Goal: Answer question/provide support: Share knowledge or assist other users

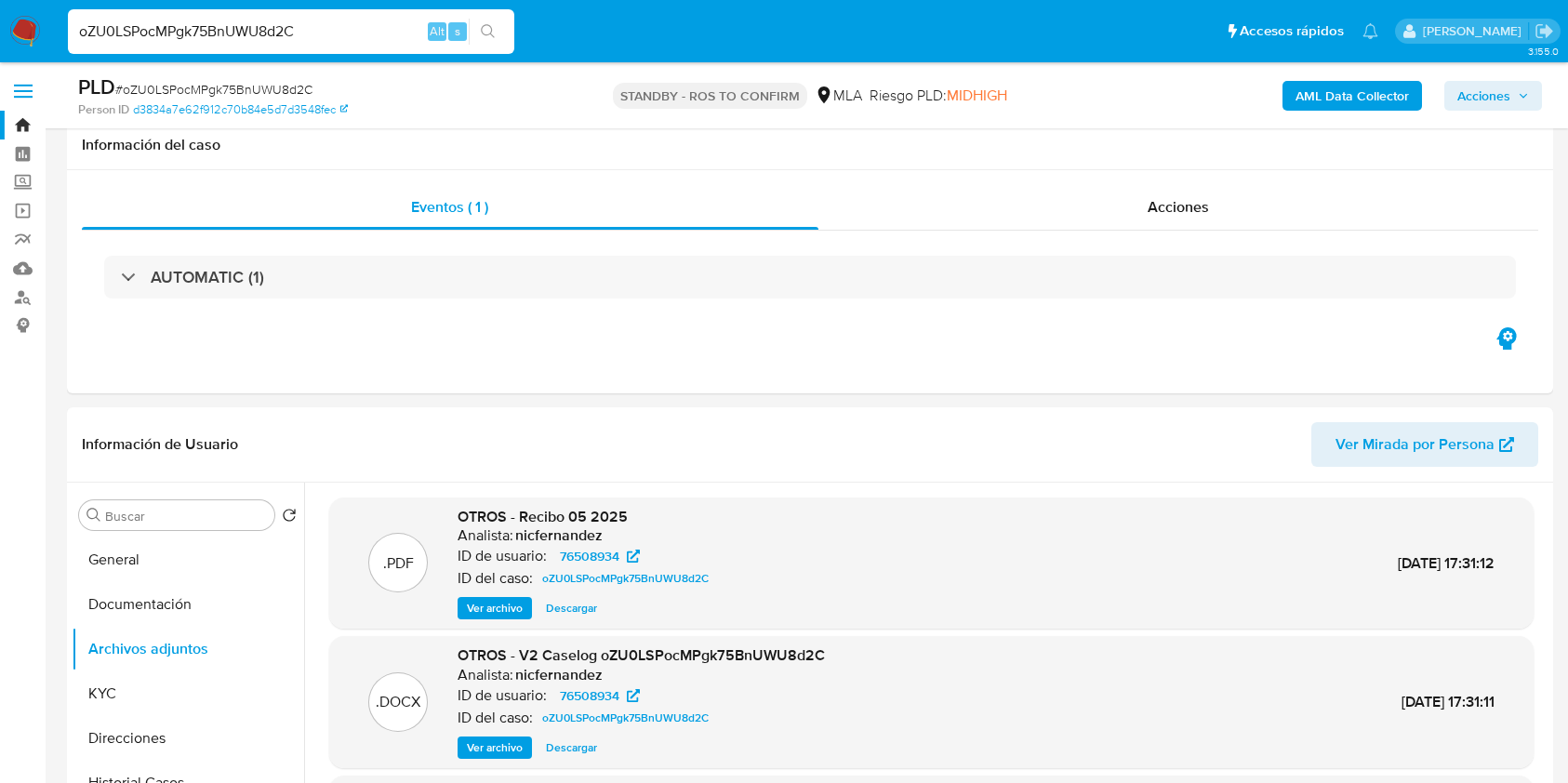
select select "10"
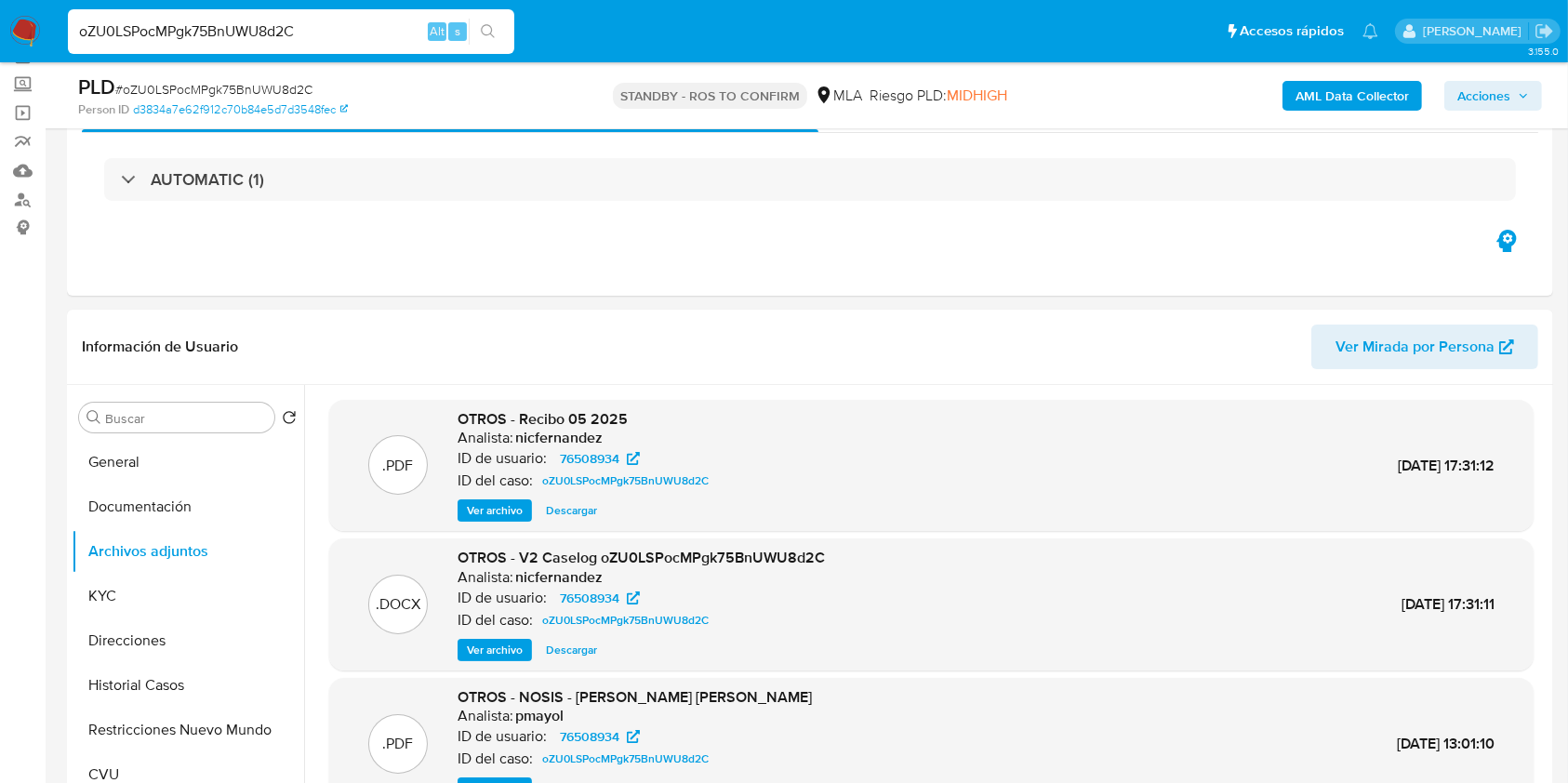
click at [17, 30] on img at bounding box center [25, 32] width 32 height 32
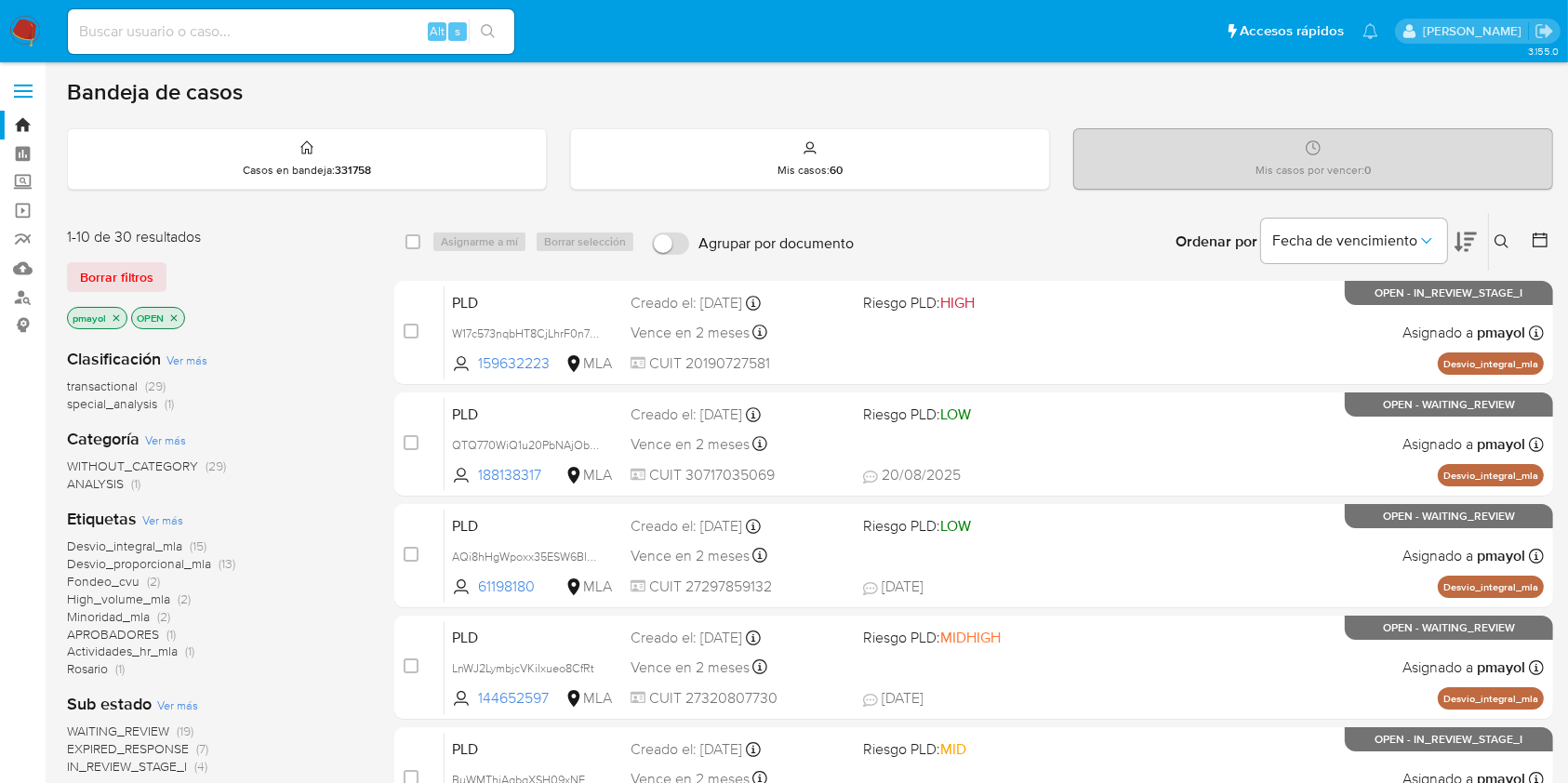
click at [321, 34] on input at bounding box center [291, 31] width 447 height 24
paste input "aPR49nWDJNEGYjlNfqNFJxmA"
type input "aPR49nWDJNEGYjlNfqNFJxmA"
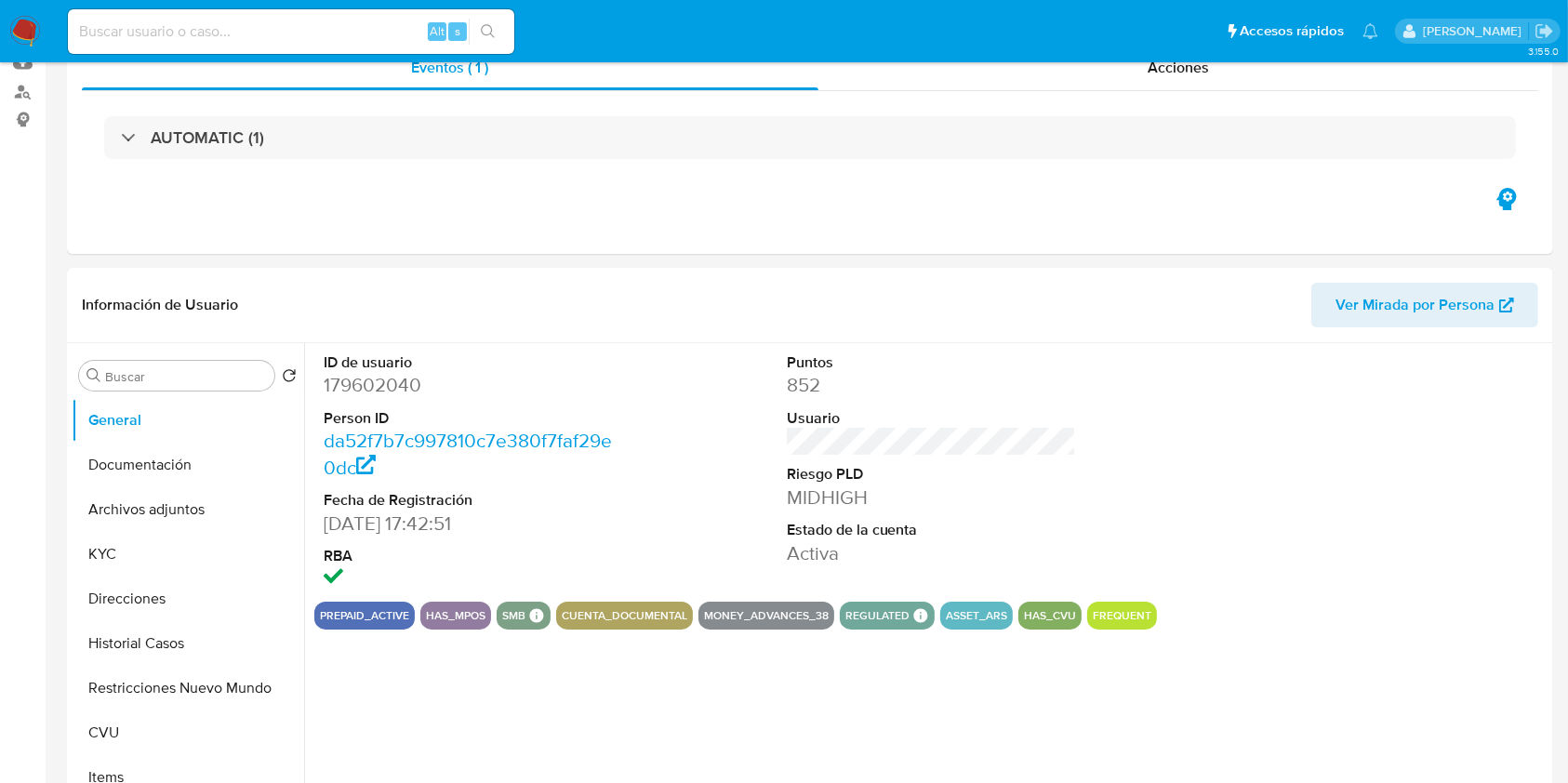
select select "10"
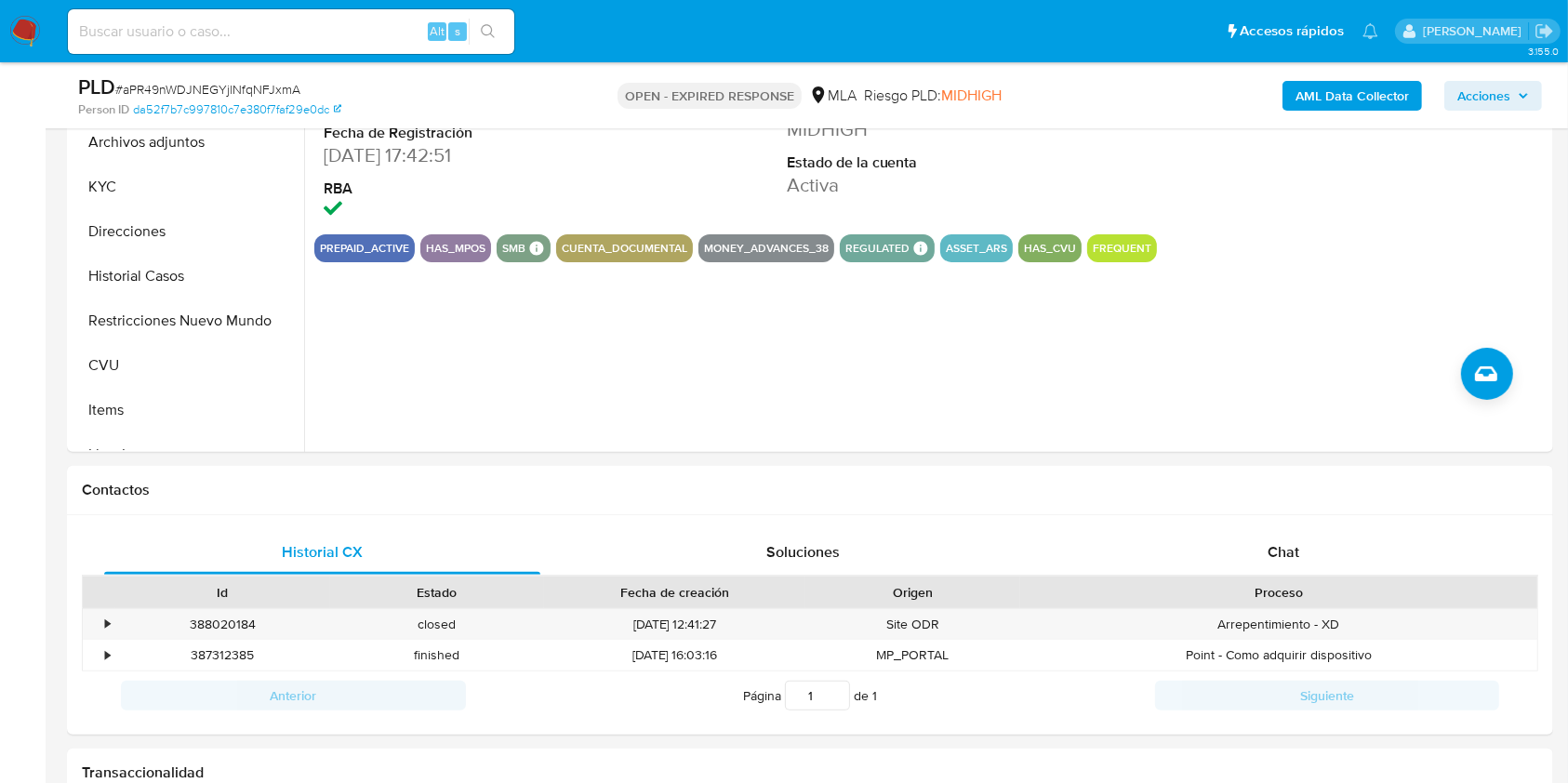
scroll to position [603, 0]
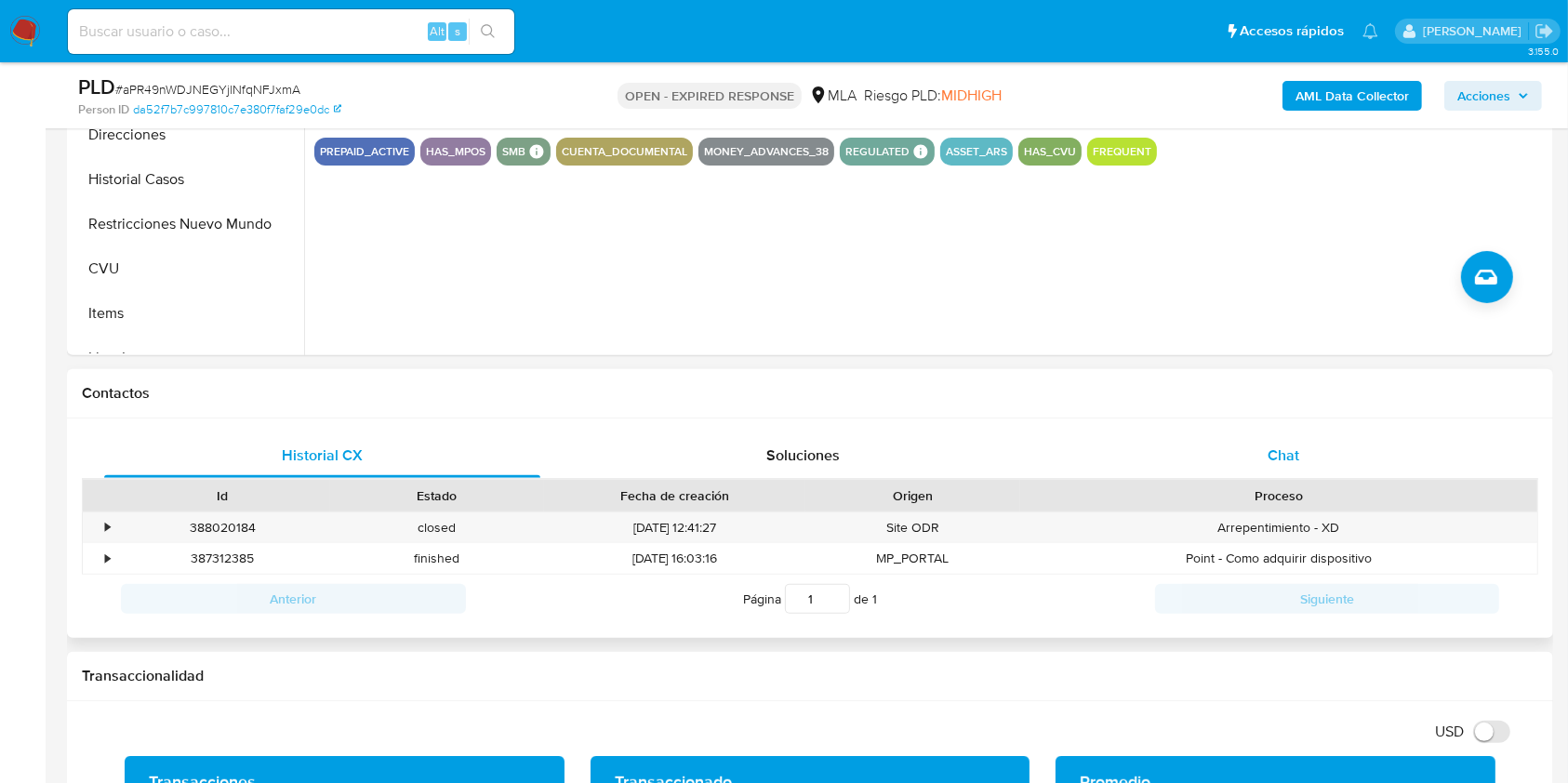
click at [1275, 457] on span "Chat" at bounding box center [1283, 455] width 32 height 21
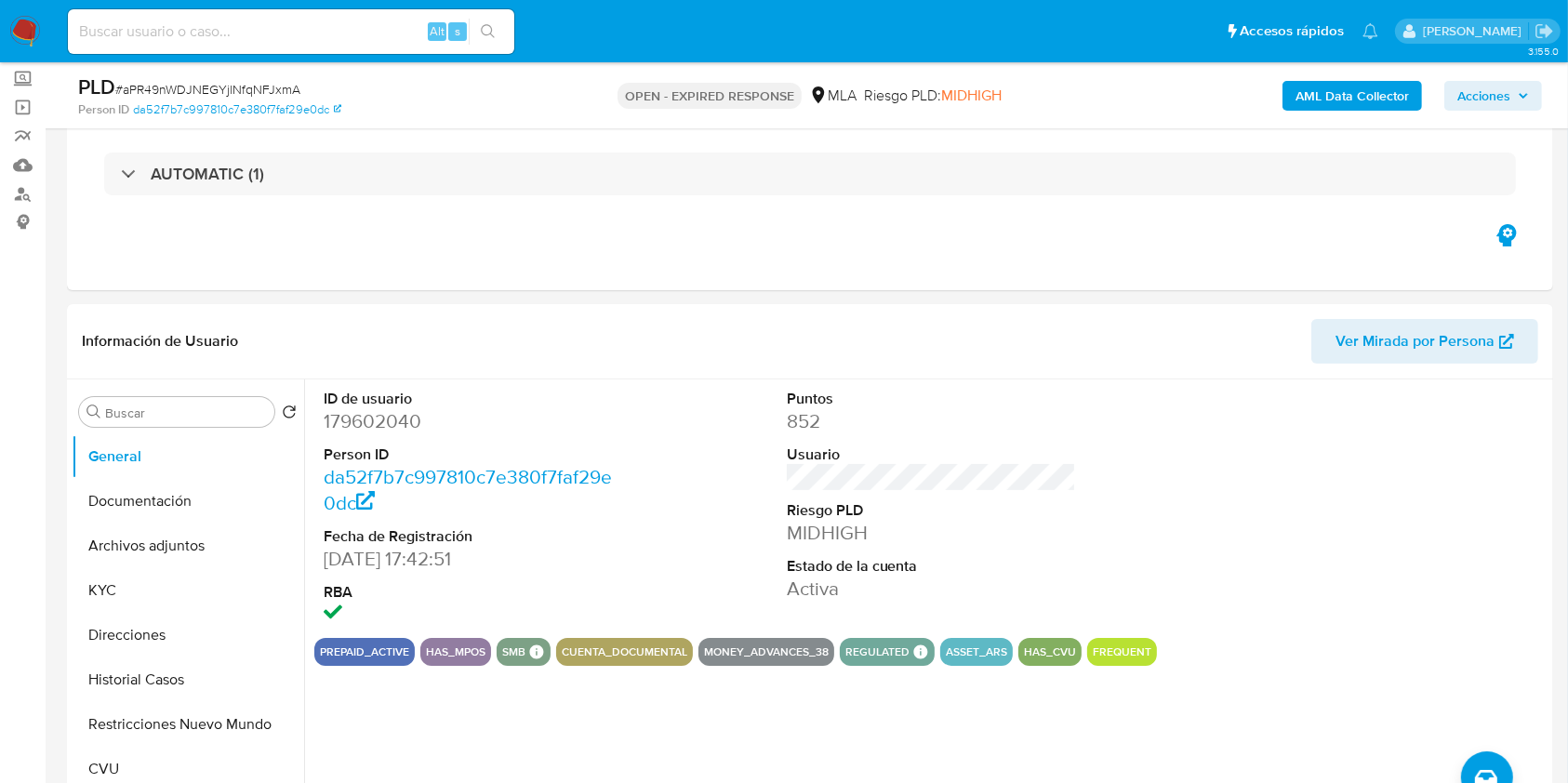
scroll to position [328, 0]
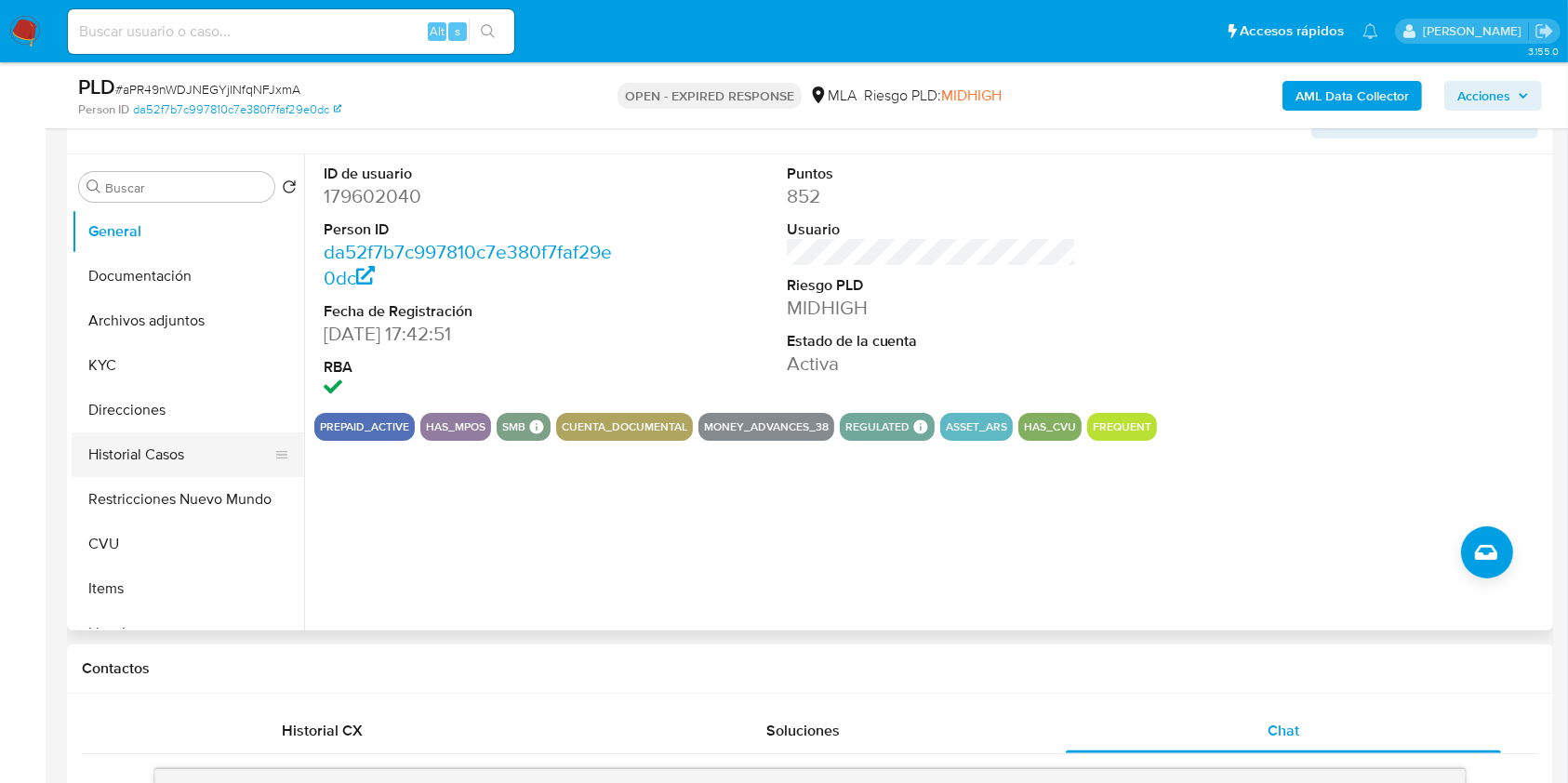
click at [149, 444] on button "Historial Casos" at bounding box center [180, 455] width 218 height 45
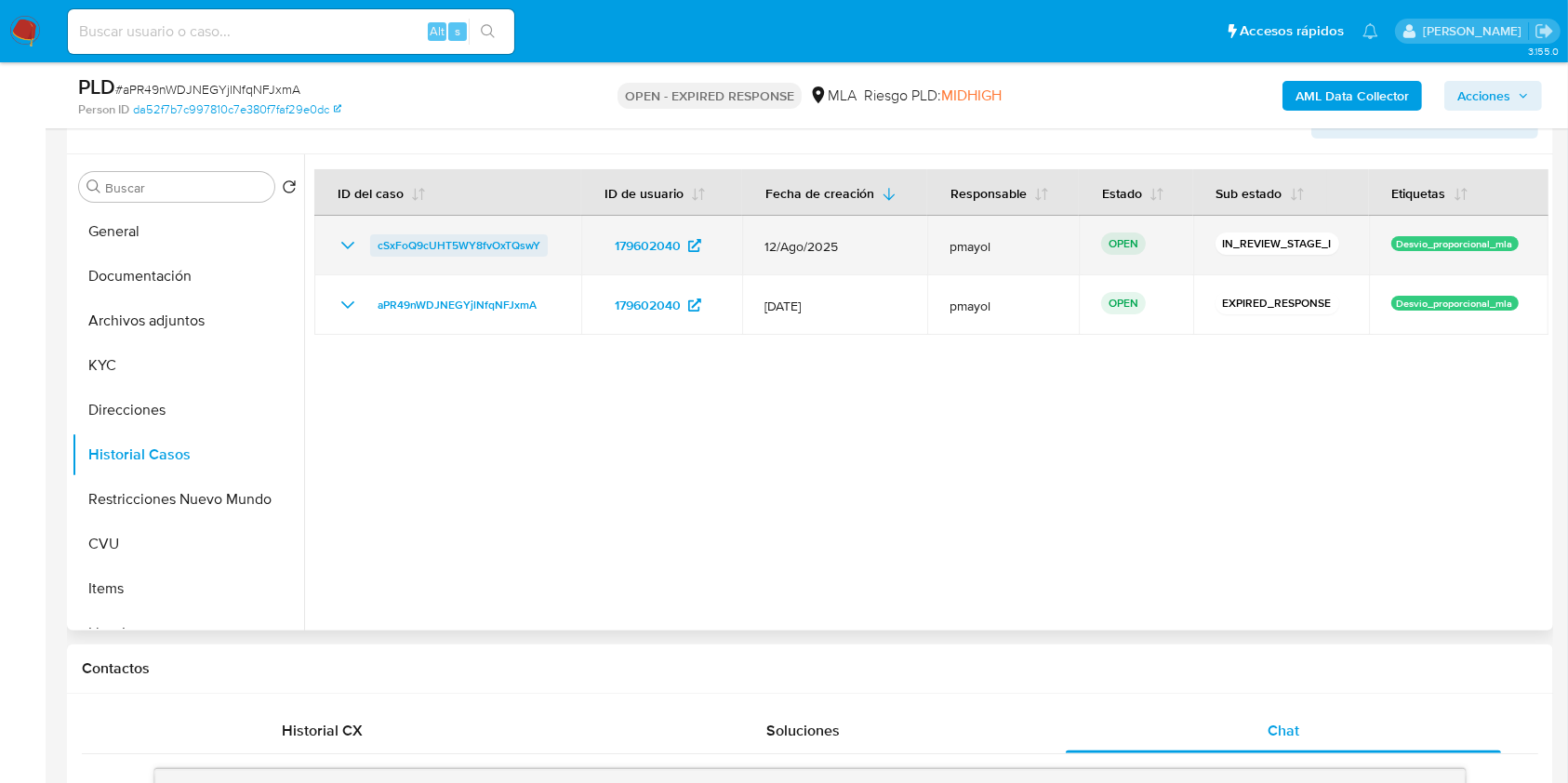
click at [459, 238] on span "cSxFoQ9cUHT5WY8fvOxTQswY" at bounding box center [458, 244] width 162 height 22
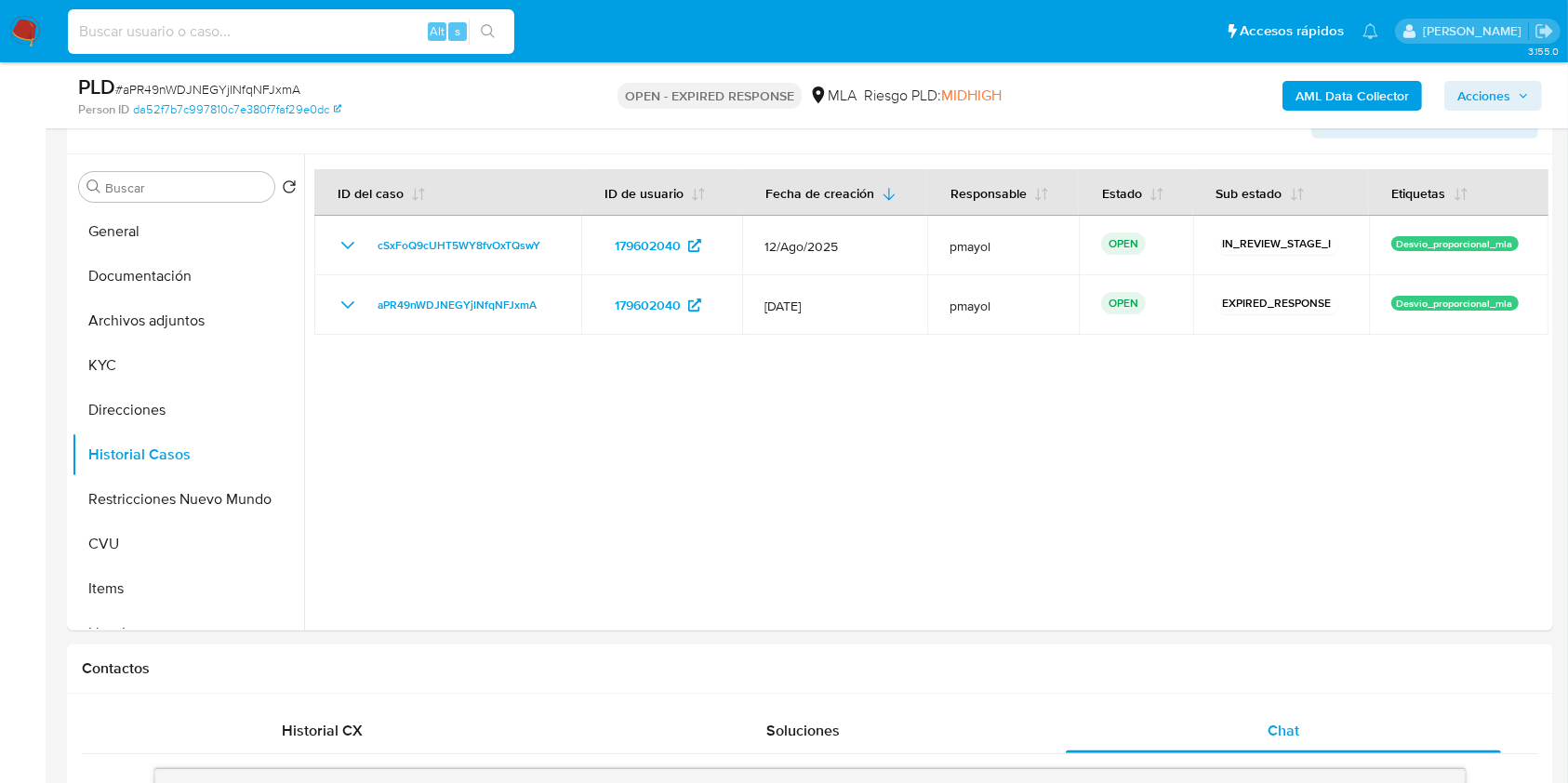
click at [349, 30] on input at bounding box center [291, 31] width 447 height 24
paste input "VvxSoo8NlEmm34oe7VyS5v9U"
type input "VvxSoo8NlEmm34oe7VyS5v9U"
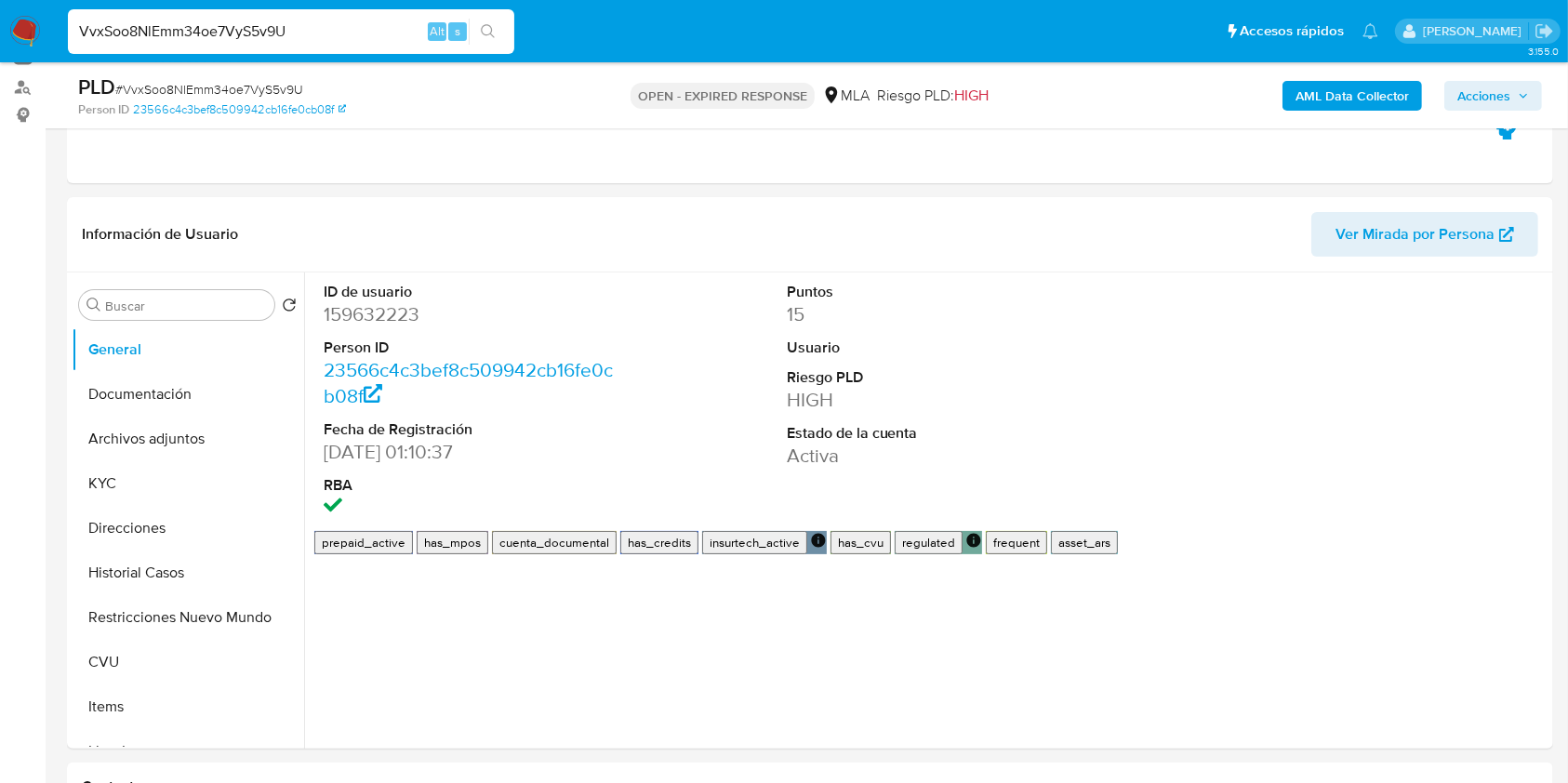
scroll to position [217, 0]
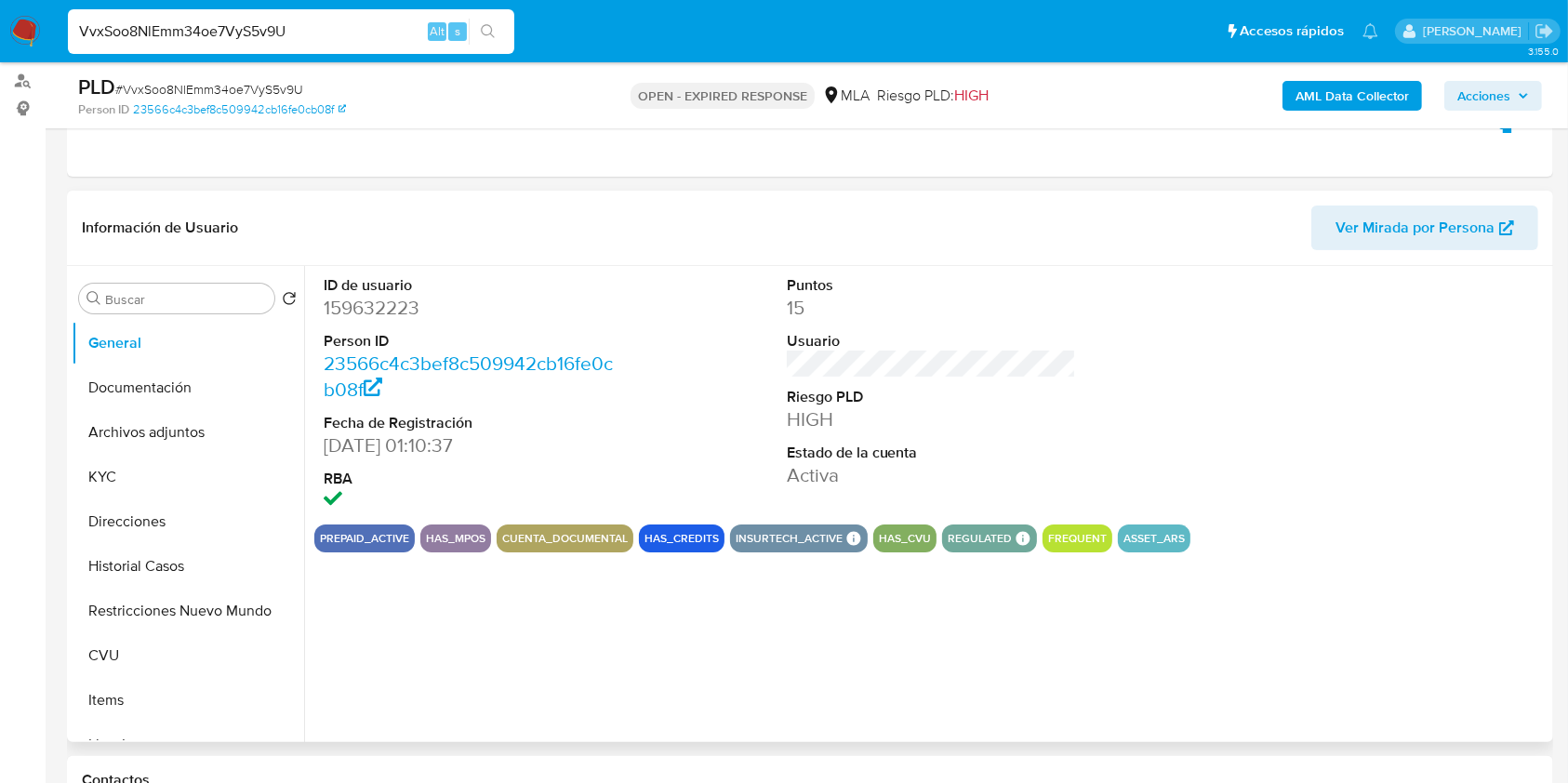
select select "10"
click at [154, 570] on button "Historial Casos" at bounding box center [180, 566] width 218 height 45
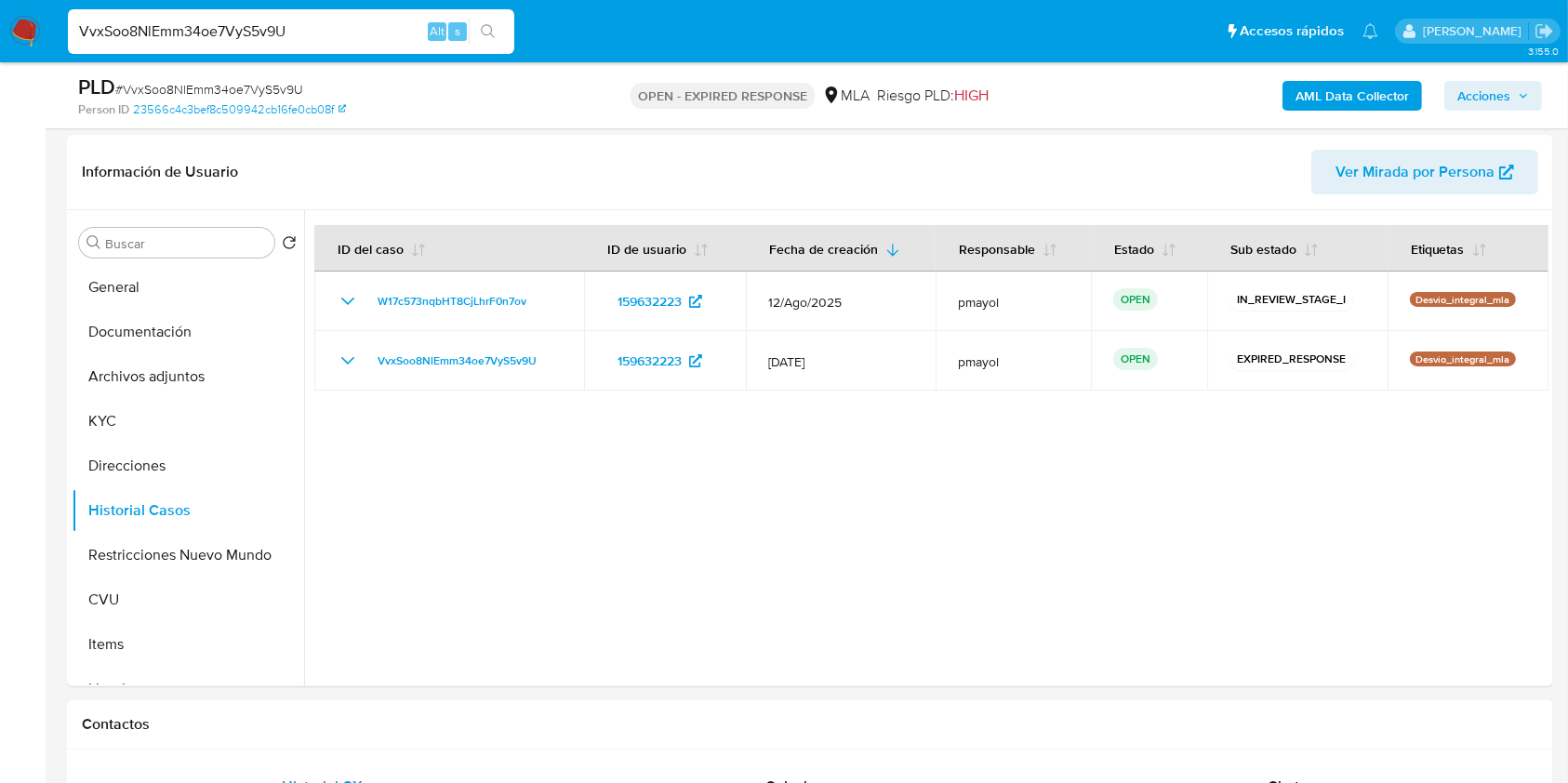
scroll to position [237, 0]
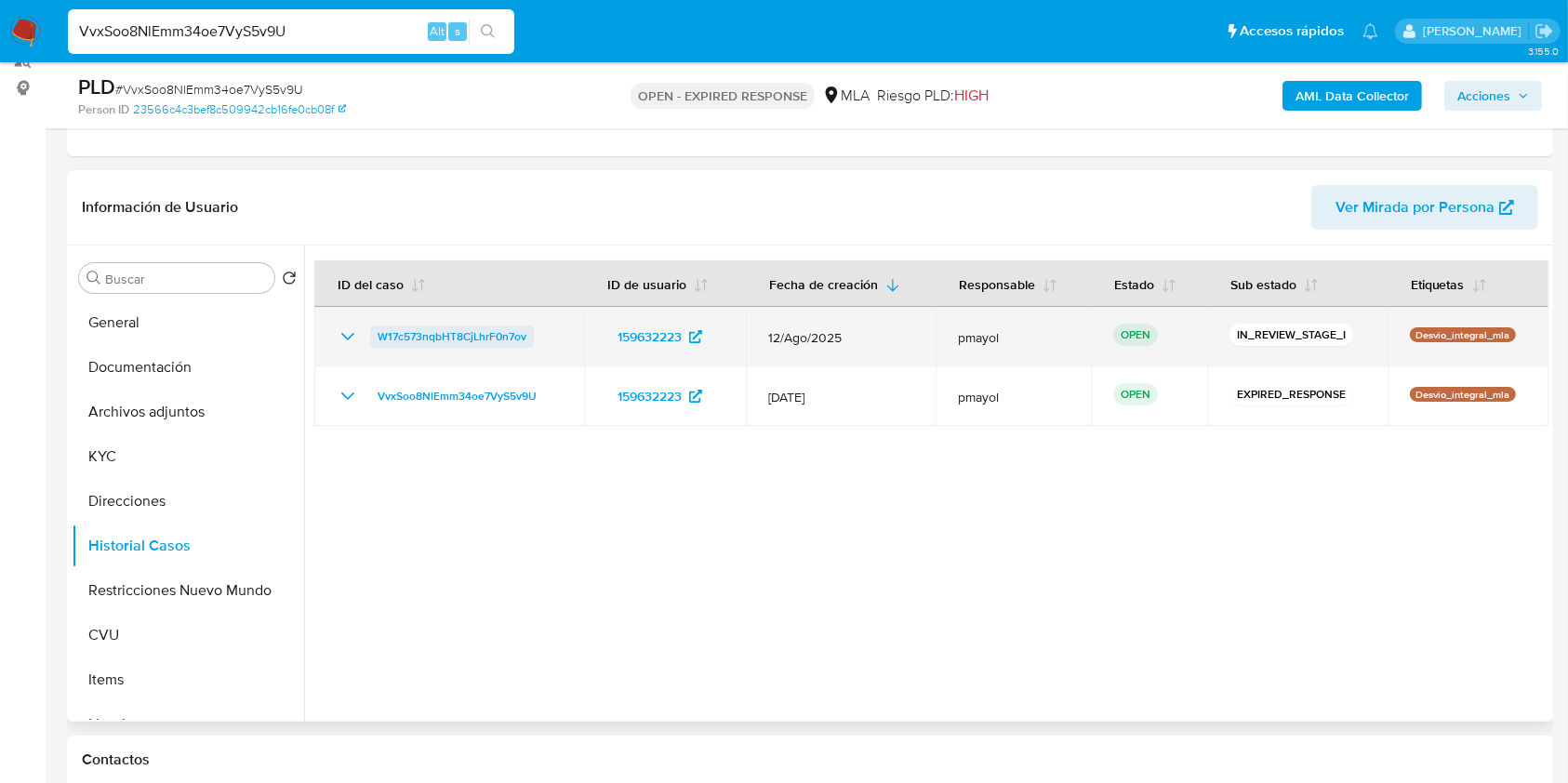
click at [420, 331] on span "W17c573nqbHT8CjLhrF0n7ov" at bounding box center [452, 336] width 149 height 22
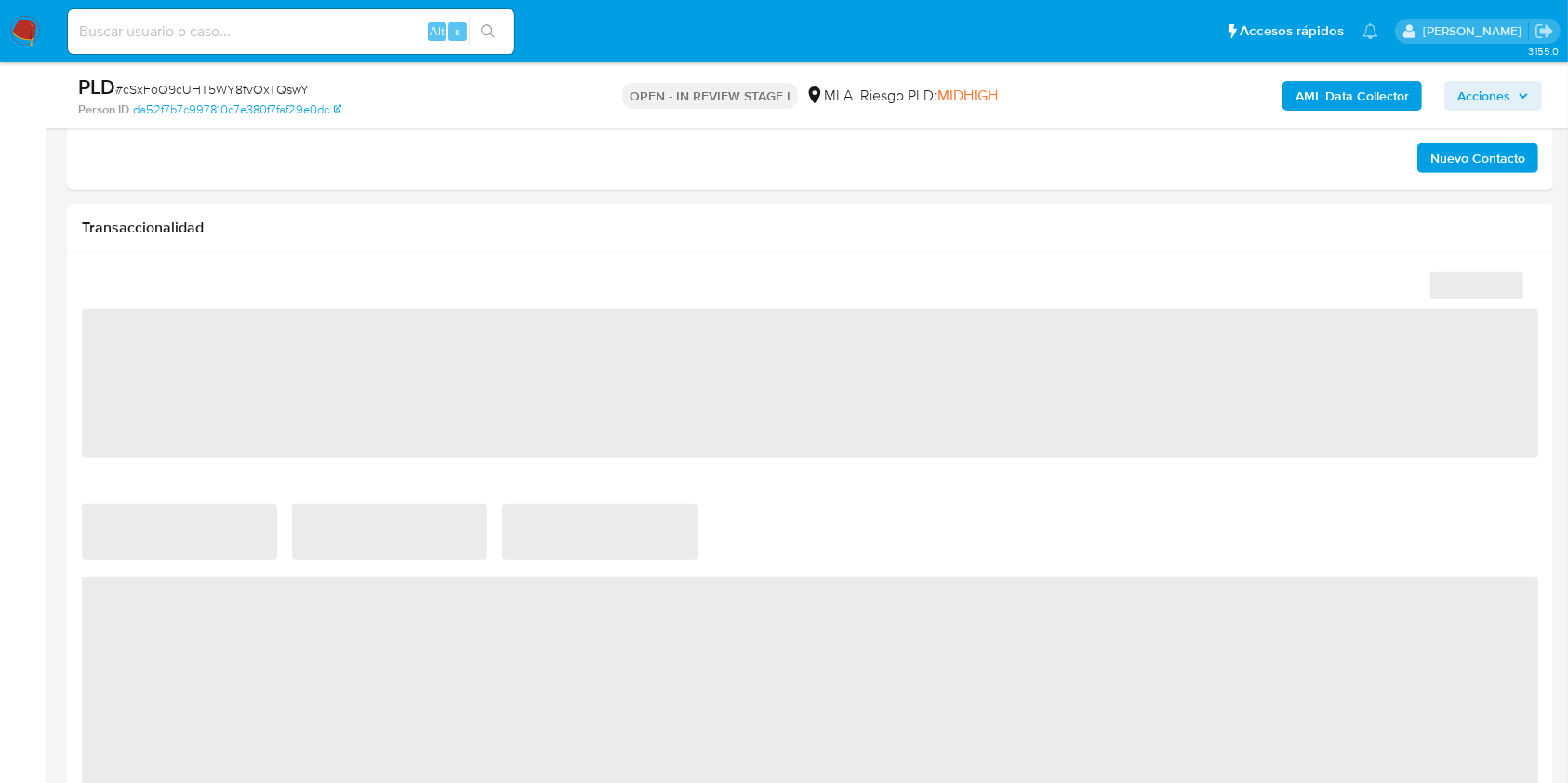
scroll to position [816, 0]
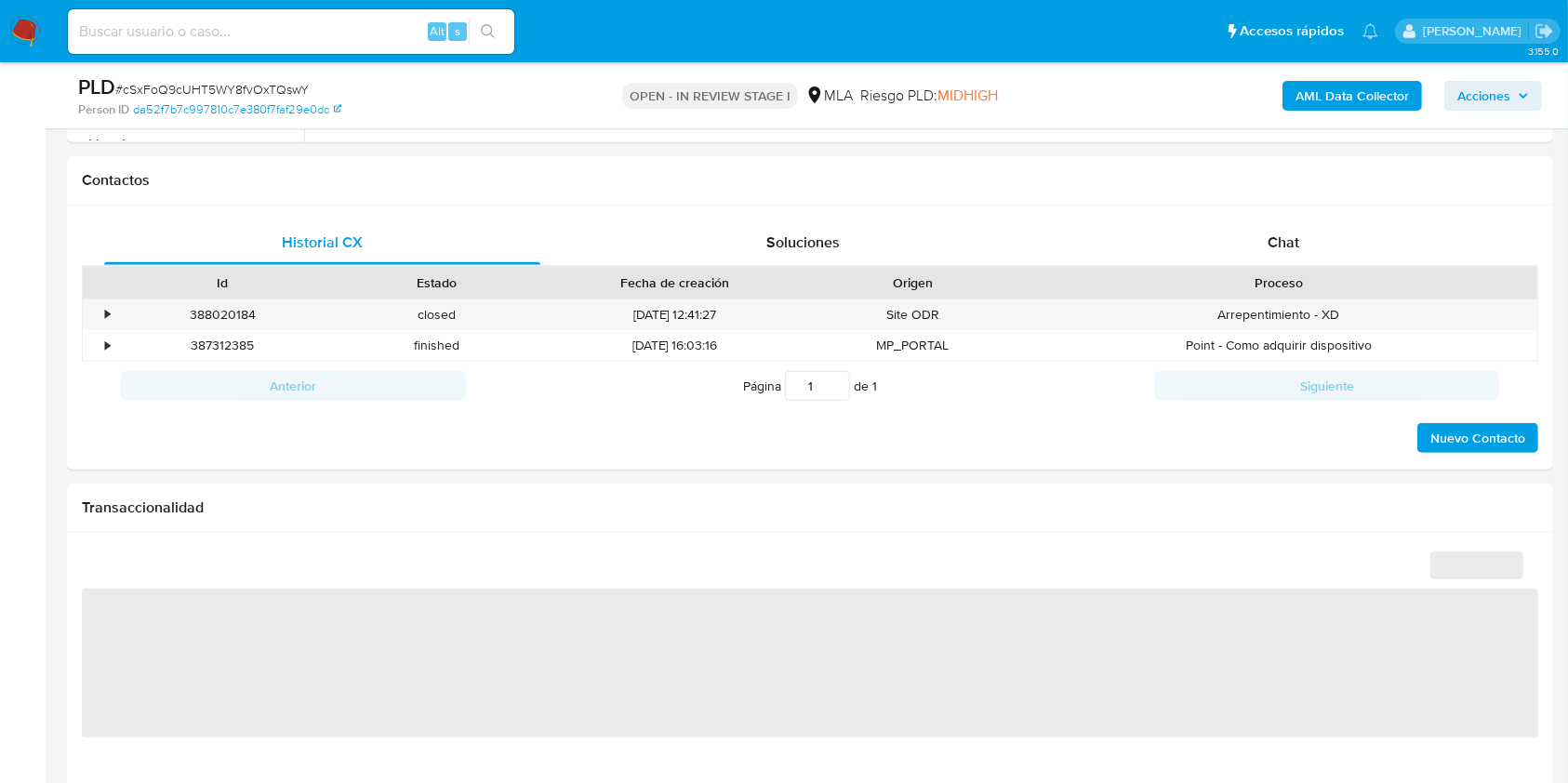
select select "10"
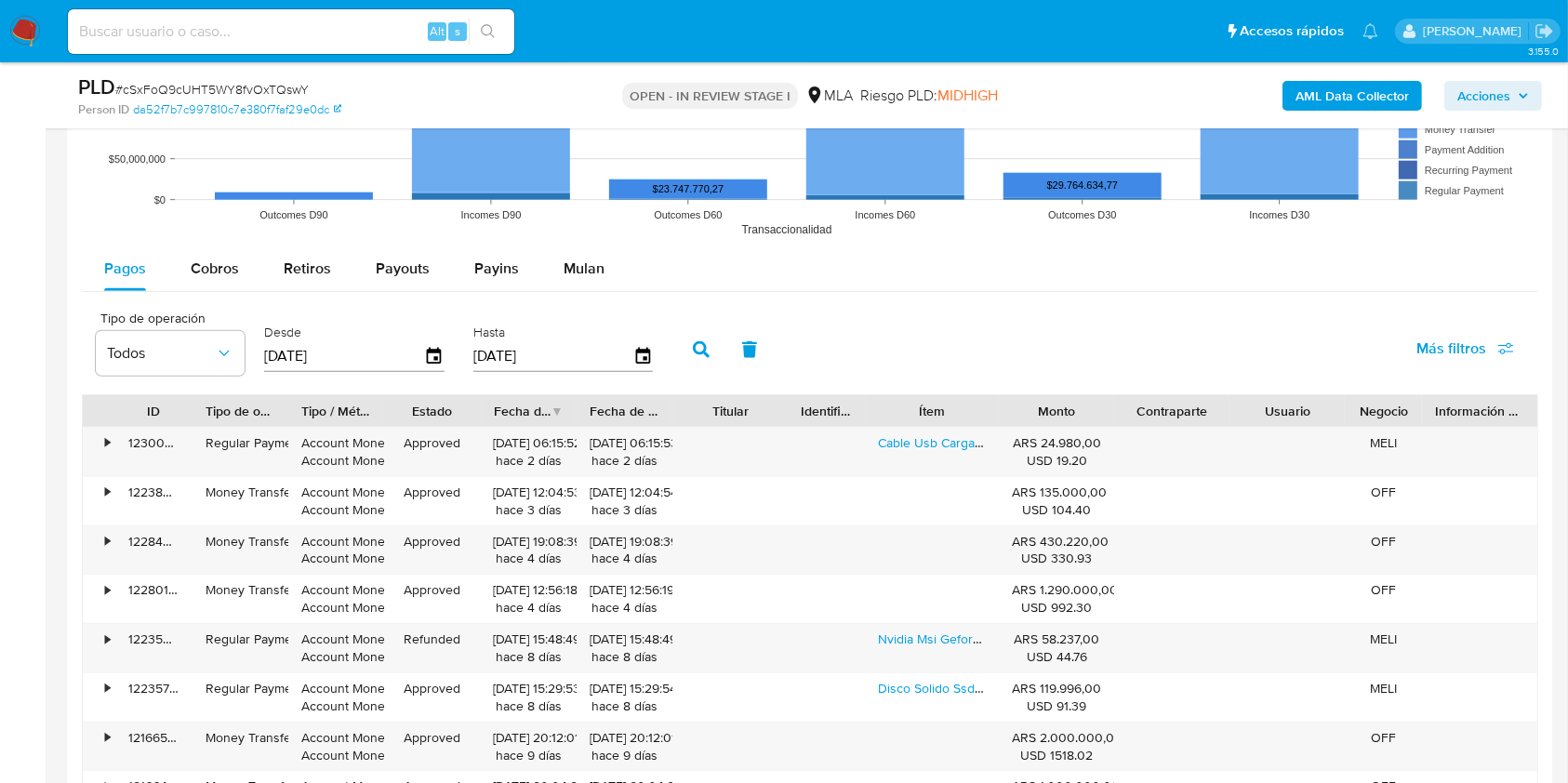
scroll to position [1902, 0]
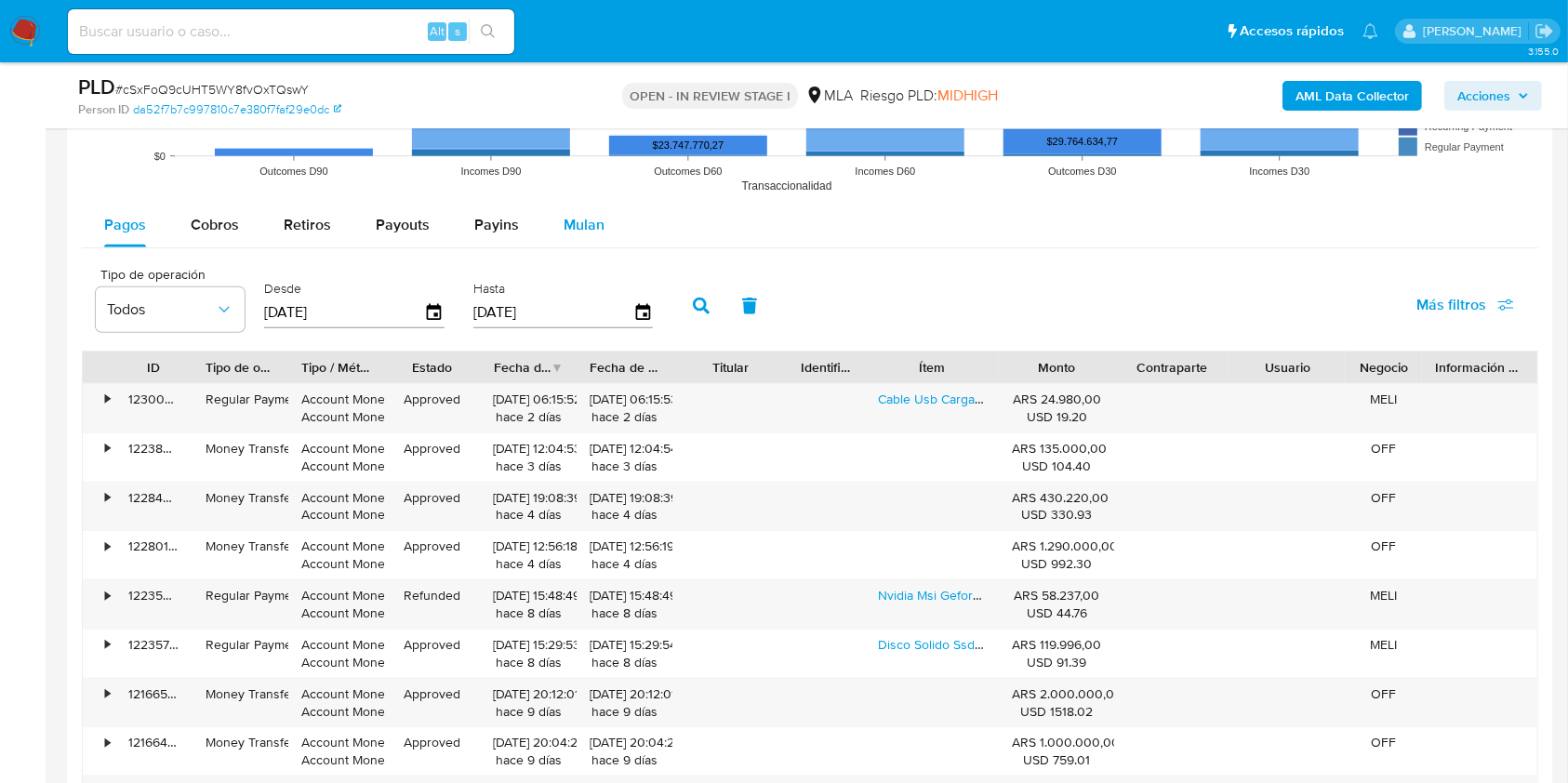
click at [581, 218] on span "Mulan" at bounding box center [583, 224] width 41 height 21
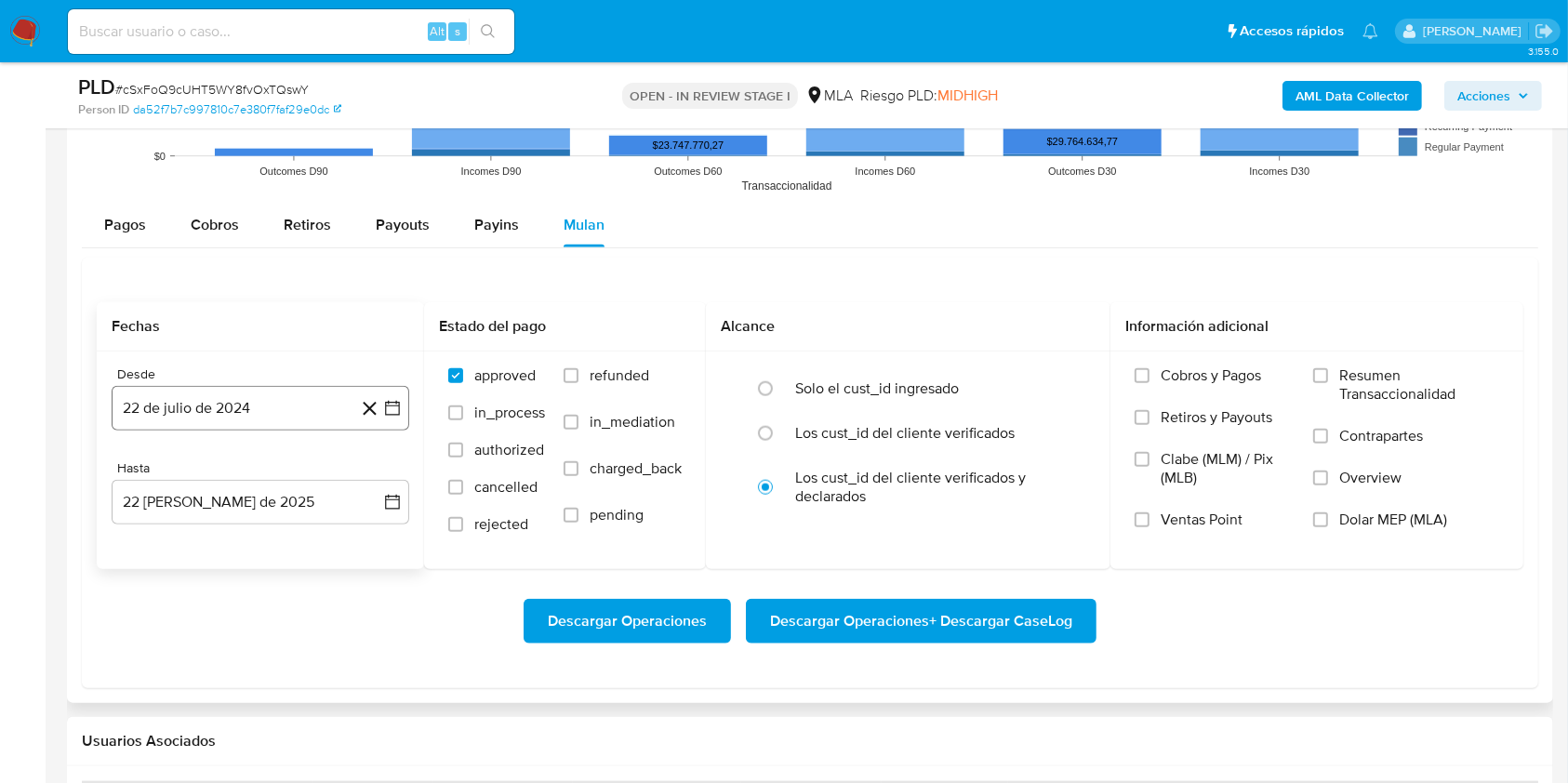
click at [319, 399] on button "22 de julio de 2024" at bounding box center [261, 408] width 298 height 45
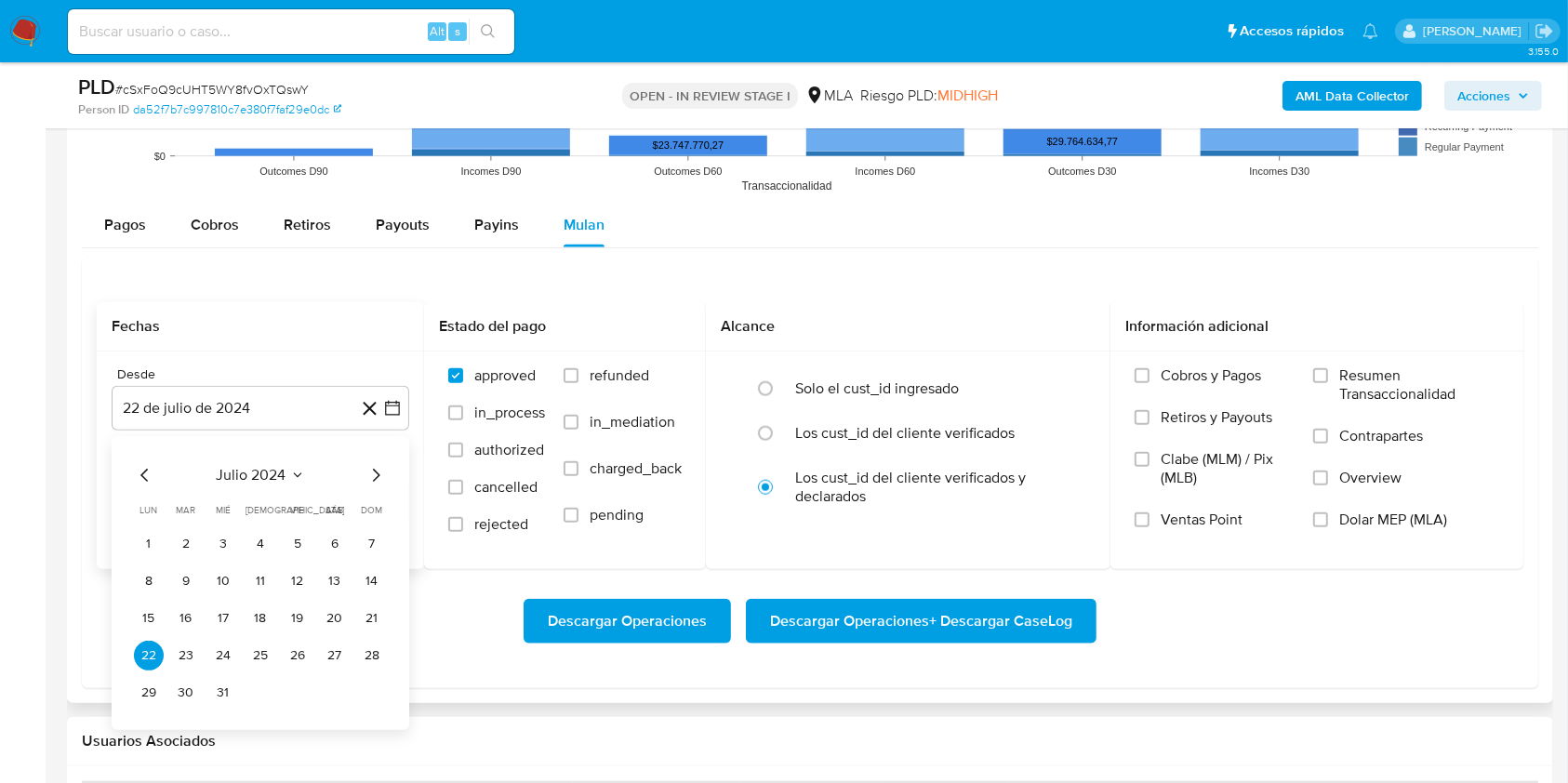
click at [294, 470] on icon "Seleccionar mes y año" at bounding box center [298, 476] width 15 height 15
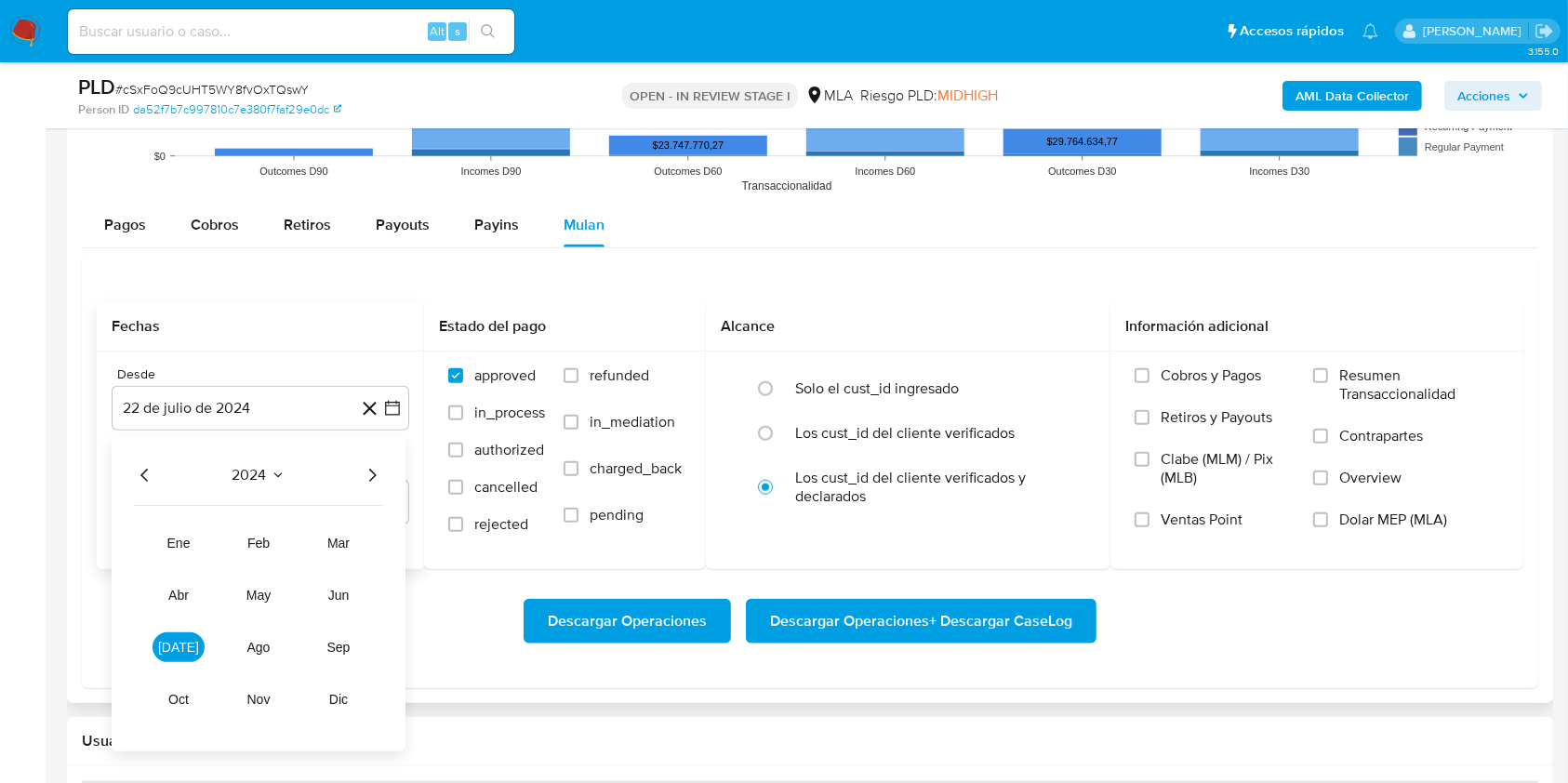
click at [379, 480] on icon "Año siguiente" at bounding box center [371, 475] width 22 height 22
click at [324, 534] on button "mar" at bounding box center [338, 542] width 53 height 30
click at [337, 544] on button "1" at bounding box center [334, 543] width 30 height 30
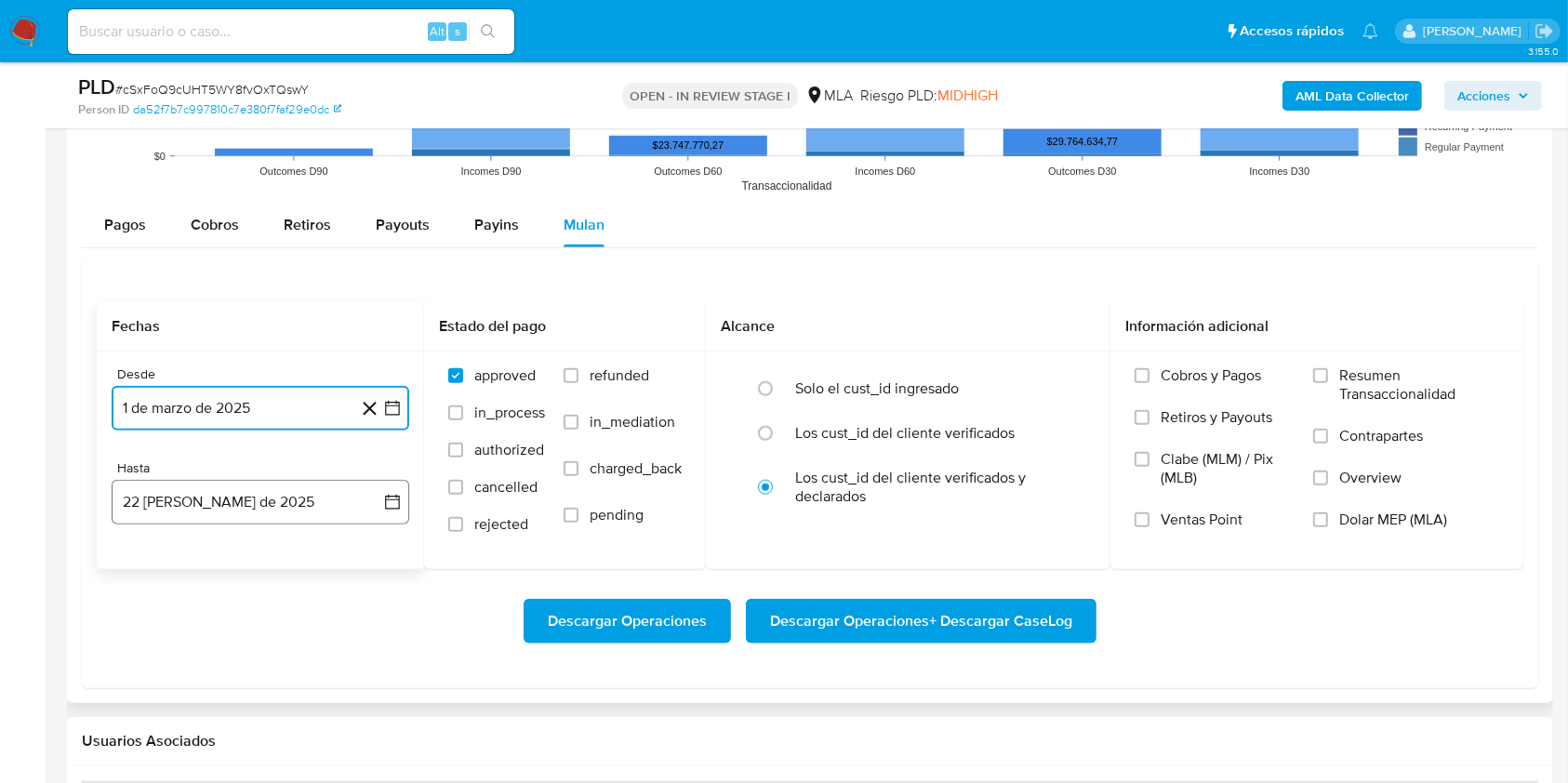
click at [236, 485] on button "22 de agosto de 2025" at bounding box center [261, 502] width 298 height 45
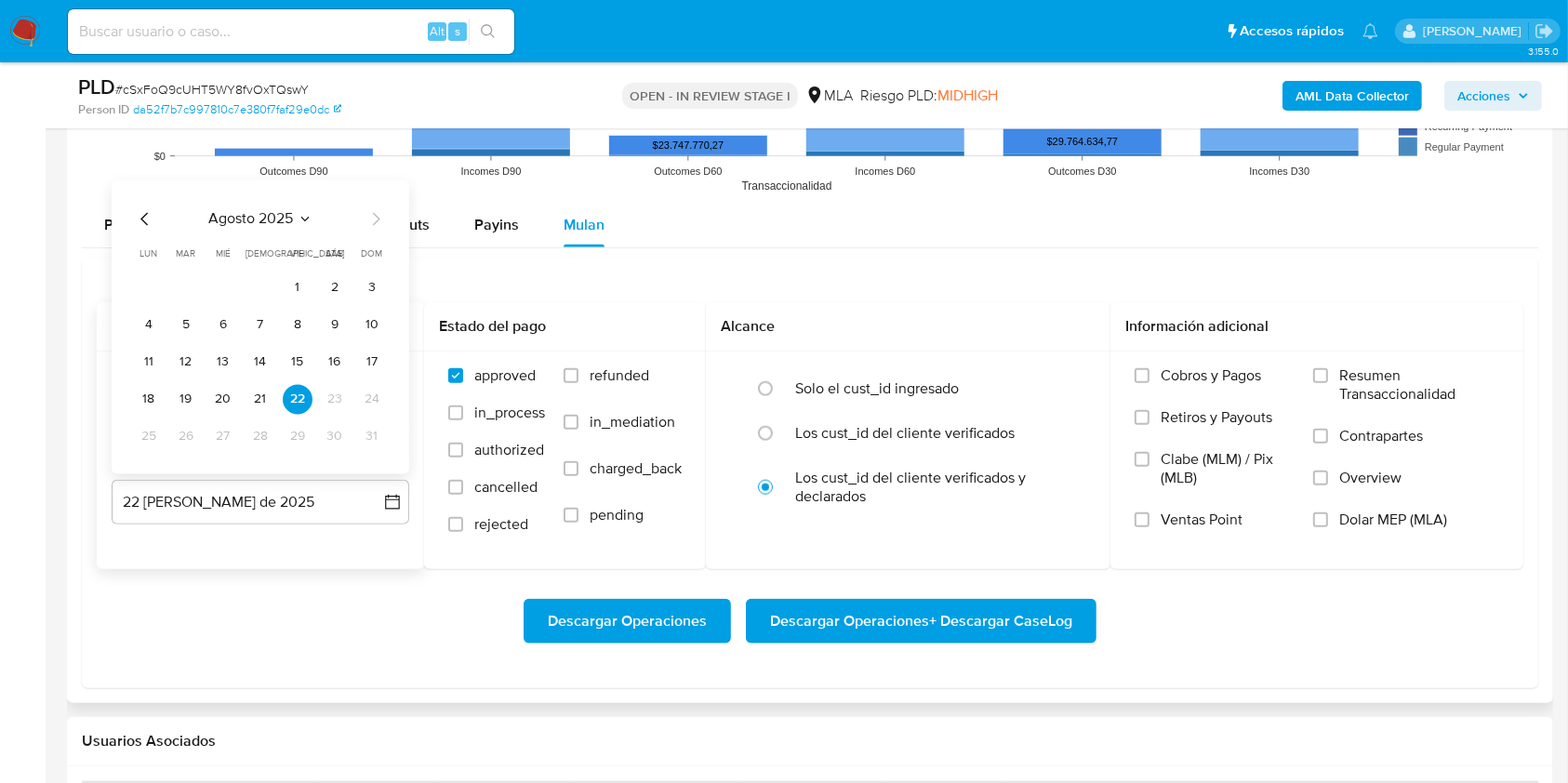
click at [160, 214] on div "agosto 2025" at bounding box center [260, 219] width 253 height 22
click at [141, 222] on icon "Mes anterior" at bounding box center [144, 219] width 22 height 22
click at [254, 438] on button "31" at bounding box center [260, 436] width 30 height 30
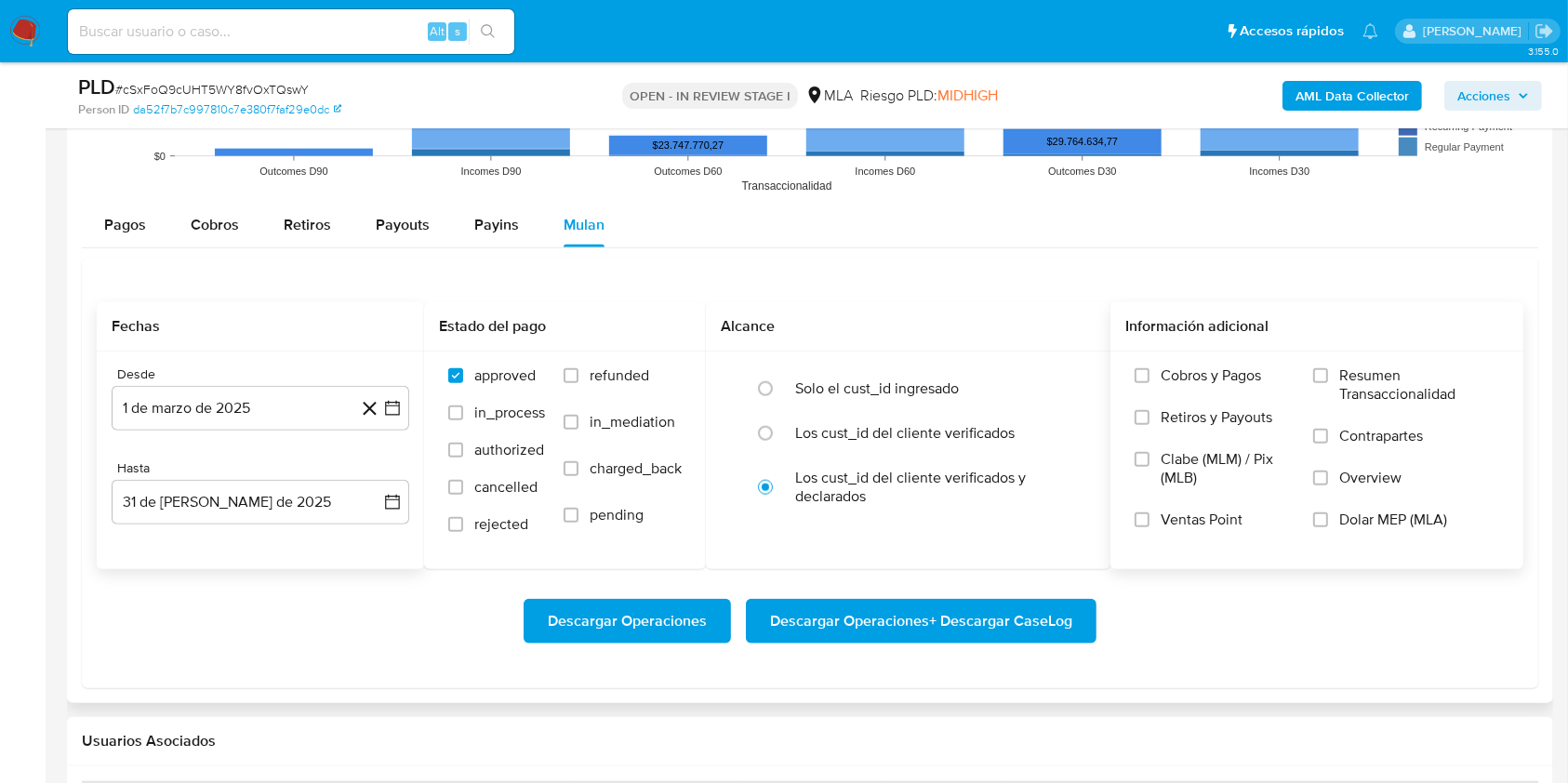
click at [1415, 523] on span "Dolar MEP (MLA)" at bounding box center [1393, 519] width 108 height 18
click at [1328, 523] on input "Dolar MEP (MLA)" at bounding box center [1321, 520] width 15 height 15
click at [1048, 614] on span "Descargar Operaciones + Descargar CaseLog" at bounding box center [922, 621] width 303 height 41
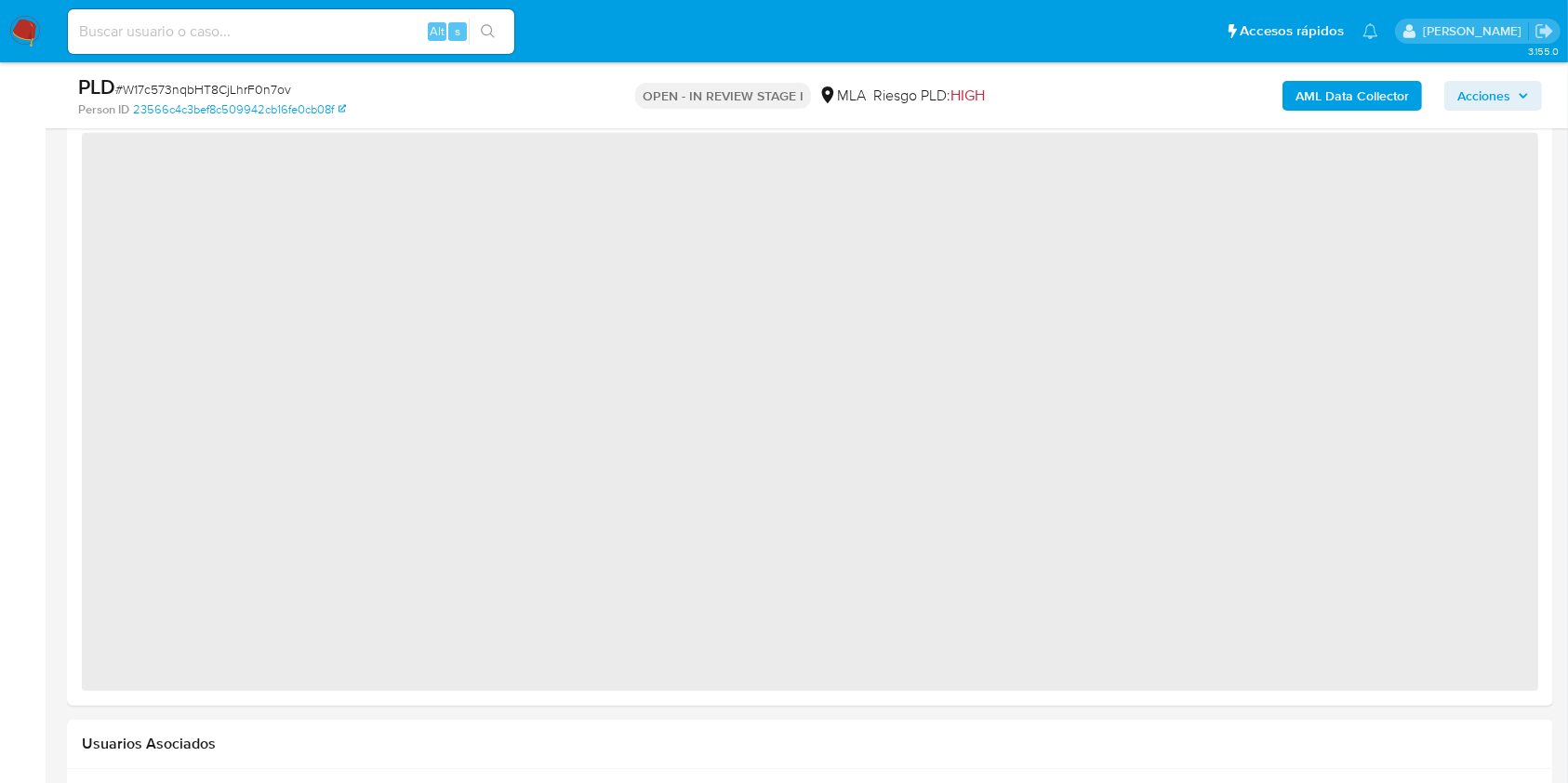
select select "10"
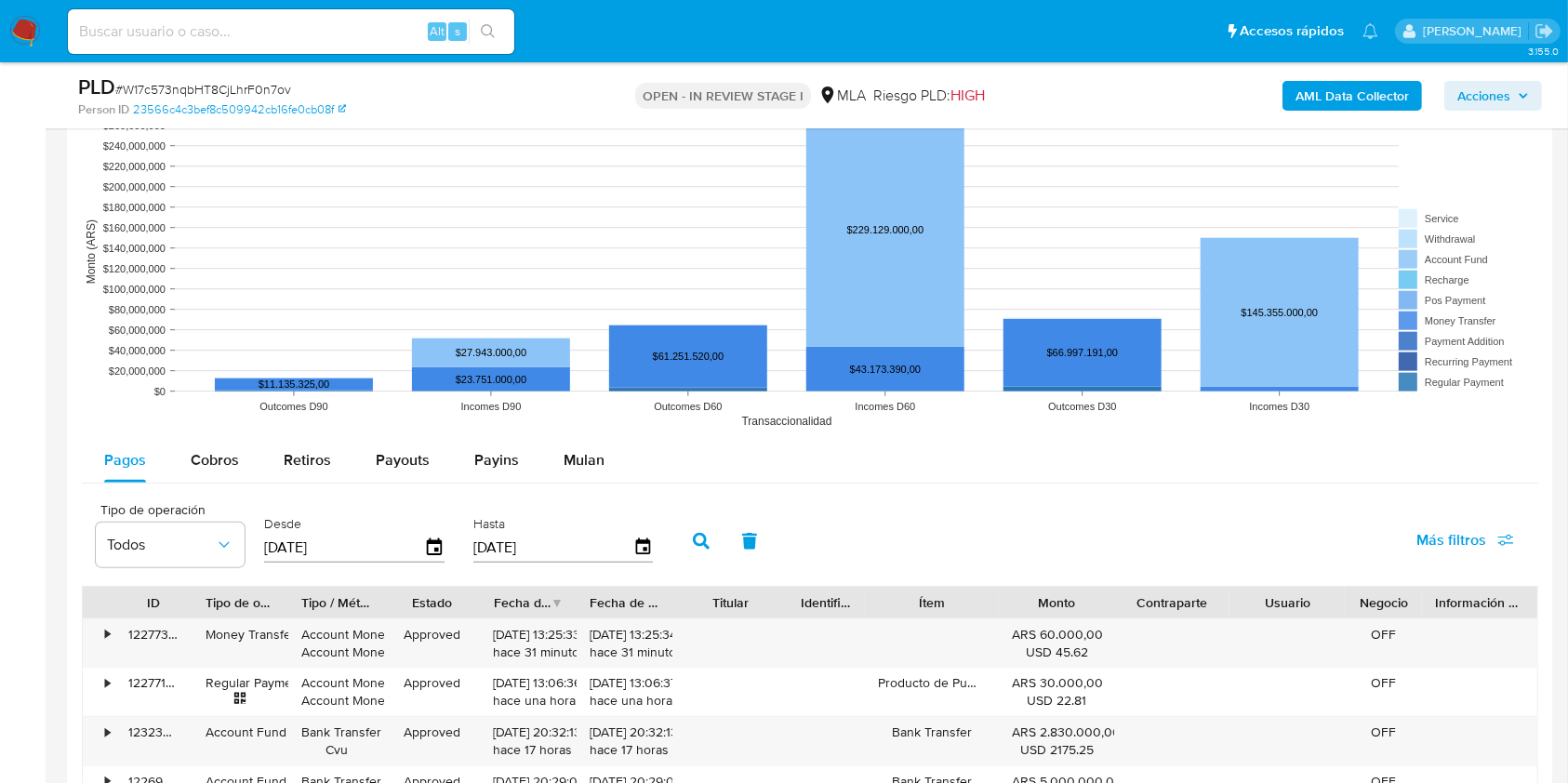
scroll to position [1757, 0]
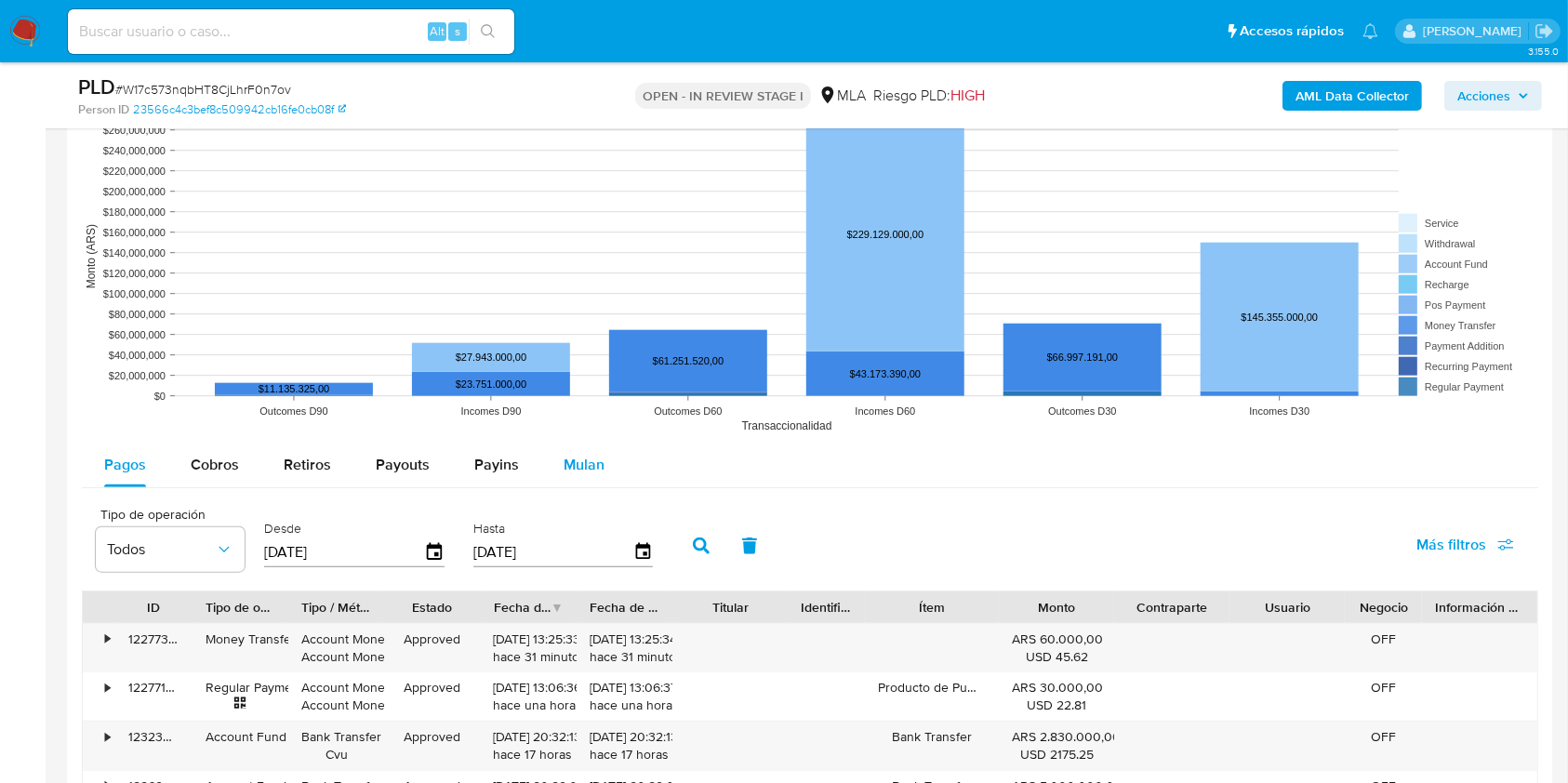
click at [598, 448] on div "Mulan" at bounding box center [583, 465] width 41 height 45
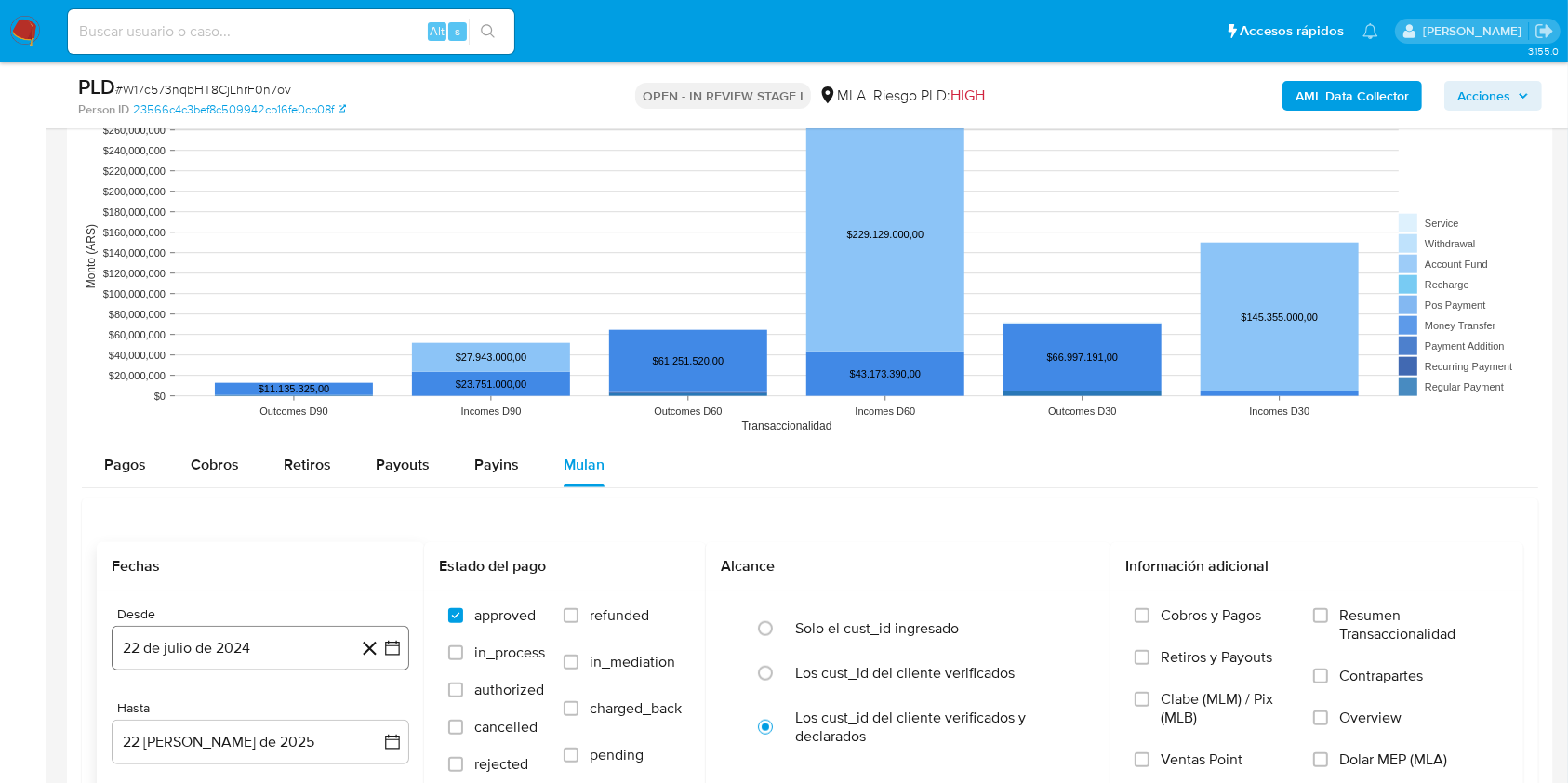
click at [338, 645] on button "22 de julio de 2024" at bounding box center [261, 648] width 298 height 45
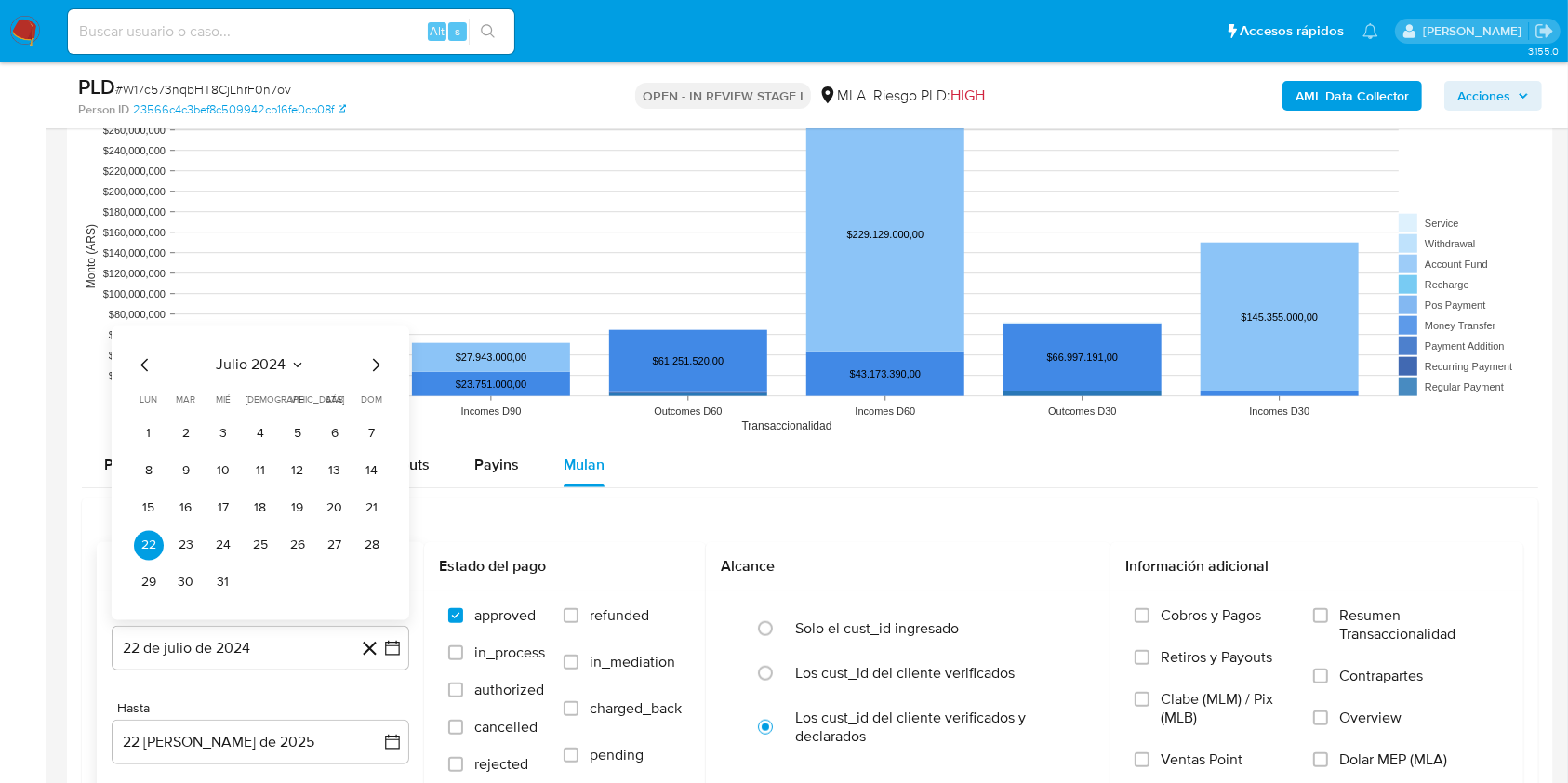
click at [300, 363] on icon "Seleccionar mes y año" at bounding box center [297, 365] width 9 height 5
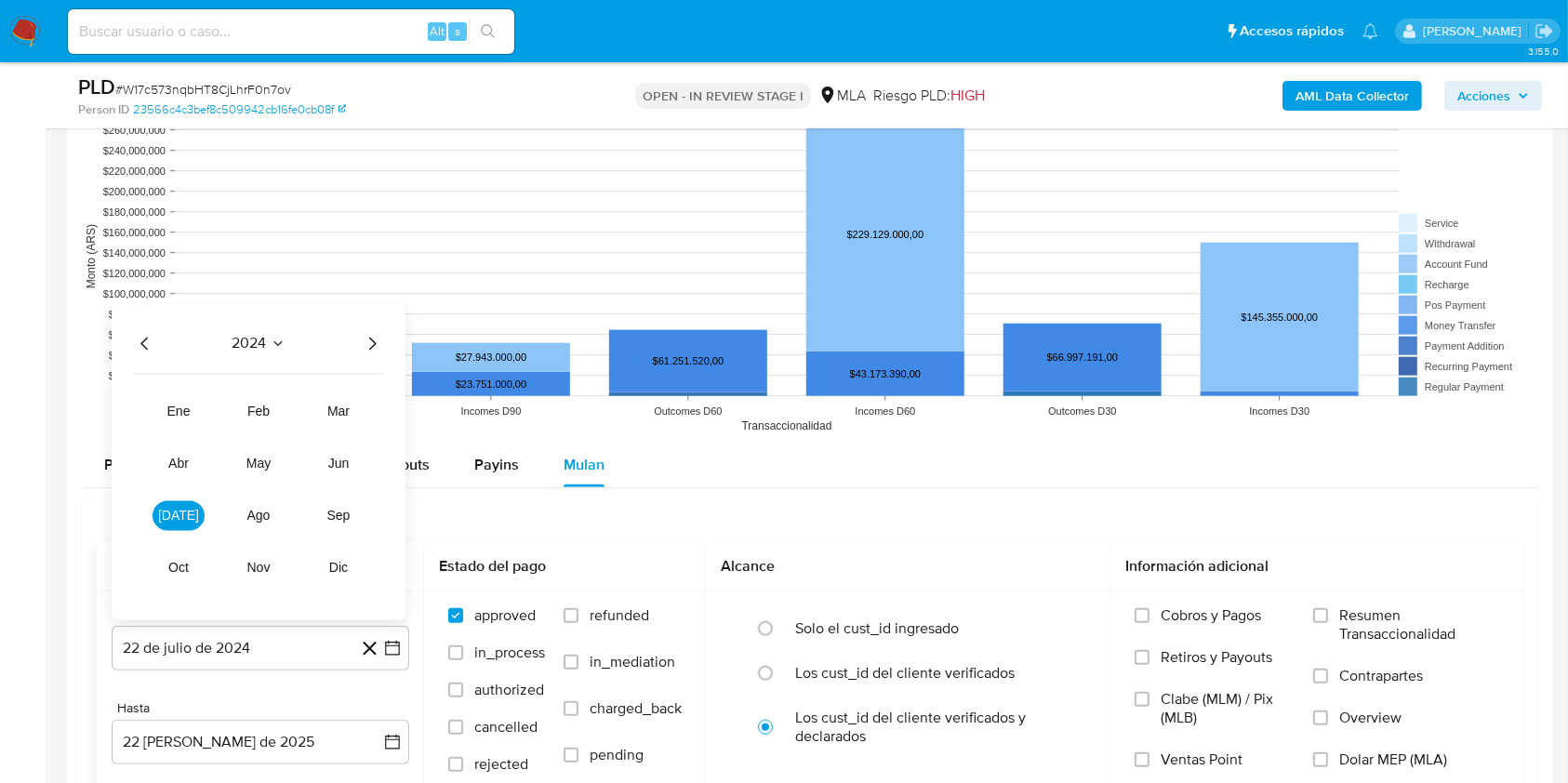
click at [375, 340] on icon "Año siguiente" at bounding box center [371, 343] width 22 height 22
click at [185, 518] on span "jul" at bounding box center [179, 516] width 41 height 15
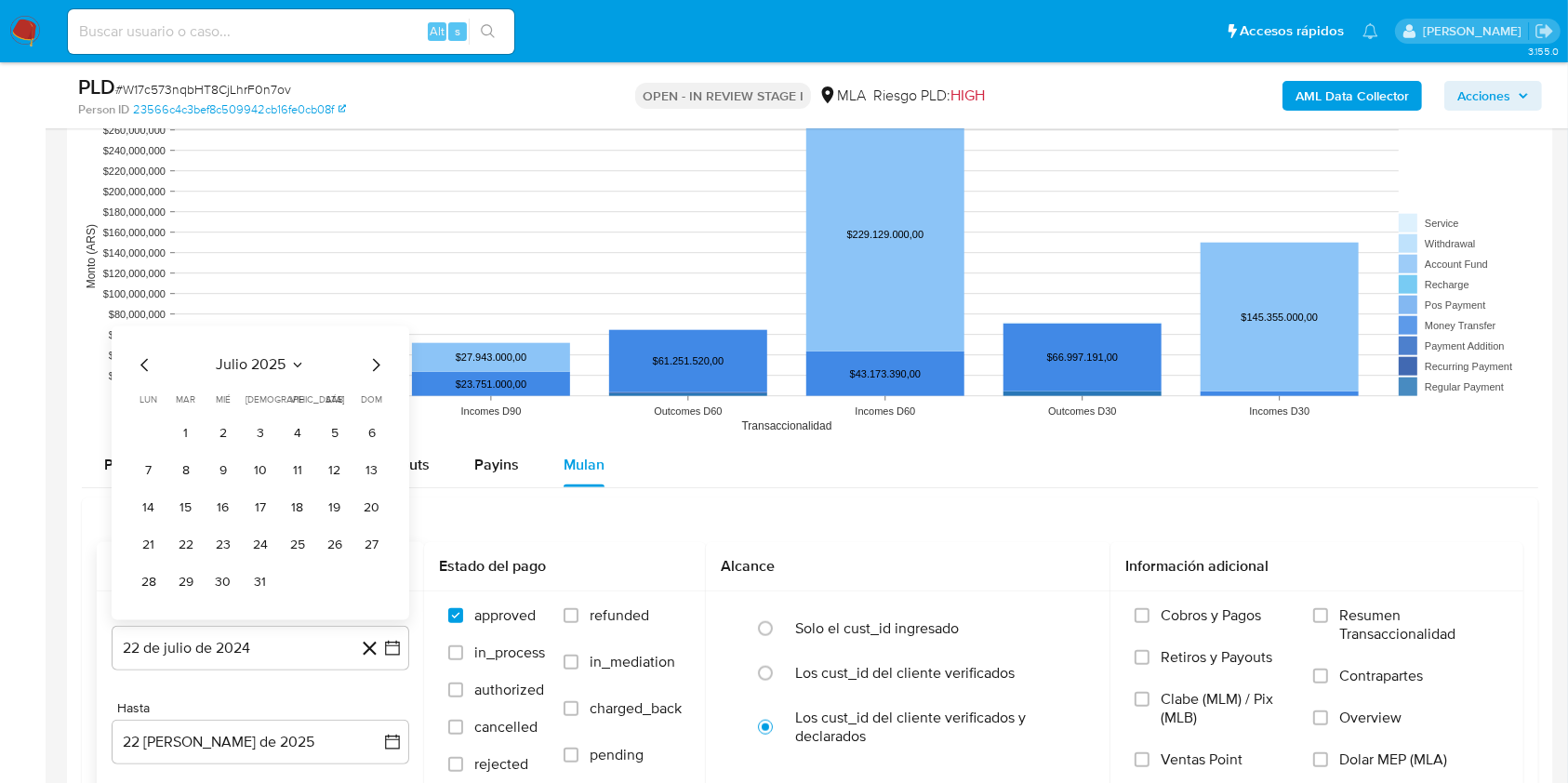
click at [261, 369] on span "julio 2025" at bounding box center [251, 364] width 70 height 18
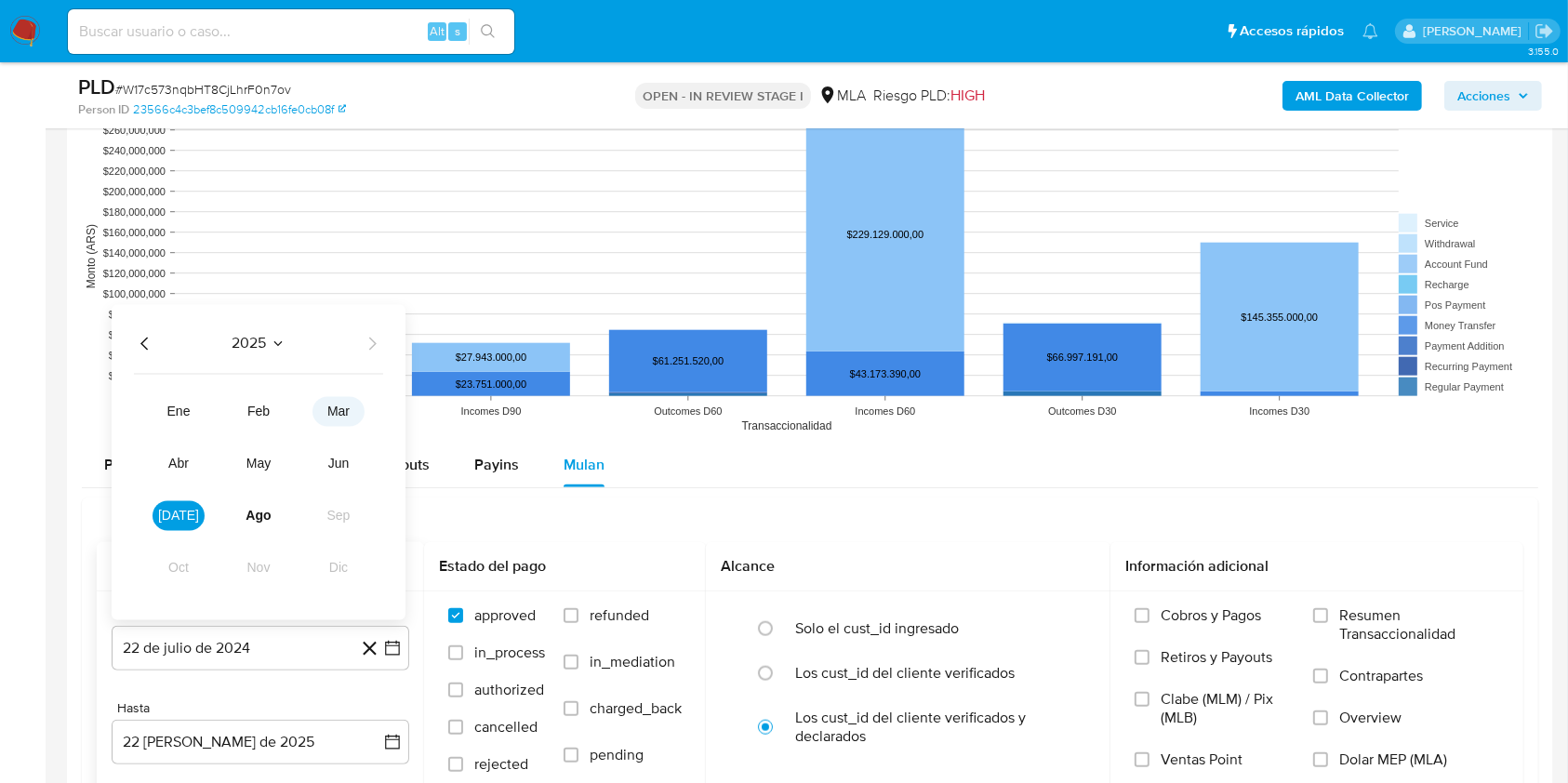
click at [338, 422] on button "mar" at bounding box center [338, 411] width 53 height 30
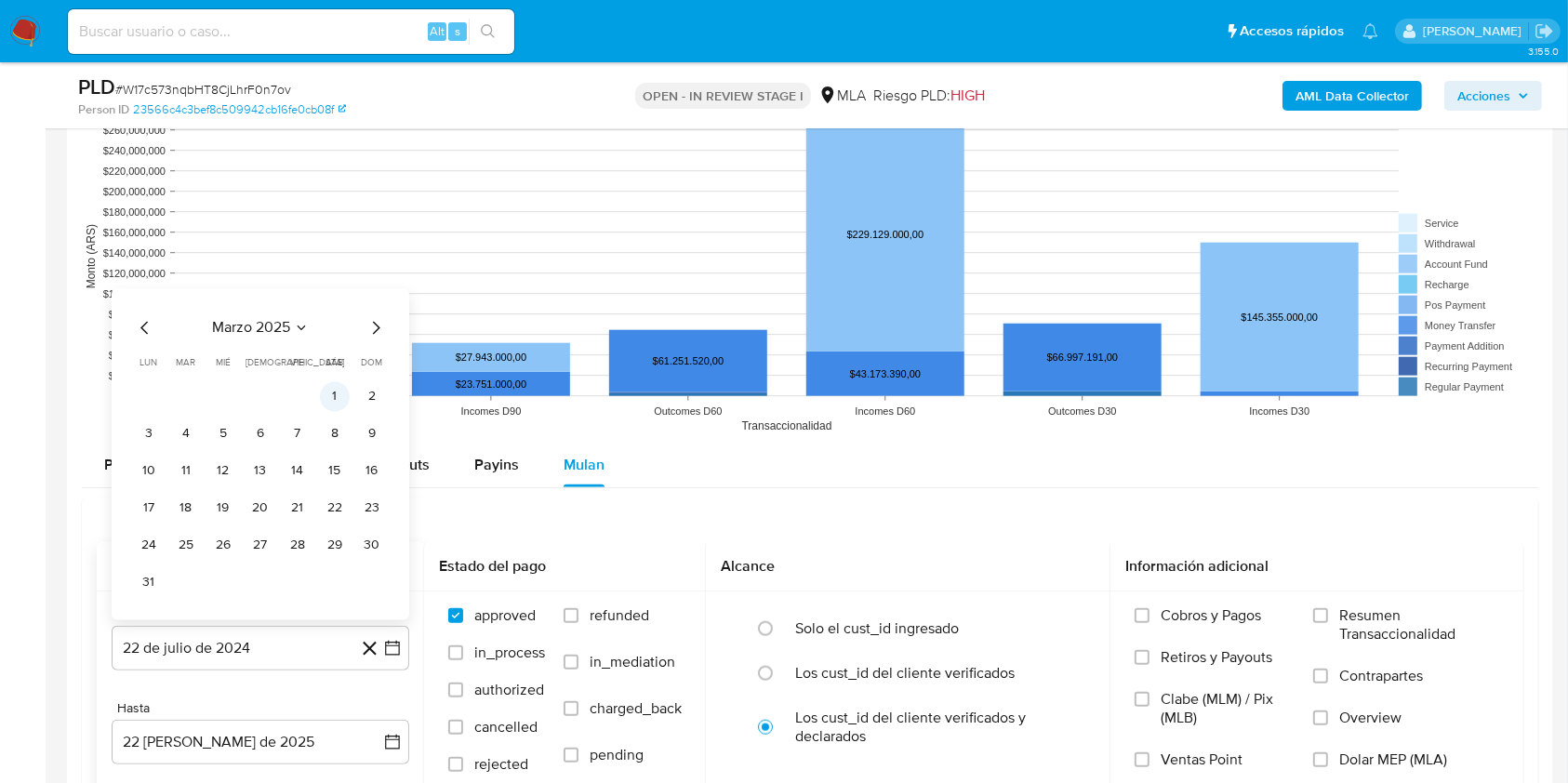
click at [335, 393] on button "1" at bounding box center [334, 395] width 30 height 30
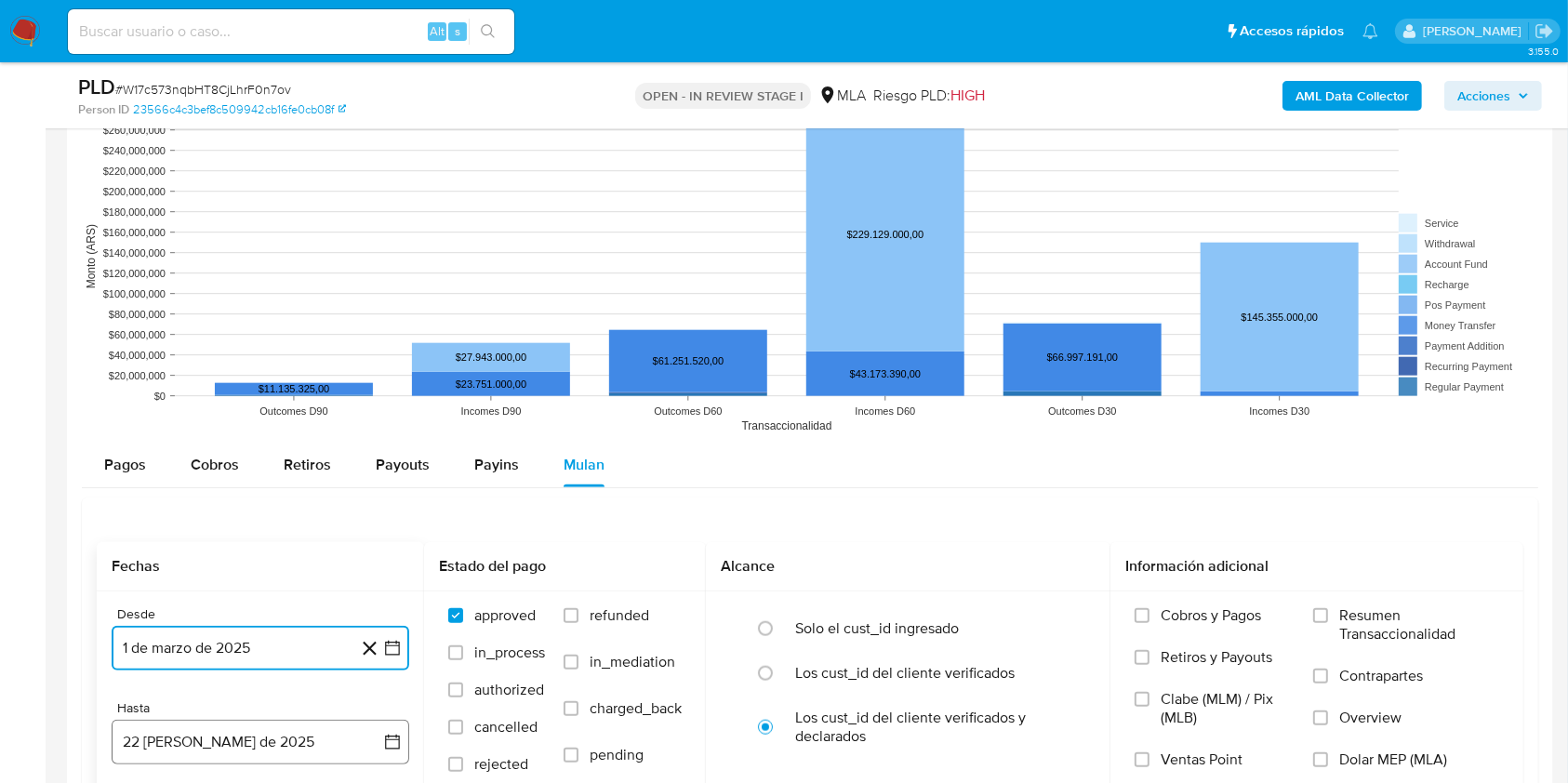
click at [216, 733] on button "22 de agosto de 2025" at bounding box center [261, 742] width 298 height 45
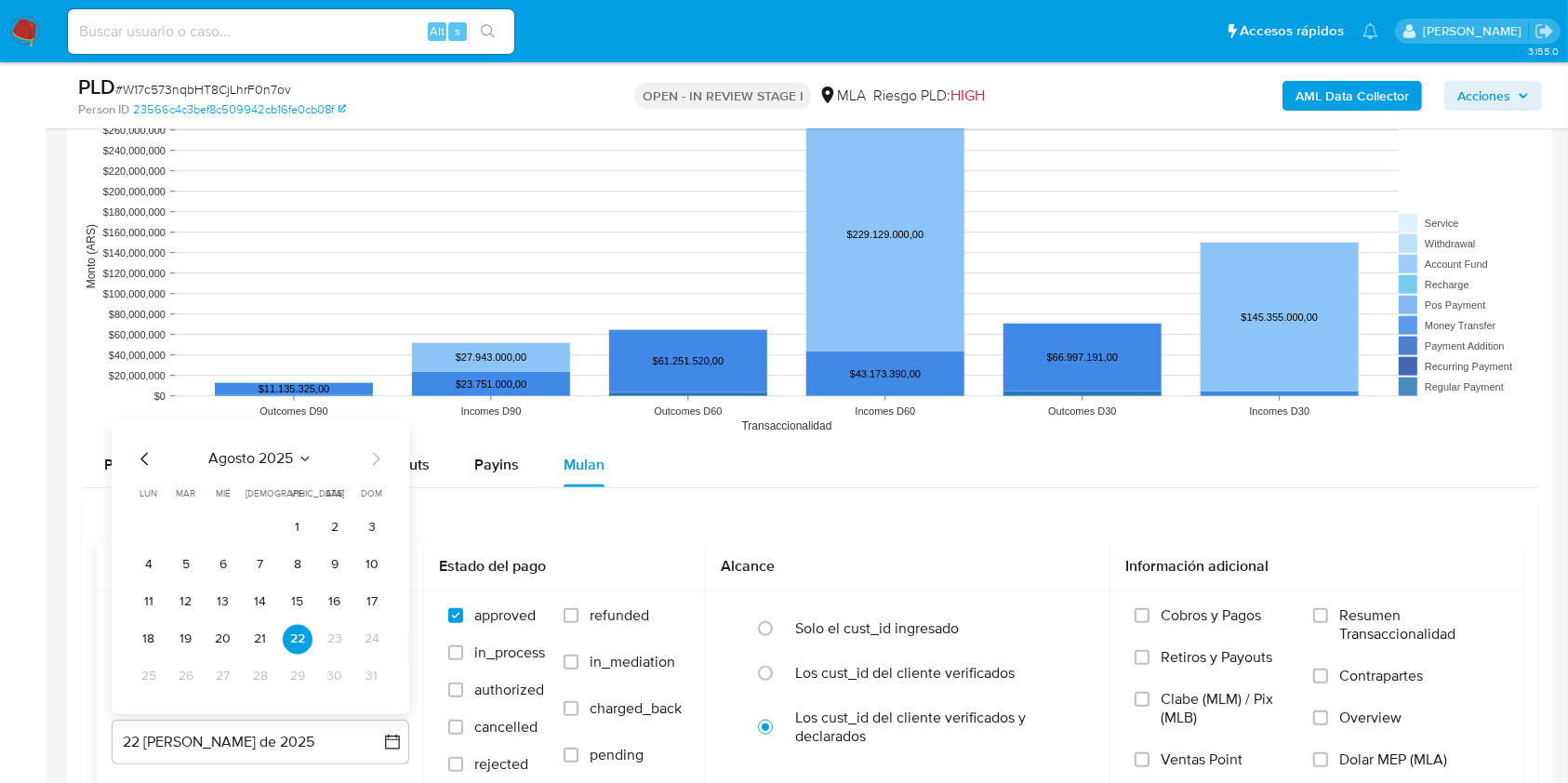
click at [141, 457] on icon "Mes anterior" at bounding box center [144, 458] width 8 height 13
click at [255, 684] on button "31" at bounding box center [260, 676] width 30 height 30
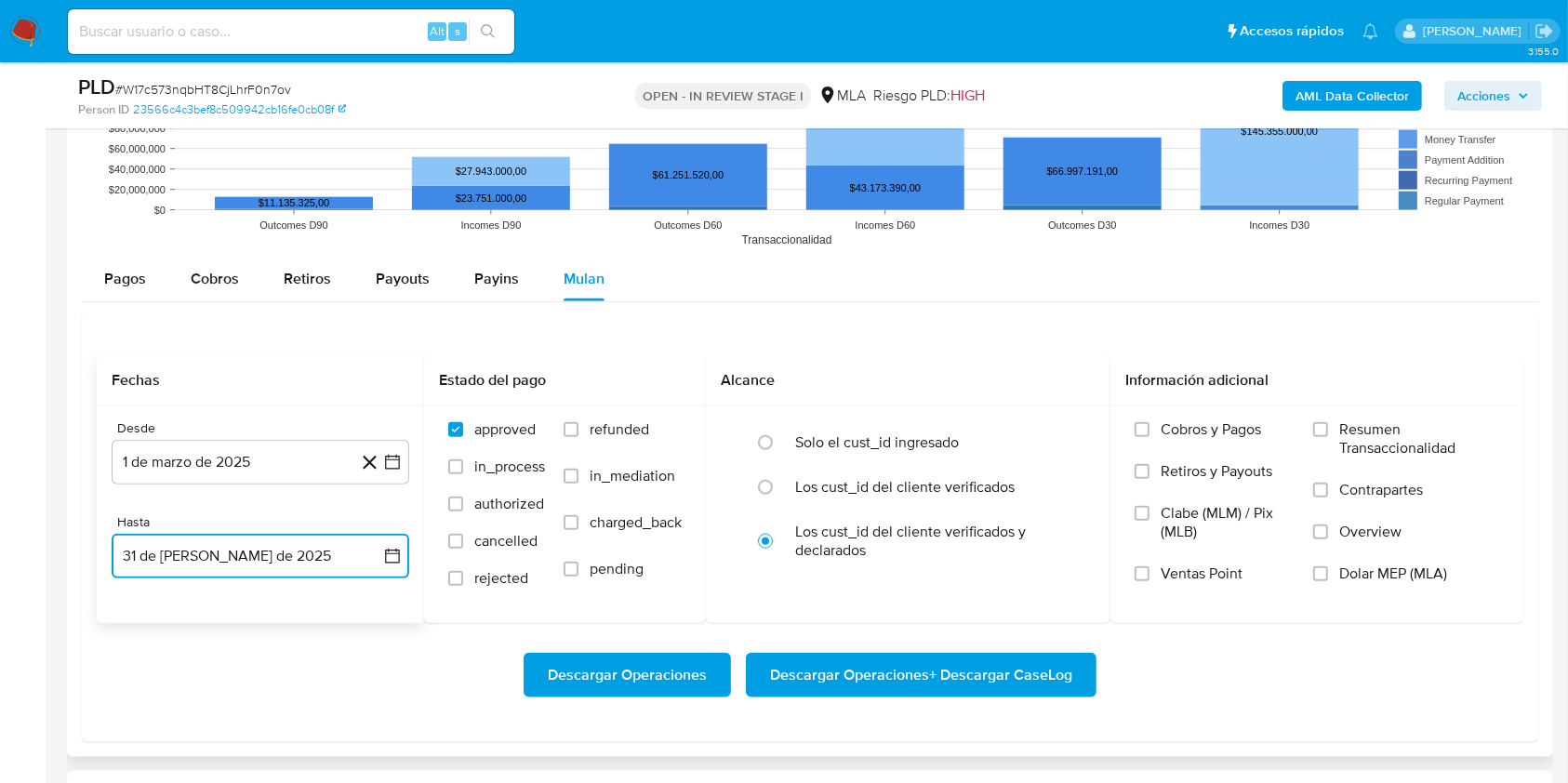
scroll to position [2001, 0]
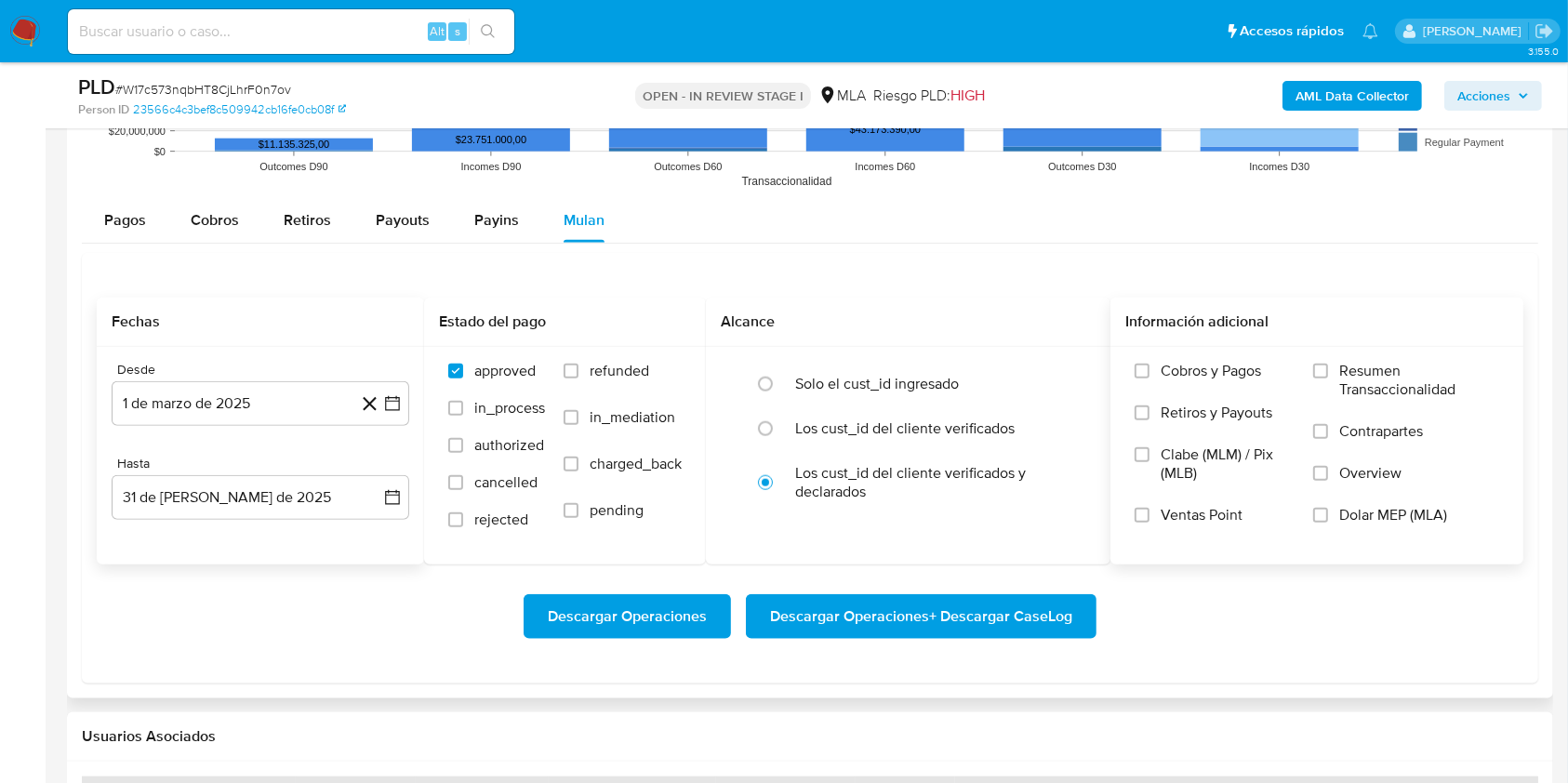
click at [1396, 526] on label "Dolar MEP (MLA)" at bounding box center [1406, 527] width 186 height 42
click at [1328, 522] on input "Dolar MEP (MLA)" at bounding box center [1321, 516] width 15 height 15
click at [1036, 599] on span "Descargar Operaciones + Descargar CaseLog" at bounding box center [922, 616] width 303 height 41
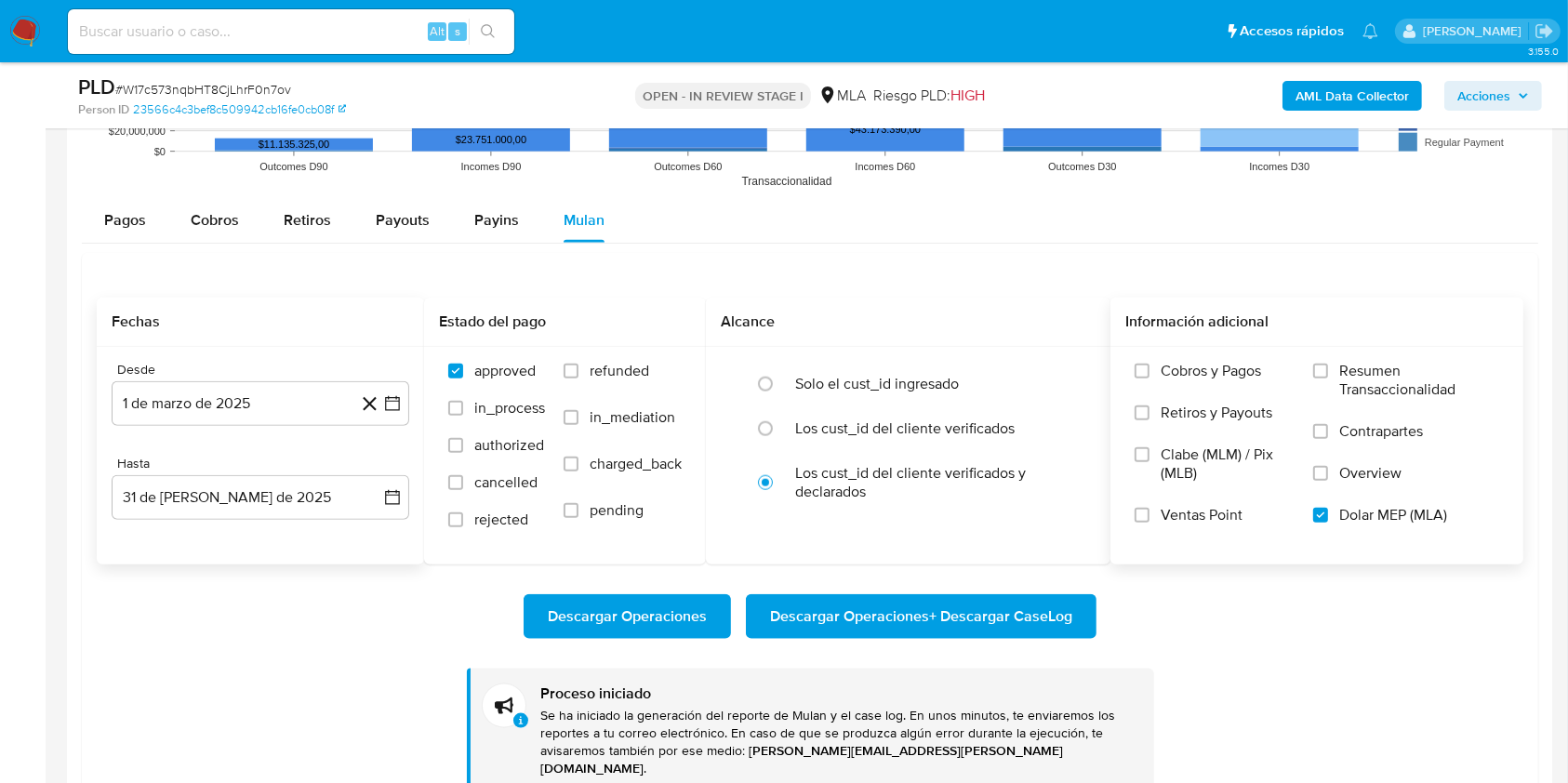
click at [313, 24] on input at bounding box center [291, 31] width 447 height 24
paste input "BgZeBczfpokaTFhXSH3QgDMg"
type input "BgZeBczfpokaTFhXSH3QgDMg"
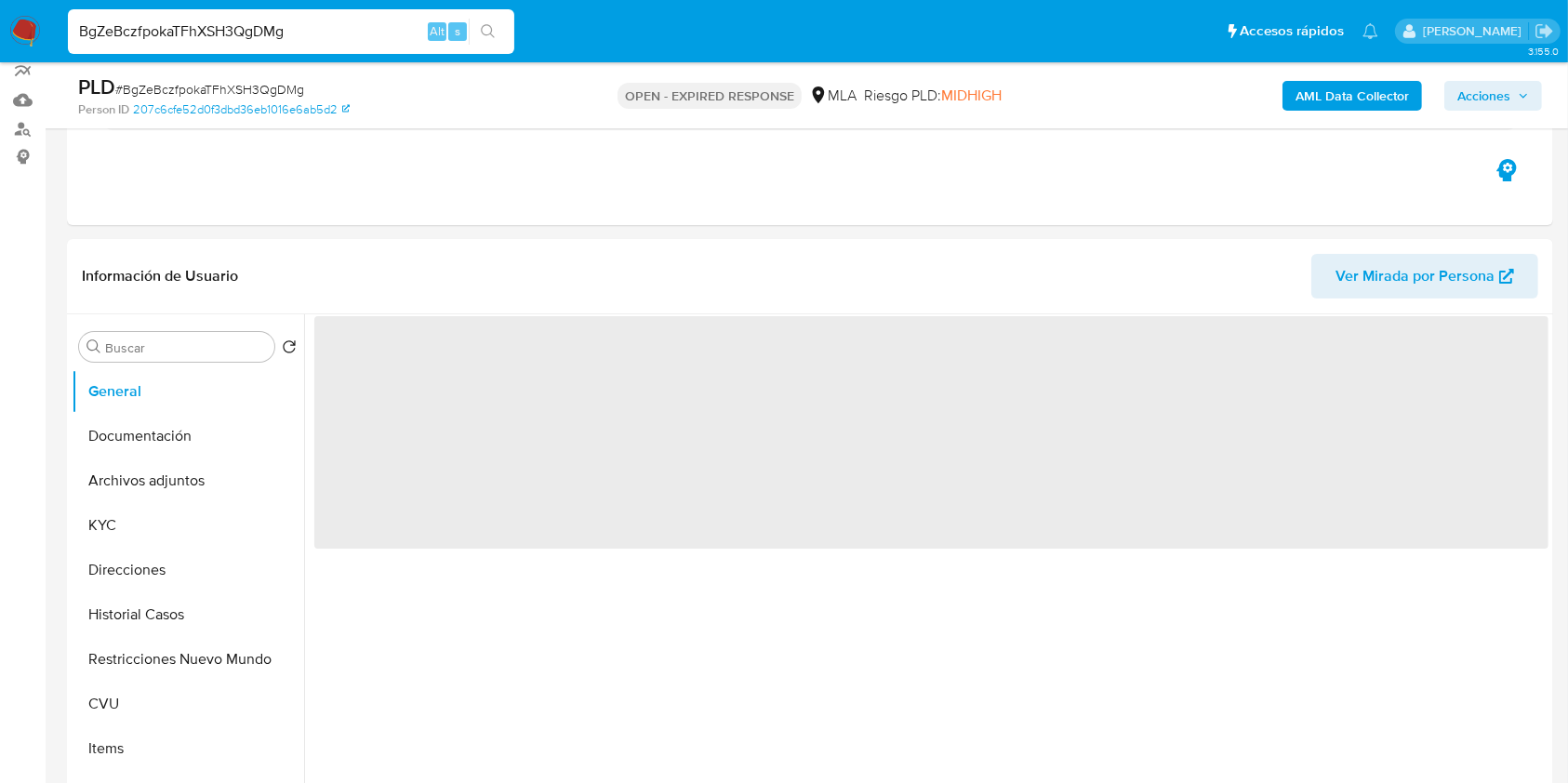
scroll to position [174, 0]
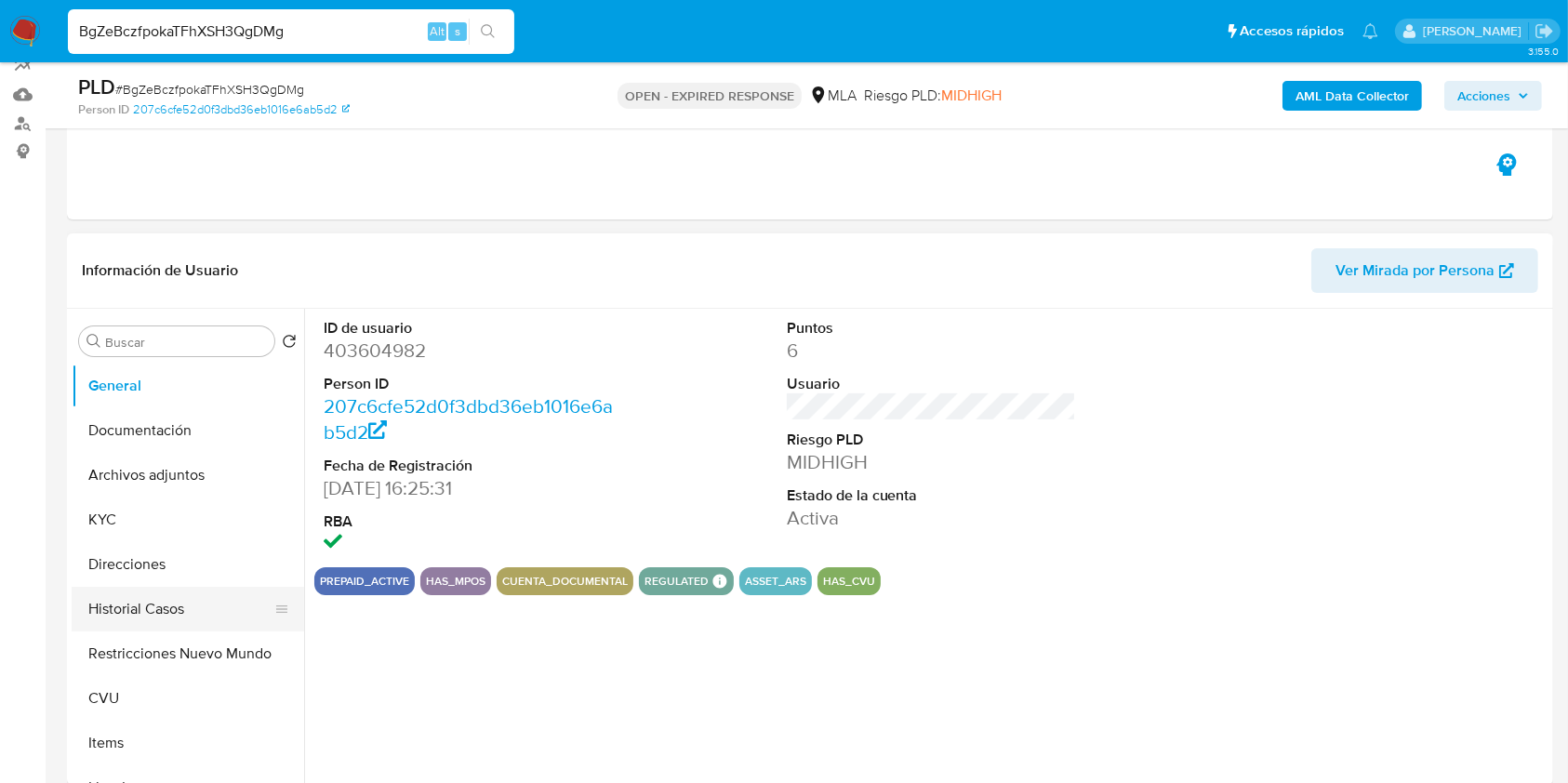
select select "10"
click at [204, 603] on button "Historial Casos" at bounding box center [180, 609] width 218 height 45
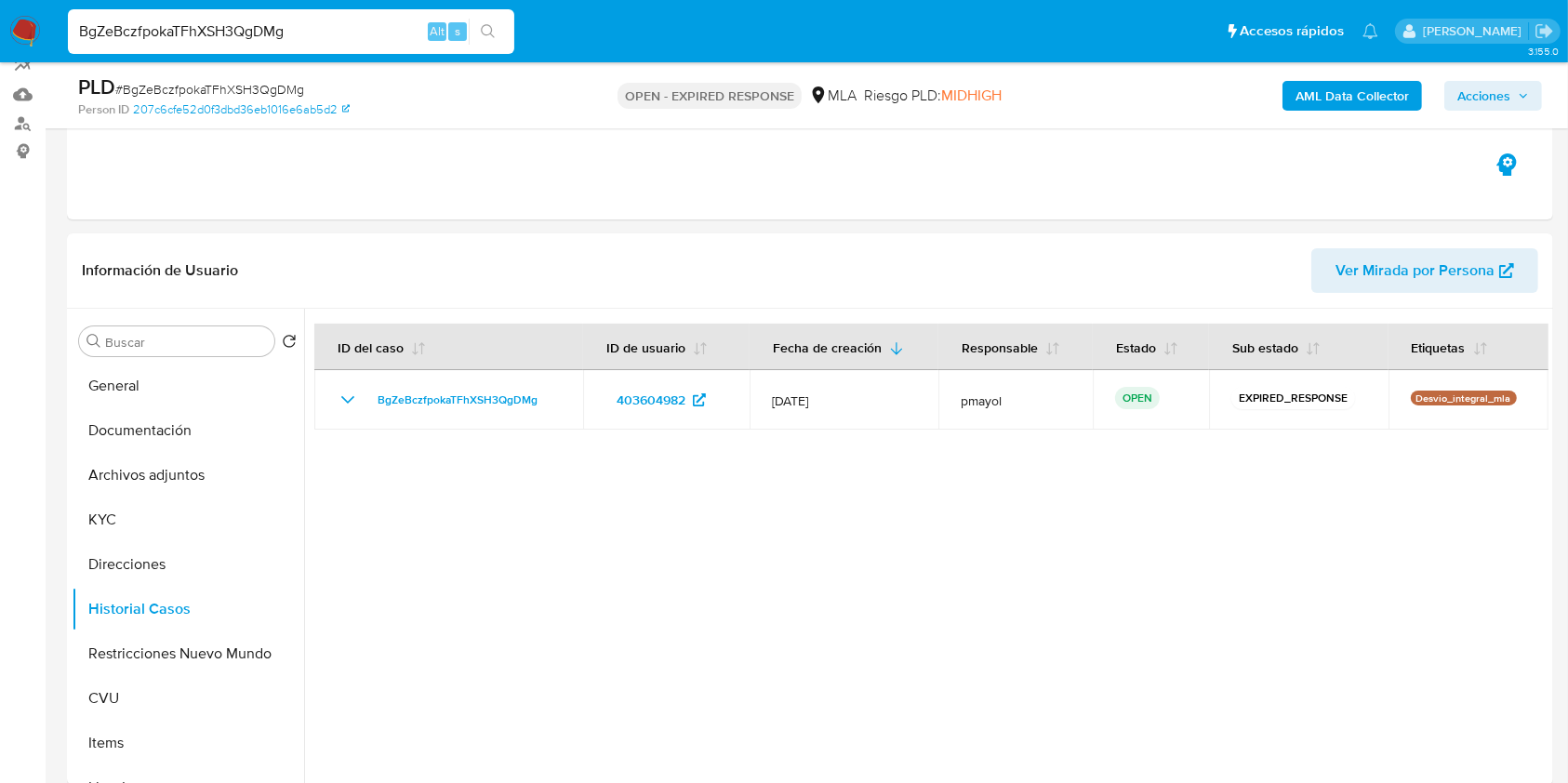
click at [380, 32] on input "BgZeBczfpokaTFhXSH3QgDMg" at bounding box center [291, 31] width 447 height 24
paste input "aimz6U7sj3rMcvtsUtUwwTsq"
type input "aimz6U7sj3rMcvtsUtUwwTsq"
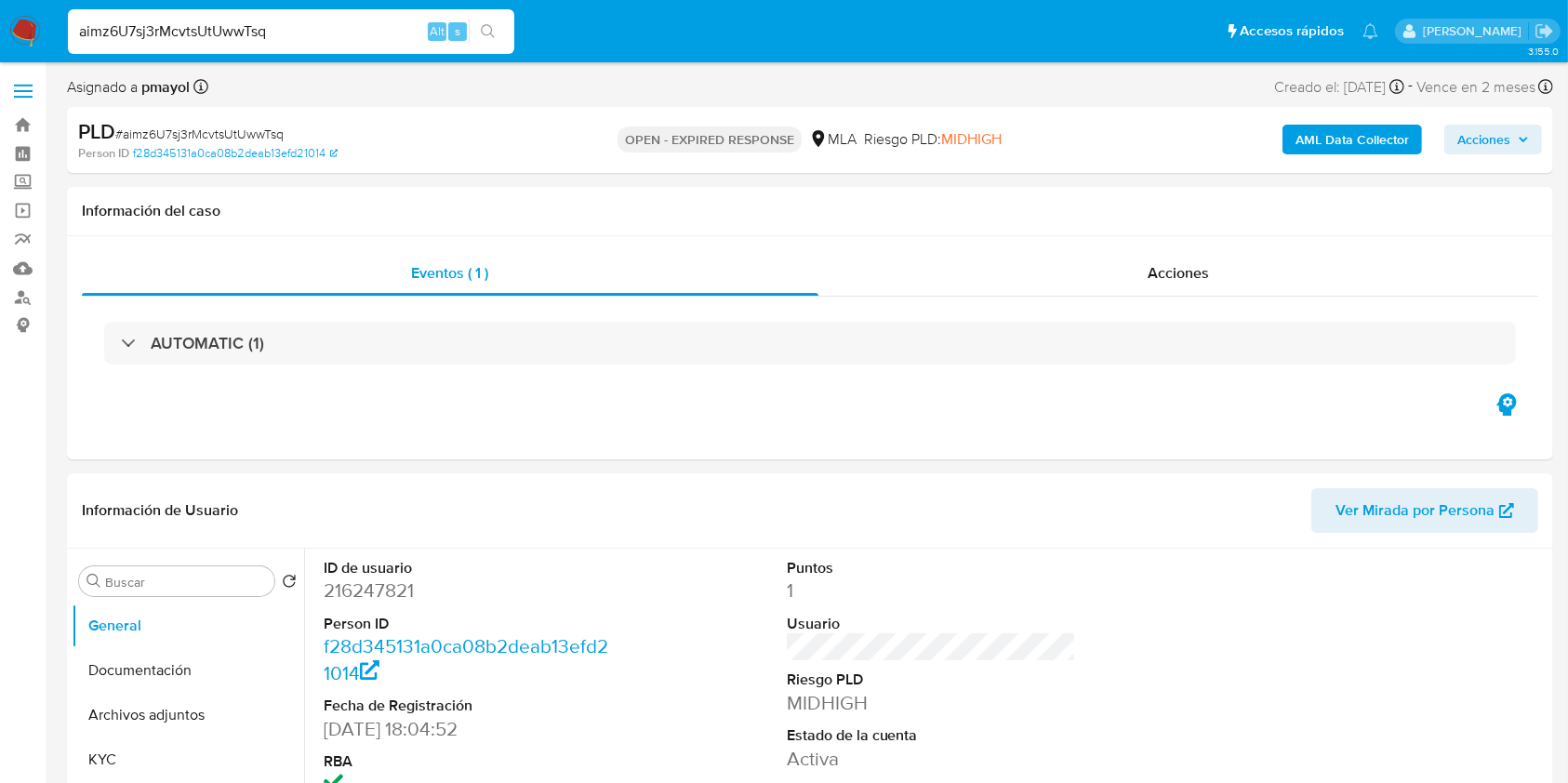
select select "10"
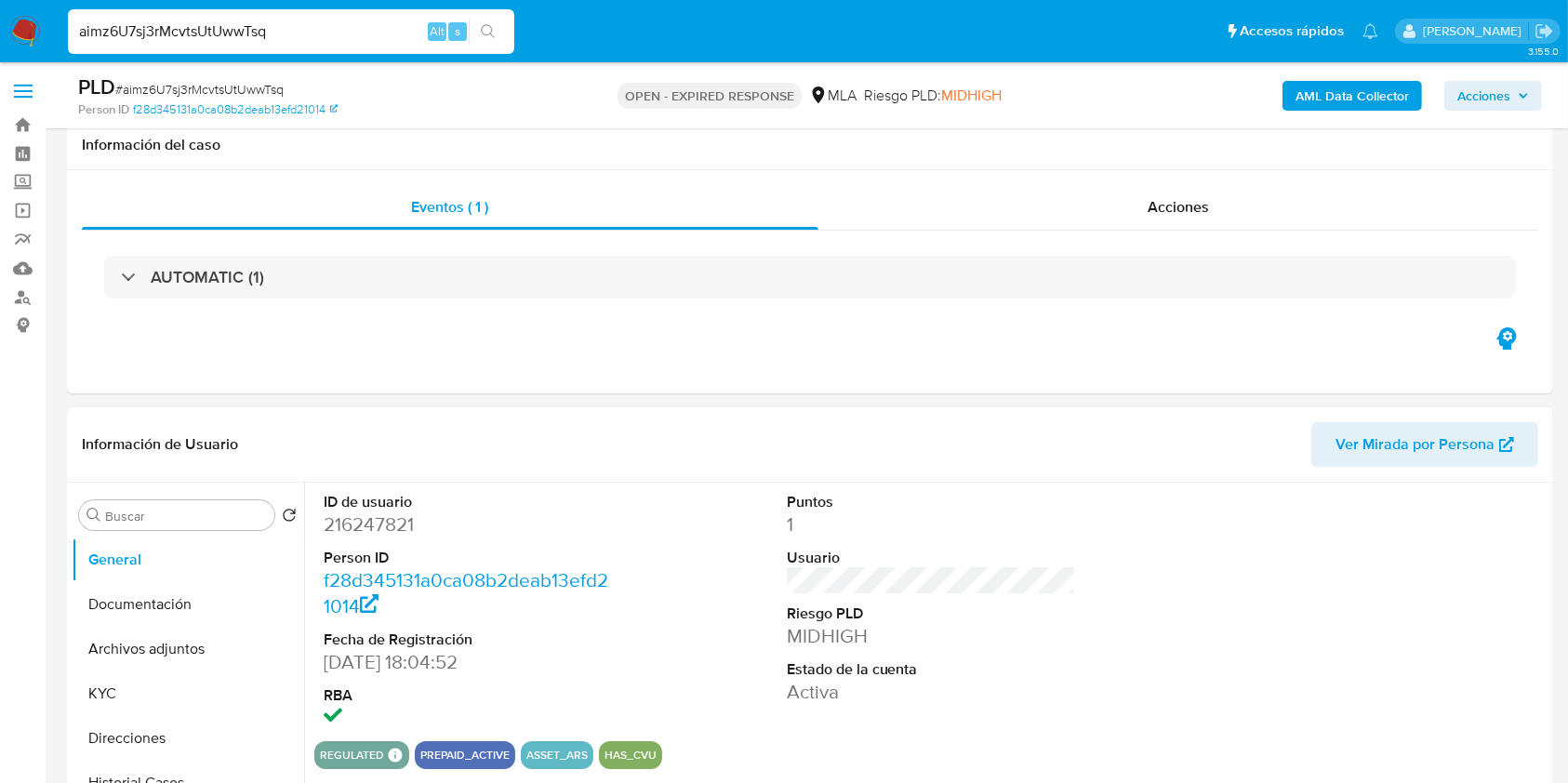
scroll to position [169, 0]
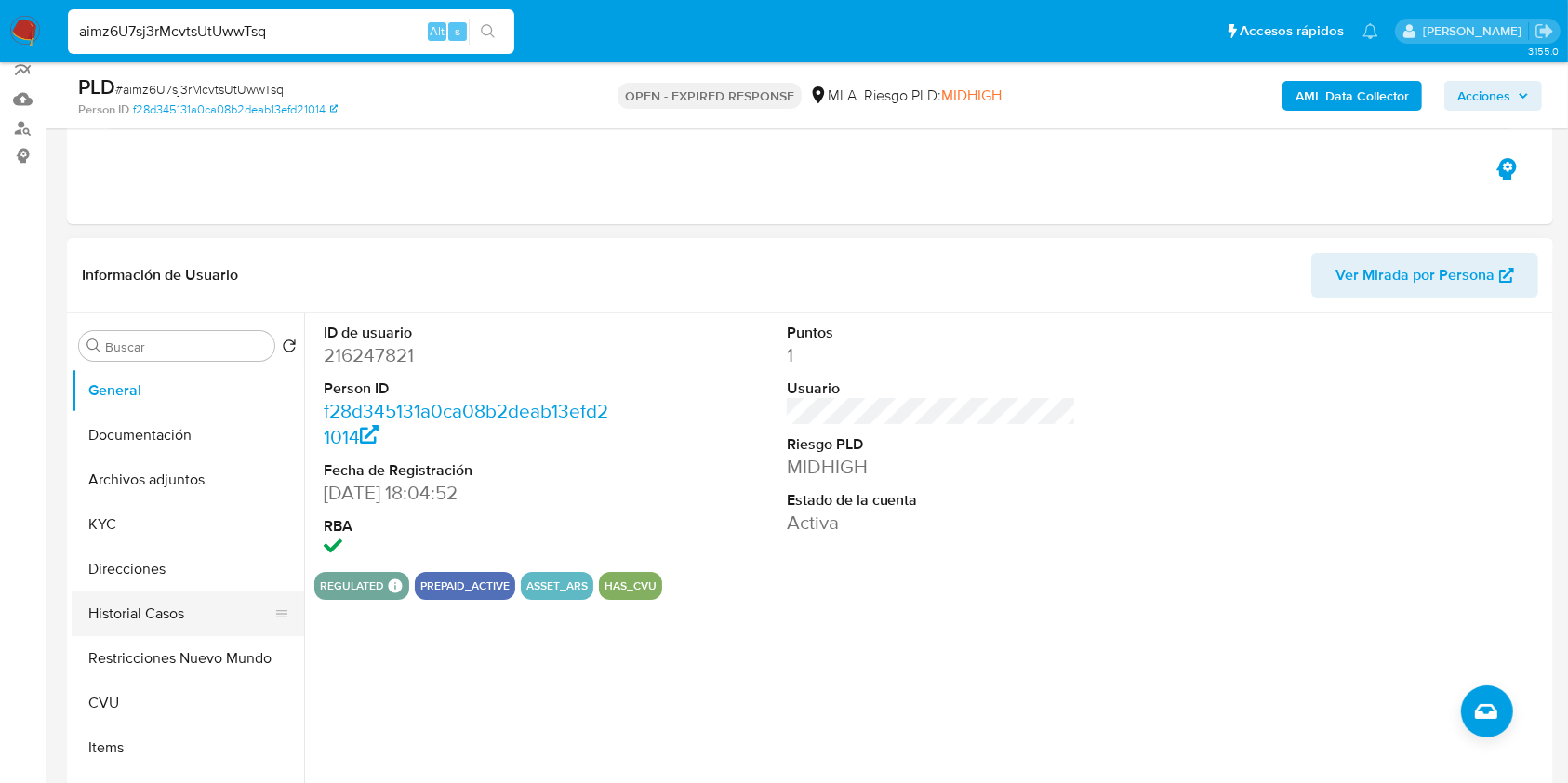
click at [200, 616] on button "Historial Casos" at bounding box center [180, 614] width 218 height 45
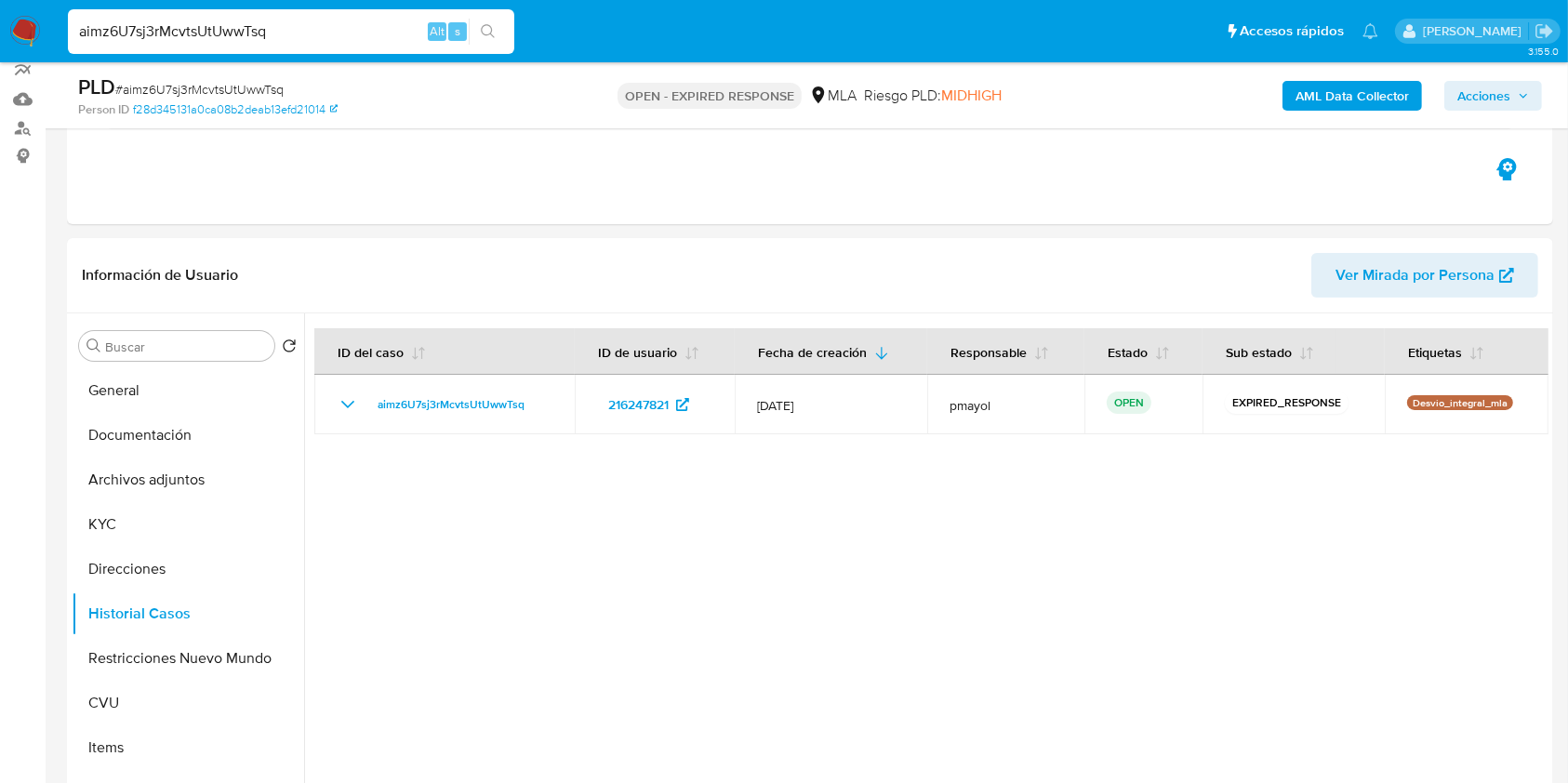
click at [283, 34] on input "aimz6U7sj3rMcvtsUtUwwTsq" at bounding box center [291, 31] width 447 height 24
paste input "YwURIVumDz65cqe14Nk0UQey"
type input "YwURIVumDz65cqe14Nk0UQey"
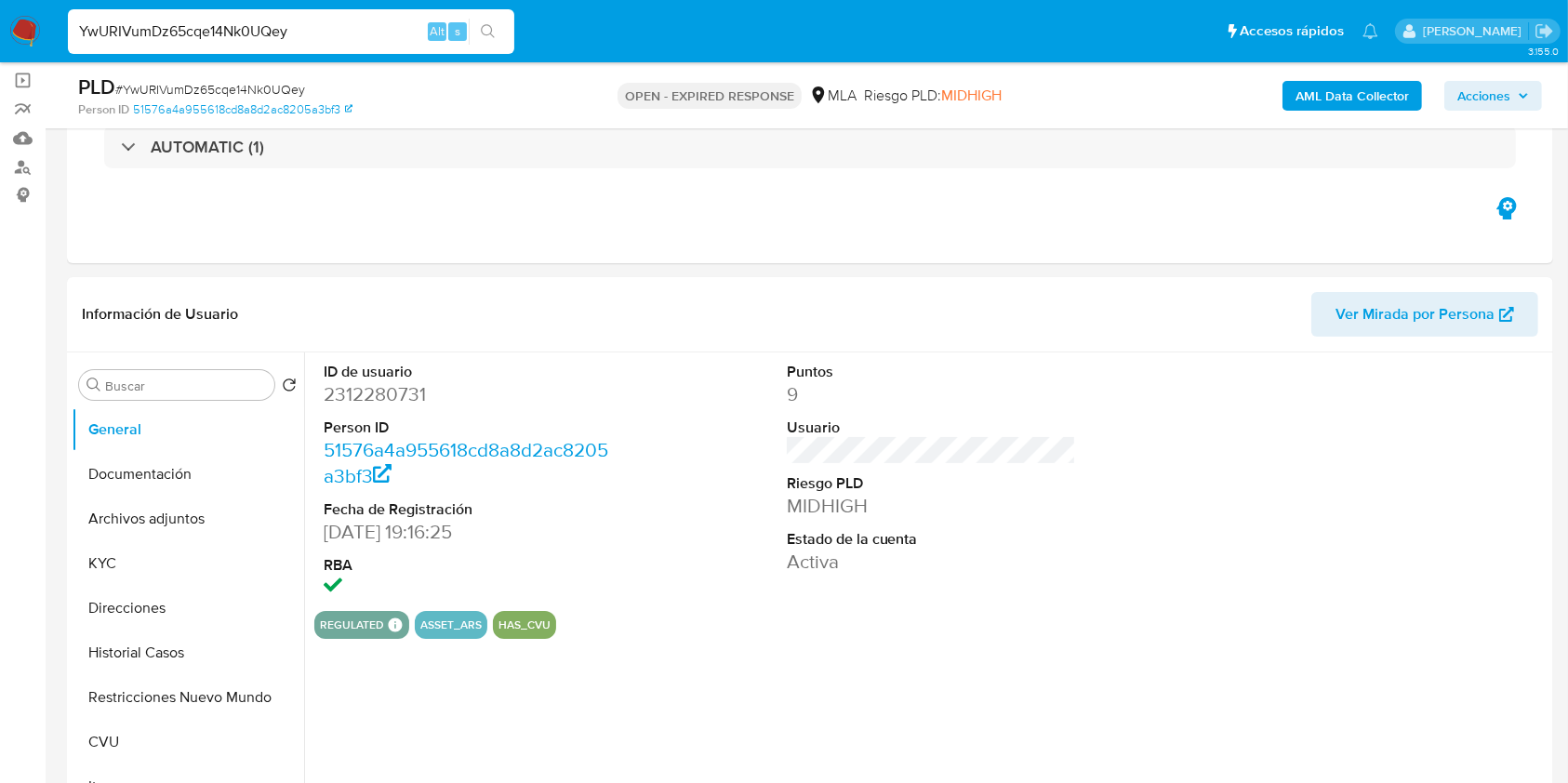
scroll to position [158, 0]
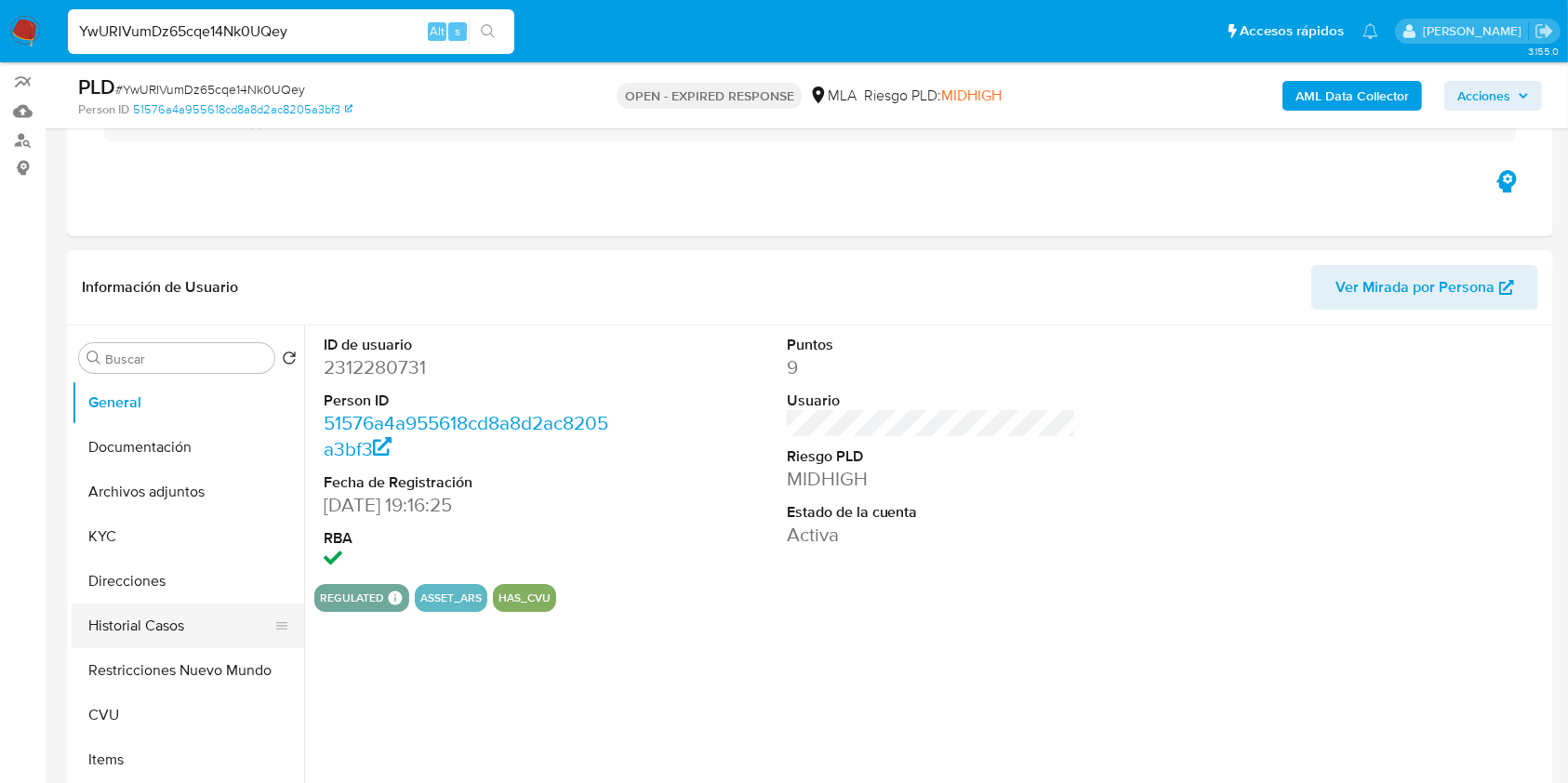
select select "10"
click at [155, 624] on button "Historial Casos" at bounding box center [180, 625] width 218 height 45
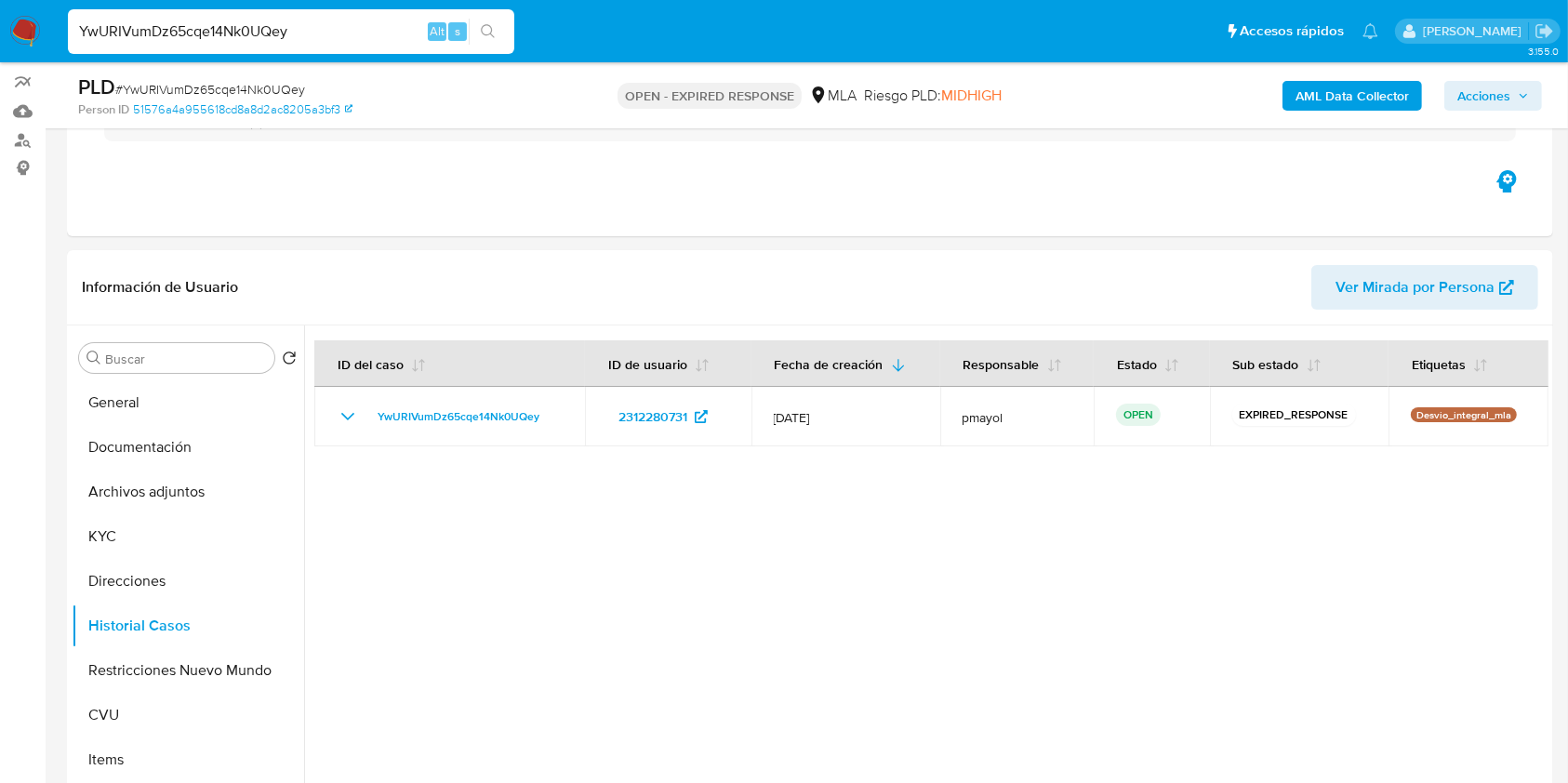
click at [366, 35] on input "YwURIVumDz65cqe14Nk0UQey" at bounding box center [291, 31] width 447 height 24
paste input "9URbrh41AGq2gcxDxPwaVJ5C"
type input "9URbrh41AGq2gcxDxPwaVJ5C"
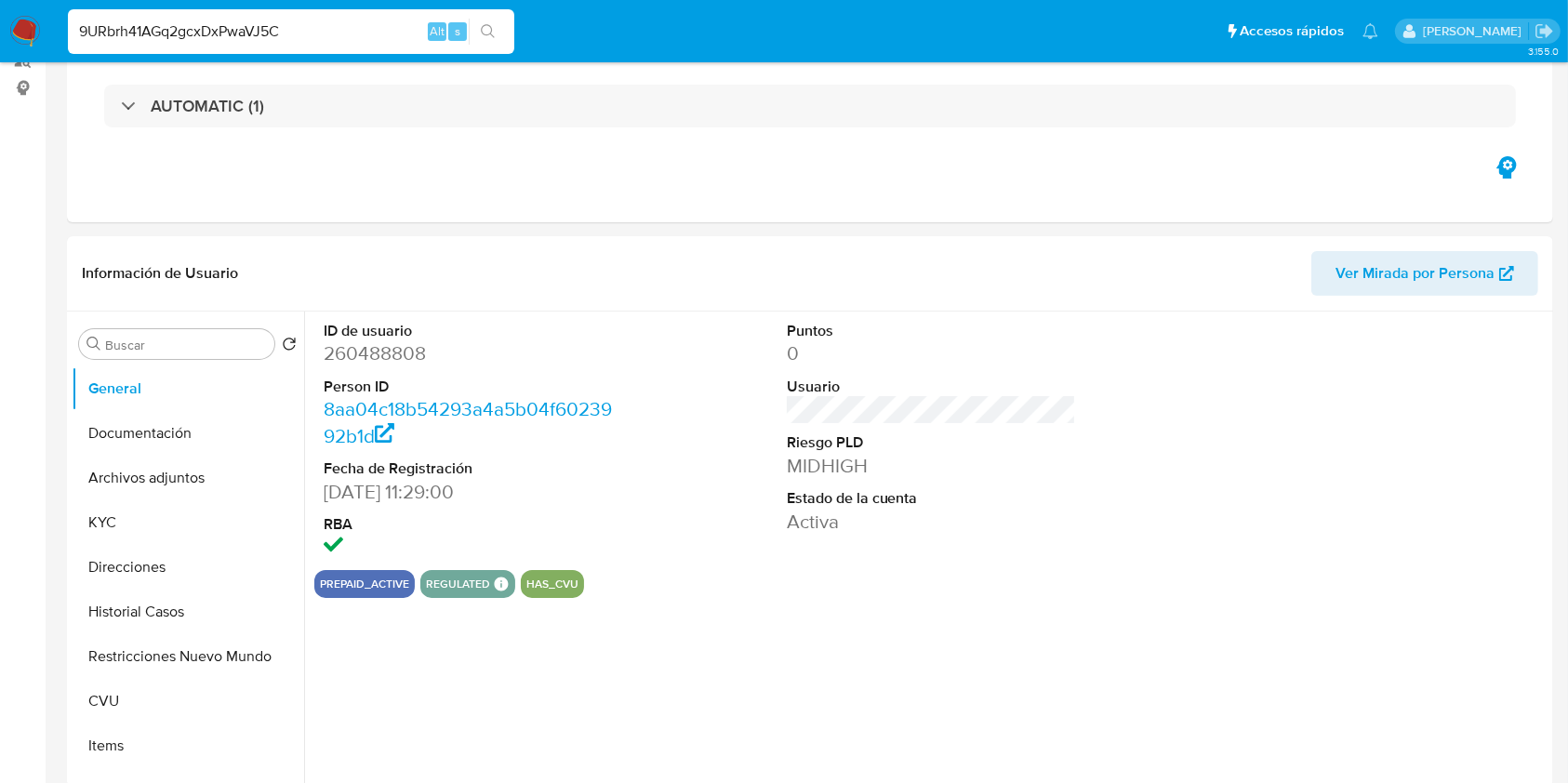
select select "10"
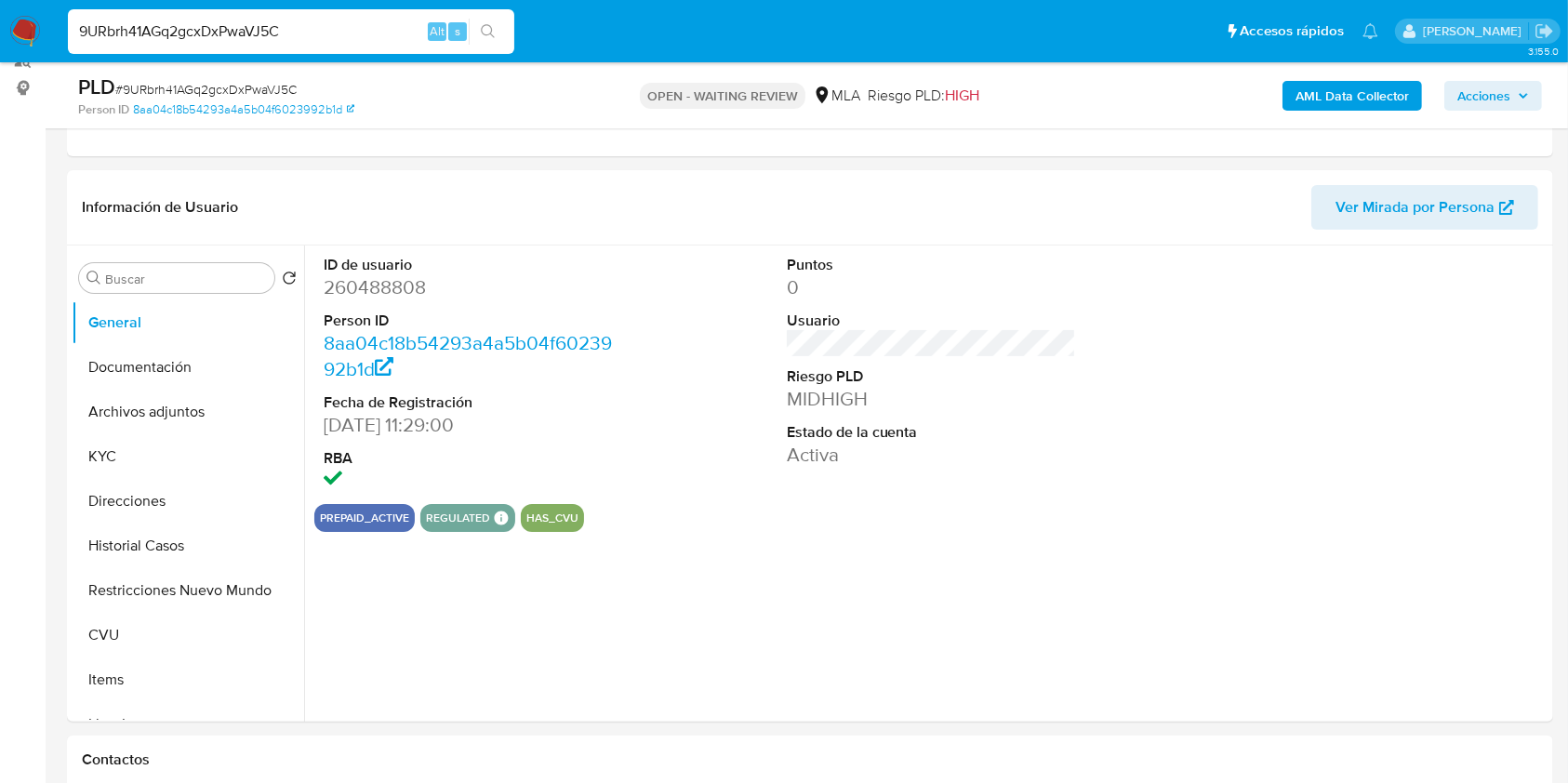
scroll to position [348, 0]
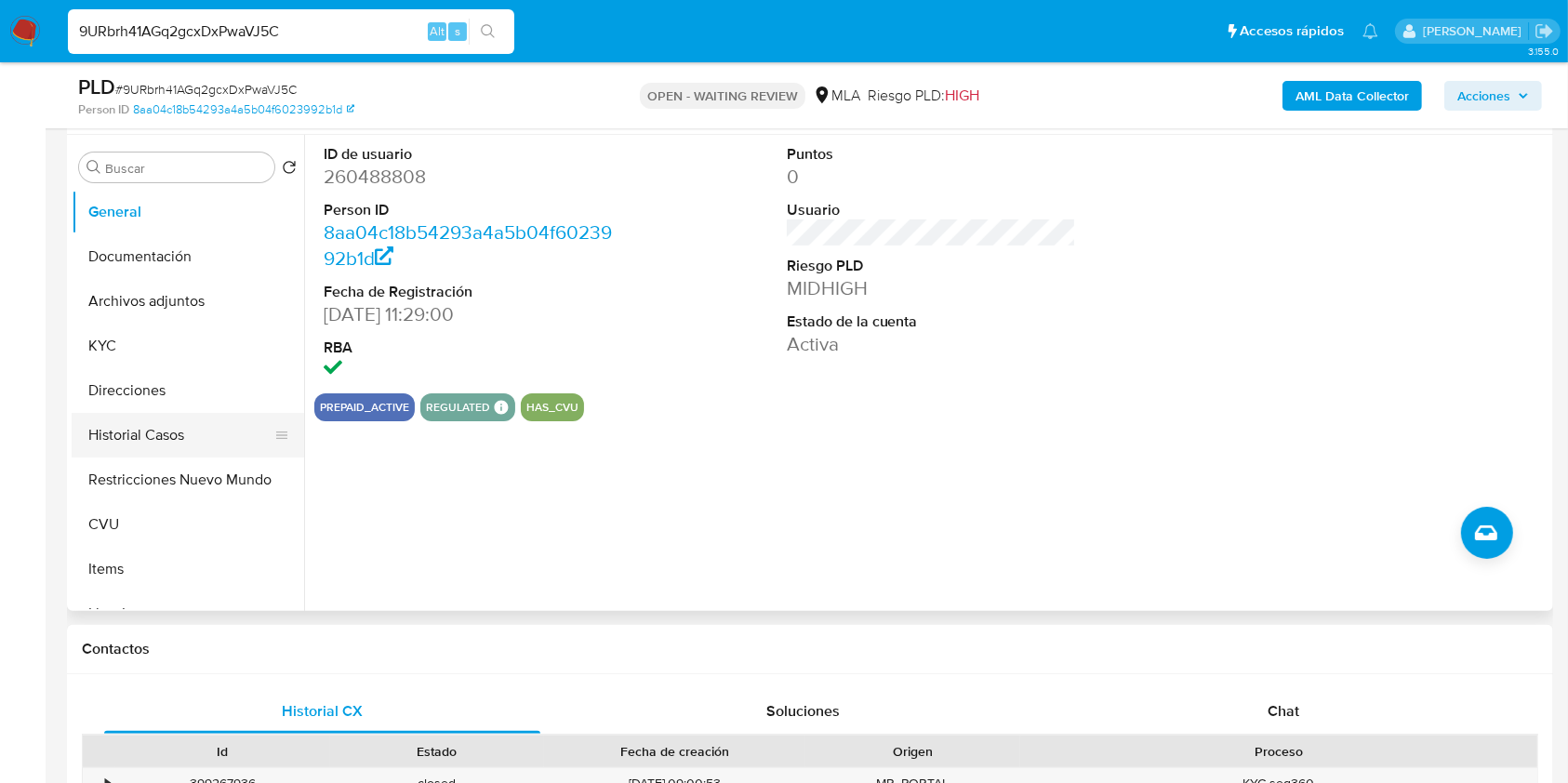
click at [162, 415] on button "Historial Casos" at bounding box center [180, 435] width 218 height 45
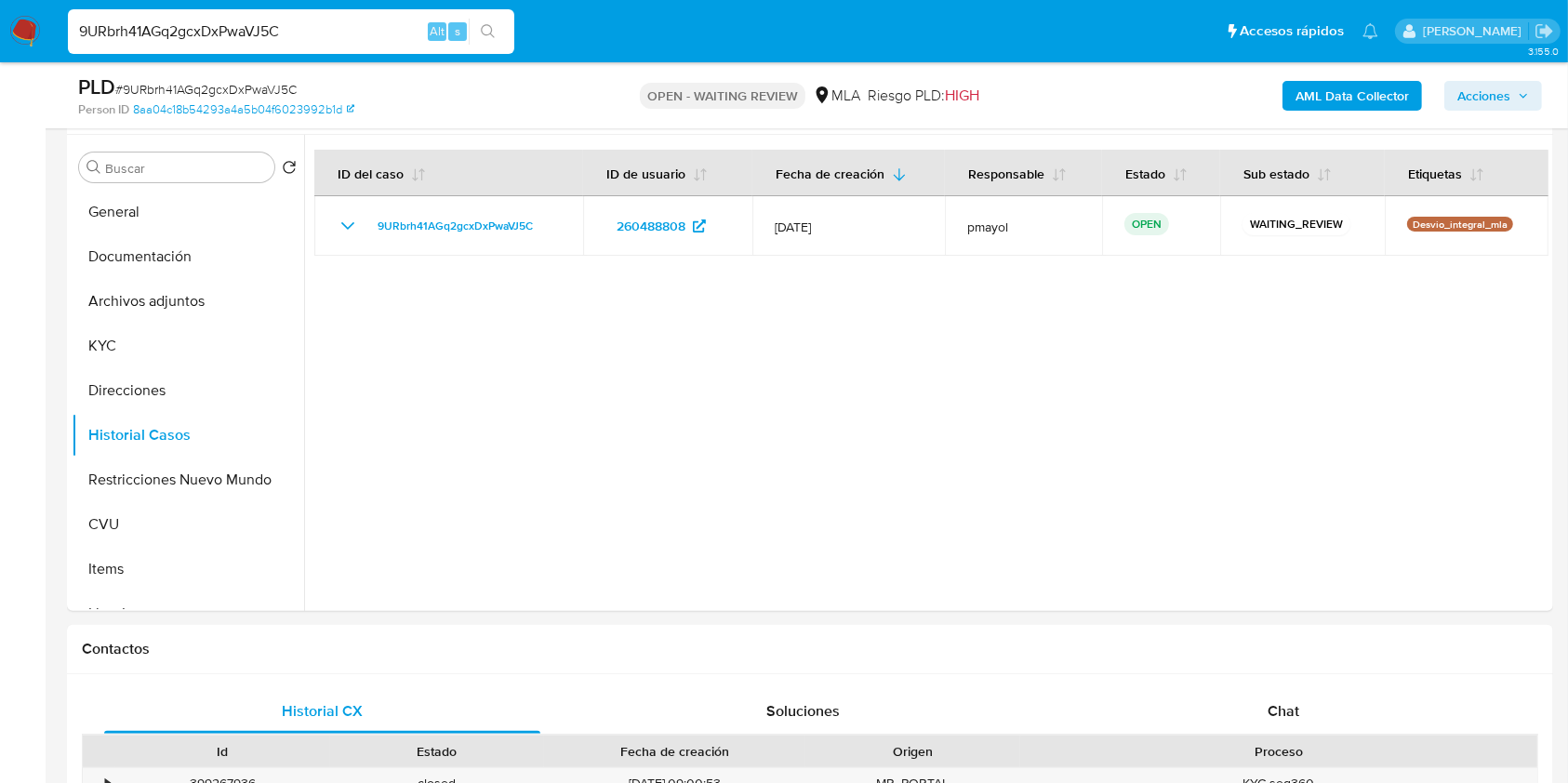
click at [266, 41] on input "9URbrh41AGq2gcxDxPwaVJ5C" at bounding box center [291, 31] width 447 height 24
paste input "Ep93CRWuiEyQGHoFXJT0sAl"
type input "Ep93CRWuiEyQGHoFXJT0sAlC"
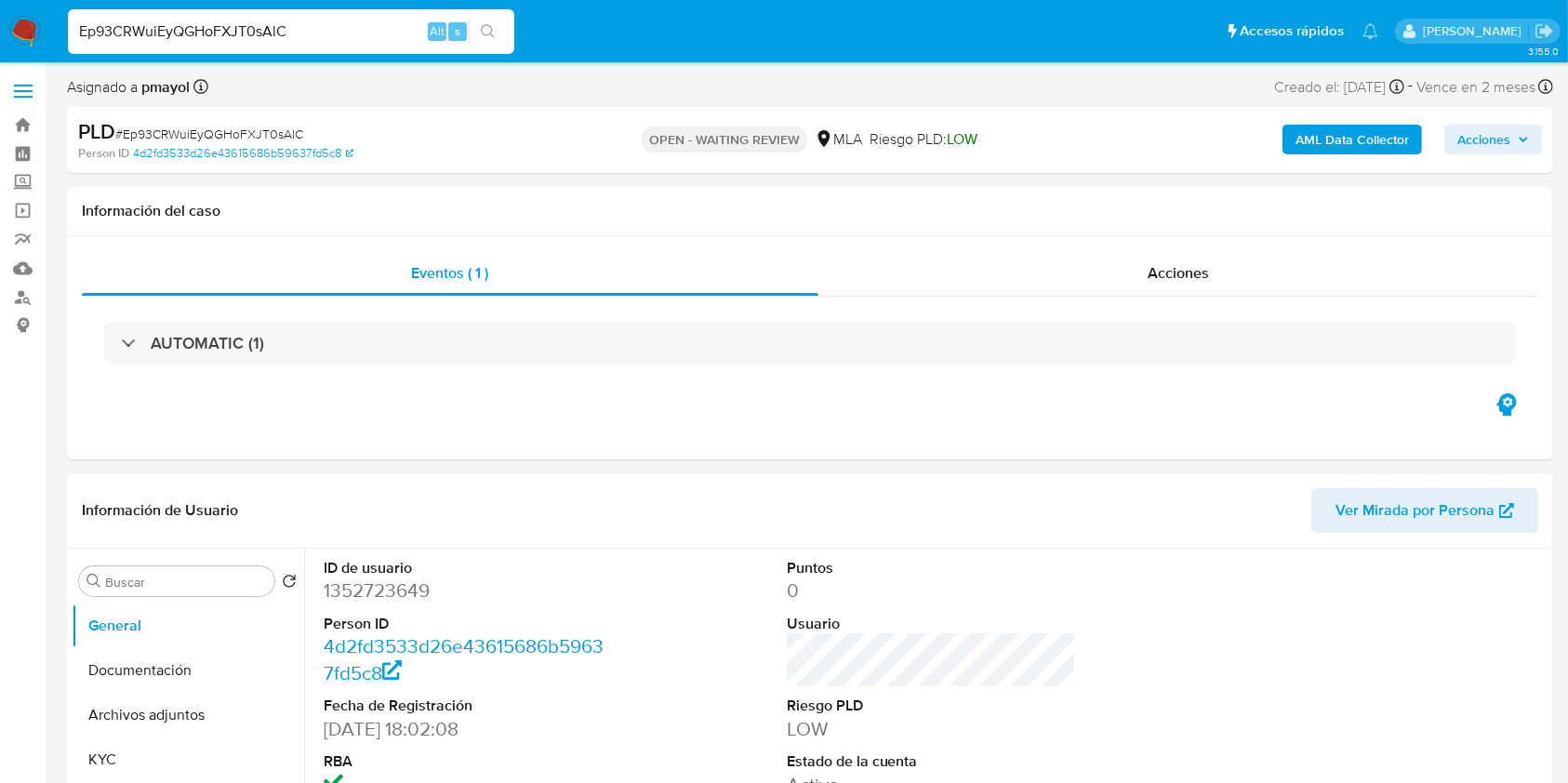
select select "10"
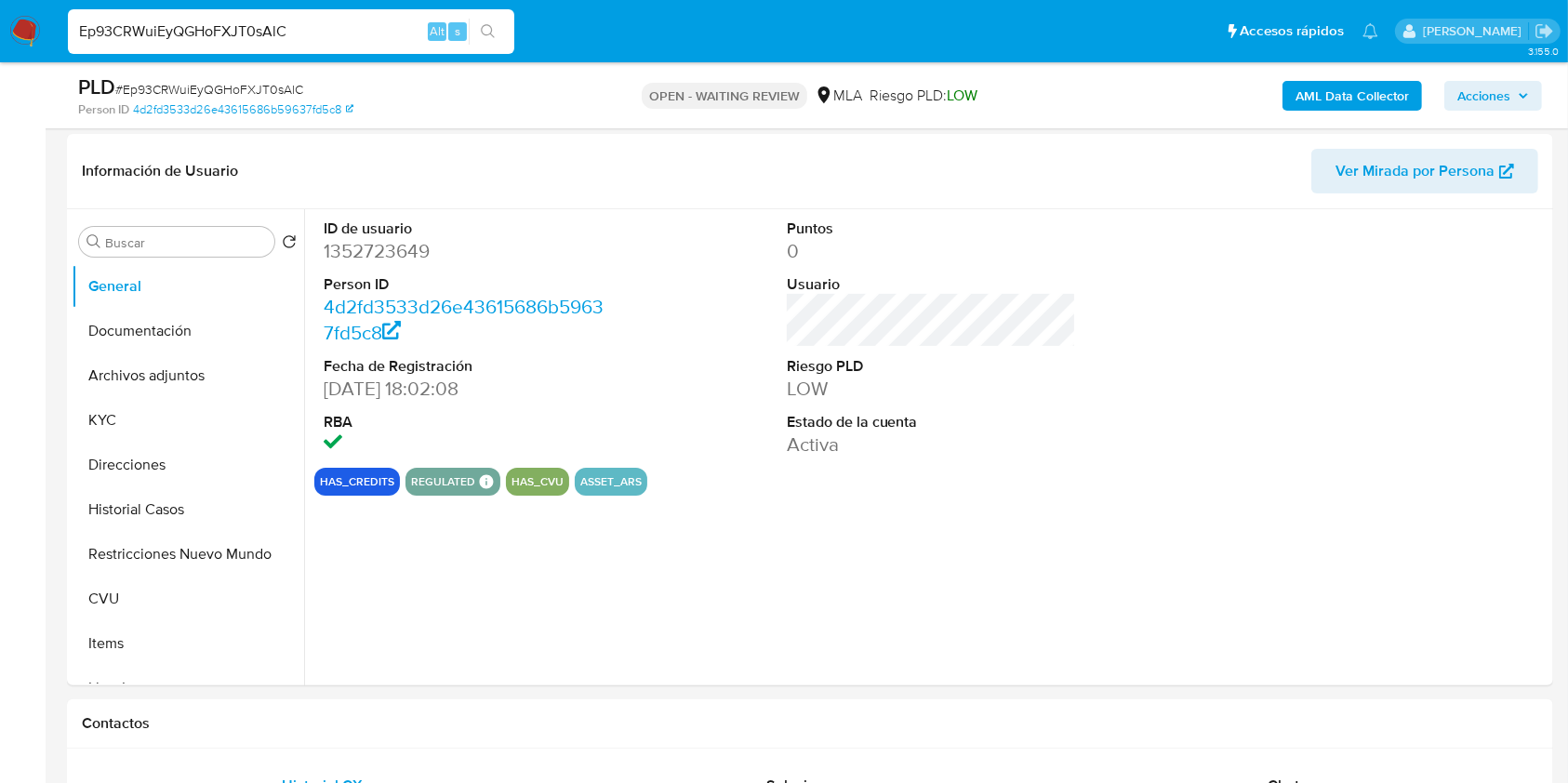
scroll to position [317, 0]
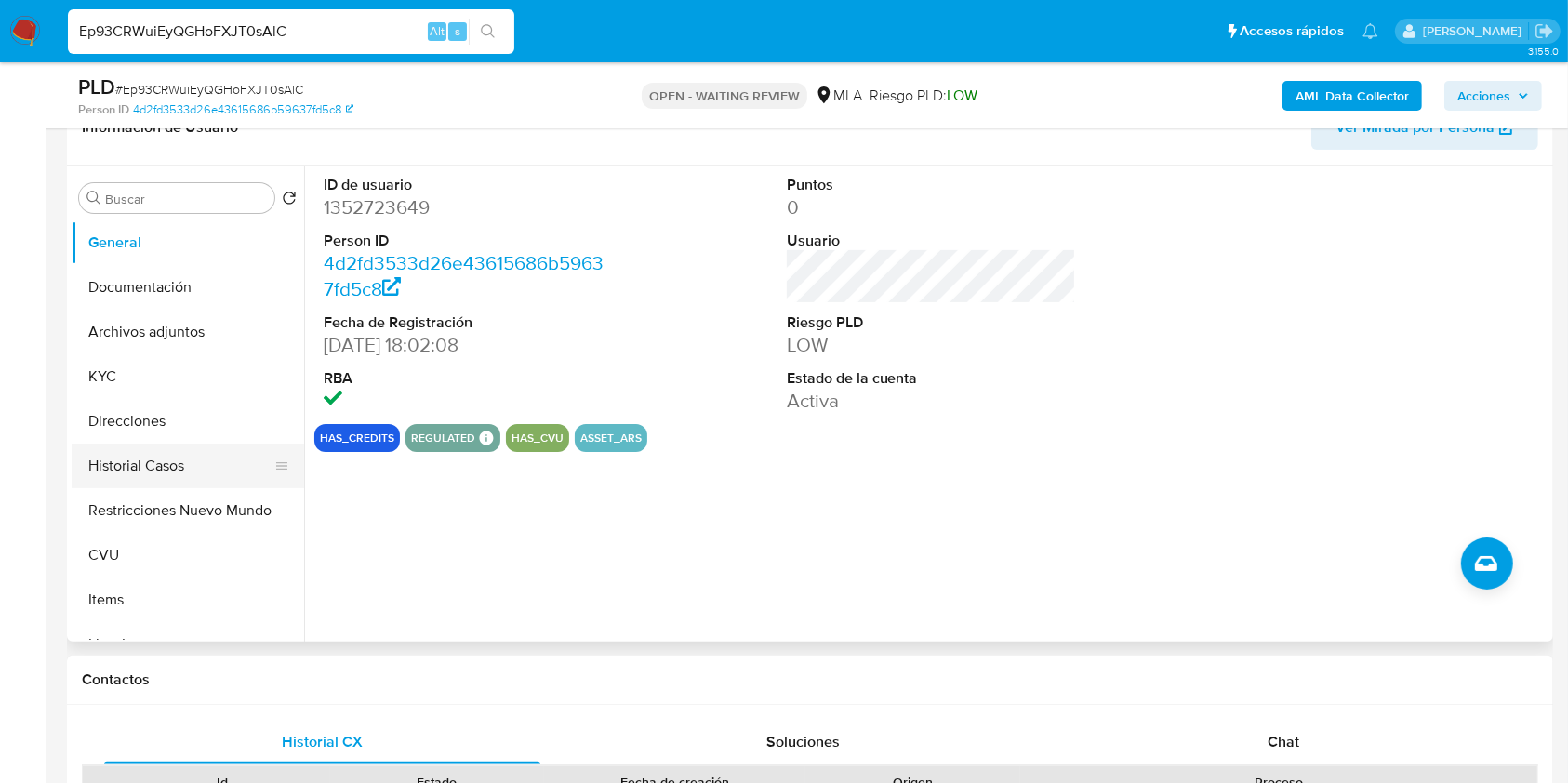
click at [210, 470] on button "Historial Casos" at bounding box center [180, 466] width 218 height 45
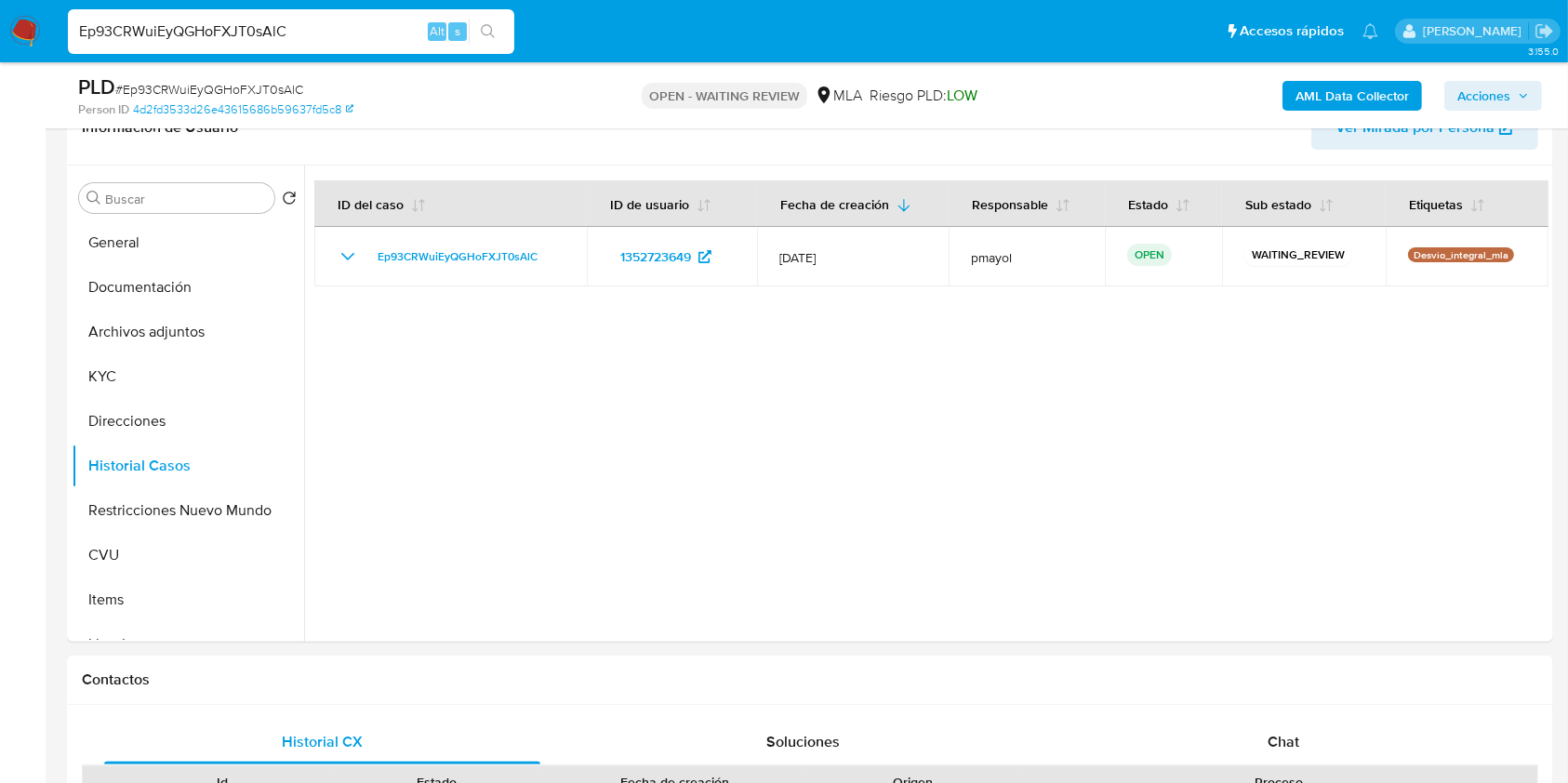
click at [17, 33] on img at bounding box center [25, 32] width 32 height 32
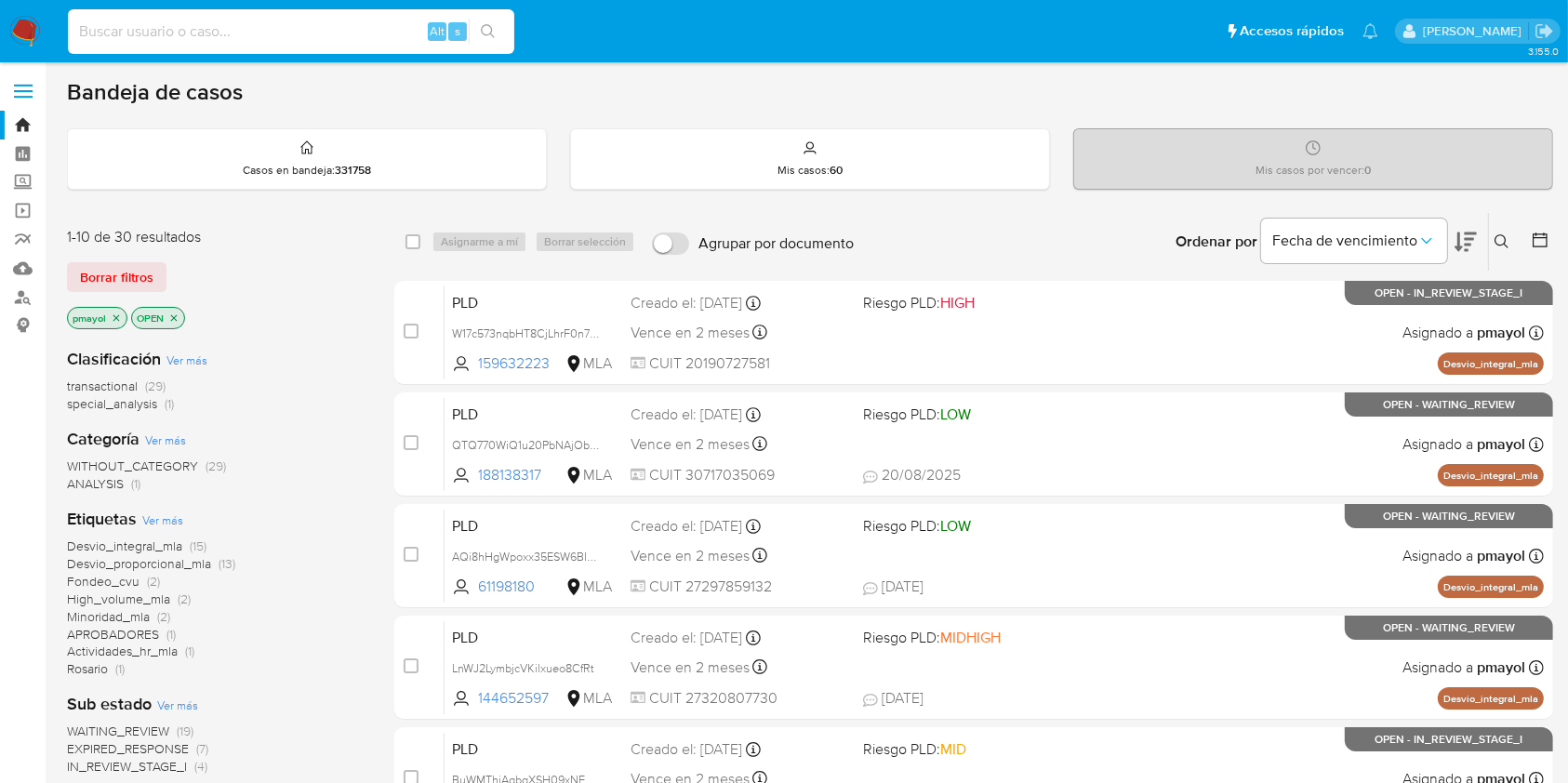
click at [319, 23] on input at bounding box center [291, 31] width 447 height 24
paste input "aPR49nWDJNEGYjlNfqNFJxmA"
type input "aPR49nWDJNEGYjlNfqNFJxmA"
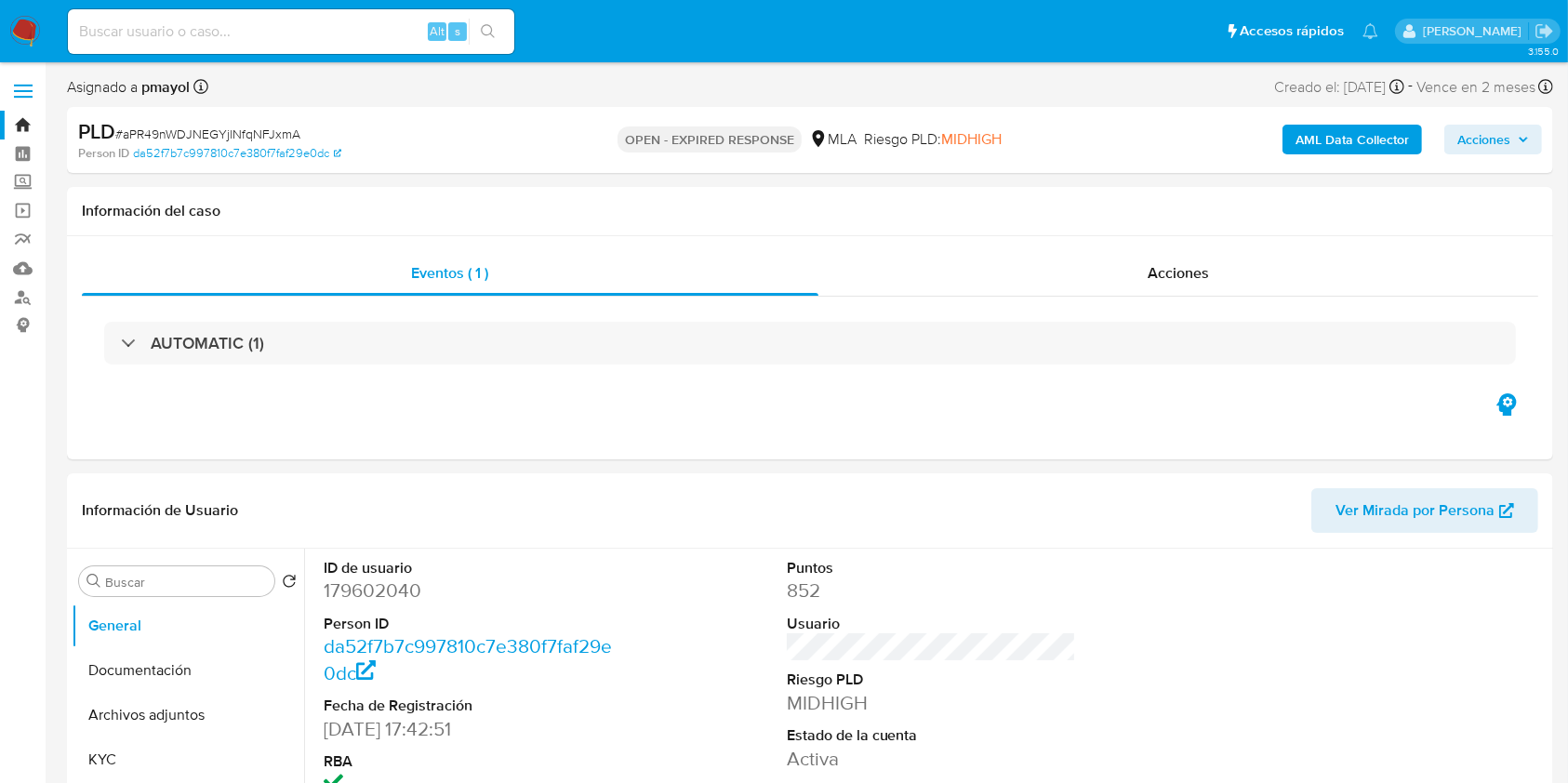
select select "10"
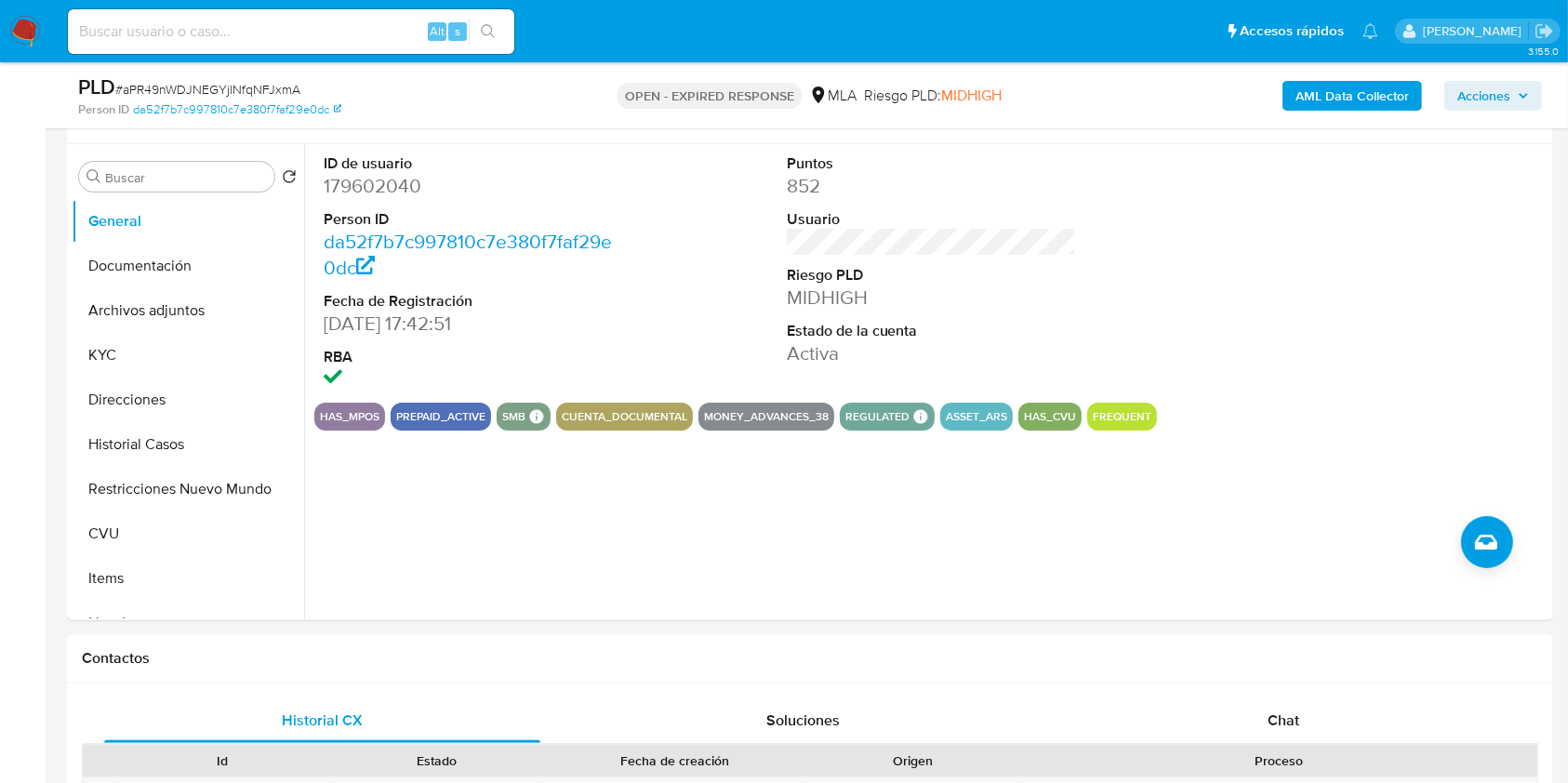
scroll to position [353, 0]
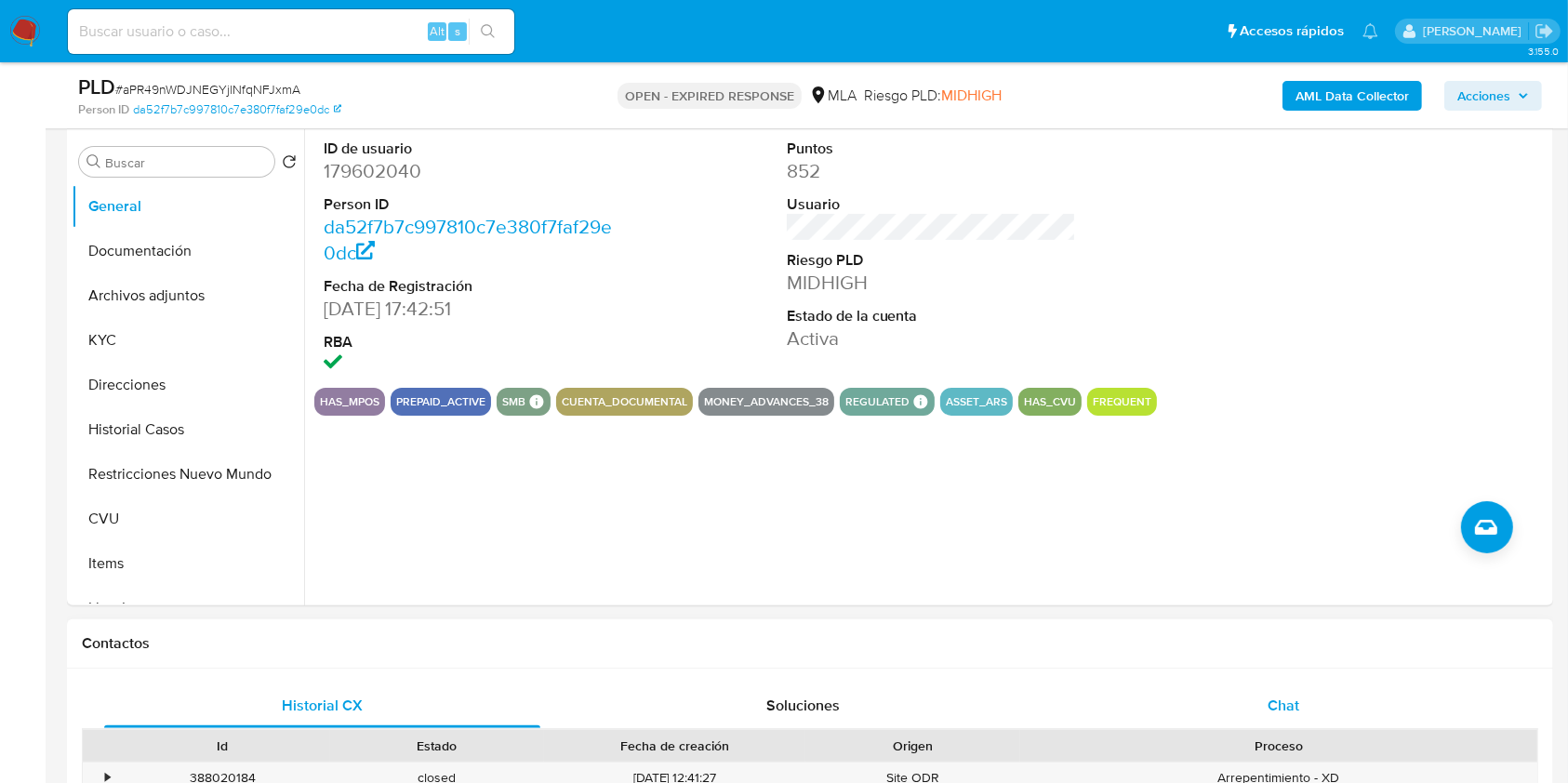
click at [1279, 713] on span "Chat" at bounding box center [1283, 706] width 32 height 21
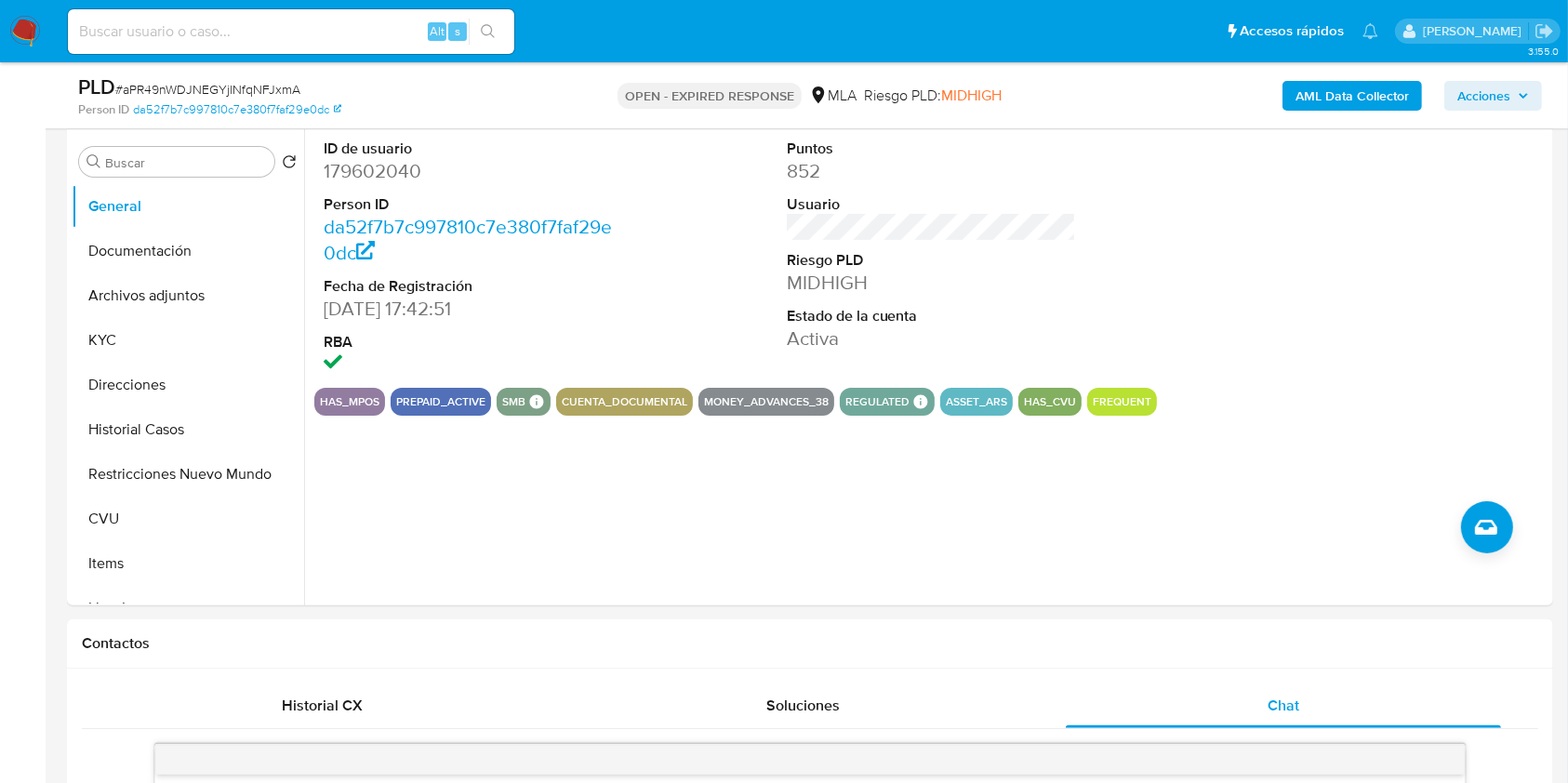
scroll to position [1655, 0]
click at [257, 37] on input at bounding box center [291, 31] width 447 height 24
paste input "vPdn7IExjgQFgKkTevtldWOR"
type input "vPdn7IExjgQFgKkTevtldWOR"
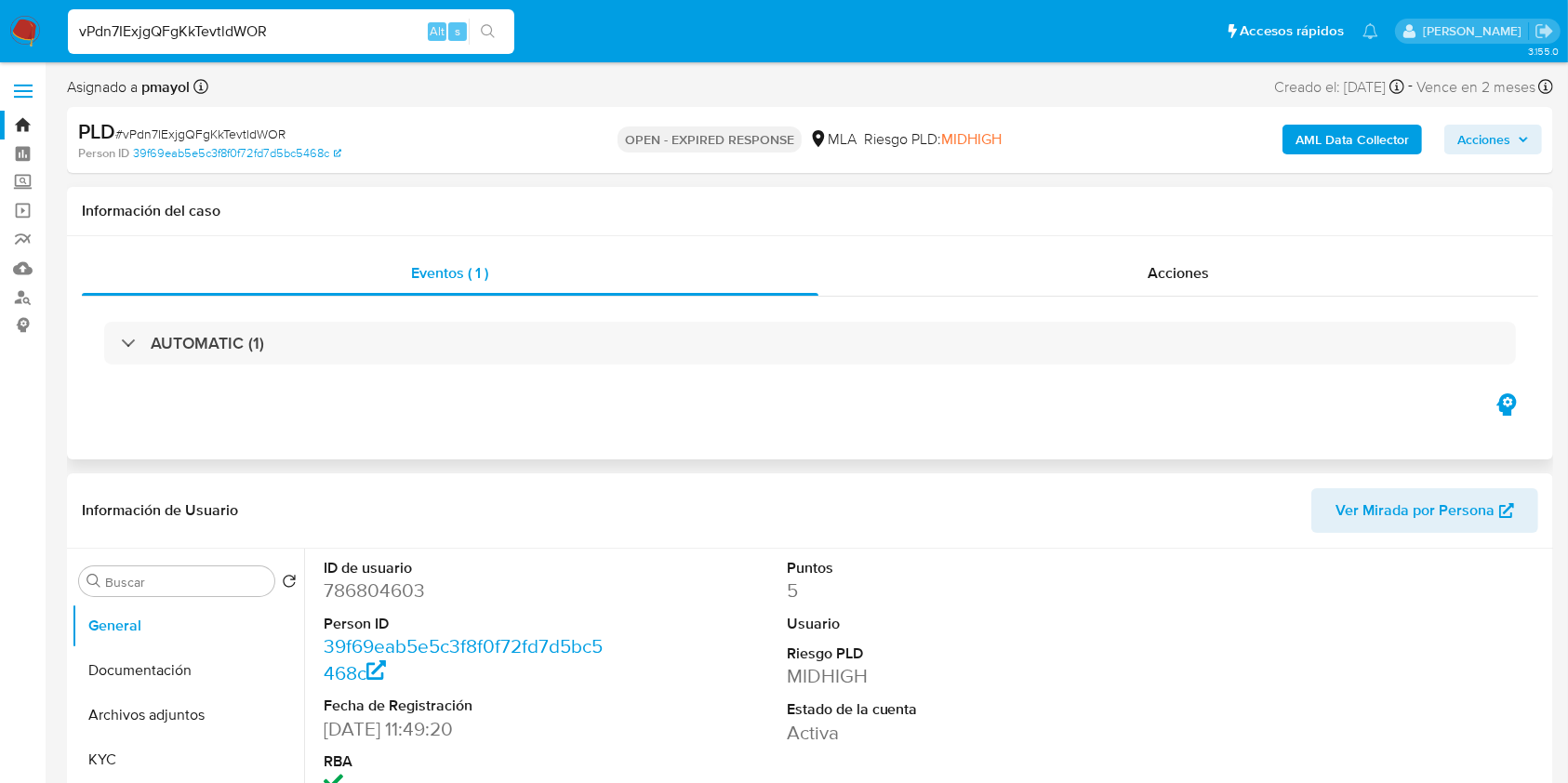
select select "10"
click at [560, 207] on h1 "Información del caso" at bounding box center [810, 210] width 1456 height 18
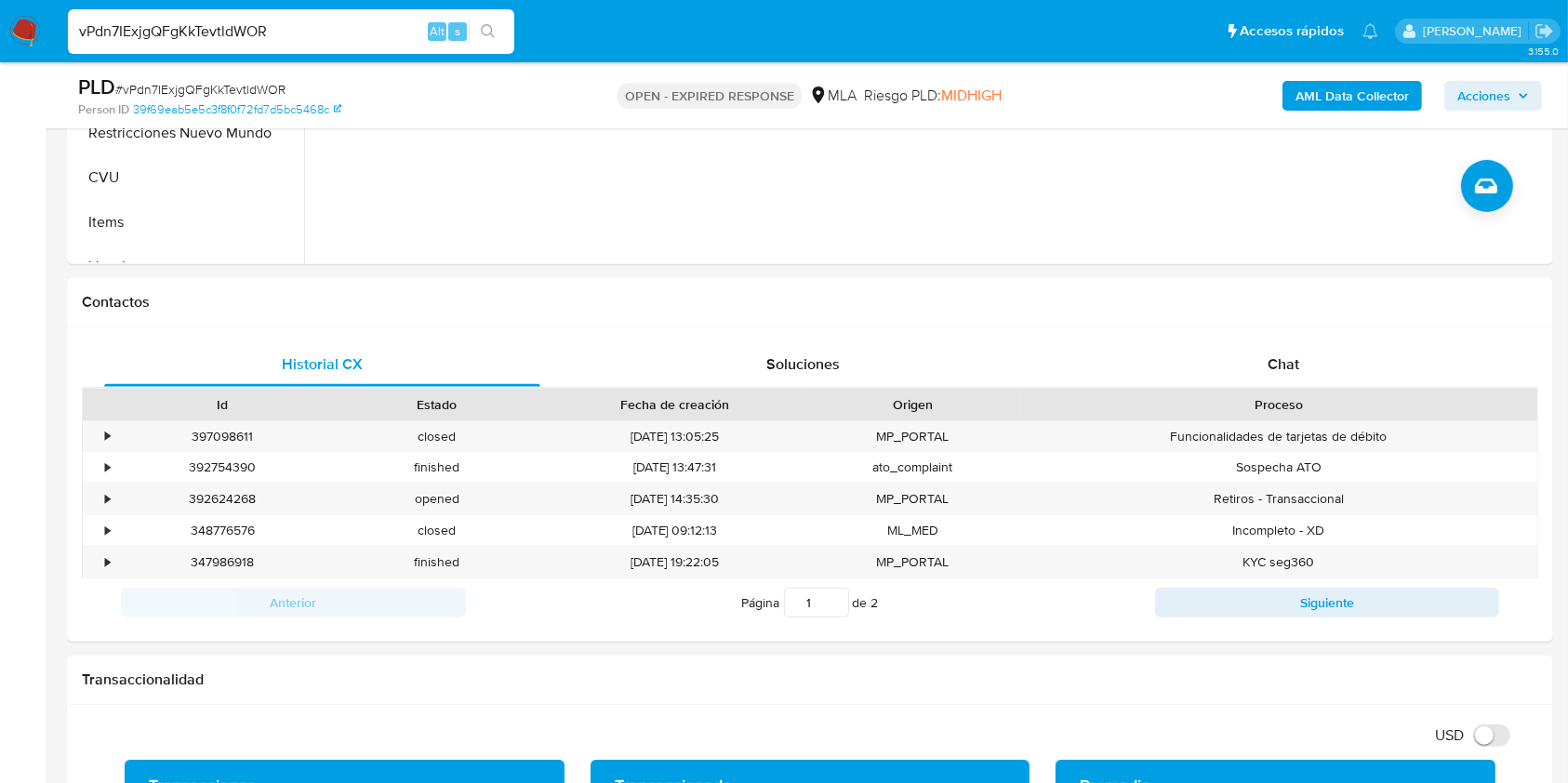
scroll to position [694, 0]
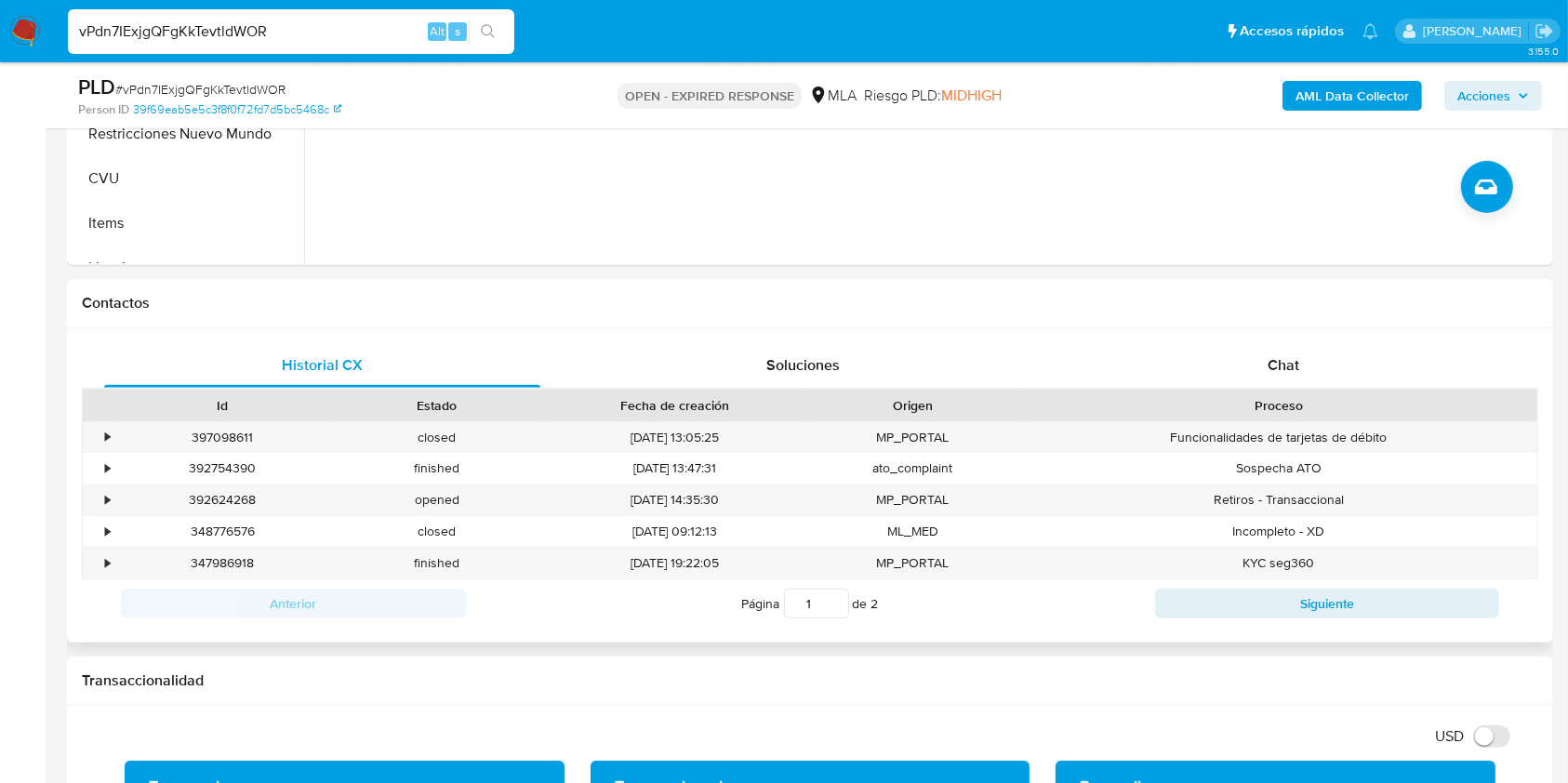
click at [1057, 331] on div "Historial CX Soluciones Chat Id Estado Fecha de creación Origen Proceso • 39709…" at bounding box center [810, 485] width 1487 height 314
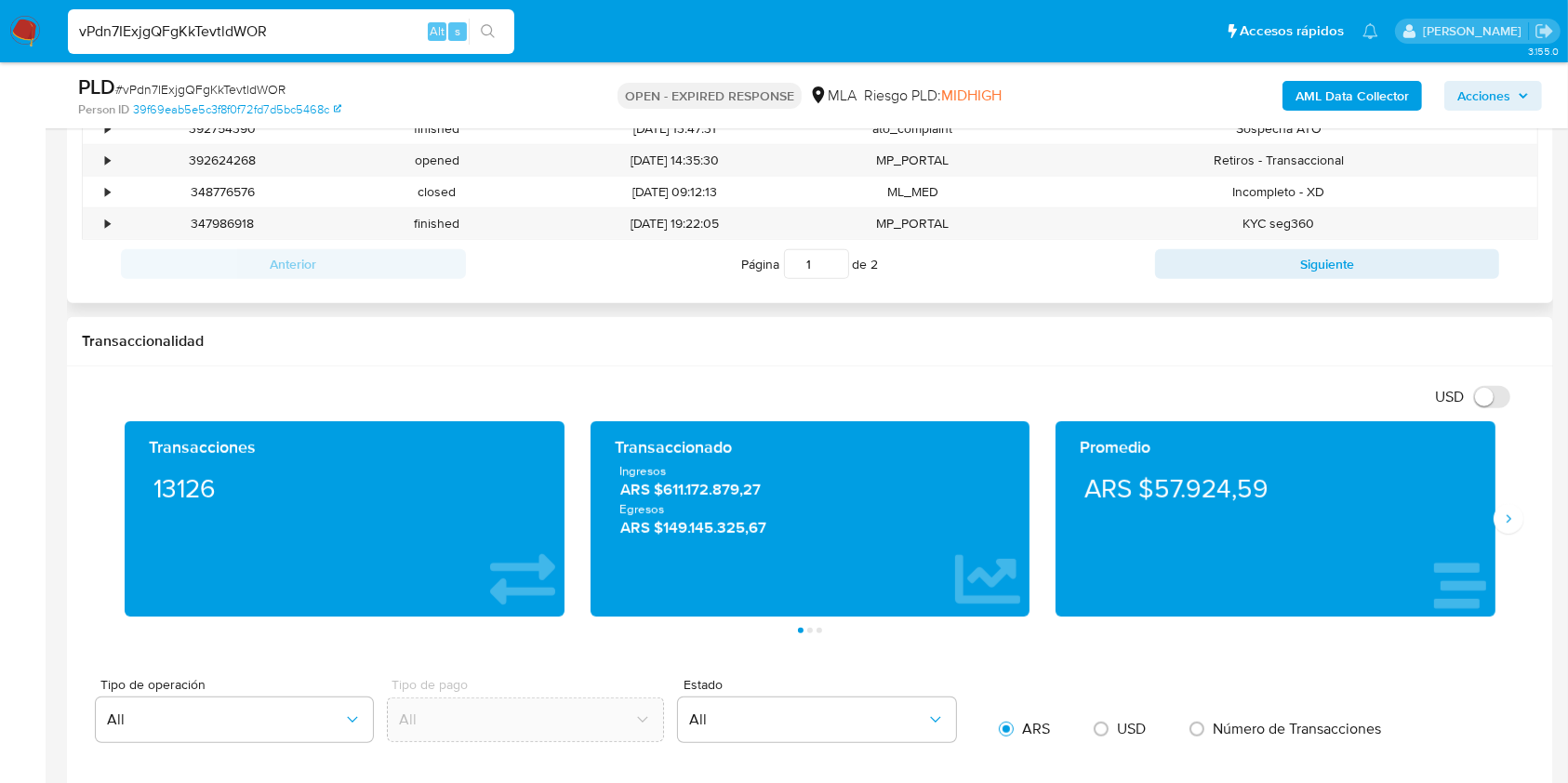
scroll to position [1042, 0]
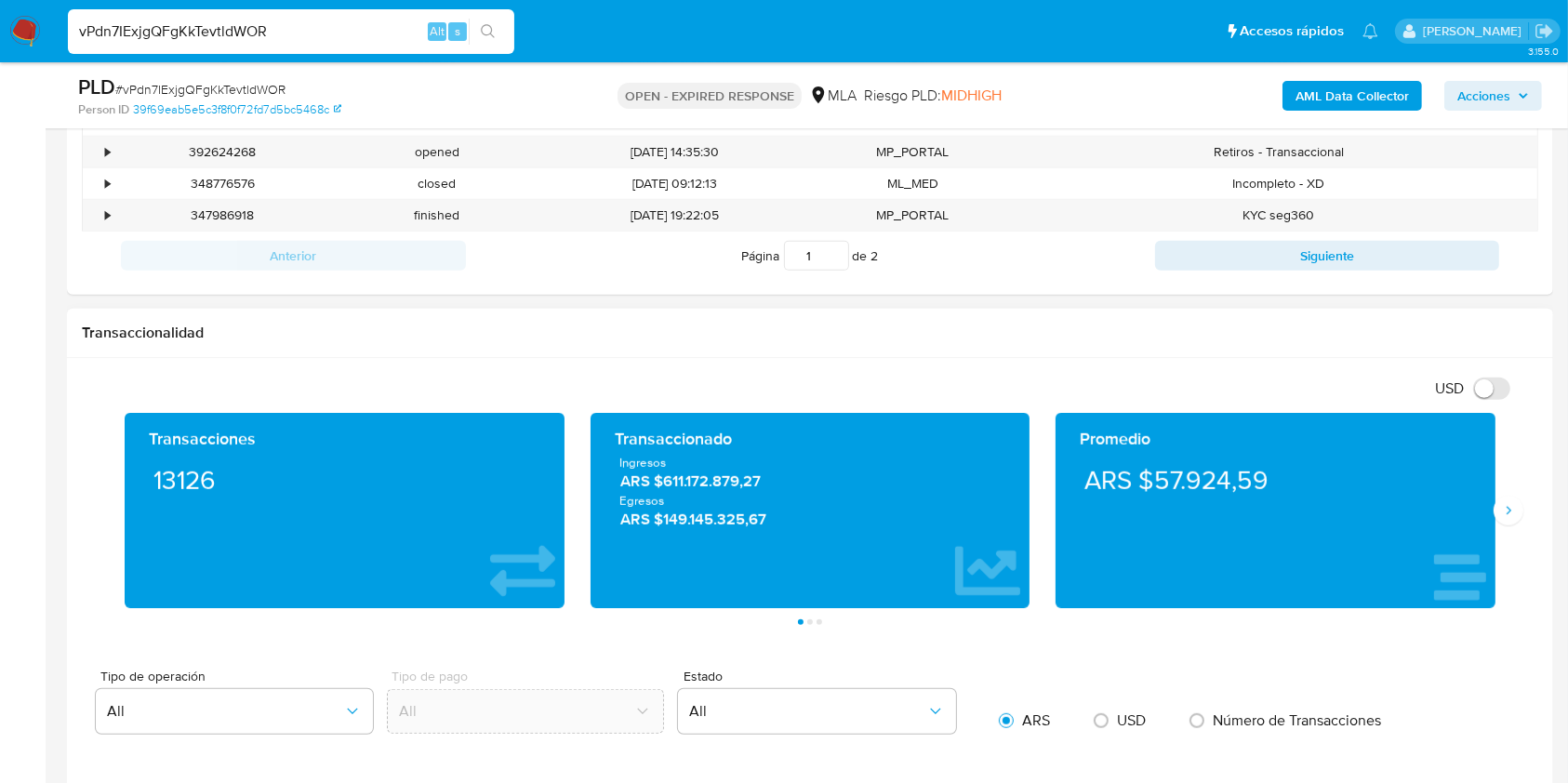
click at [770, 378] on div "USD Cambiar entre moneda local y dolar" at bounding box center [803, 389] width 1443 height 31
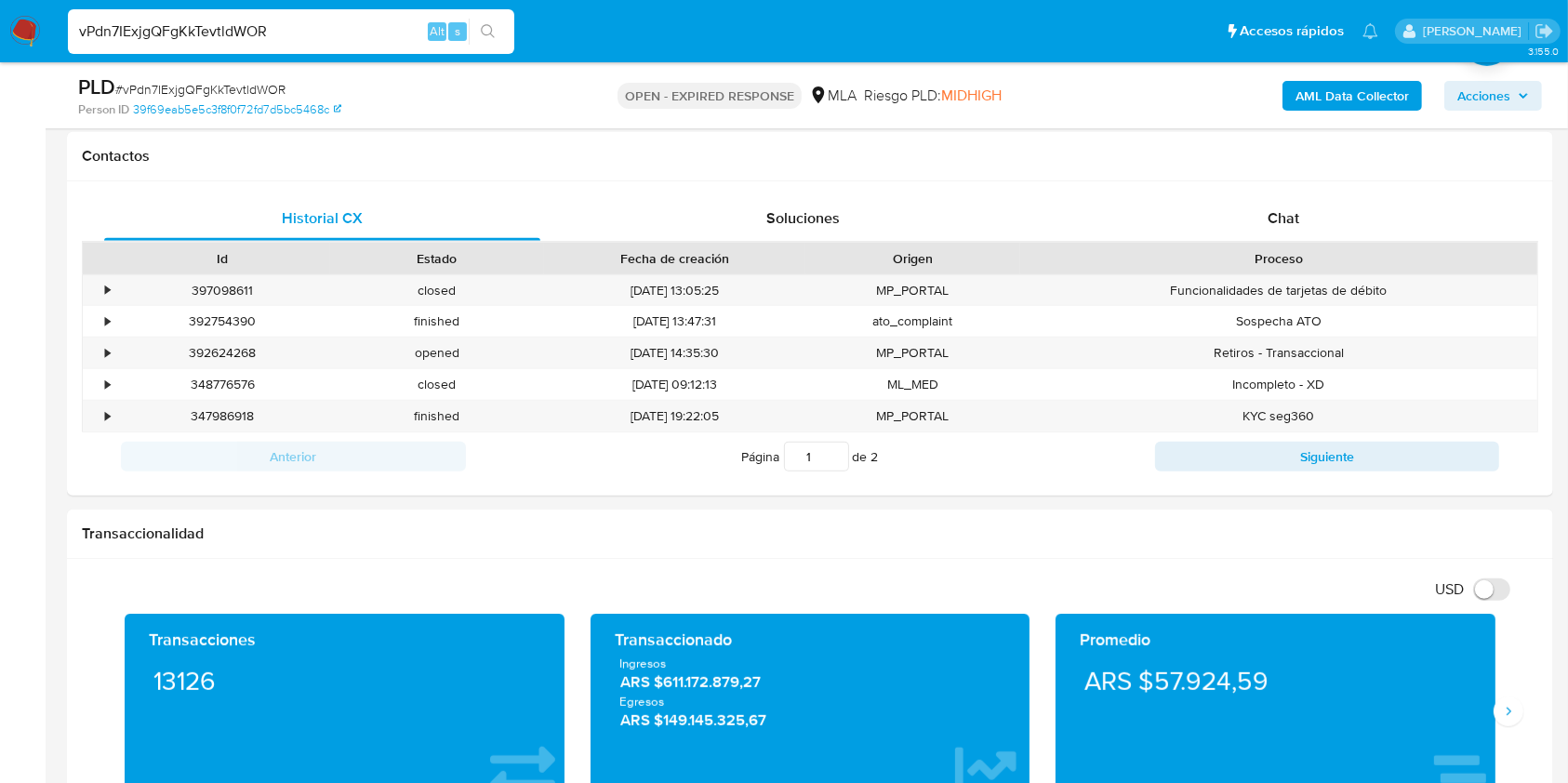
scroll to position [811, 0]
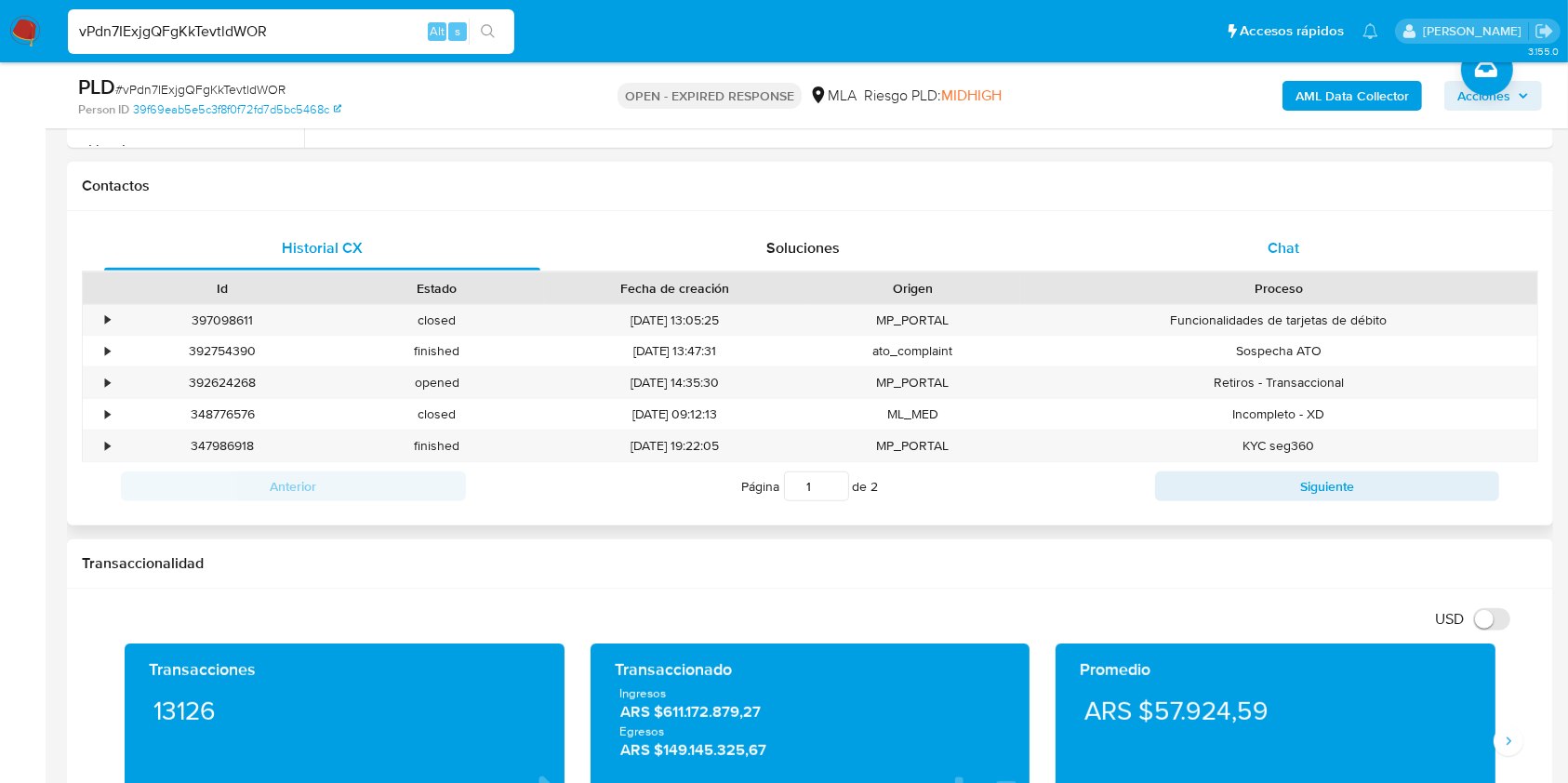
click at [1289, 266] on div "Chat" at bounding box center [1283, 248] width 436 height 45
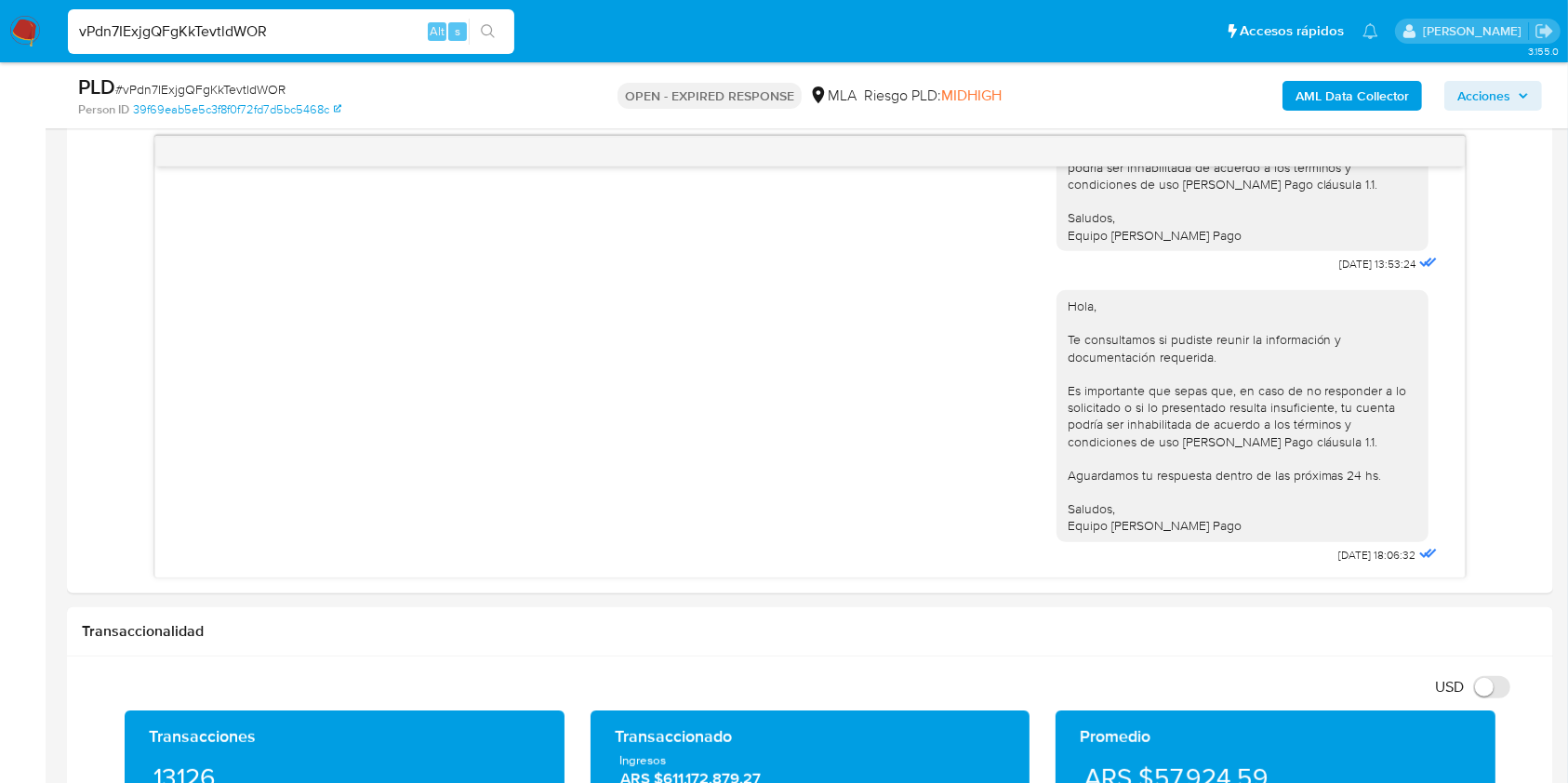
scroll to position [277, 0]
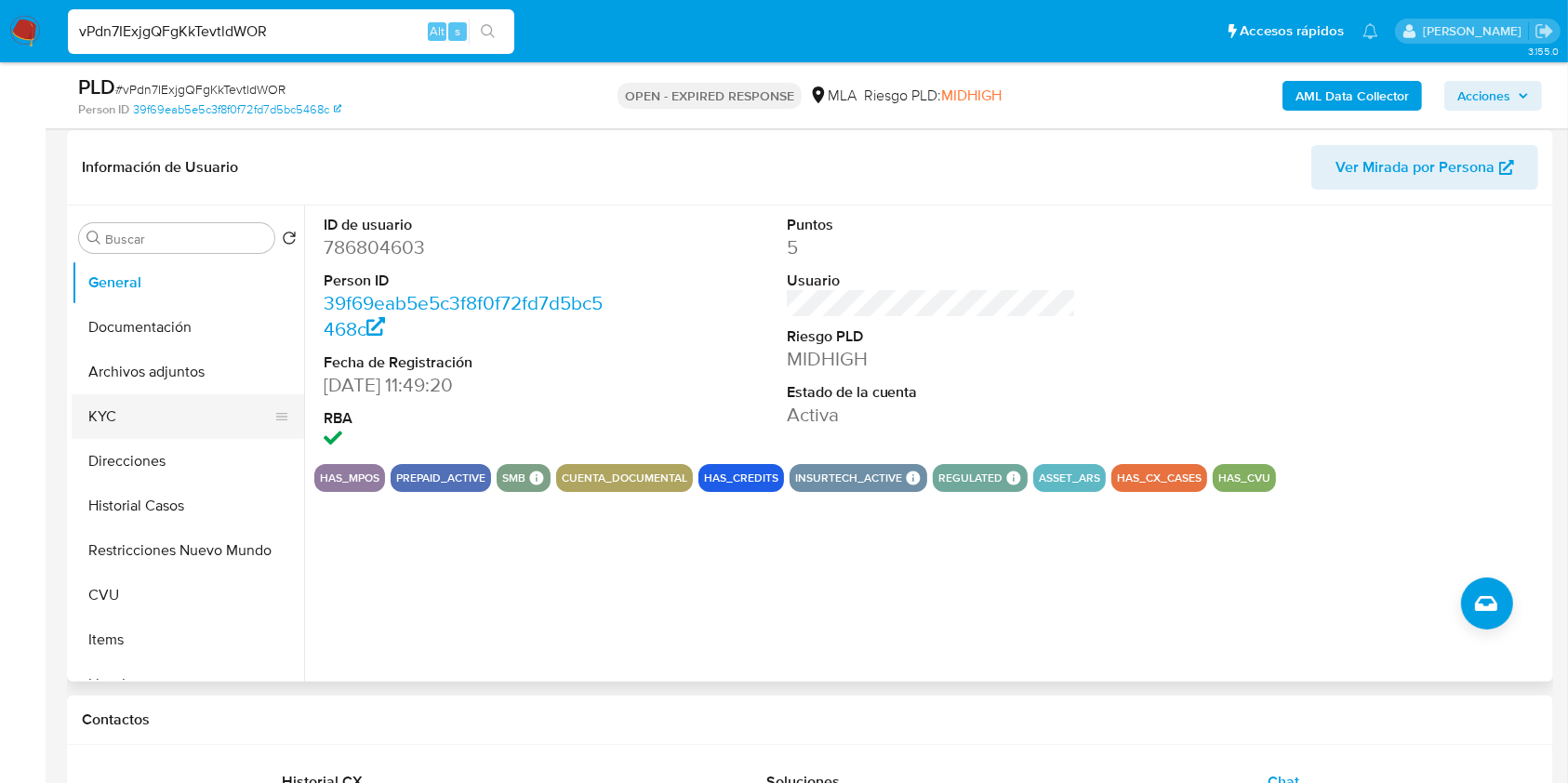
click at [113, 413] on button "KYC" at bounding box center [180, 416] width 218 height 45
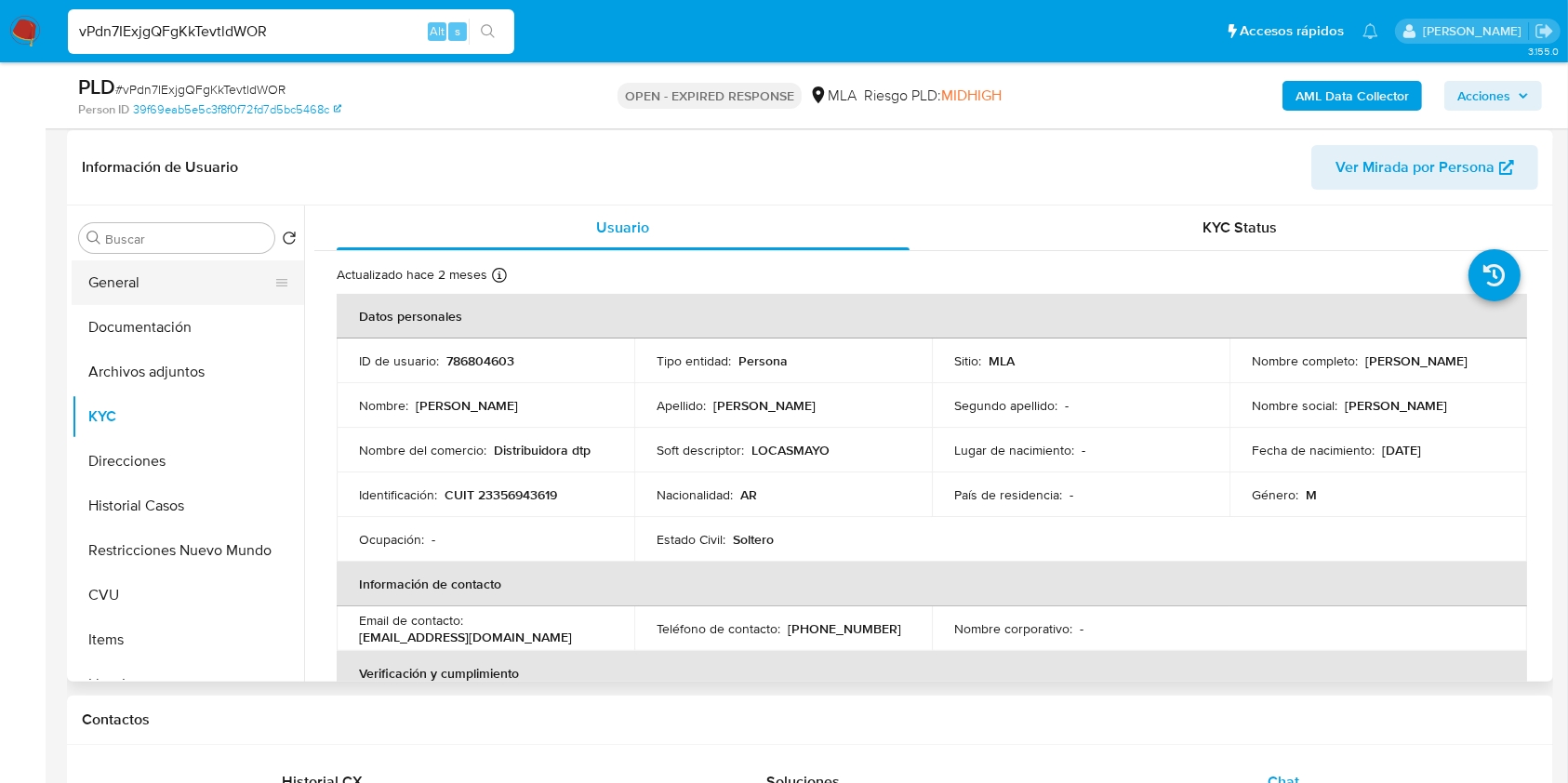
click at [188, 267] on button "General" at bounding box center [180, 283] width 218 height 45
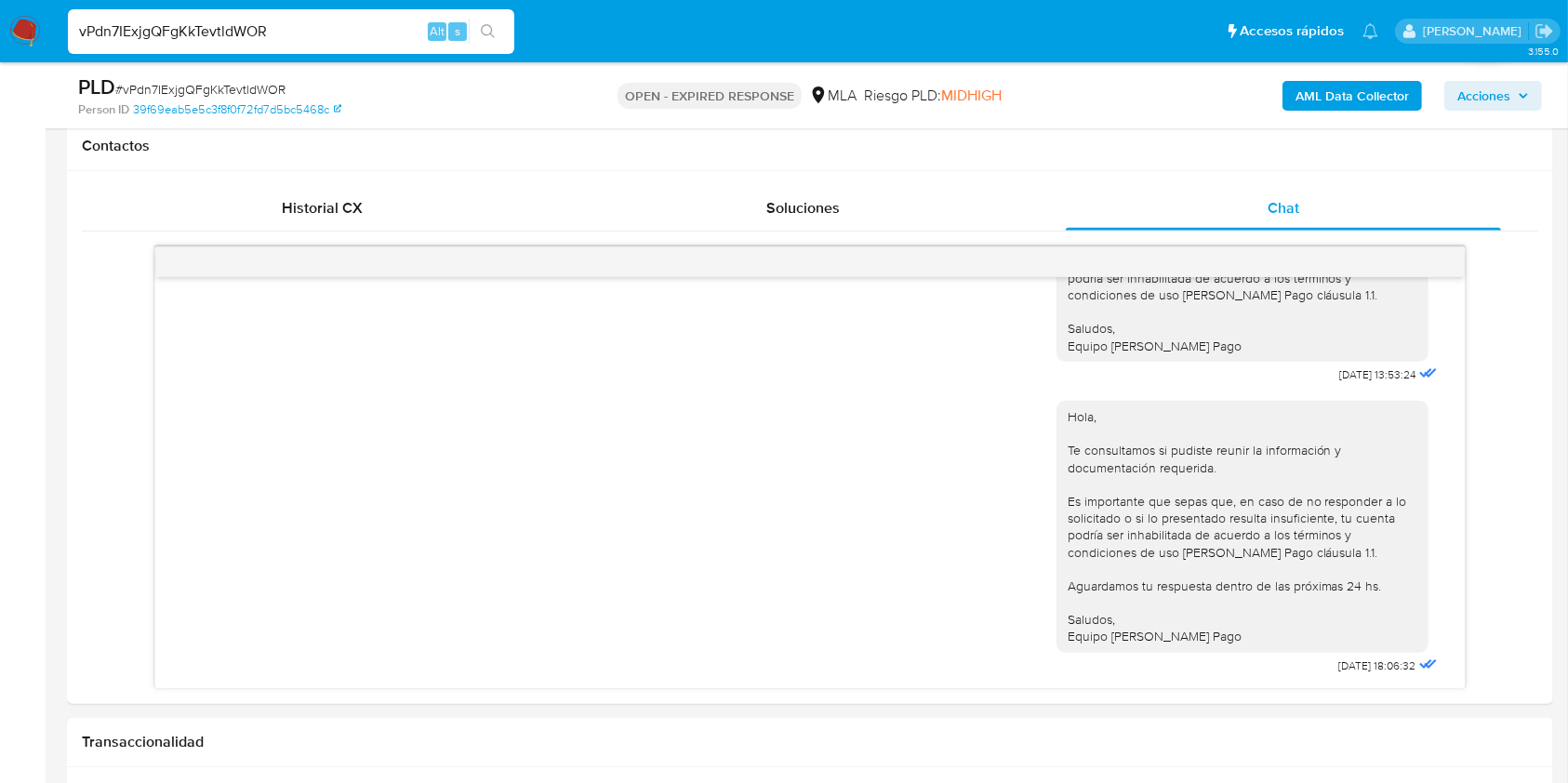
scroll to position [875, 0]
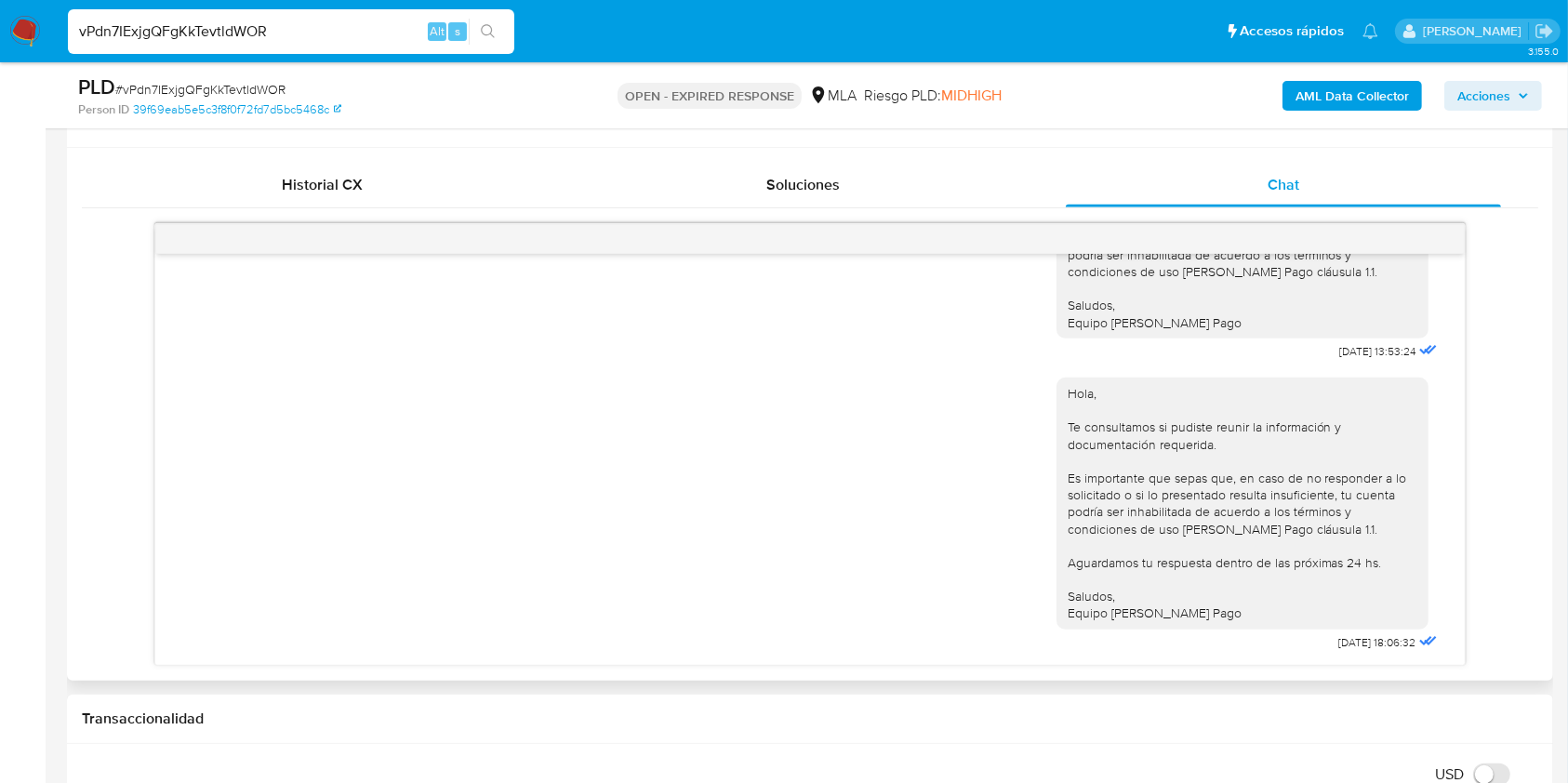
click at [1445, 594] on div "17/07/2025 19:54:39 Hola lunes envío la documentación 19/07/2025 13:59:46 Hola,…" at bounding box center [810, 459] width 1309 height 412
click at [253, 86] on span "# vPdn7IExjgQFgKkTevtldWOR" at bounding box center [201, 89] width 170 height 18
copy span "vPdn7IExjgQFgKkTevtldWOR"
click at [22, 18] on img at bounding box center [25, 32] width 32 height 32
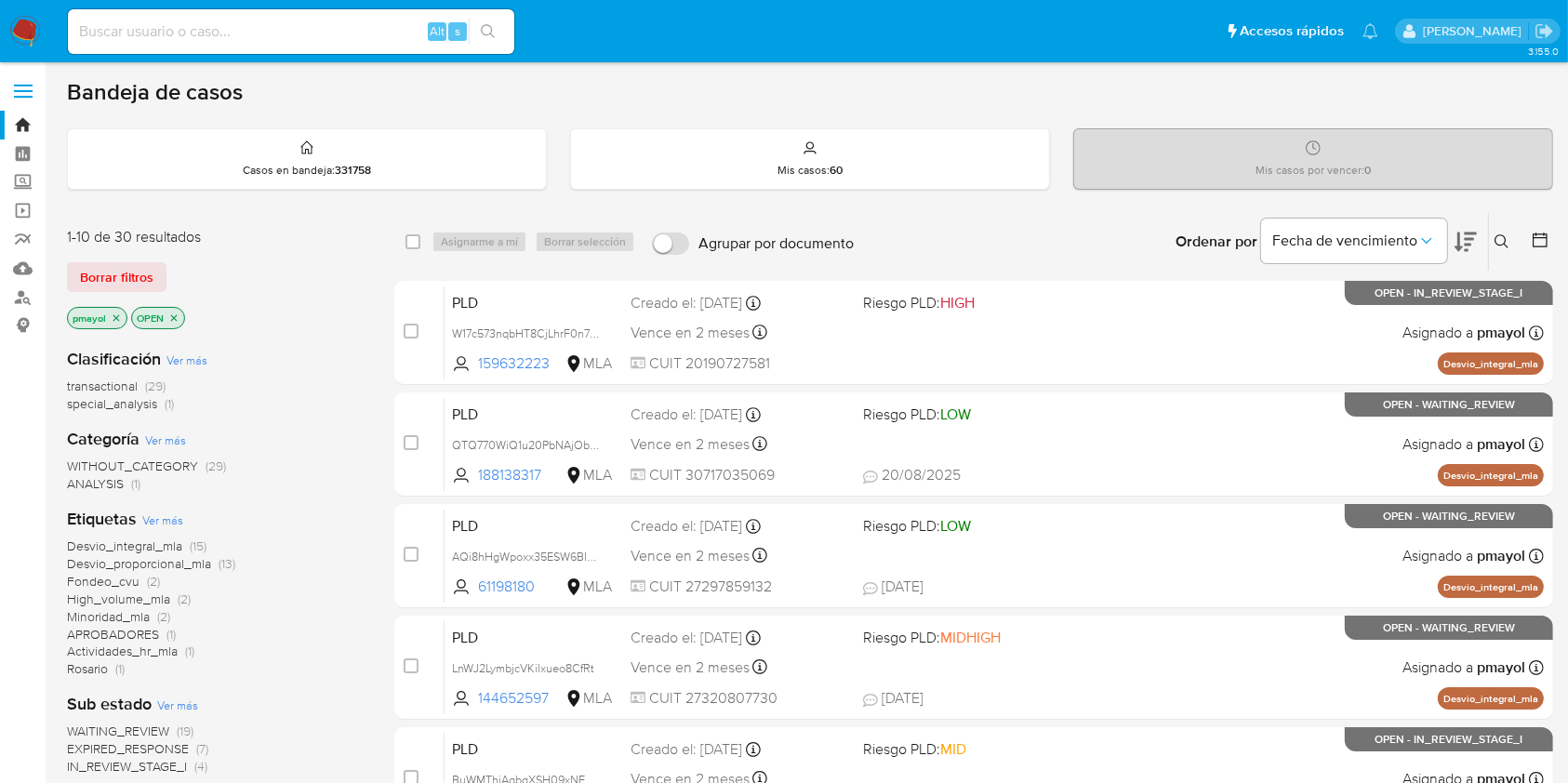
click at [1499, 242] on icon at bounding box center [1502, 242] width 15 height 15
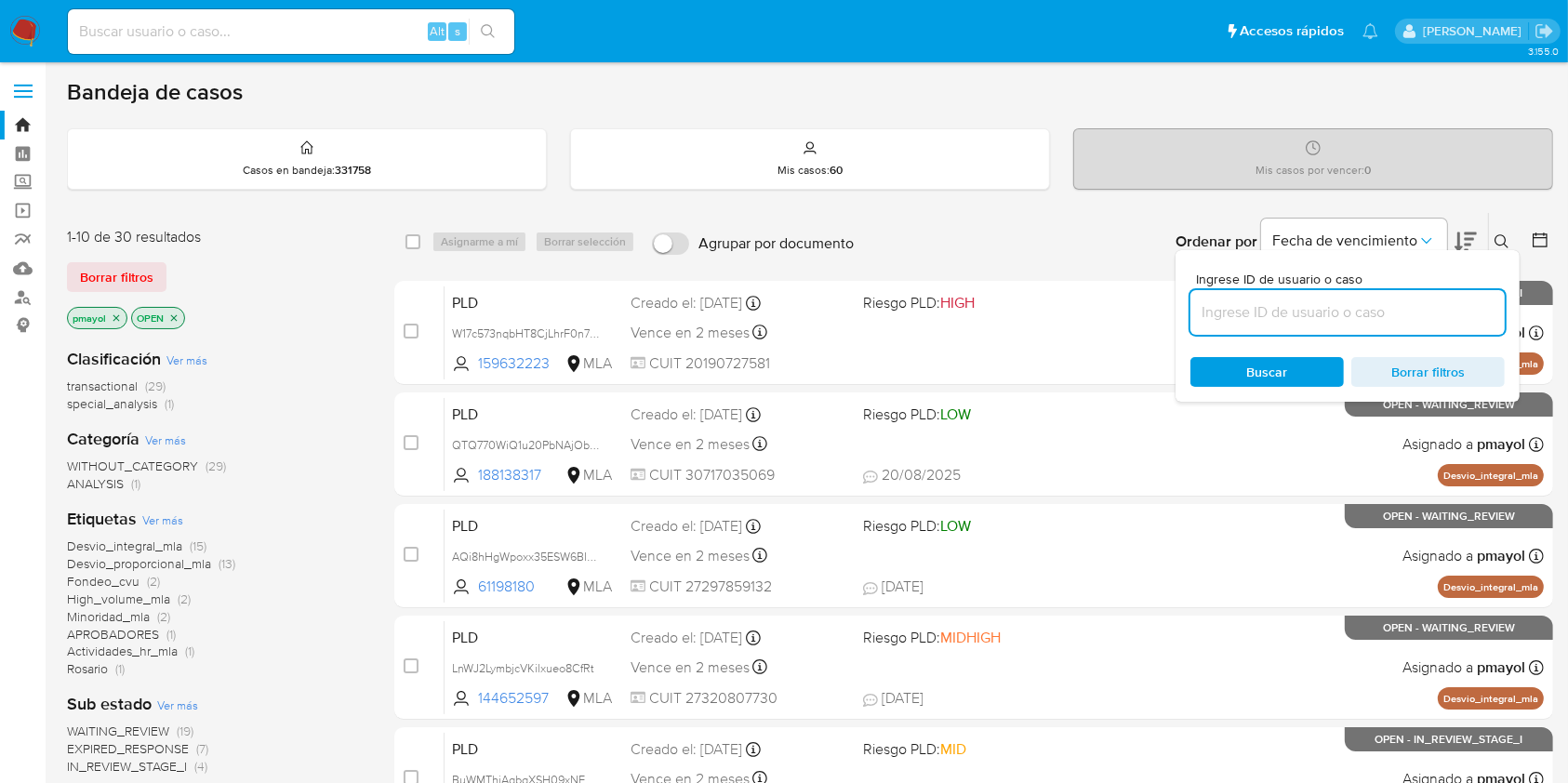
click at [1304, 316] on input at bounding box center [1347, 312] width 314 height 24
type input "vPdn7IExjgQFgKkTevtldWOR"
click at [1261, 367] on span "Buscar" at bounding box center [1267, 371] width 41 height 30
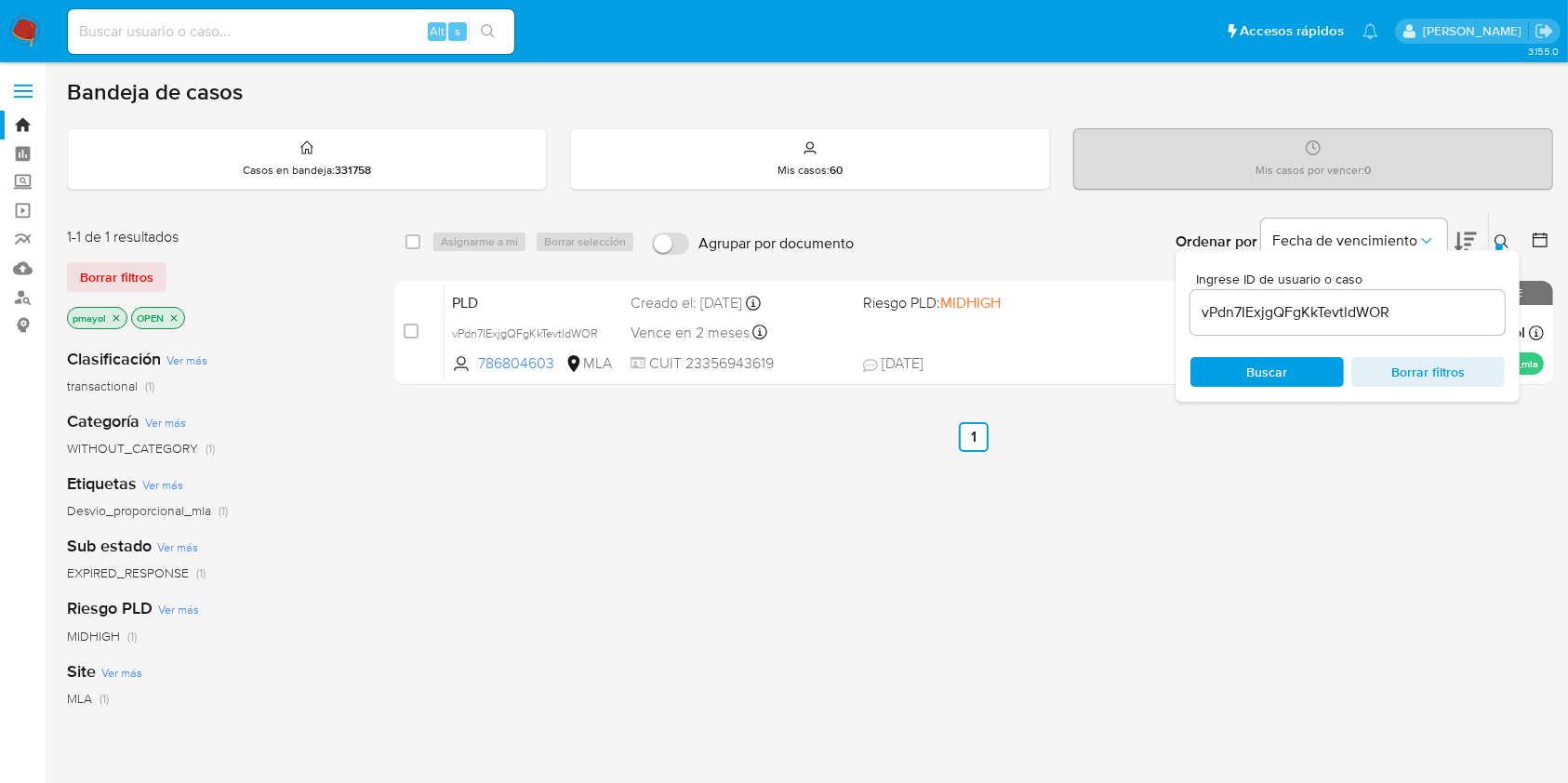
click at [410, 250] on div "select-all-cases-checkbox" at bounding box center [416, 242] width 22 height 22
click at [415, 241] on input "checkbox" at bounding box center [413, 242] width 15 height 15
checkbox input "true"
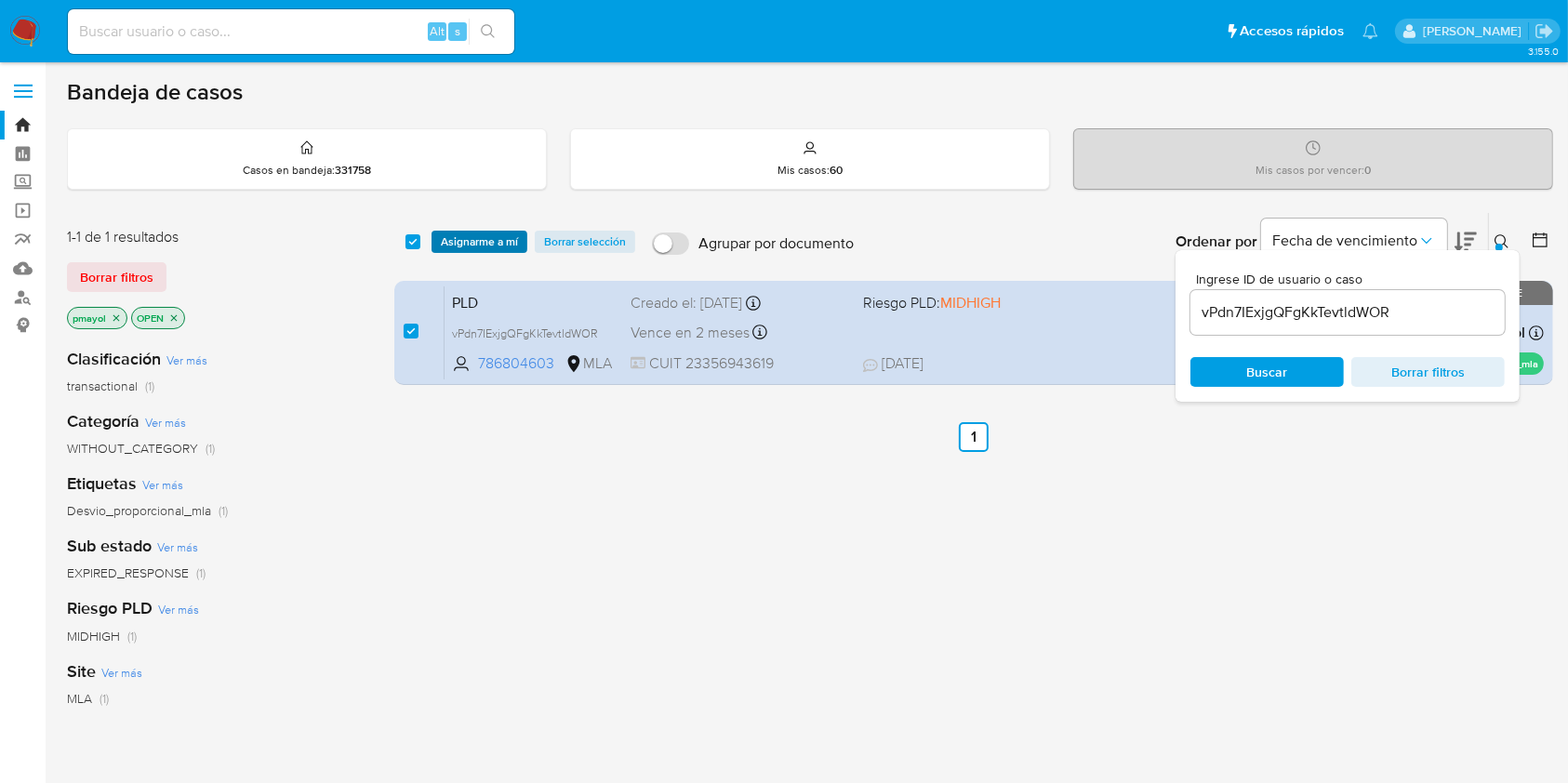
click at [453, 245] on span "Asignarme a mí" at bounding box center [479, 242] width 77 height 18
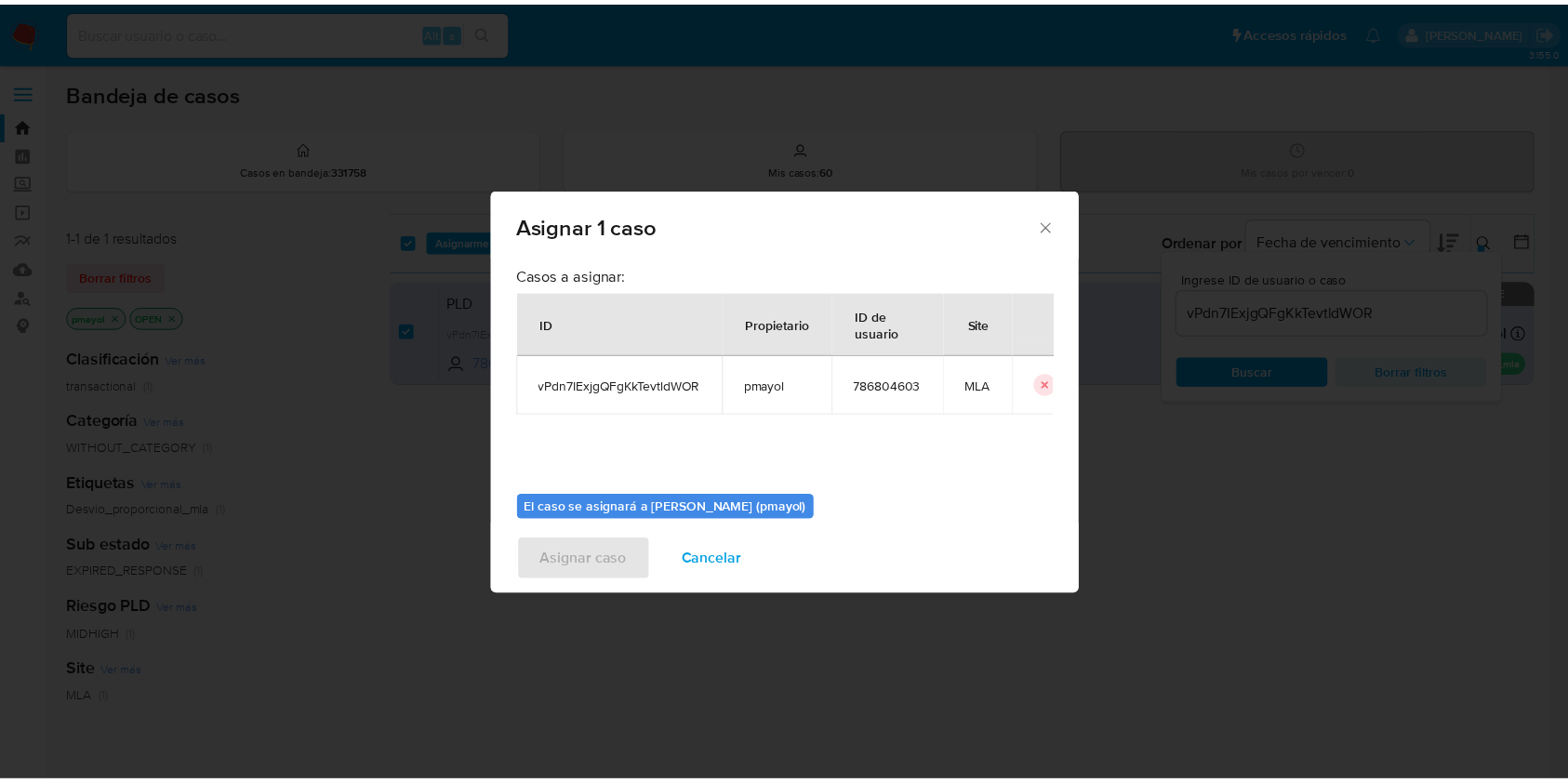
scroll to position [95, 0]
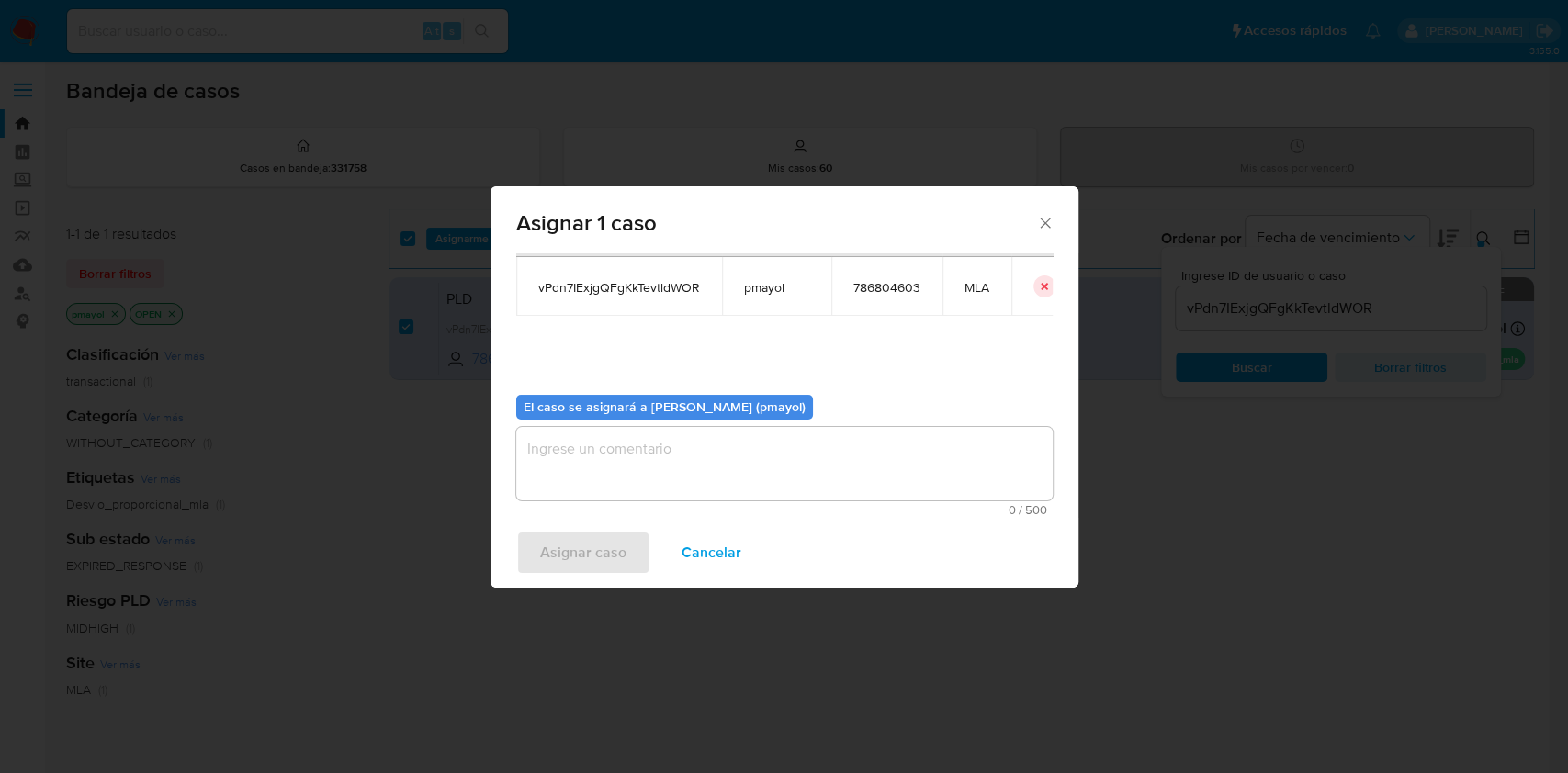
click at [837, 460] on textarea "assign-modal" at bounding box center [784, 464] width 536 height 74
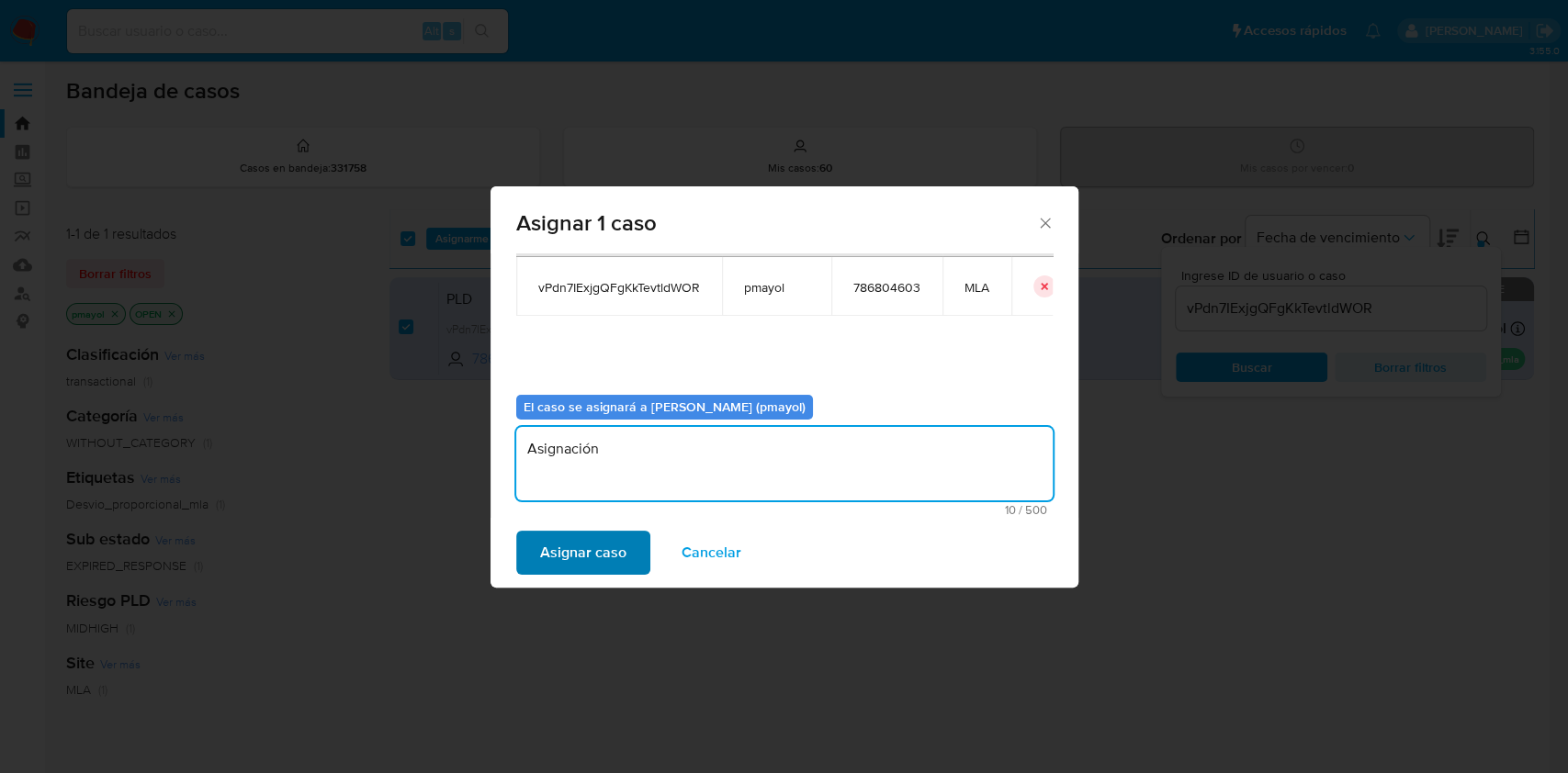
type textarea "Asignación"
click at [607, 545] on span "Asignar caso" at bounding box center [584, 552] width 87 height 41
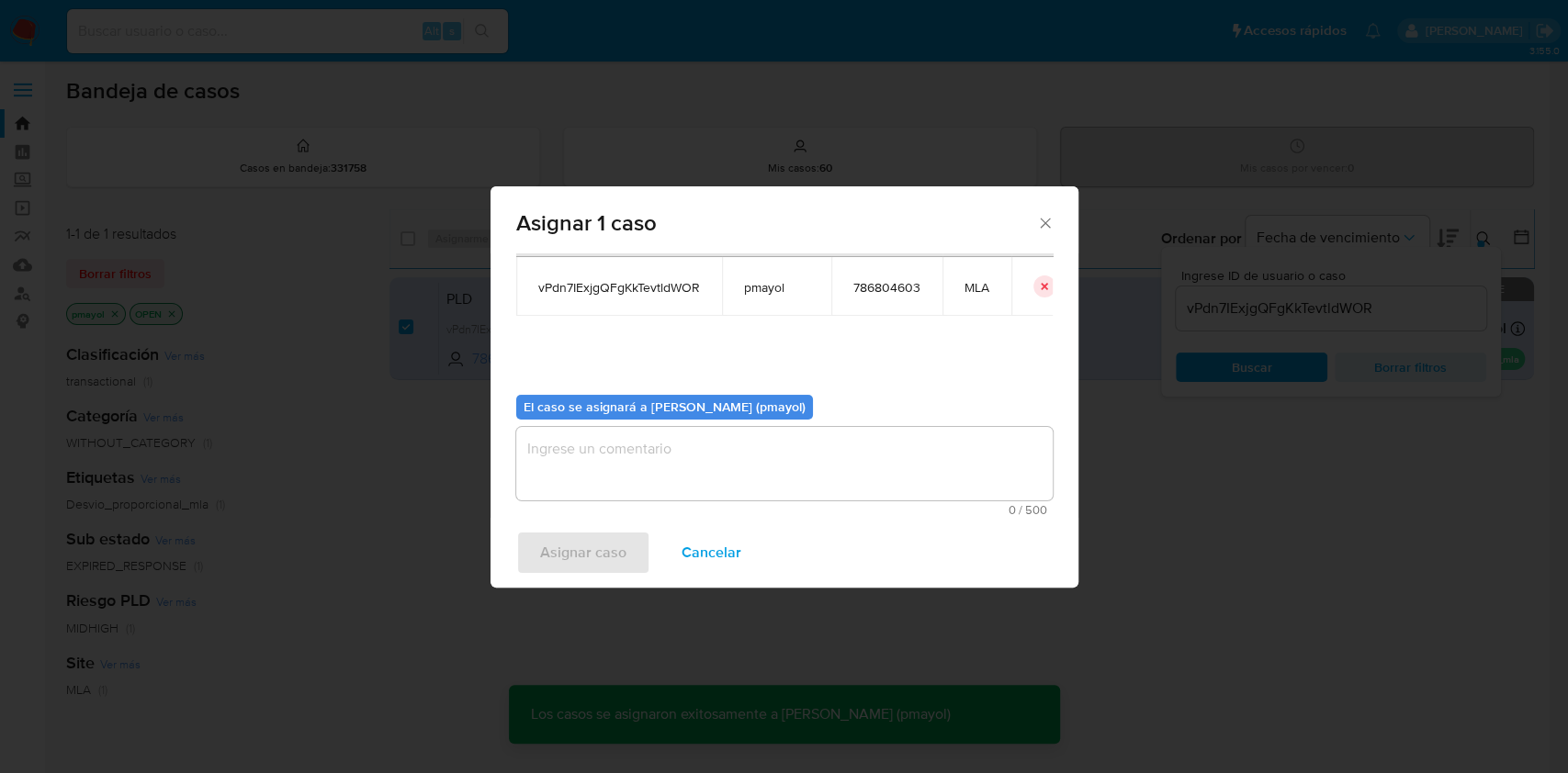
checkbox input "false"
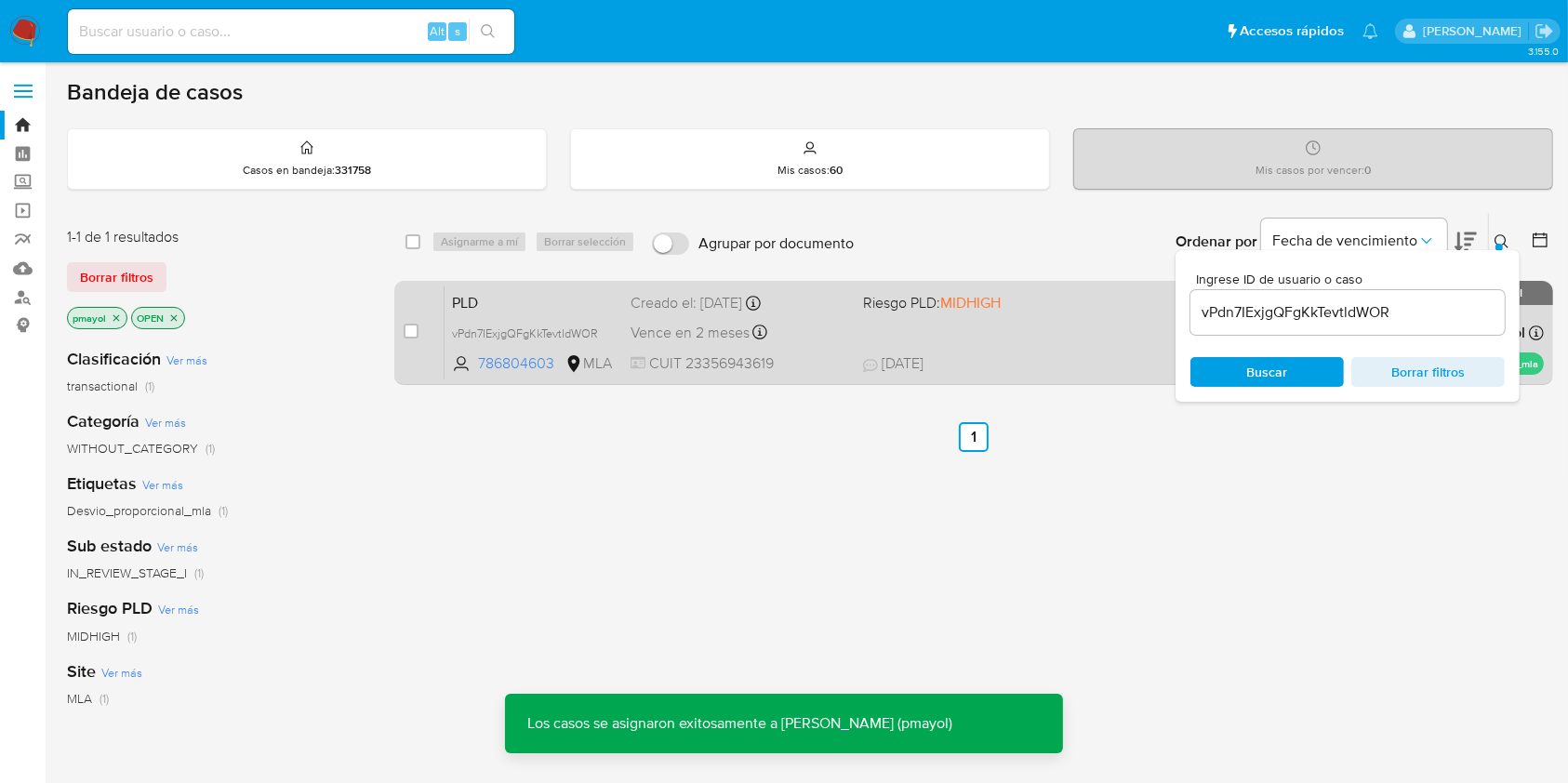
click at [981, 347] on div "PLD vPdn7IExjgQFgKkTevtldWOR 786804603 MLA Riesgo PLD: MIDHIGH Creado el: 12/07…" at bounding box center [994, 332] width 1099 height 94
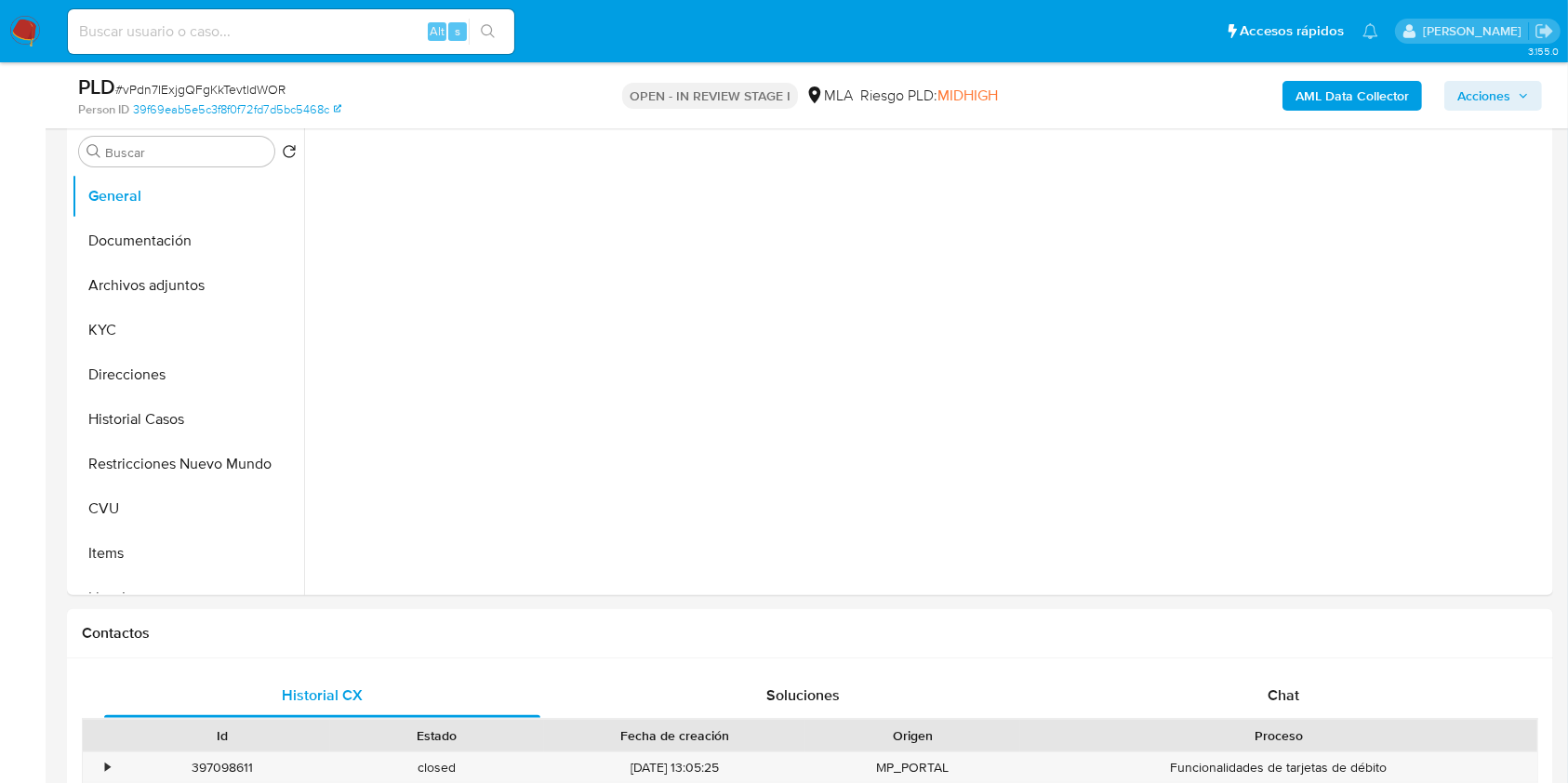
scroll to position [2247, 0]
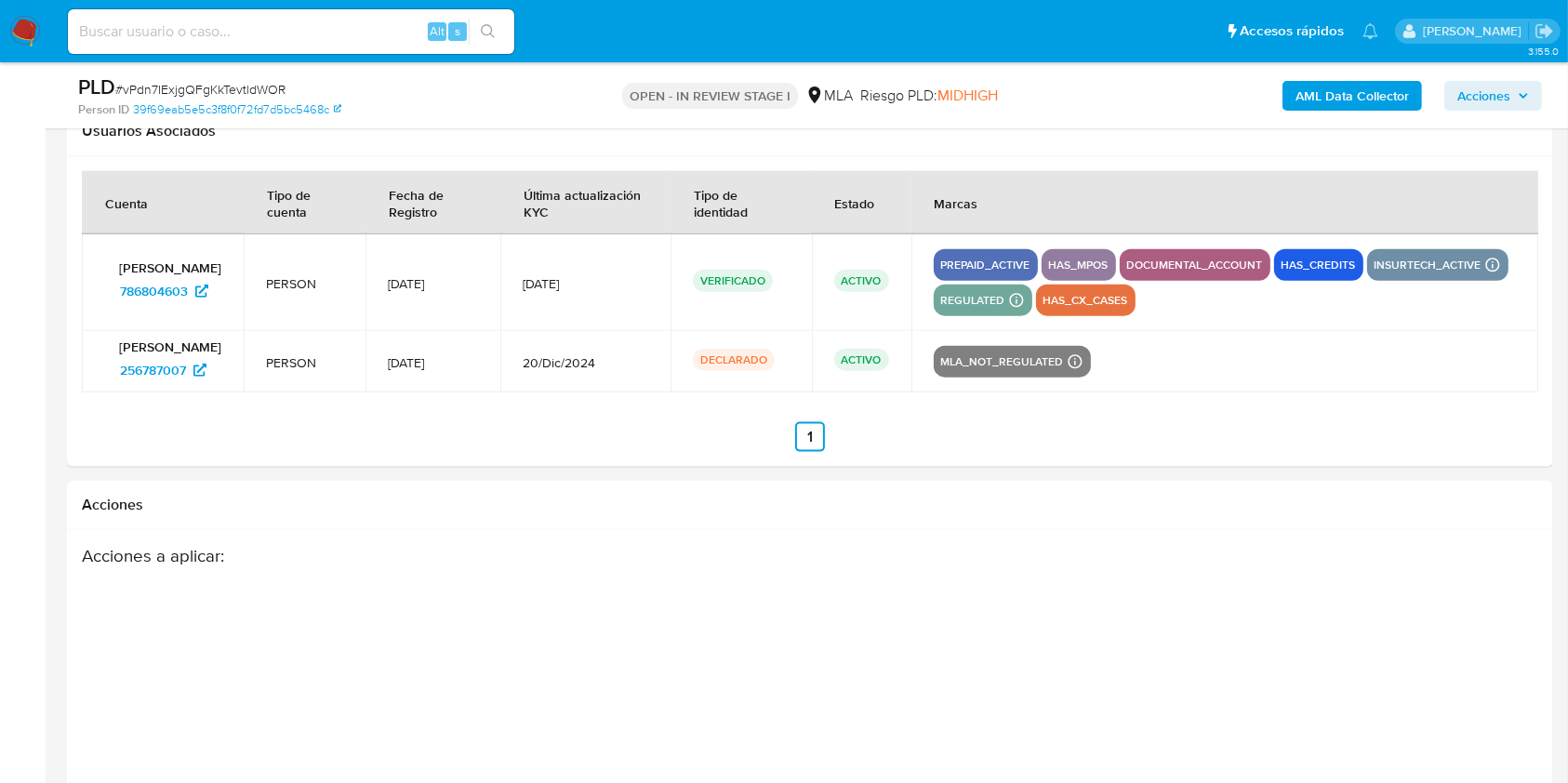
select select "10"
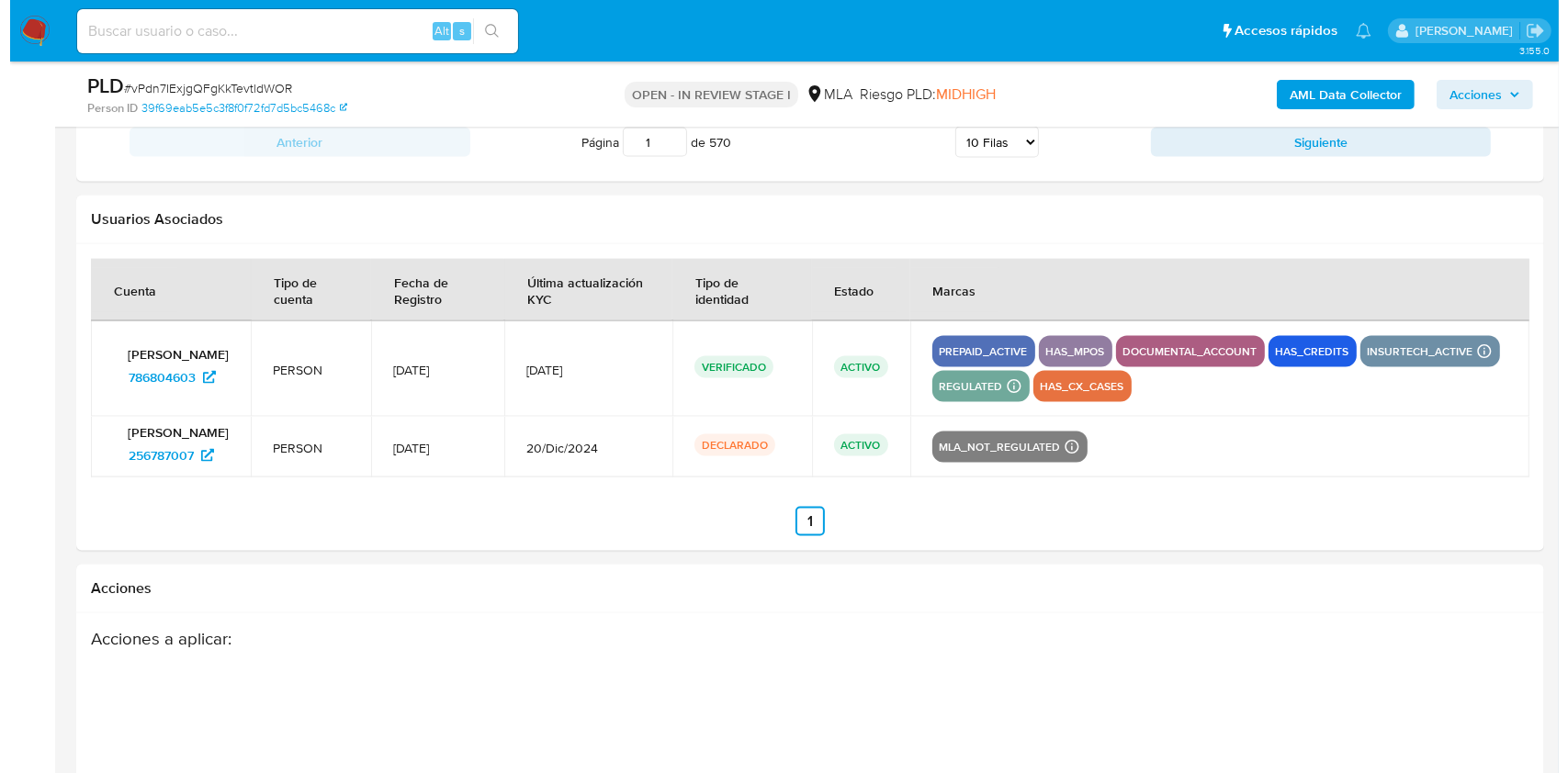
scroll to position [2990, 0]
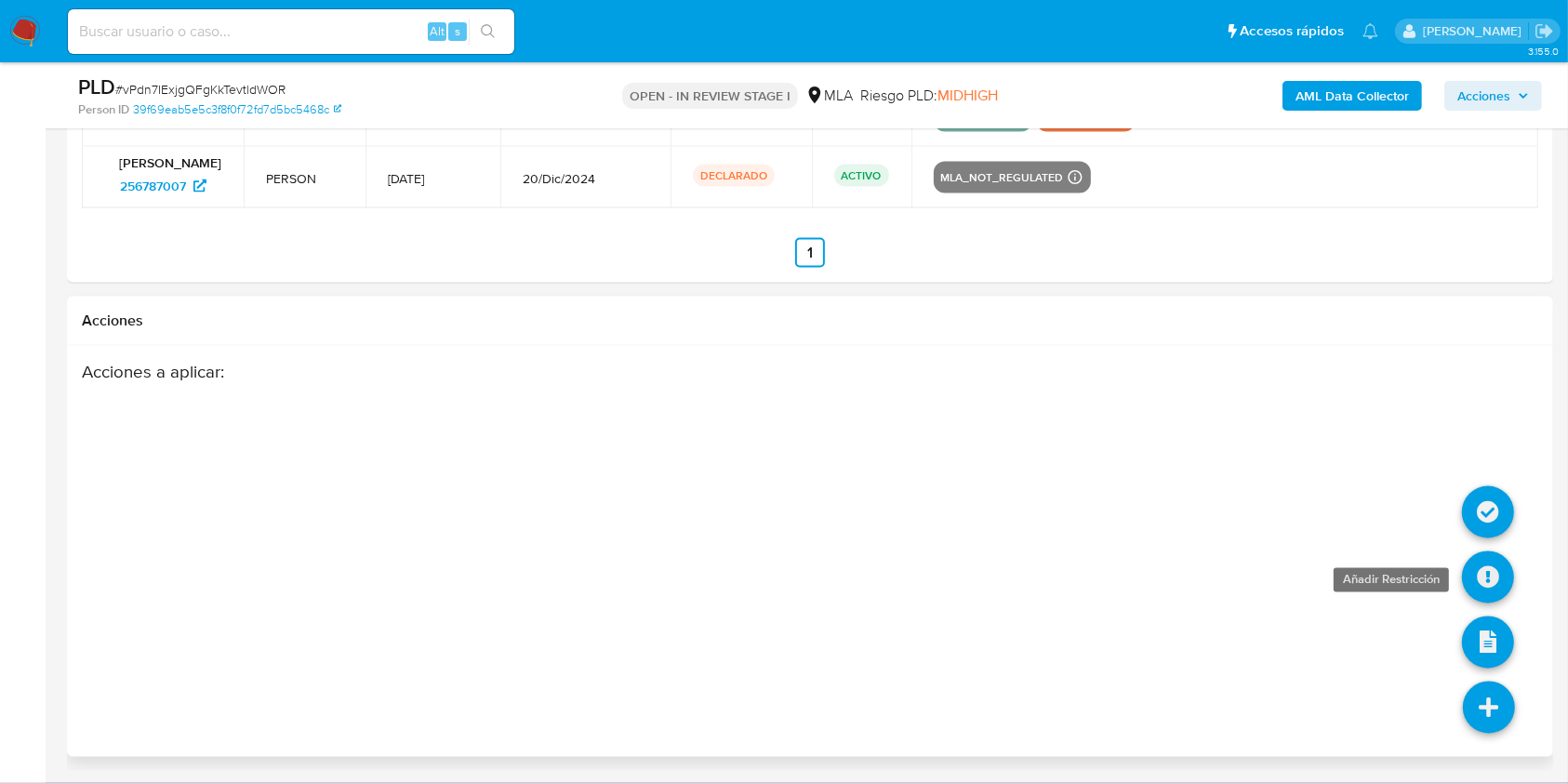
click at [1492, 569] on icon at bounding box center [1488, 578] width 53 height 53
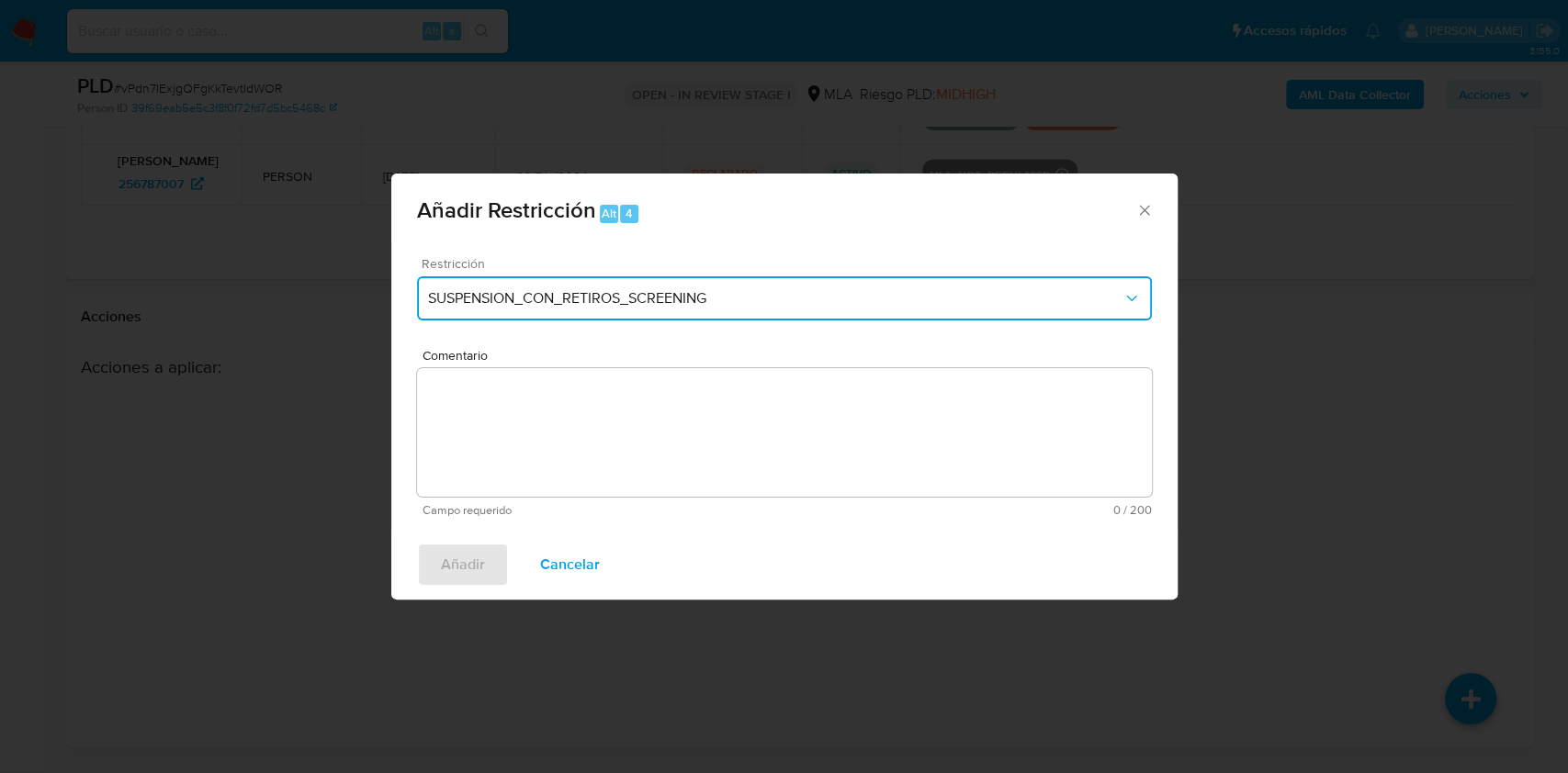
click at [665, 290] on span "SUSPENSION_CON_RETIROS_SCREENING" at bounding box center [775, 298] width 694 height 18
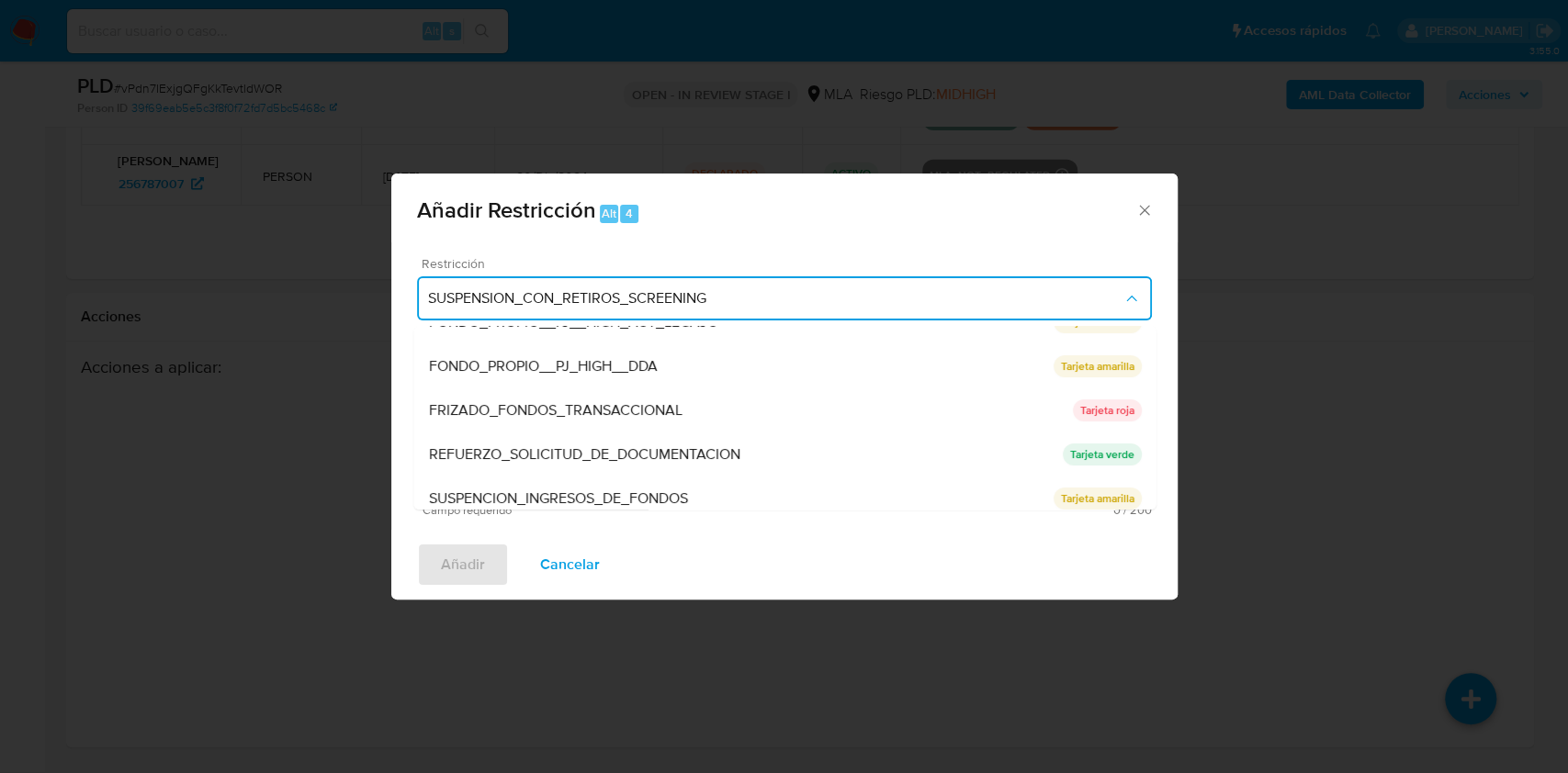
scroll to position [315, 0]
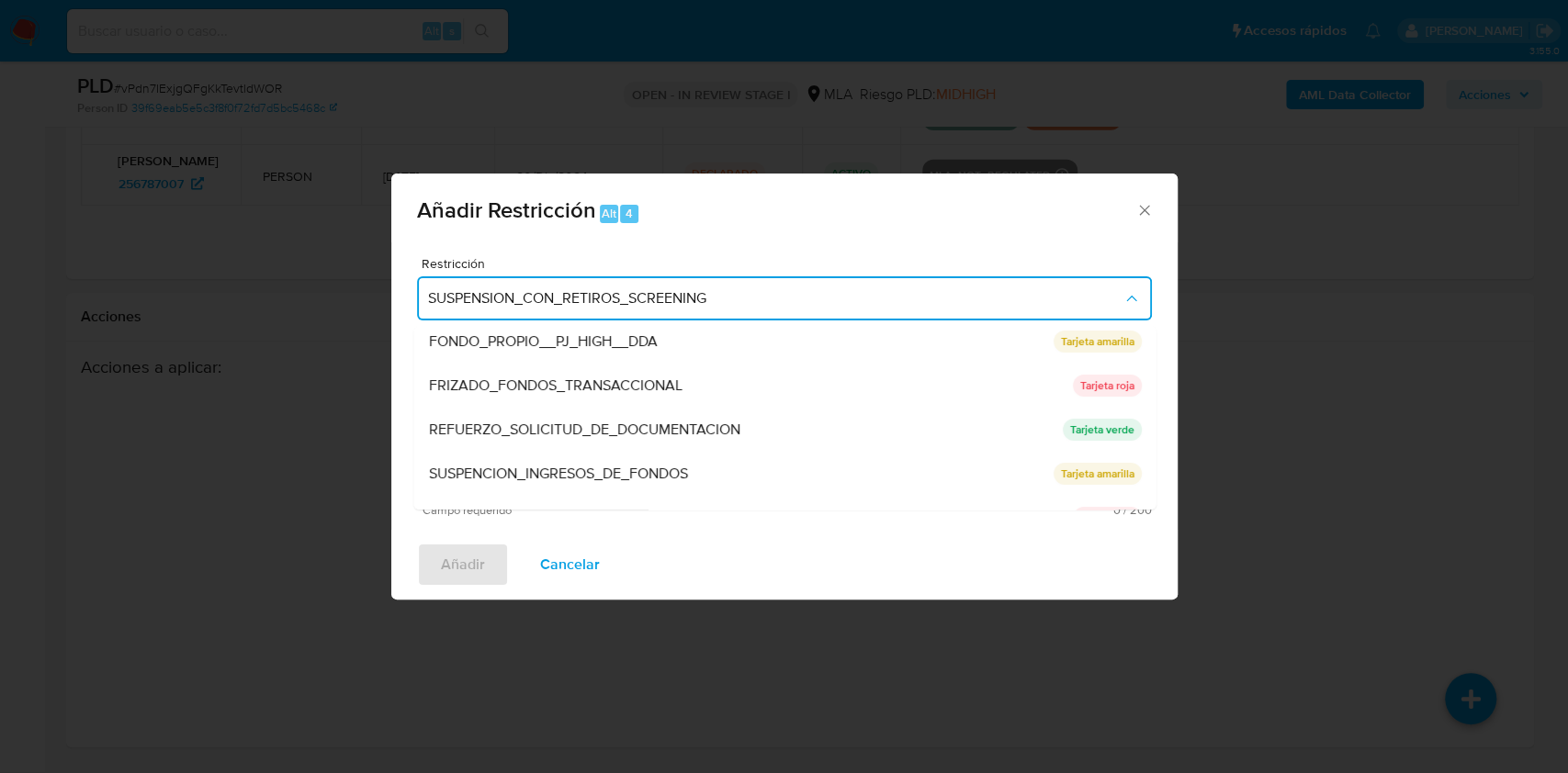
drag, startPoint x: 1145, startPoint y: 454, endPoint x: 1155, endPoint y: 512, distance: 58.9
click at [1155, 512] on div "Restricción SUSPENSION_CON_RETIROS_SCREENING SUSPENSION_CON_RETIROS_SCREENING S…" at bounding box center [784, 386] width 786 height 288
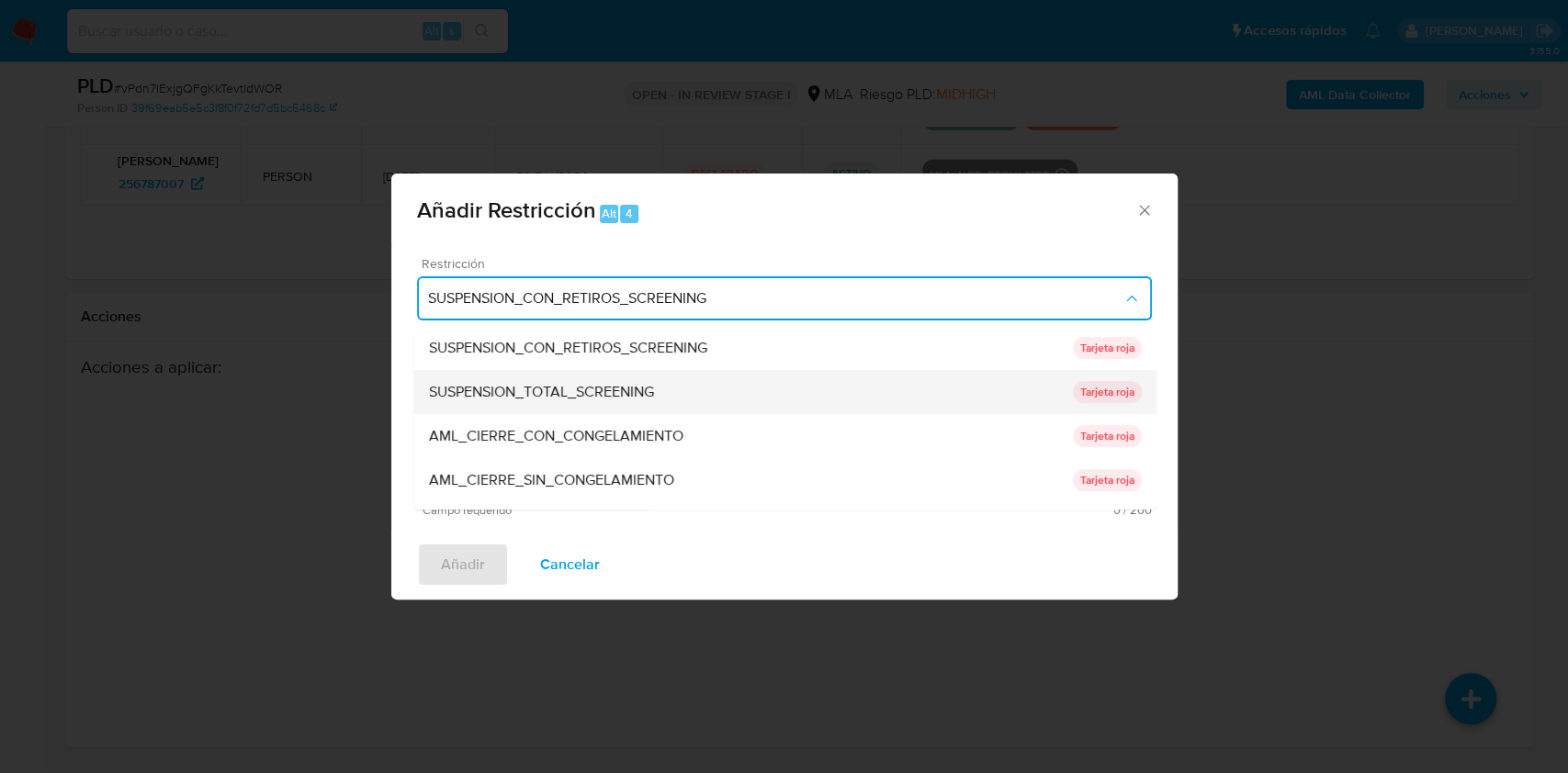
scroll to position [10, 0]
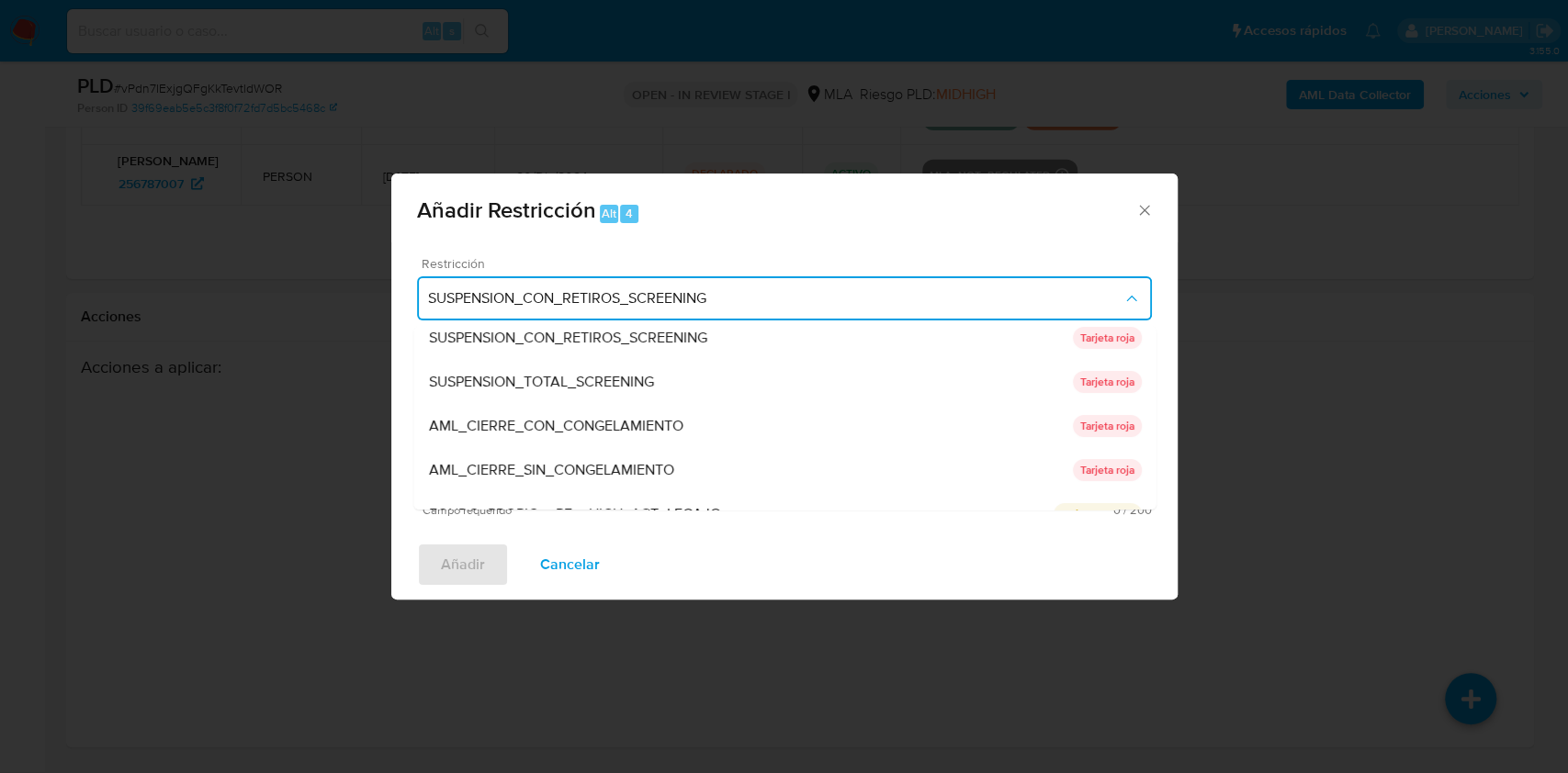
click at [1149, 355] on div "SUSPENSION_CON_RETIROS_SCREENING SUSPENSION_CON_RETIROS_SCREENING Tarjeta roja …" at bounding box center [784, 418] width 742 height 184
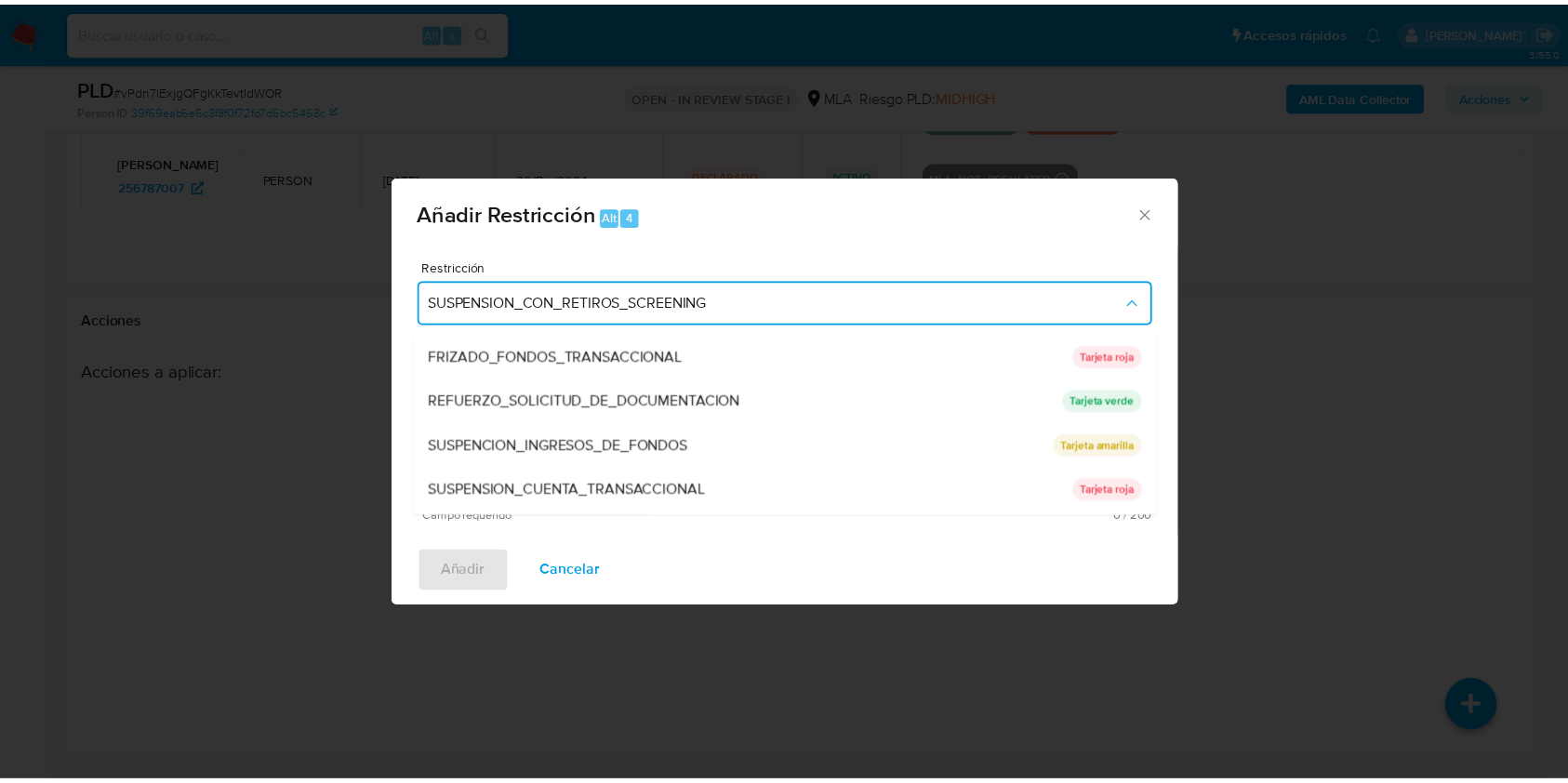
scroll to position [364, 0]
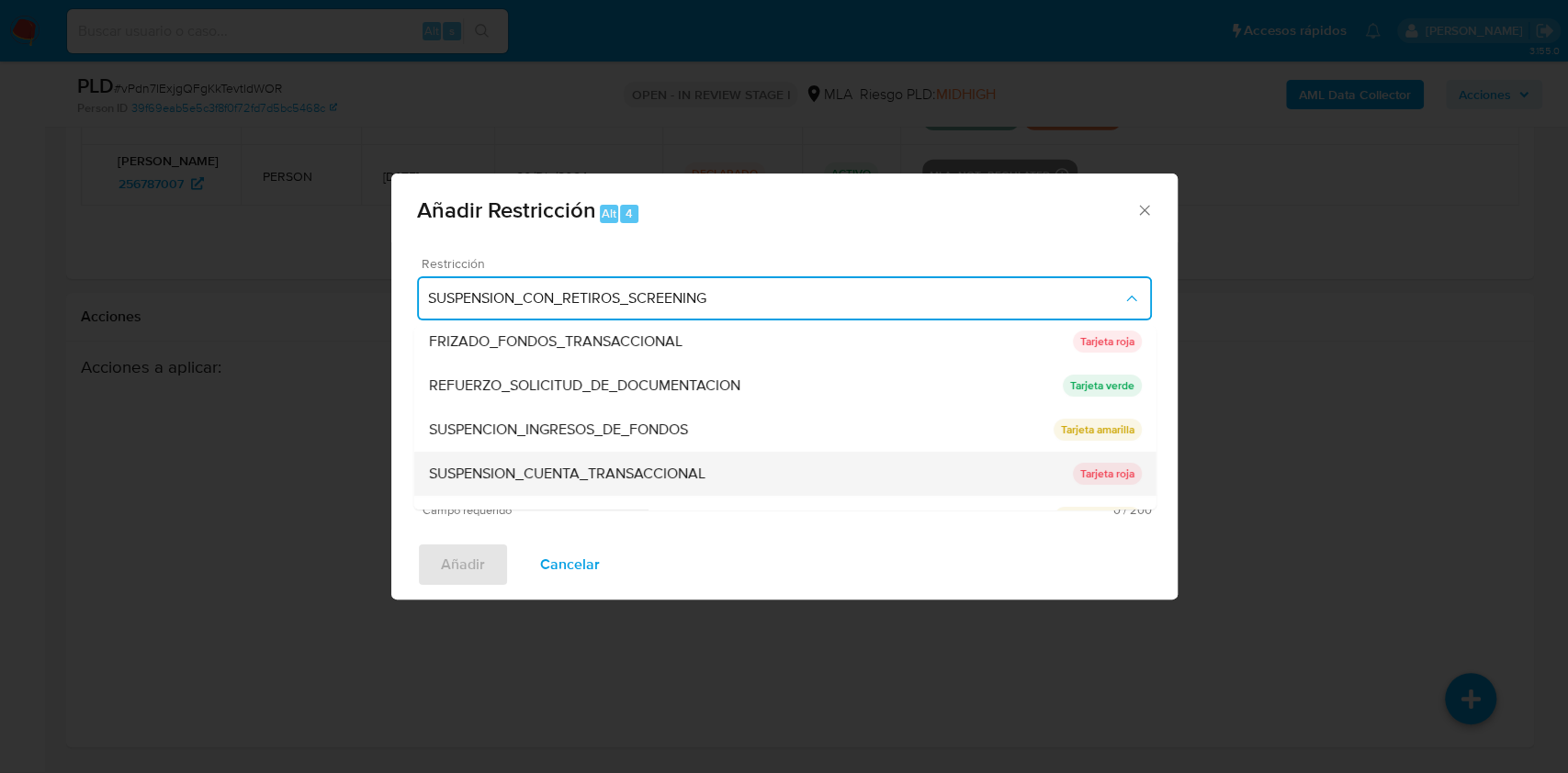
click at [1090, 467] on p "Tarjeta roja" at bounding box center [1106, 473] width 69 height 22
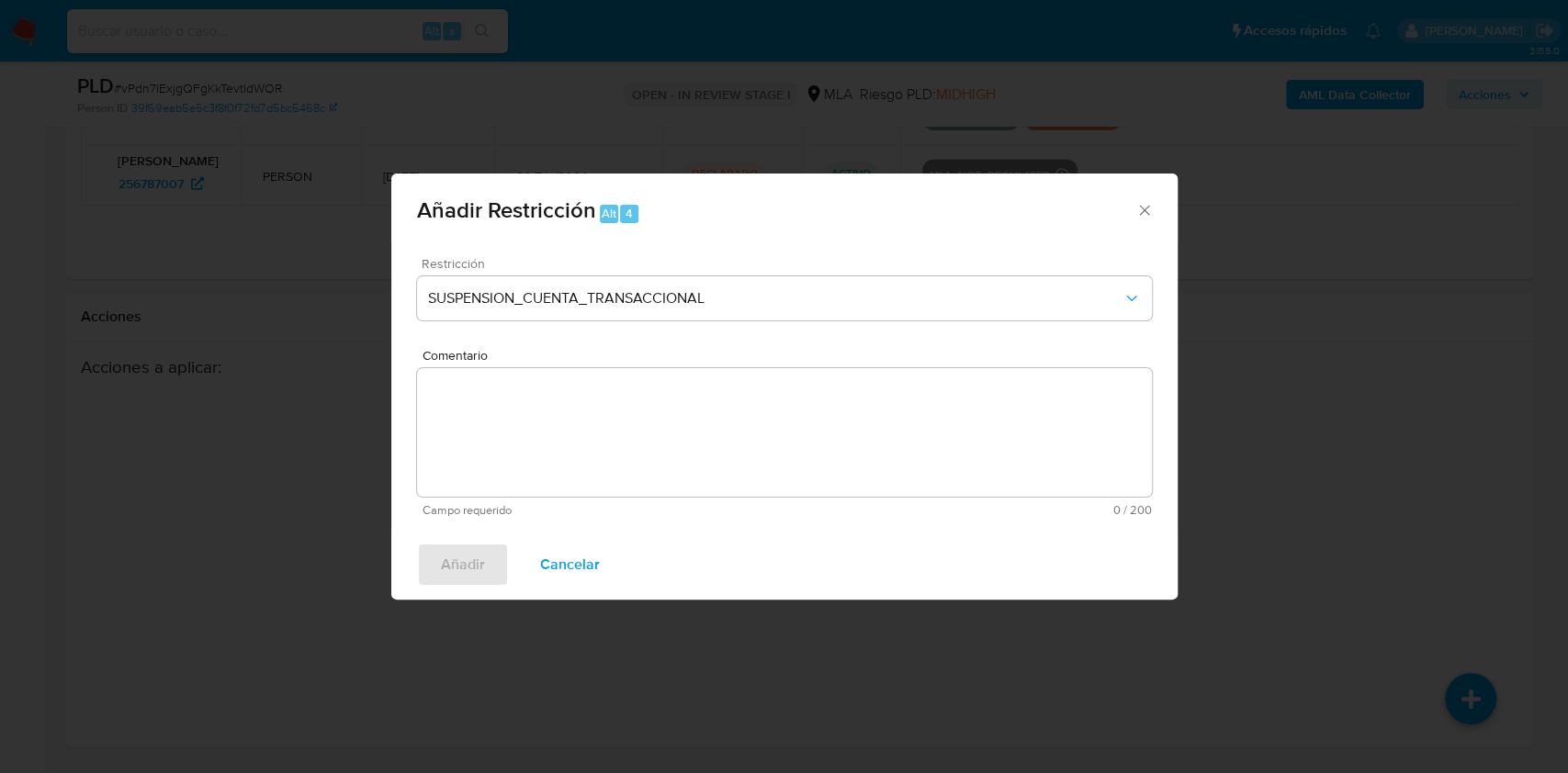
click at [782, 444] on textarea "Comentario" at bounding box center [784, 433] width 734 height 128
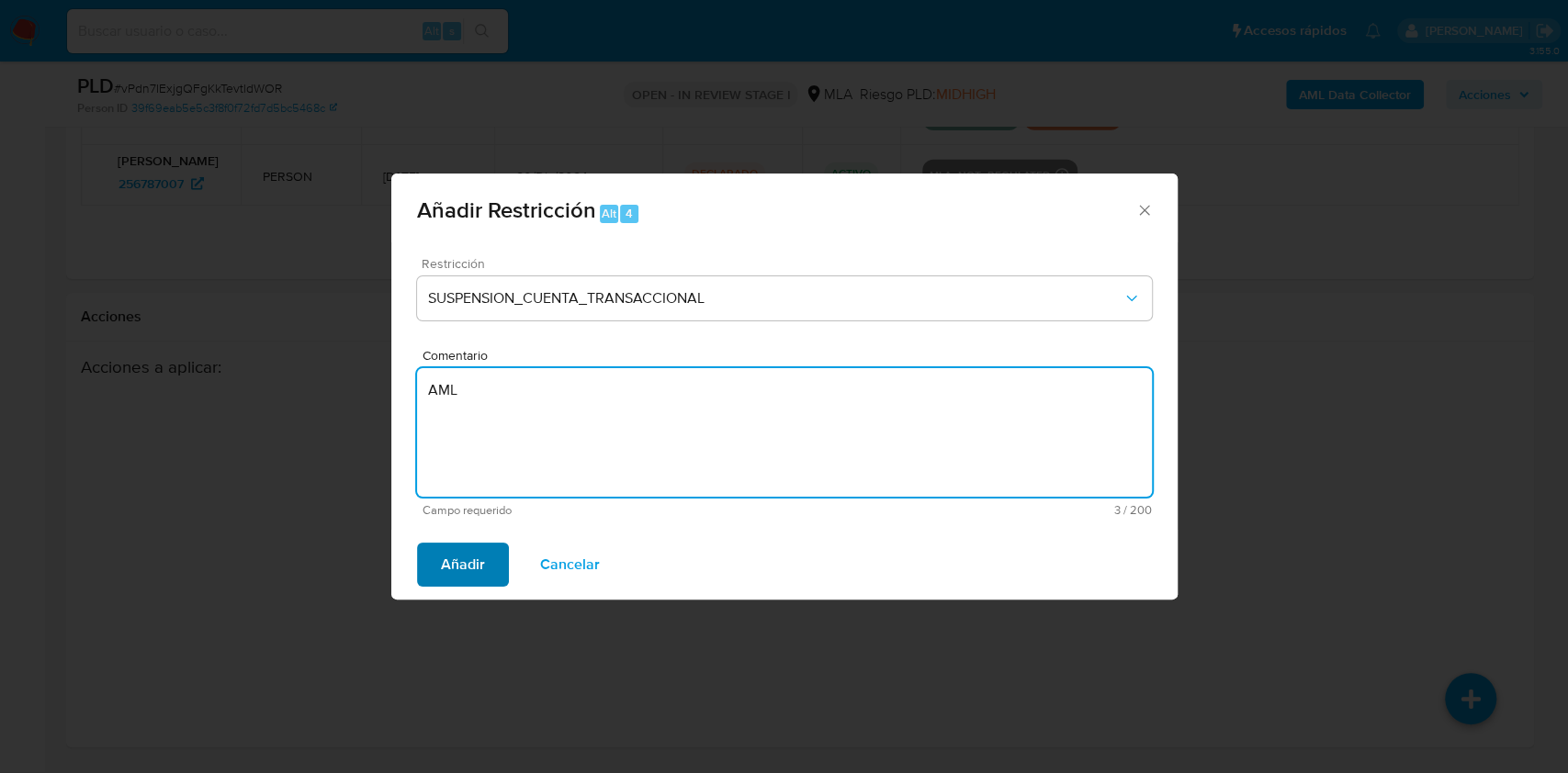
type textarea "AML"
click at [488, 574] on button "Añadir" at bounding box center [462, 565] width 91 height 44
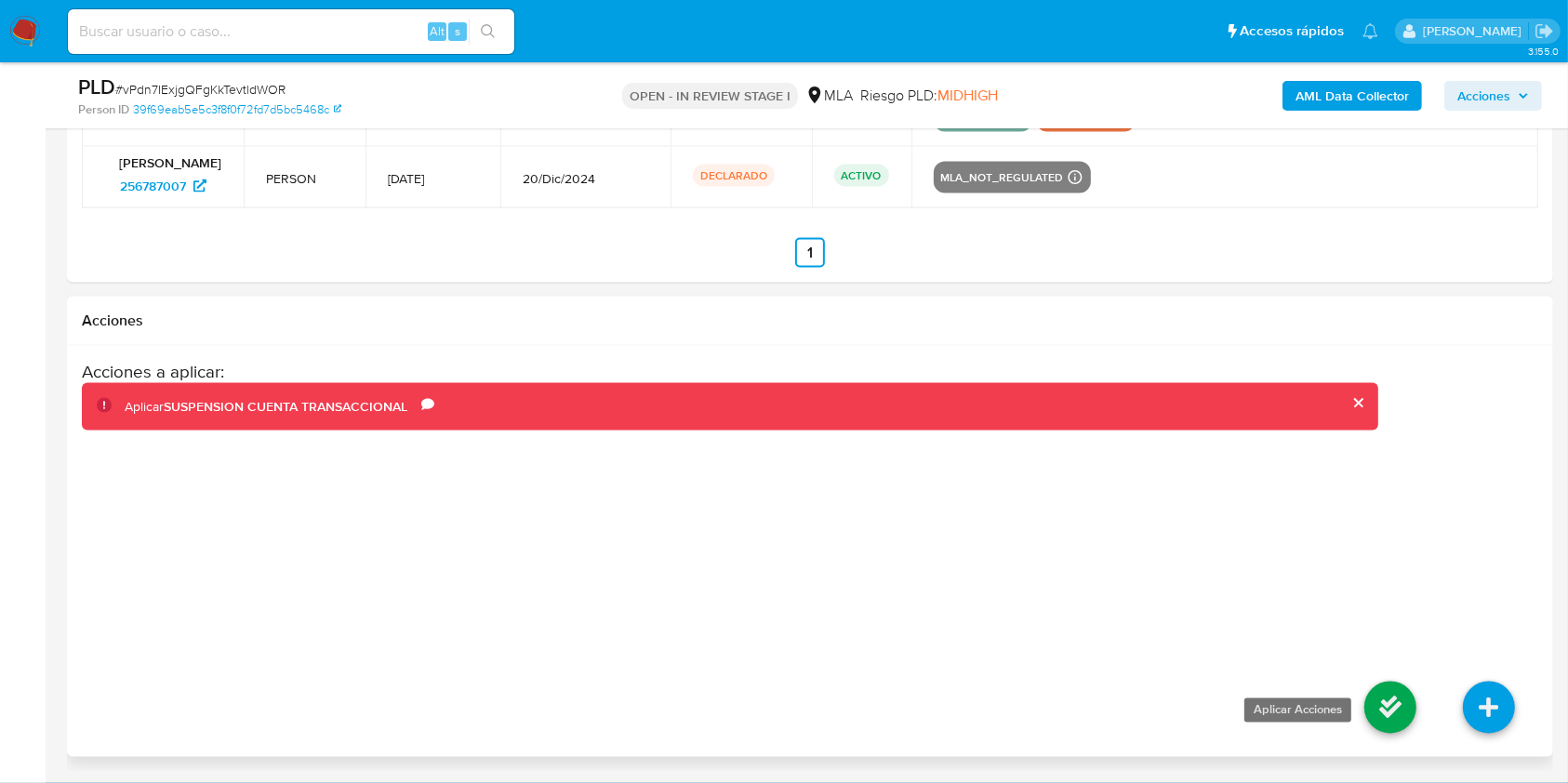
click at [1379, 713] on icon at bounding box center [1390, 708] width 53 height 53
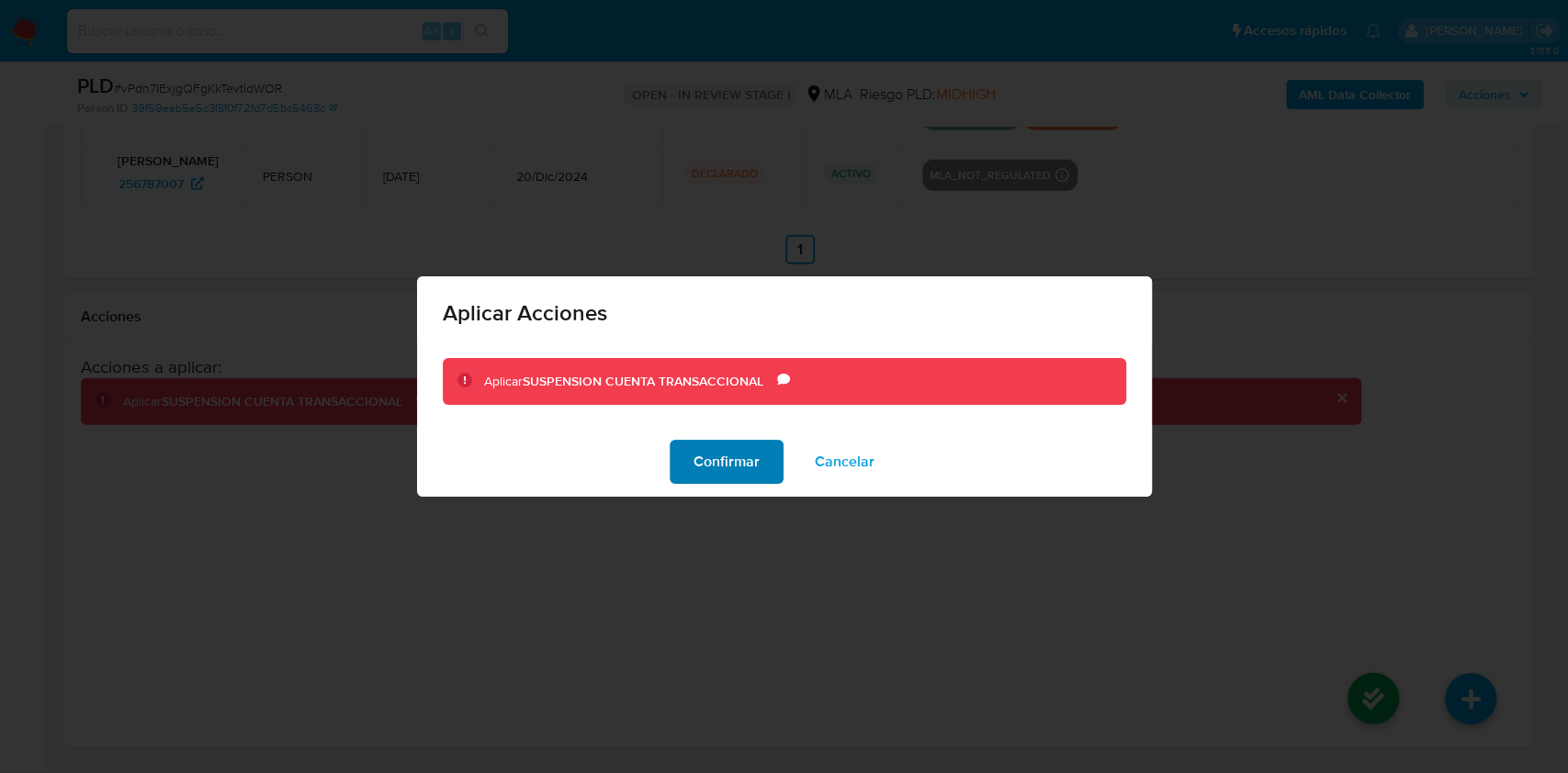
click at [685, 454] on button "Confirmar" at bounding box center [726, 462] width 114 height 44
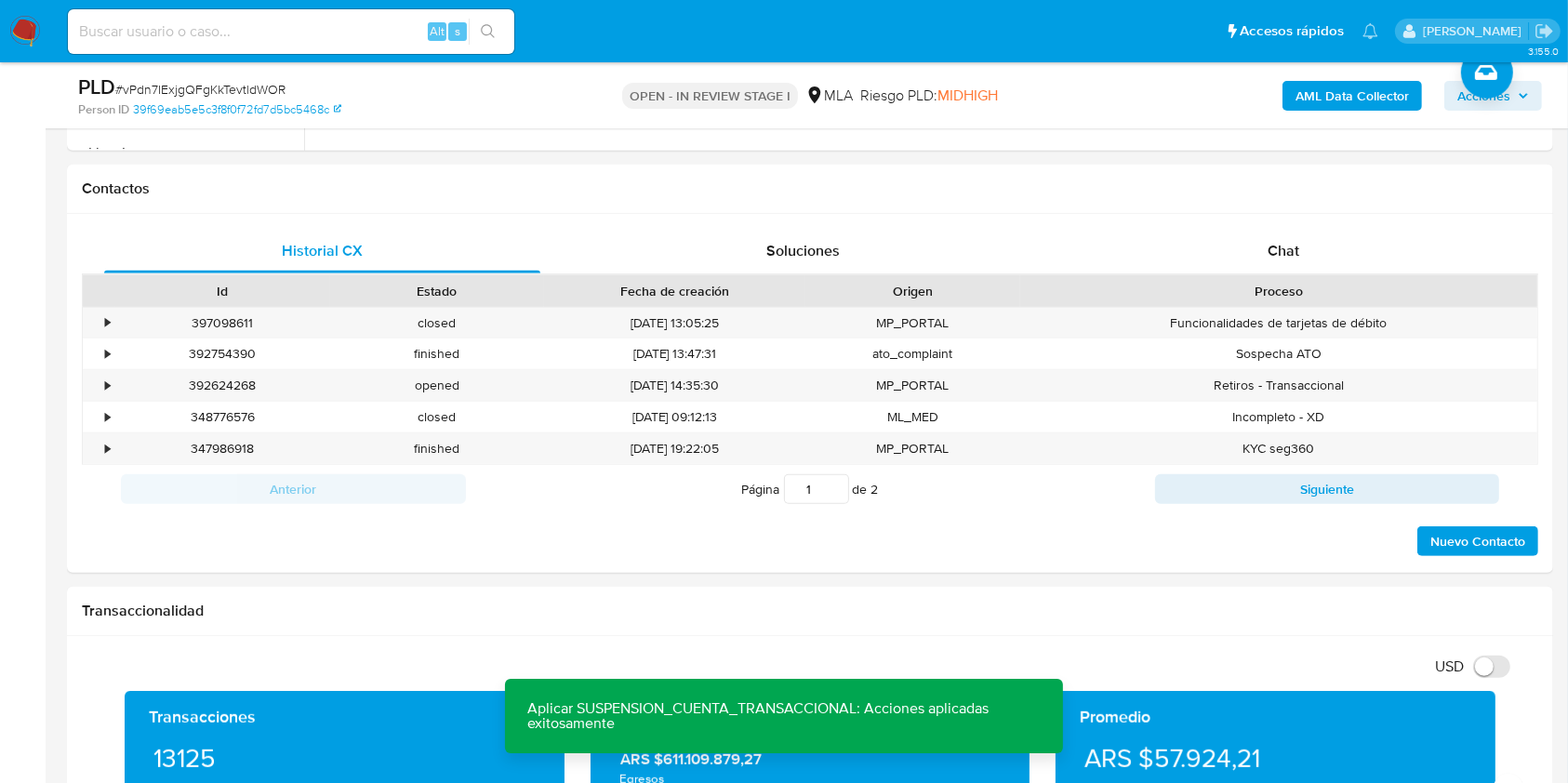
scroll to position [676, 0]
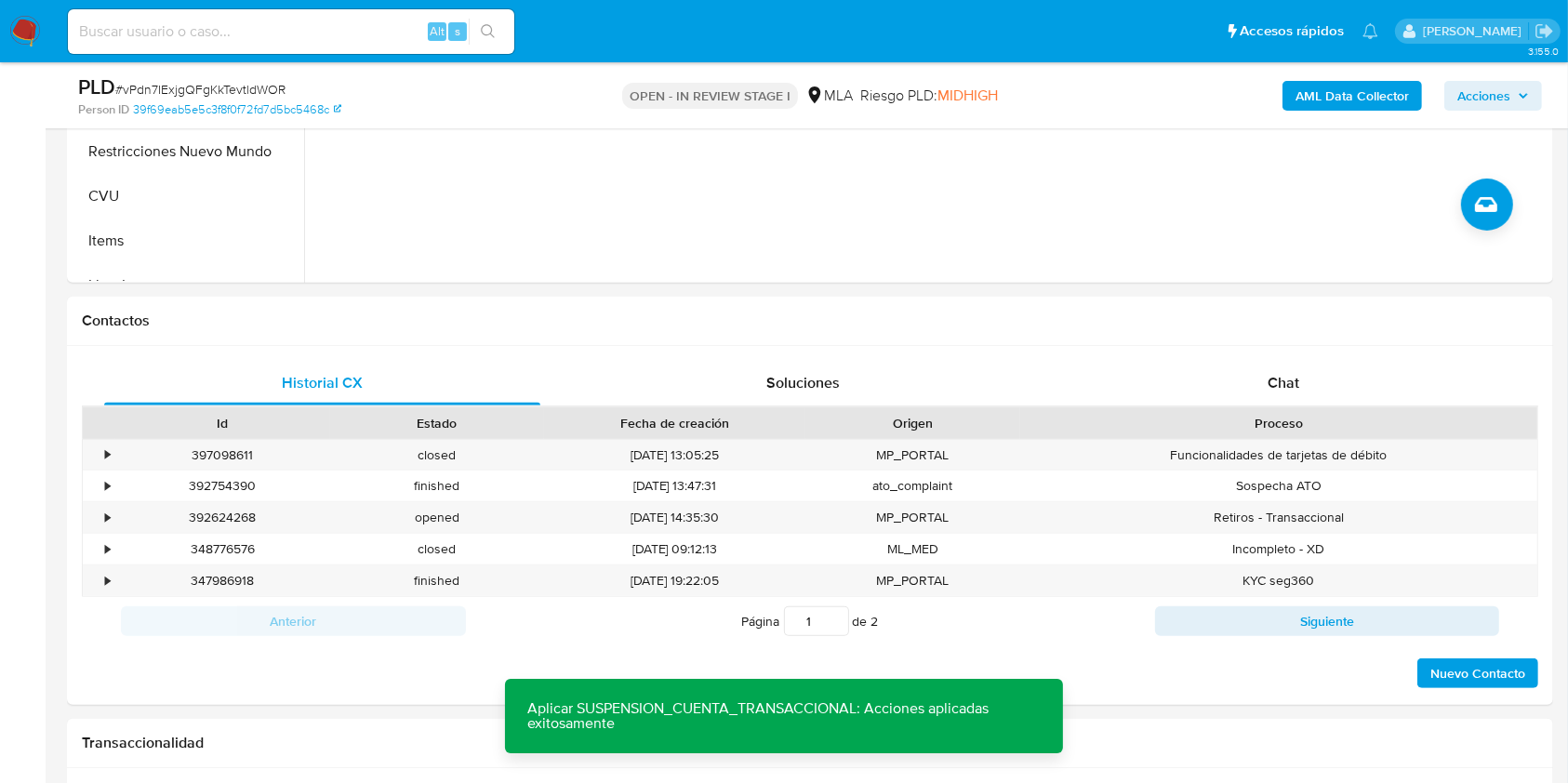
click at [1299, 369] on div "Chat" at bounding box center [1283, 383] width 436 height 45
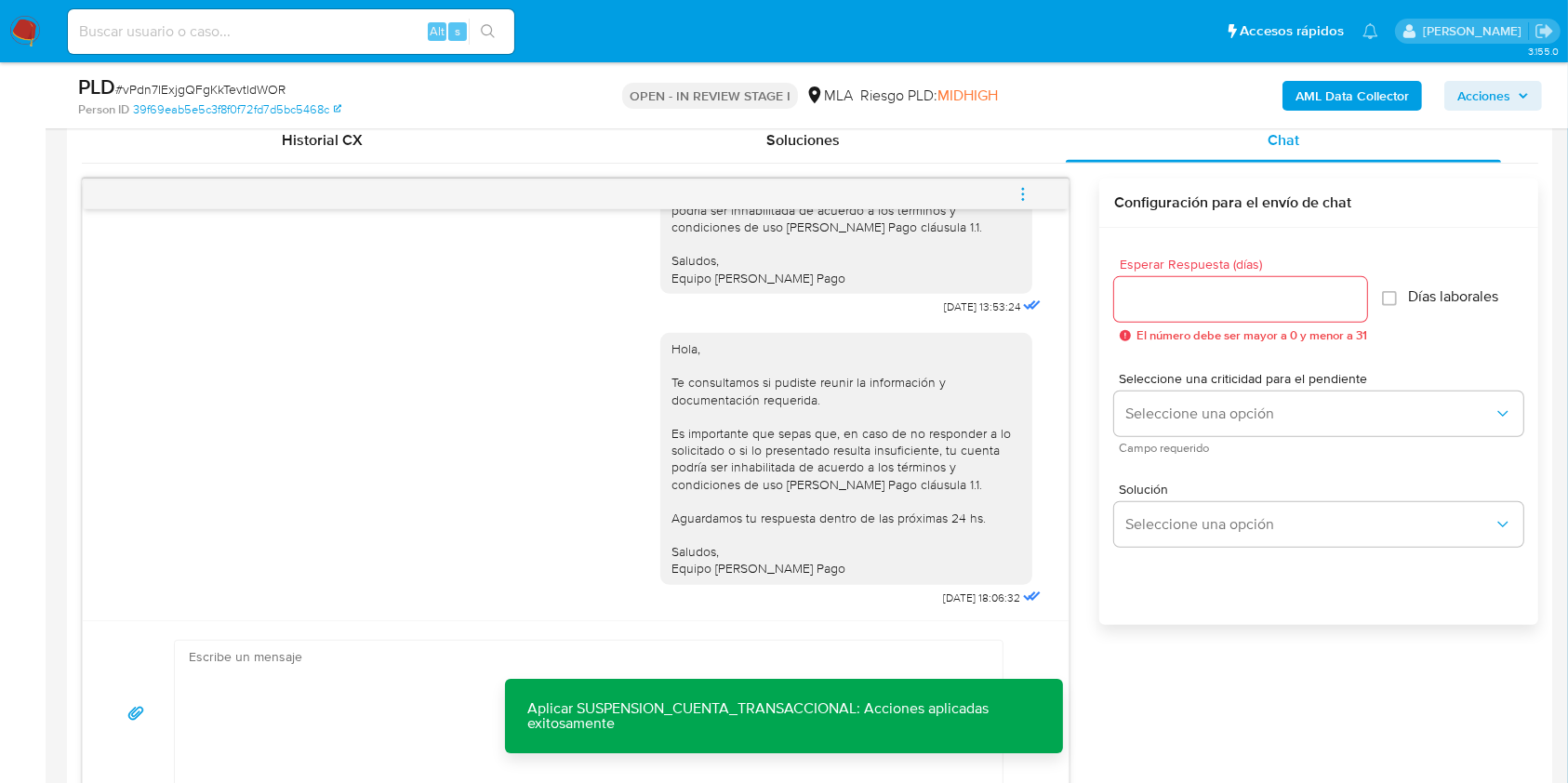
scroll to position [970, 0]
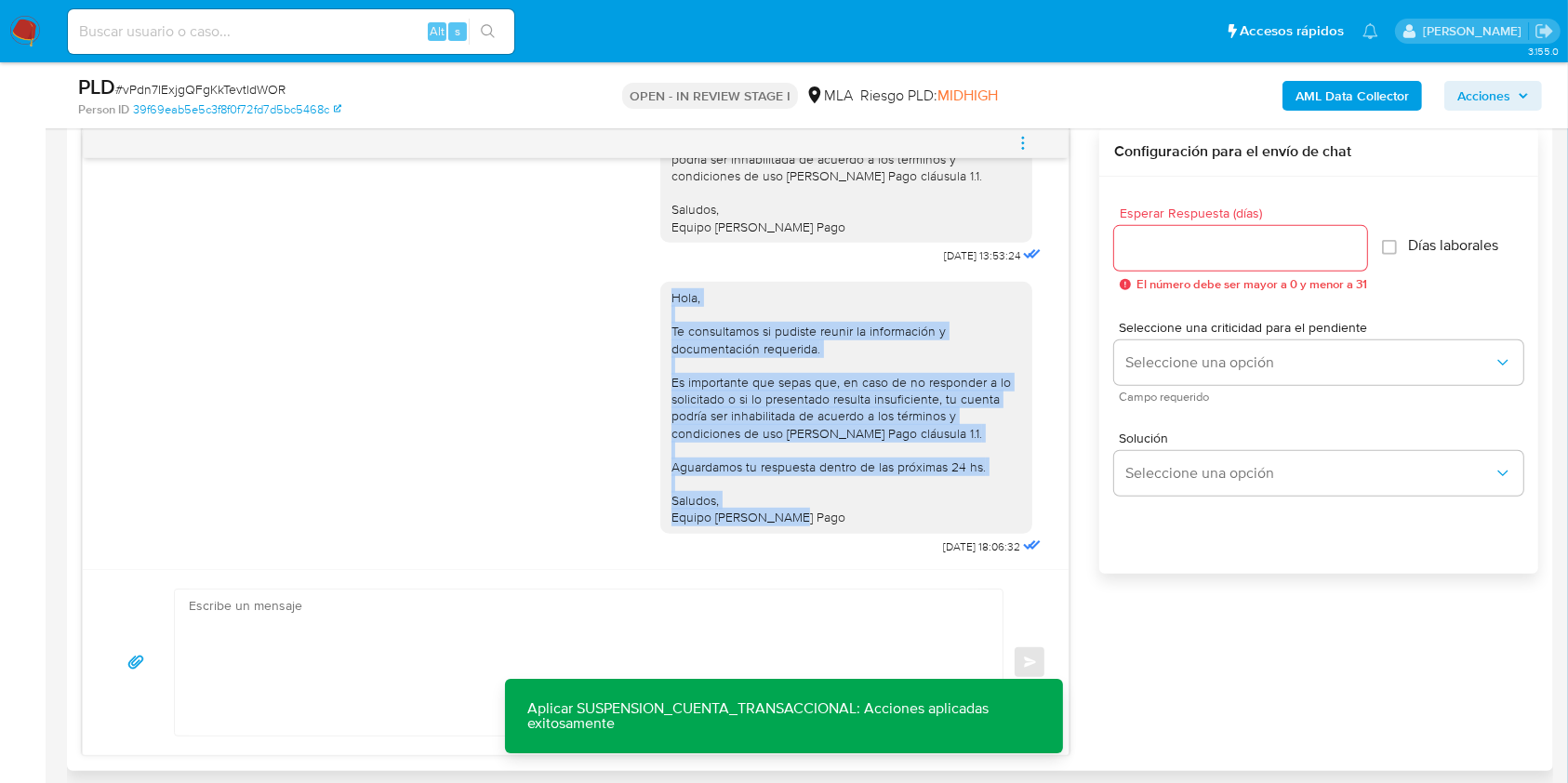
drag, startPoint x: 831, startPoint y: 527, endPoint x: 625, endPoint y: 286, distance: 317.0
click at [625, 286] on div "Hola, Te consultamos si pudiste reunir la información y documentación requerida…" at bounding box center [576, 414] width 940 height 291
copy div "Hola, Te consultamos si pudiste reunir la información y documentación requerida…"
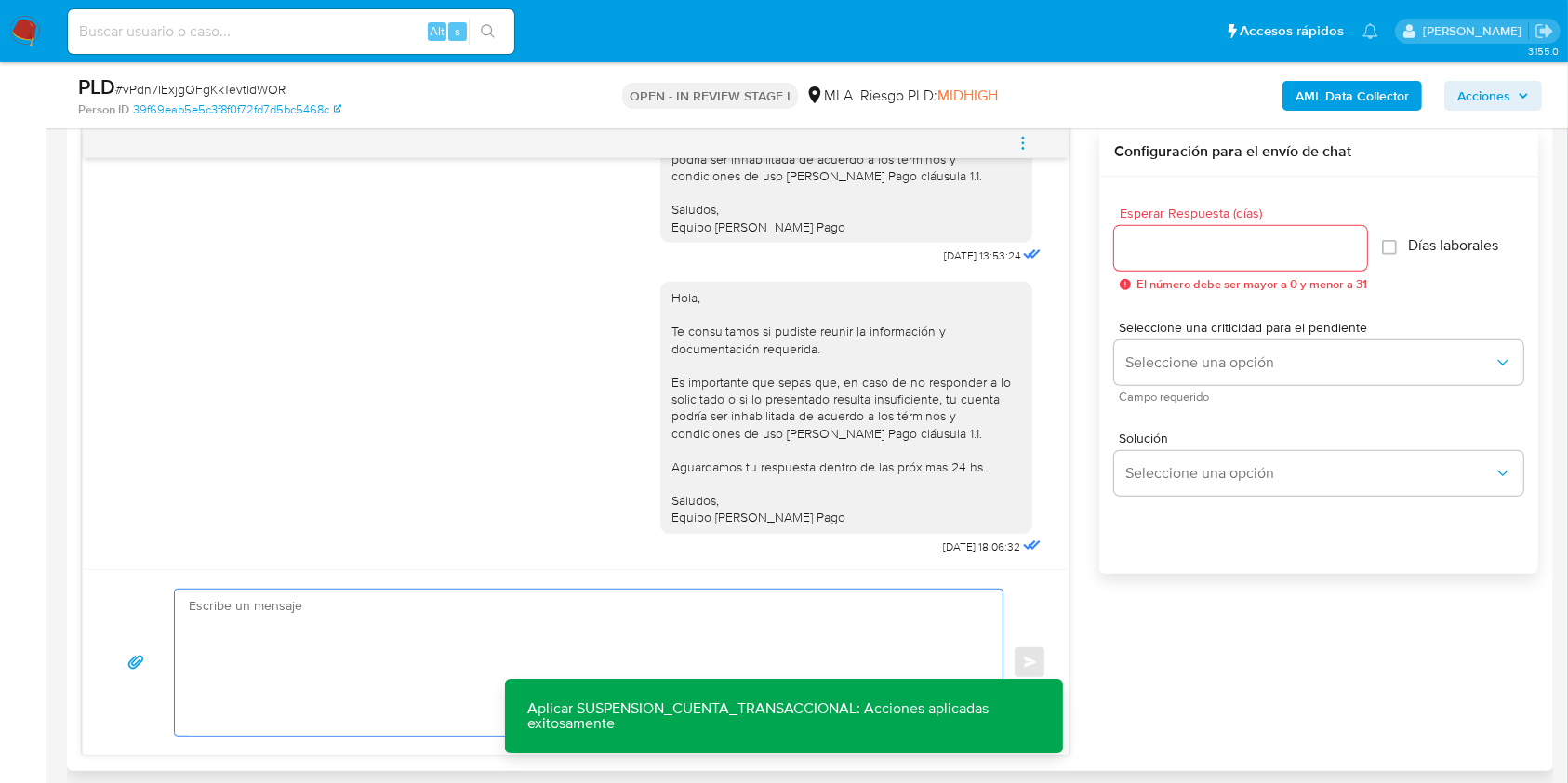
click at [513, 645] on textarea at bounding box center [584, 663] width 791 height 146
paste textarea "Hola, Te consultamos si pudiste reunir la información y documentación requerida…"
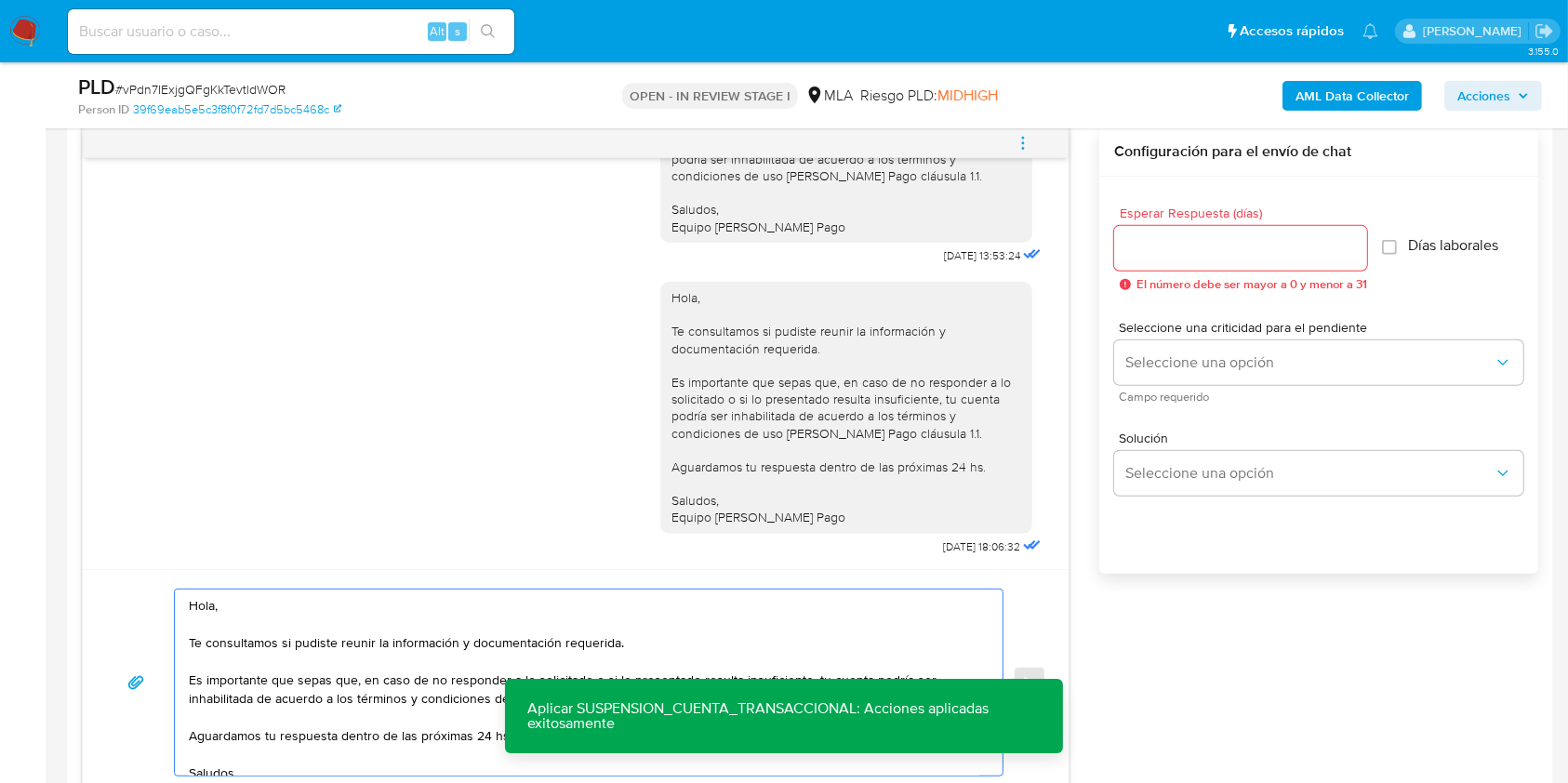
scroll to position [30, 0]
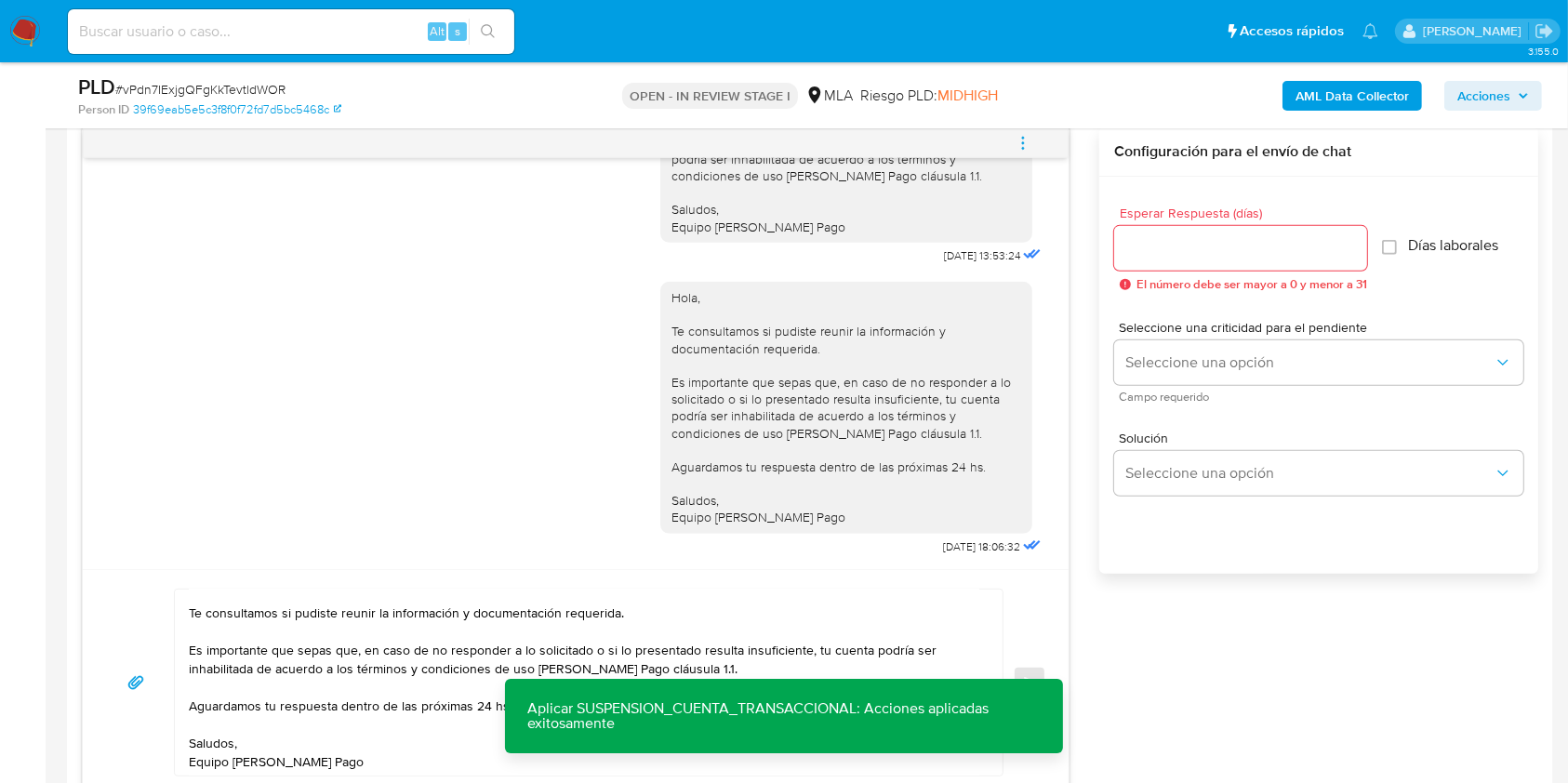
drag, startPoint x: 187, startPoint y: 710, endPoint x: 218, endPoint y: 662, distance: 57.1
click at [218, 662] on div "Hola, Te consultamos si pudiste reunir la información y documentación requerida…" at bounding box center [583, 683] width 818 height 186
drag, startPoint x: 190, startPoint y: 648, endPoint x: 413, endPoint y: 725, distance: 235.9
click at [413, 725] on textarea "Hola, Te consultamos si pudiste reunir la información y documentación requerida…" at bounding box center [584, 683] width 791 height 186
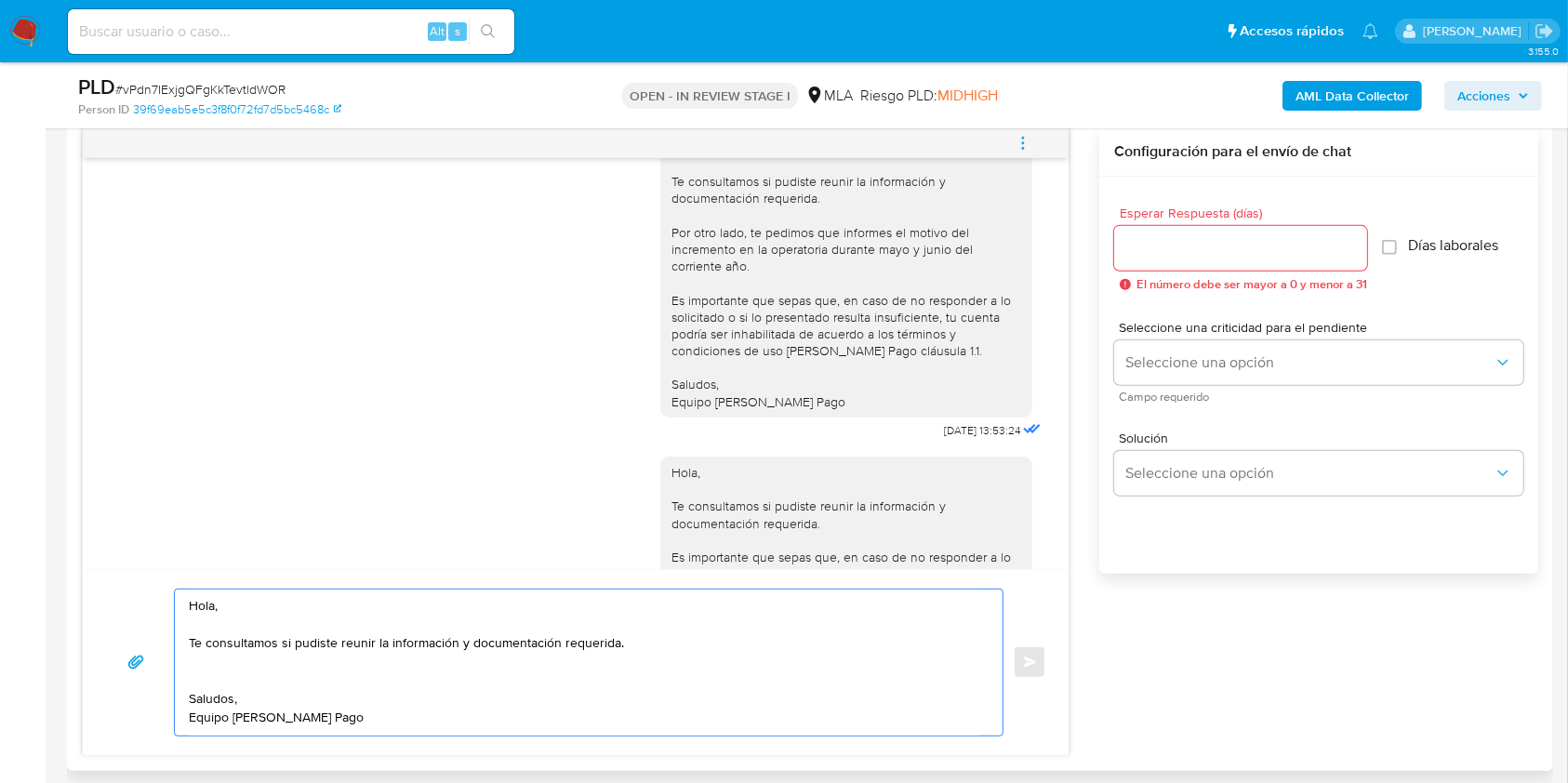
scroll to position [1127, 0]
click at [690, 657] on textarea "Hola, Te consultamos si pudiste reunir la información y documentación requerida…" at bounding box center [584, 663] width 791 height 146
click at [645, 644] on textarea "Hola, Te consultamos si pudiste reunir la información y documentación requerida…" at bounding box center [584, 663] width 791 height 146
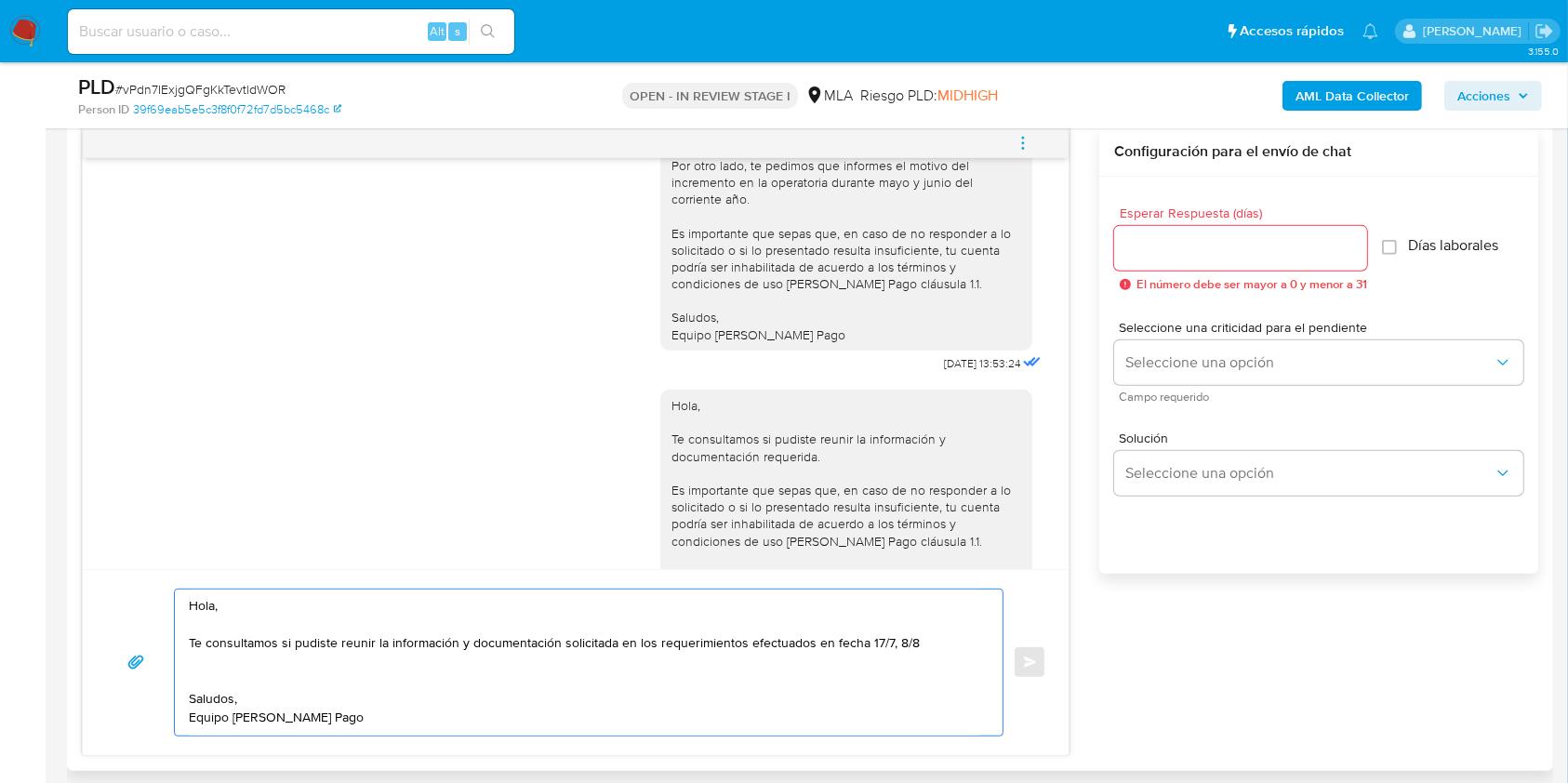
scroll to position [1331, 0]
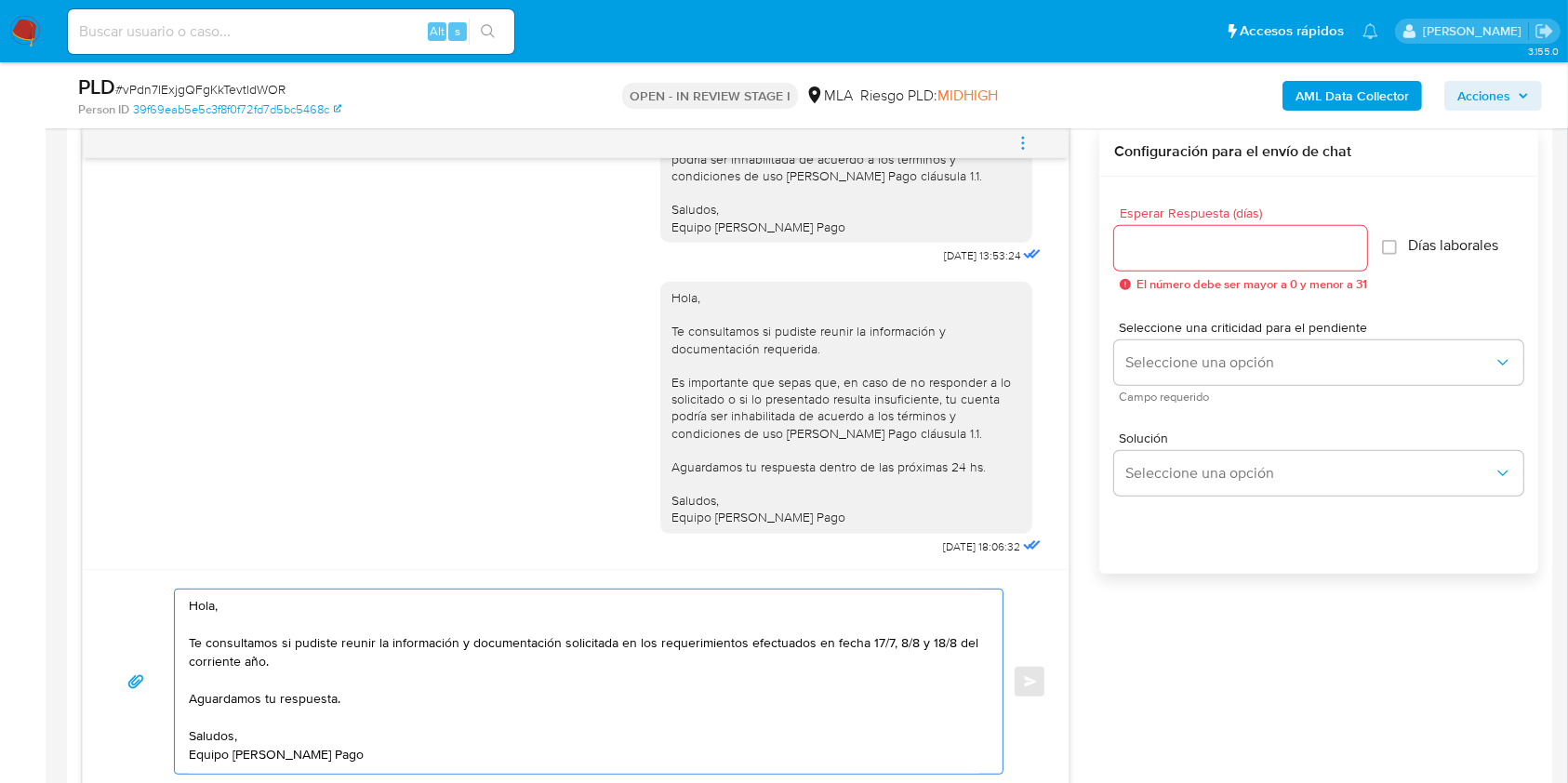
type textarea "Hola, Te consultamos si pudiste reunir la información y documentación solicitad…"
click at [1132, 248] on input "Esperar Respuesta (días)" at bounding box center [1240, 247] width 253 height 24
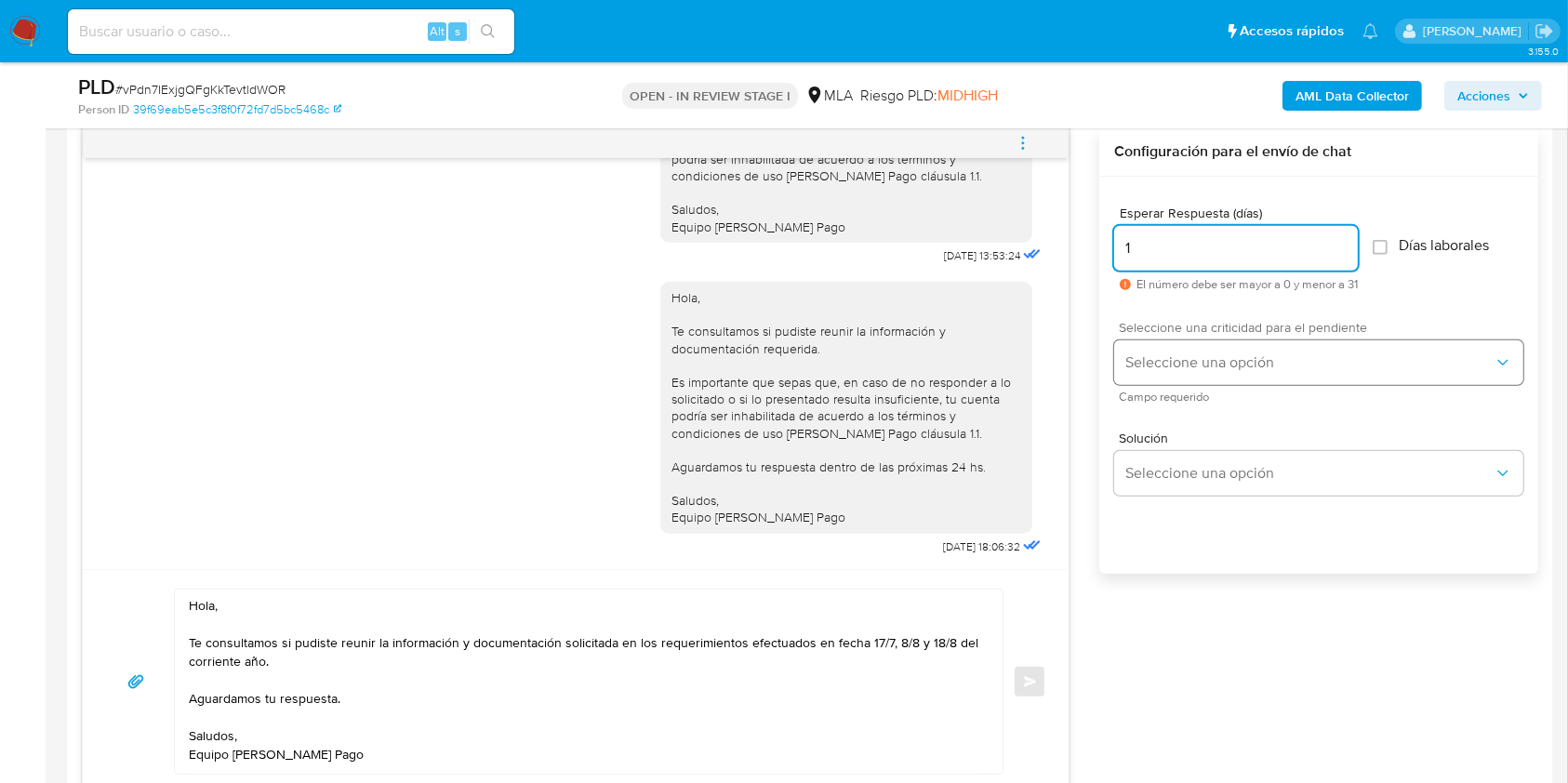
type input "1"
click at [1172, 369] on span "Seleccione una opción" at bounding box center [1310, 362] width 369 height 18
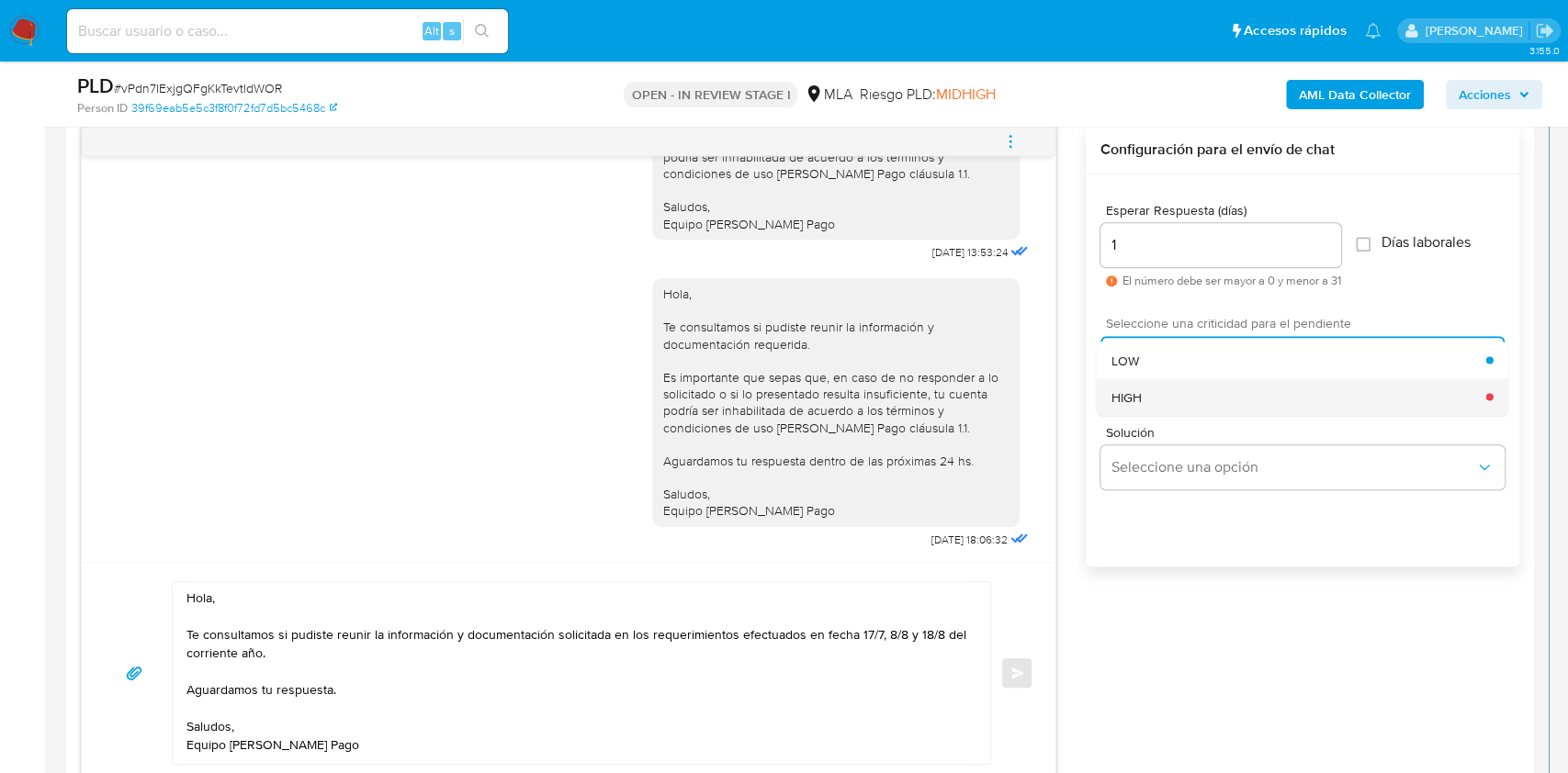
click at [1133, 403] on span "HIGH" at bounding box center [1127, 397] width 30 height 17
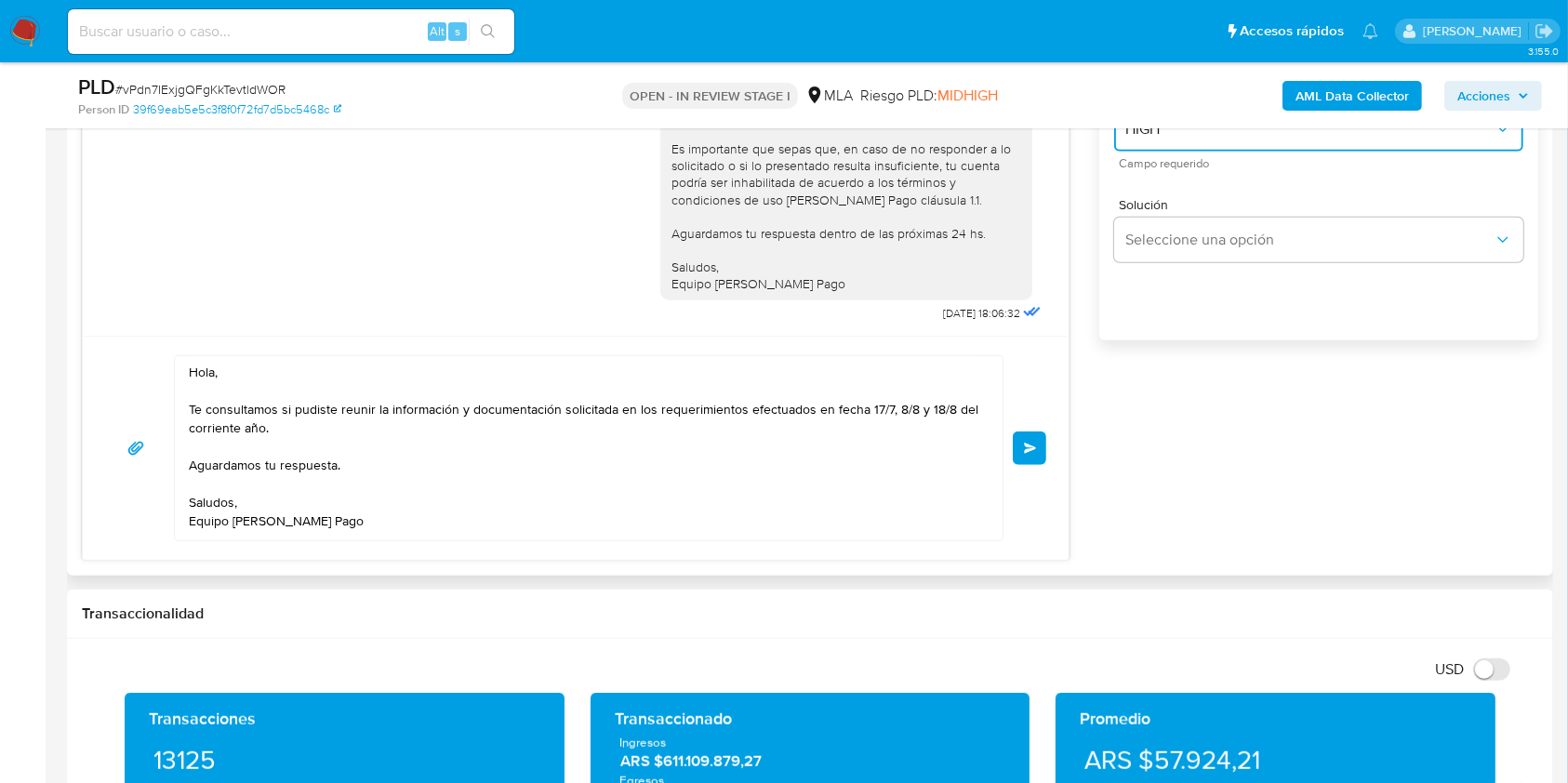
scroll to position [1259, 0]
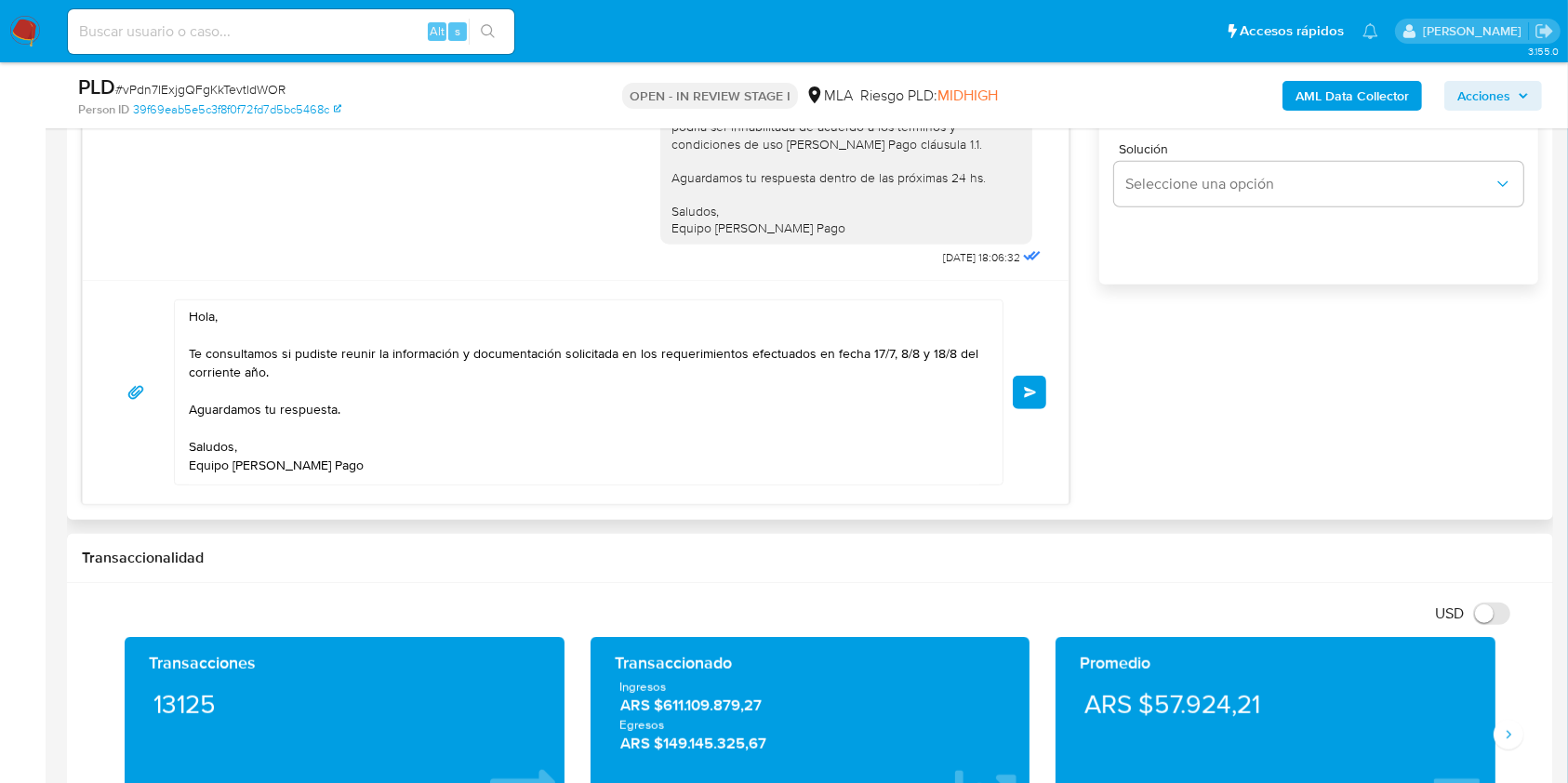
click at [1021, 390] on button "Enviar" at bounding box center [1029, 392] width 33 height 33
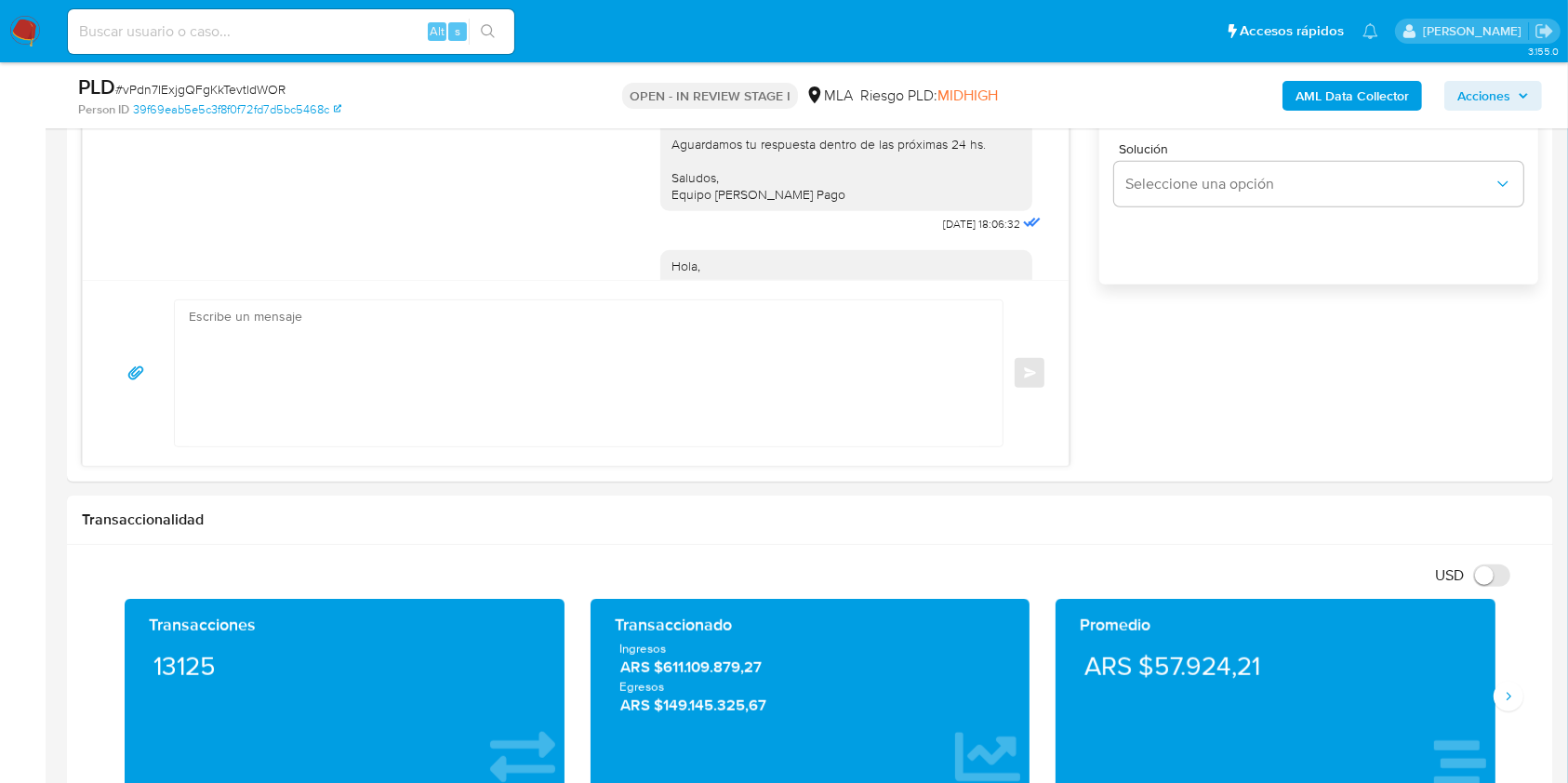
scroll to position [1555, 0]
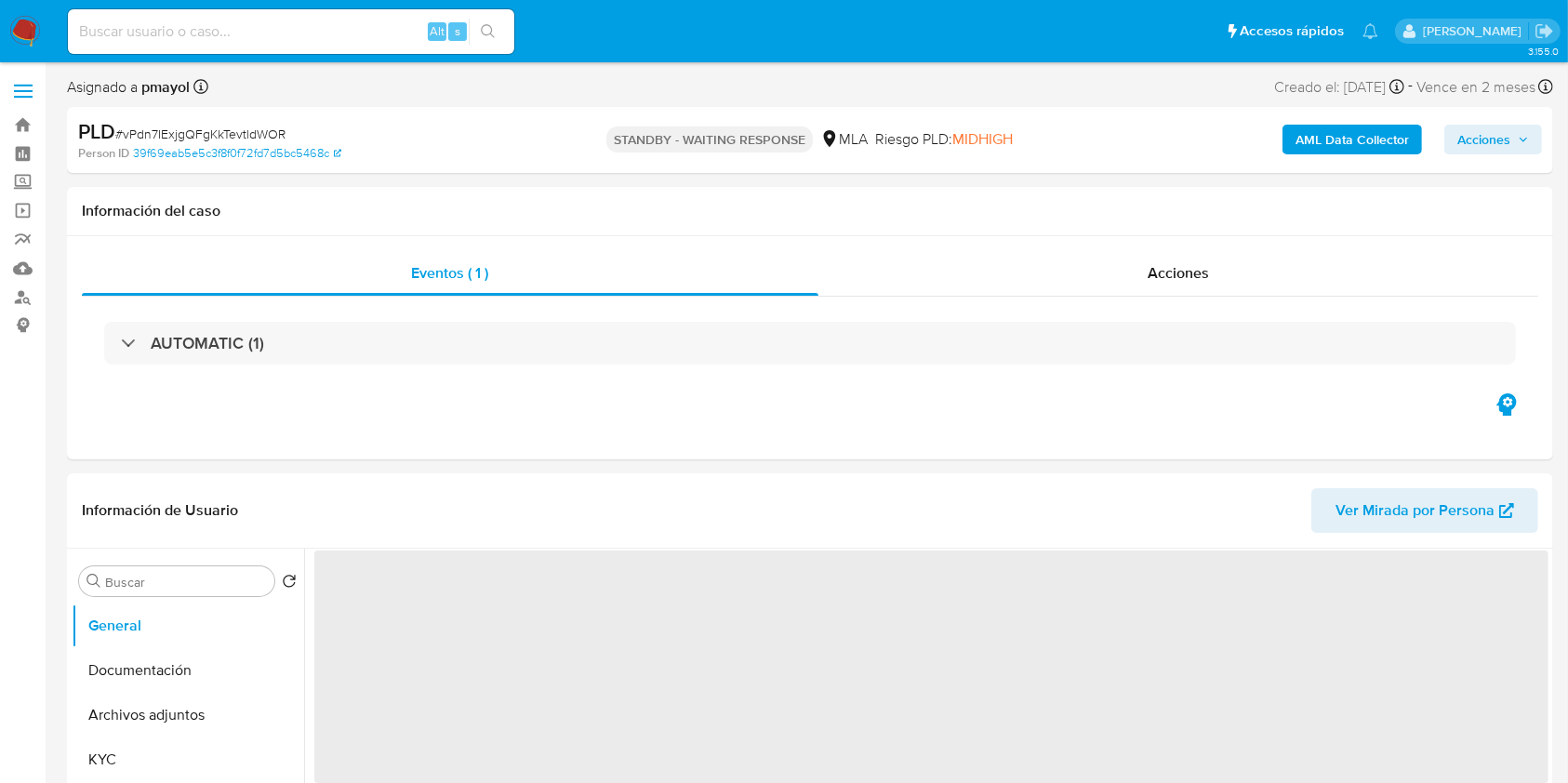
click at [293, 32] on input at bounding box center [291, 31] width 447 height 24
paste input "VvxSoo8NlEmm34oe7VyS5v9U"
type input "VvxSoo8NlEmm34oe7VyS5v9U"
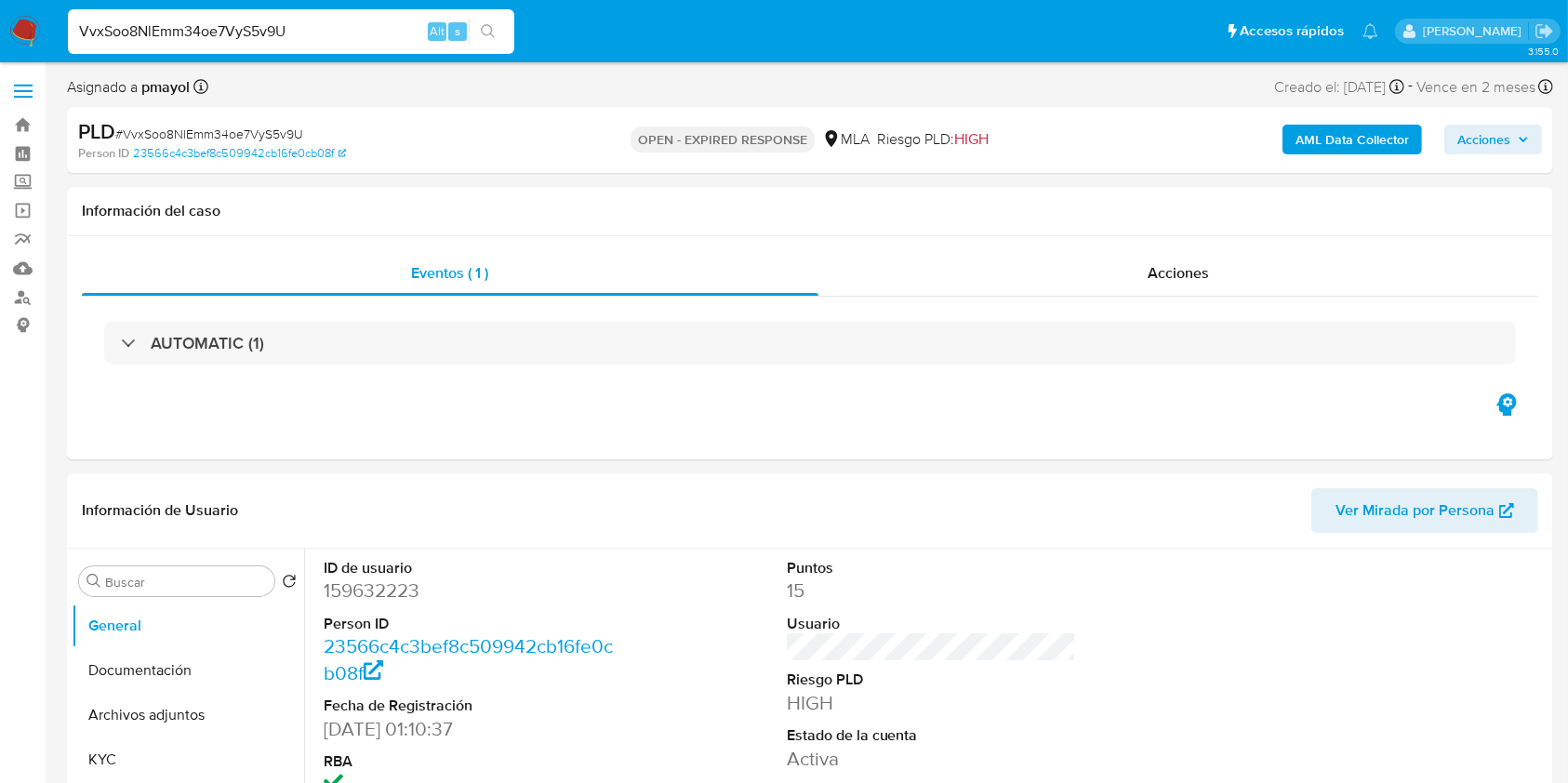
select select "10"
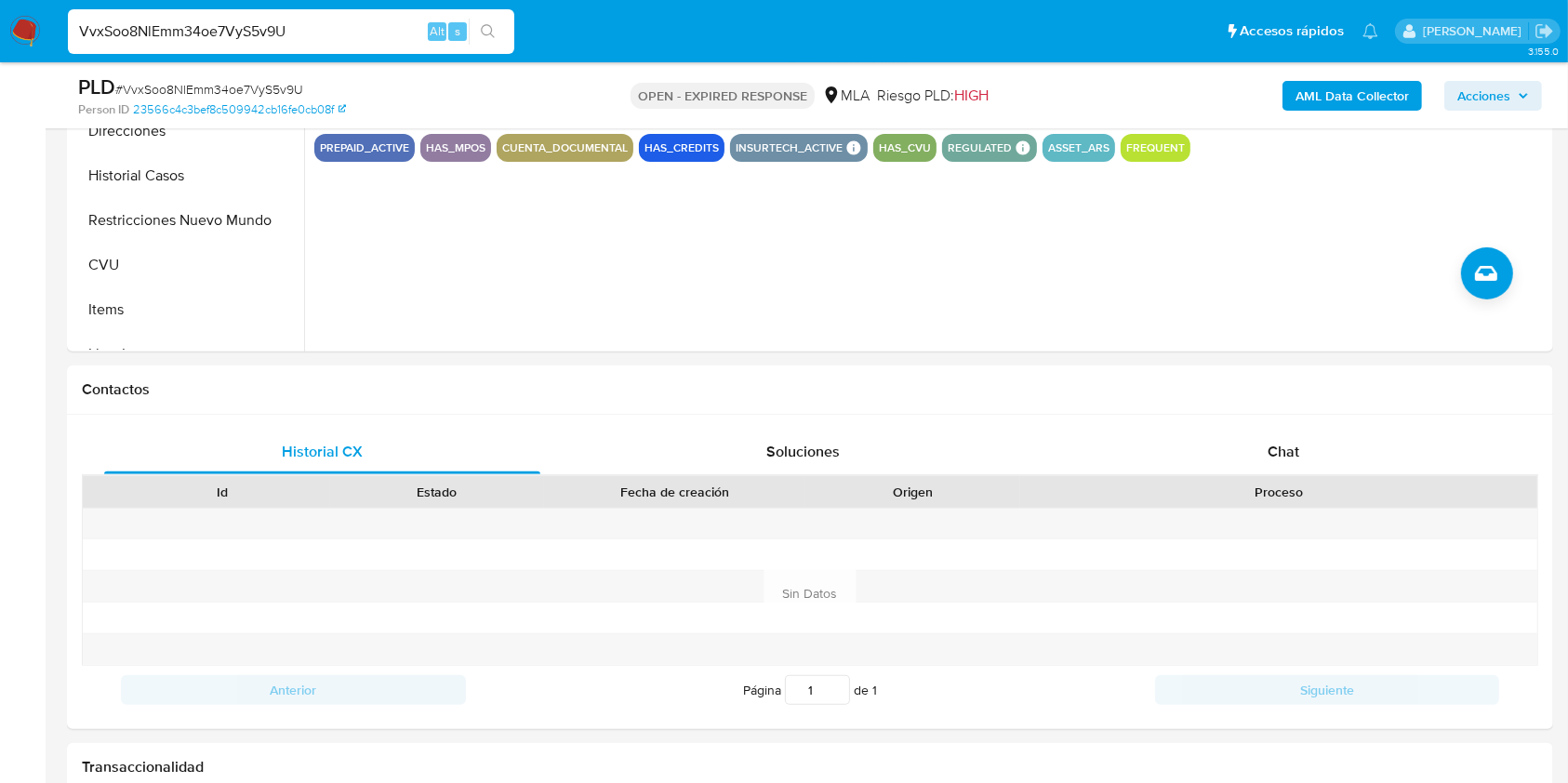
scroll to position [788, 0]
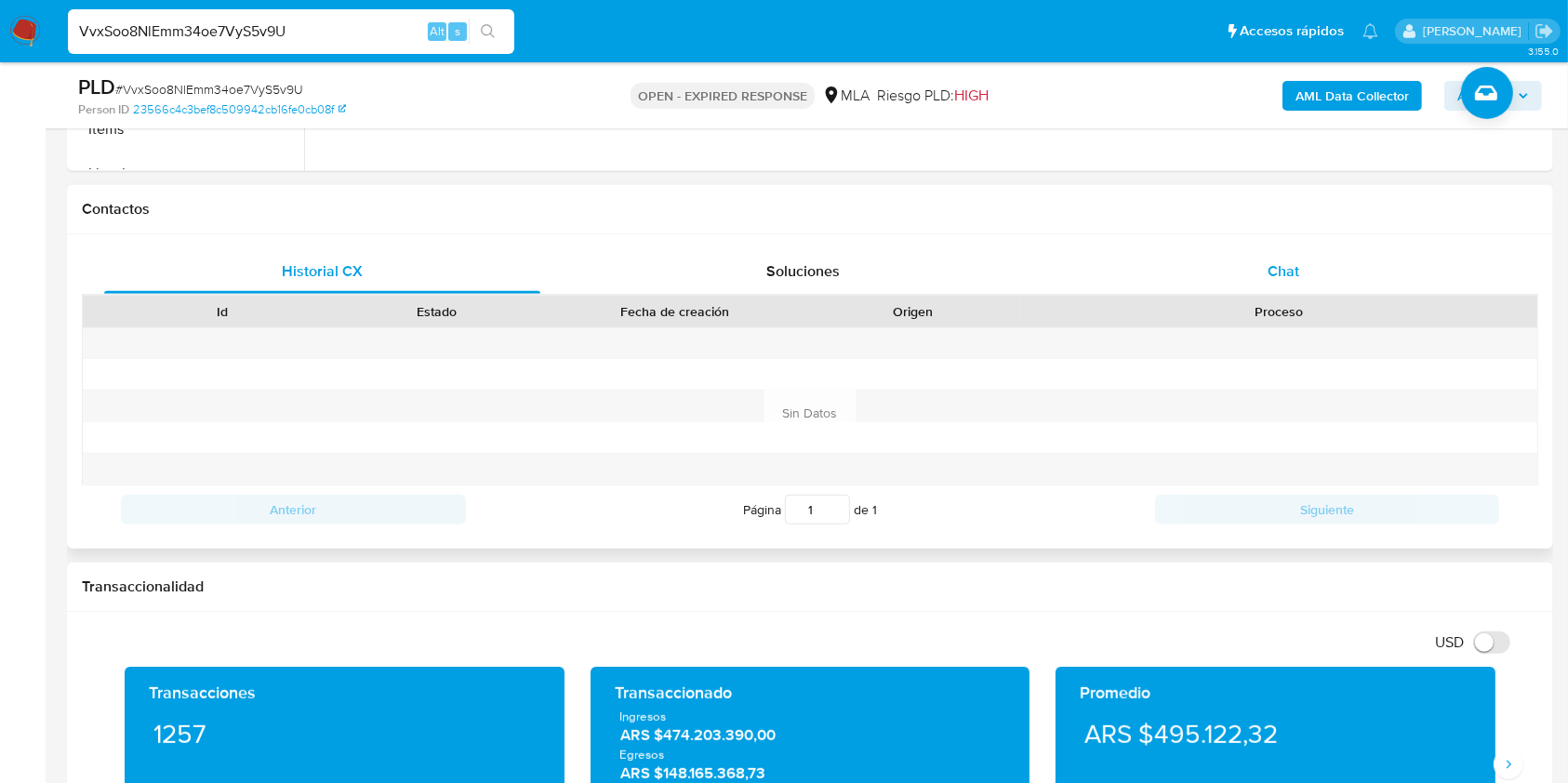
click at [1280, 271] on span "Chat" at bounding box center [1283, 271] width 32 height 21
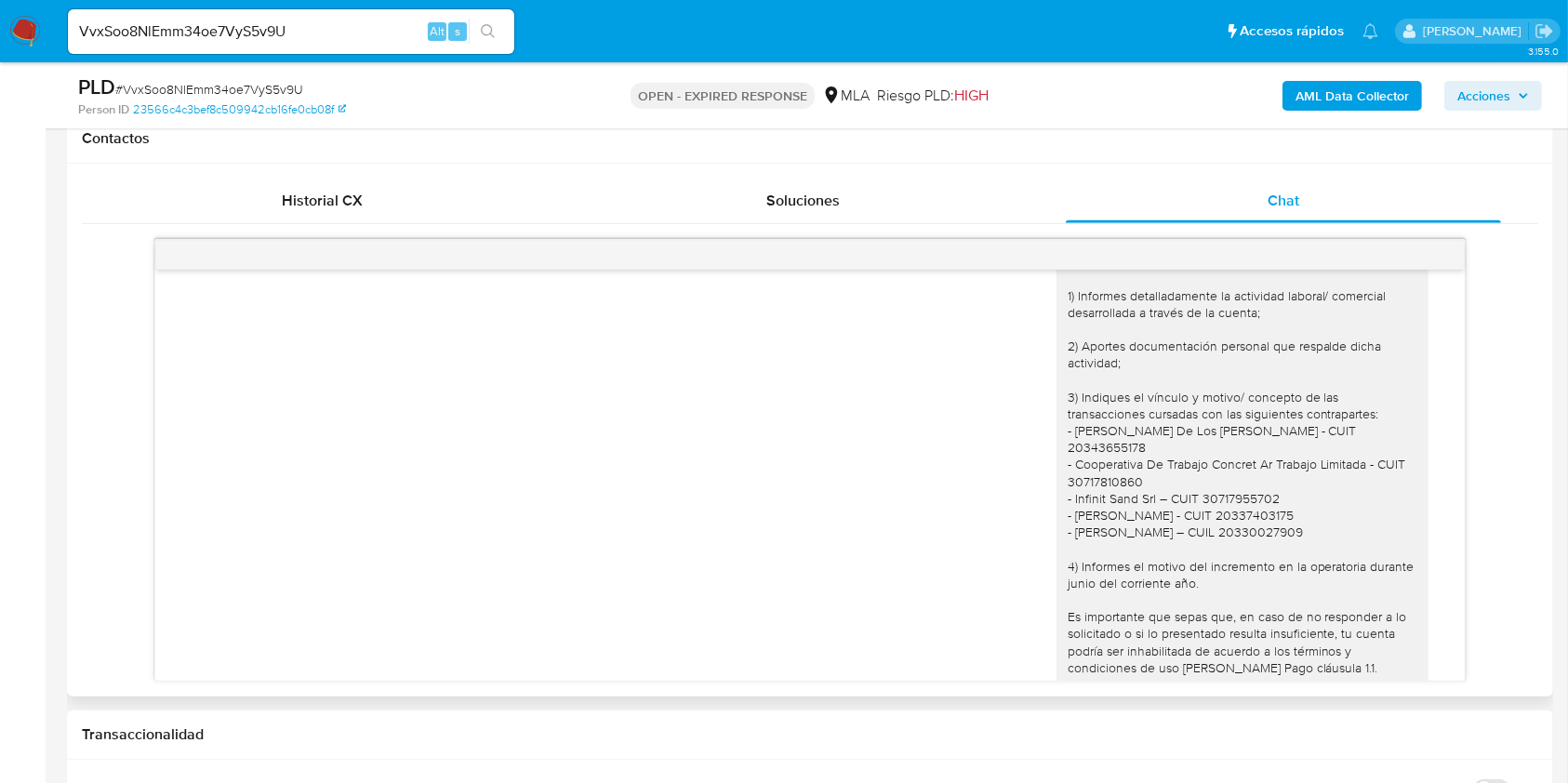
scroll to position [1228, 0]
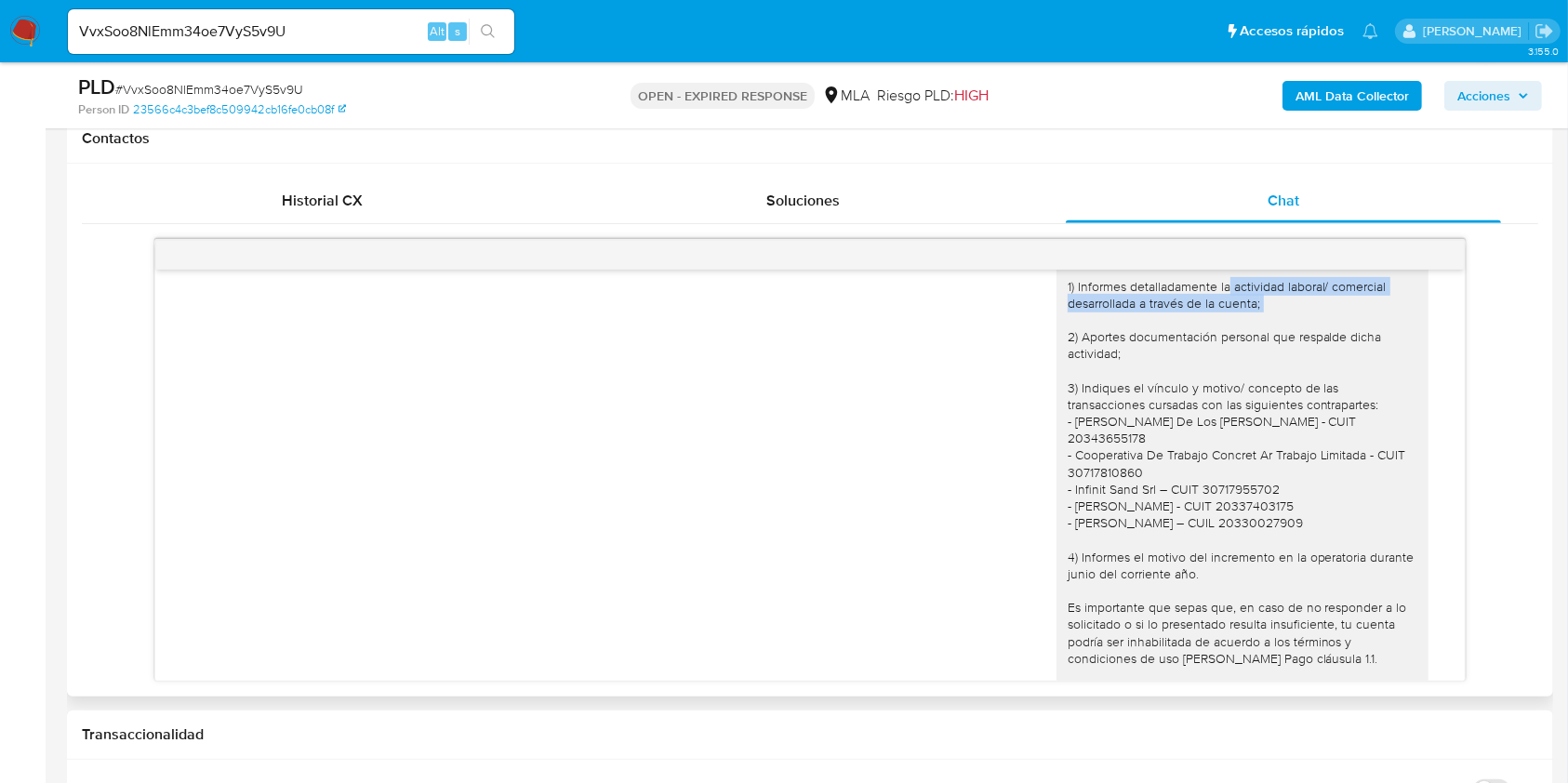
drag, startPoint x: 1253, startPoint y: 346, endPoint x: 1210, endPoint y: 319, distance: 50.8
click at [1210, 319] on div "Hola, Muchas gracias por tu respuesta. Adicionalmente, te pedimos que: 1) Infor…" at bounding box center [1242, 455] width 350 height 524
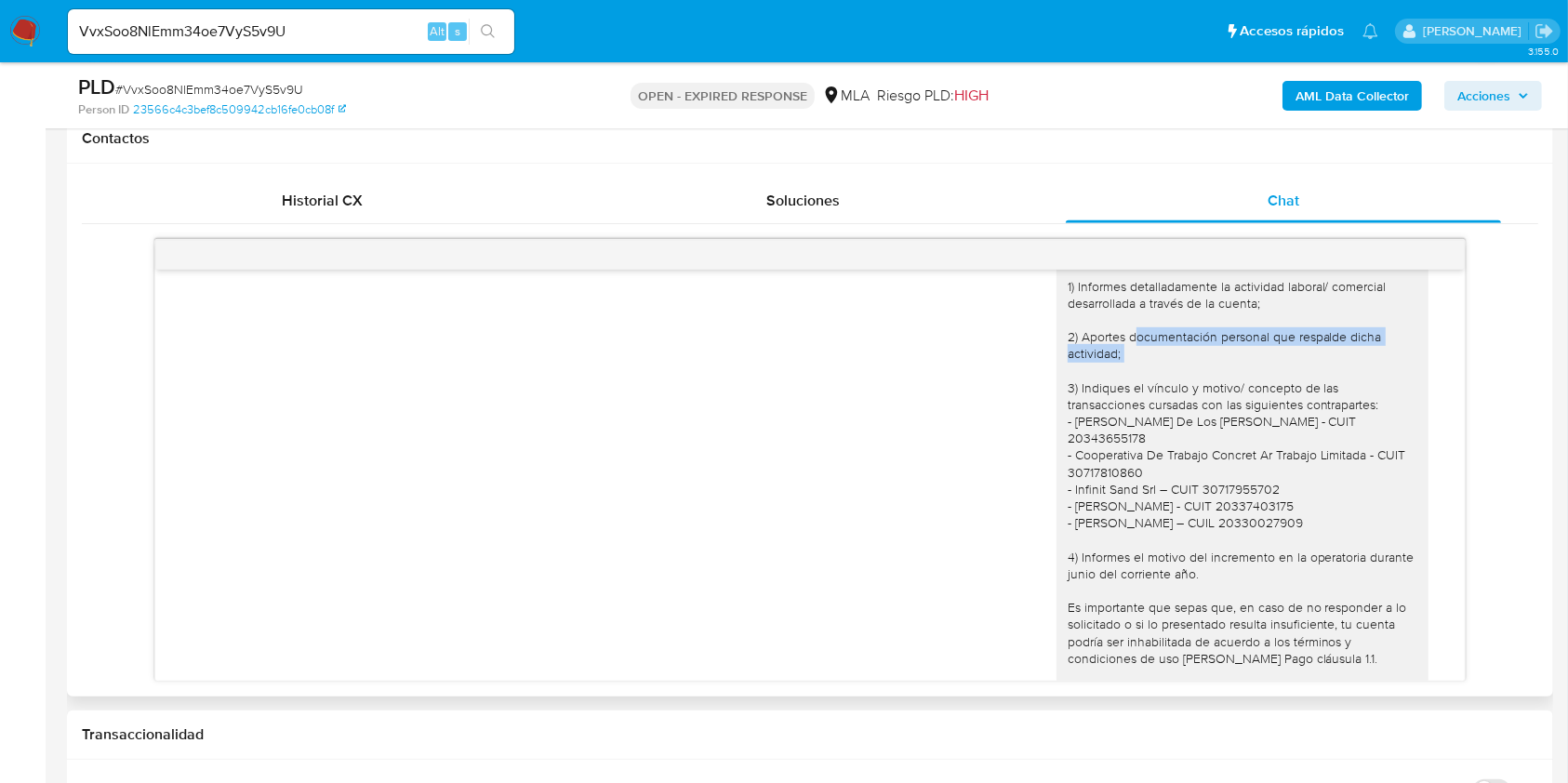
drag, startPoint x: 1156, startPoint y: 397, endPoint x: 1119, endPoint y: 369, distance: 46.4
click at [1119, 369] on div "Hola, Muchas gracias por tu respuesta. Adicionalmente, te pedimos que: 1) Infor…" at bounding box center [1242, 455] width 350 height 524
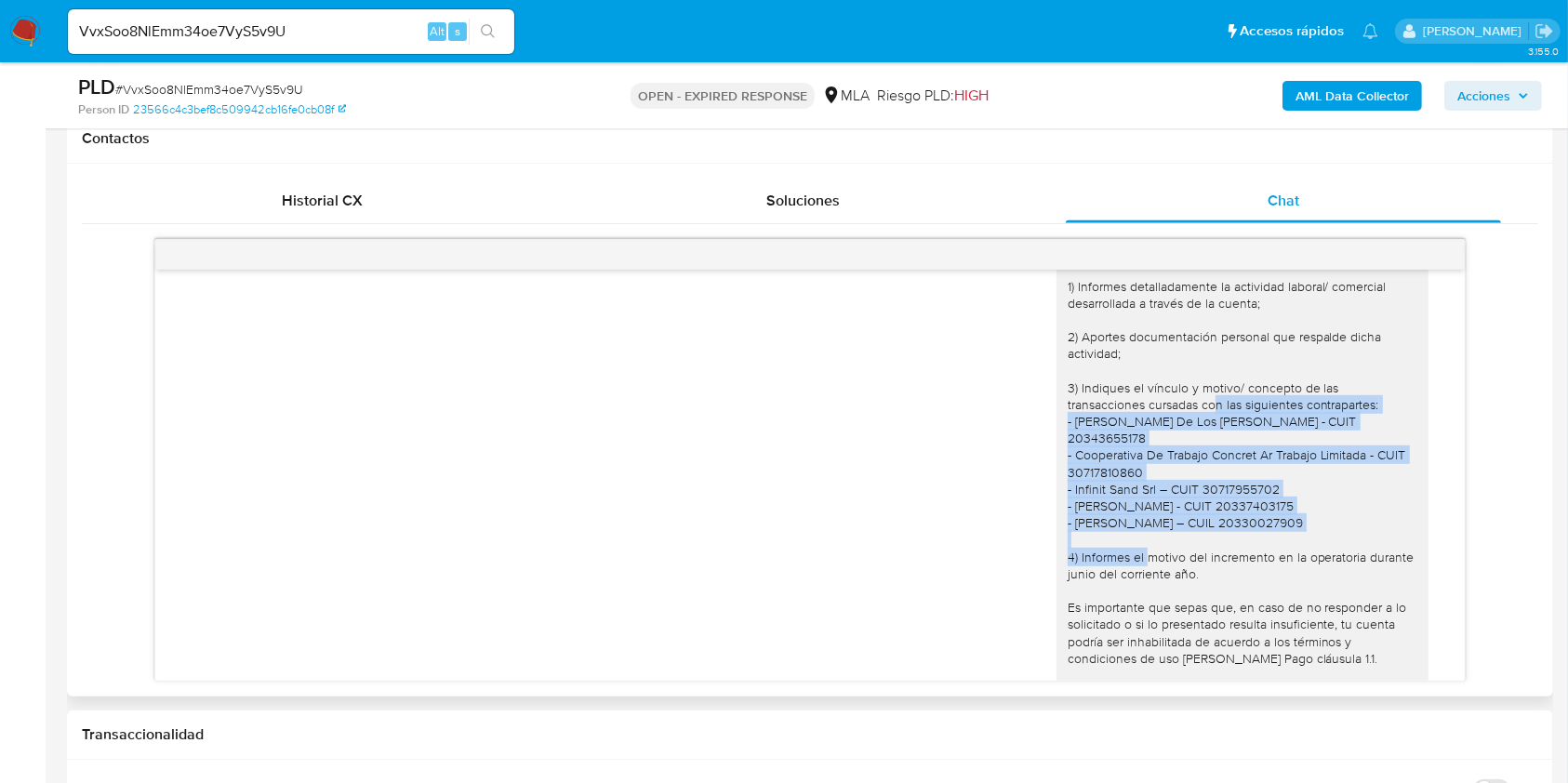
drag, startPoint x: 1313, startPoint y: 545, endPoint x: 1117, endPoint y: 437, distance: 223.8
click at [1117, 437] on div "Hola, Muchas gracias por tu respuesta. Adicionalmente, te pedimos que: 1) Infor…" at bounding box center [1242, 455] width 350 height 524
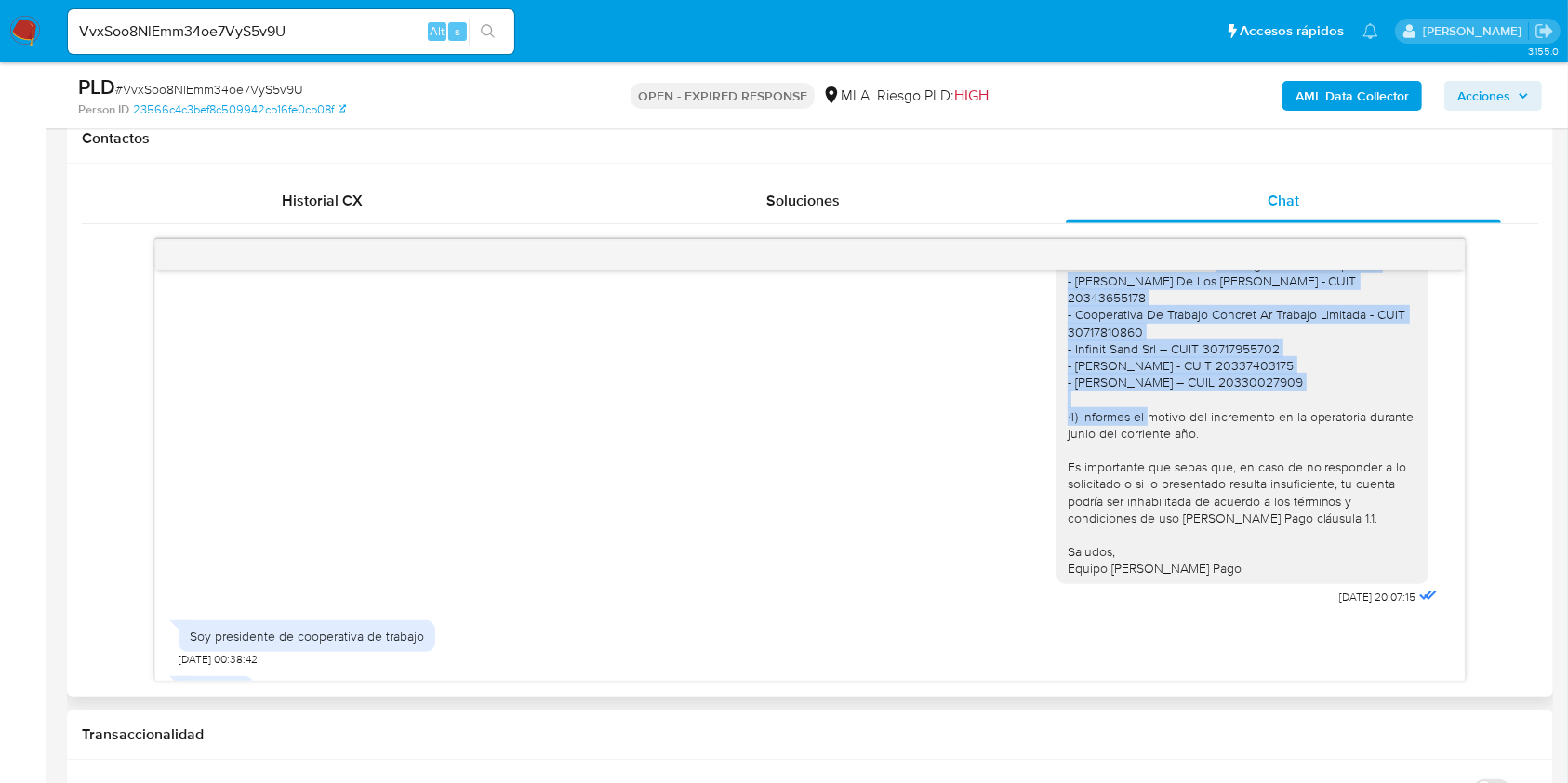
scroll to position [1383, 0]
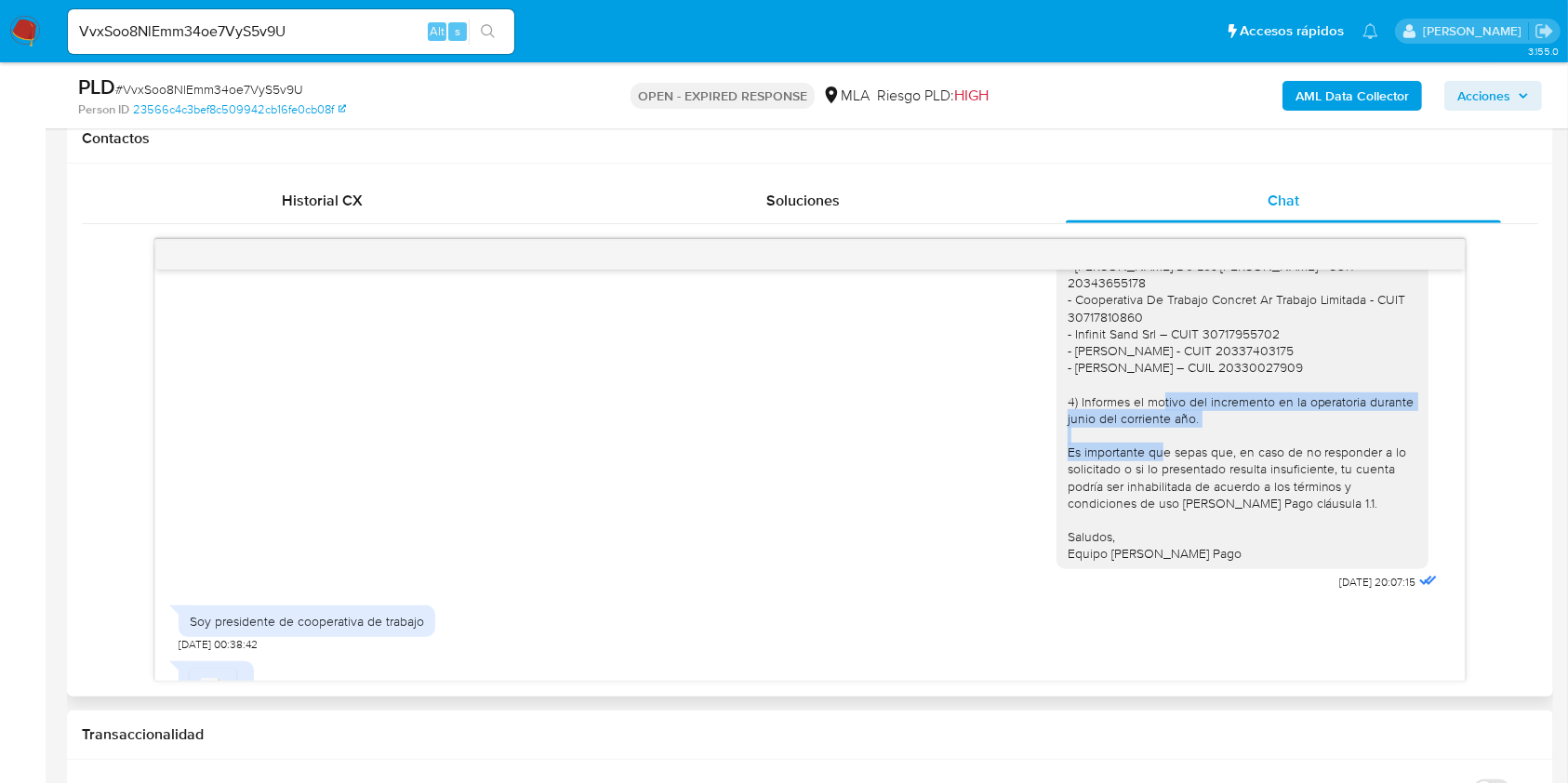
drag, startPoint x: 1209, startPoint y: 438, endPoint x: 1158, endPoint y: 404, distance: 61.3
click at [1158, 404] on div "Hola, Muchas gracias por tu respuesta. Adicionalmente, te pedimos que: 1) Infor…" at bounding box center [1242, 300] width 350 height 524
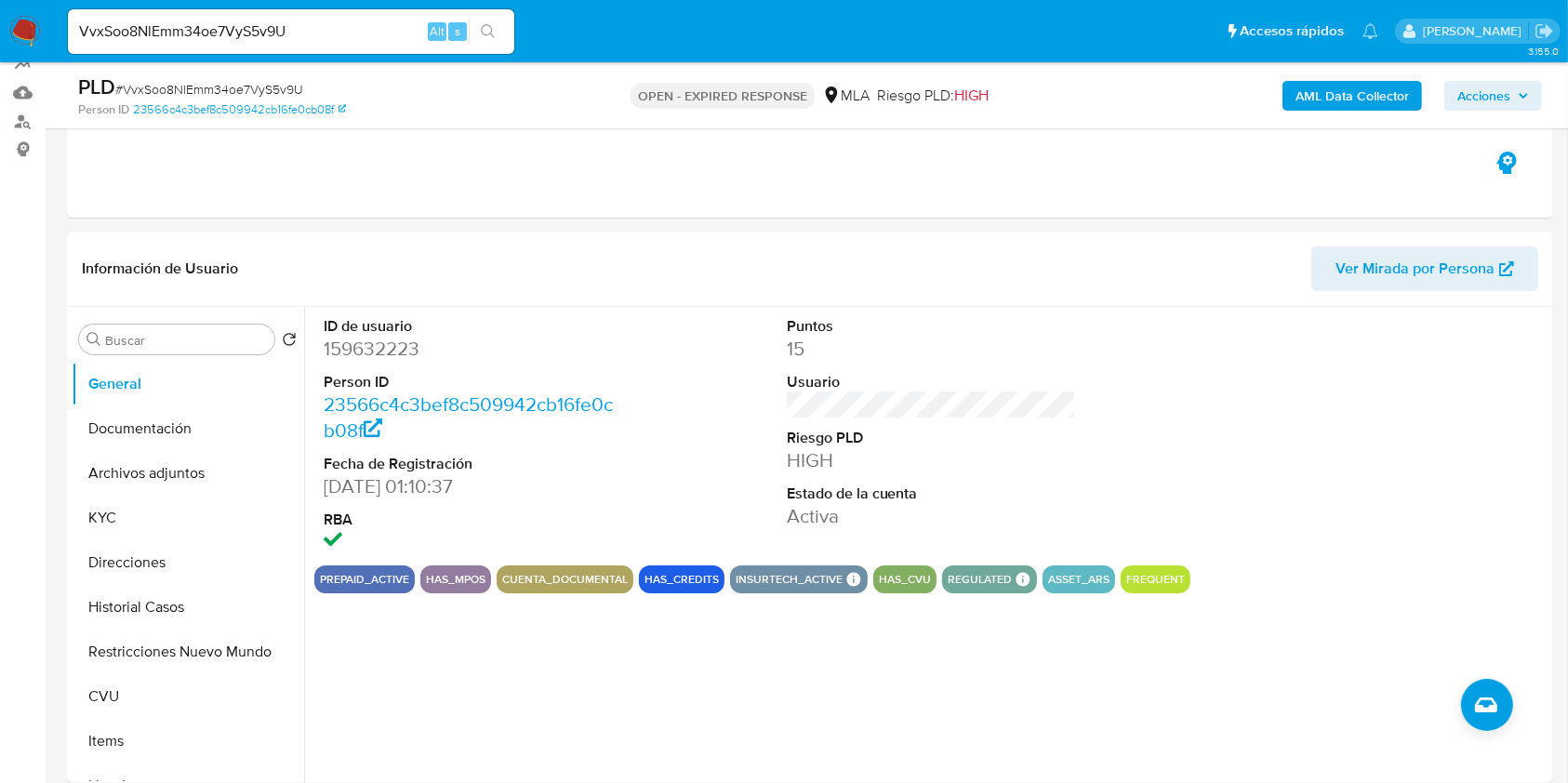
scroll to position [153, 0]
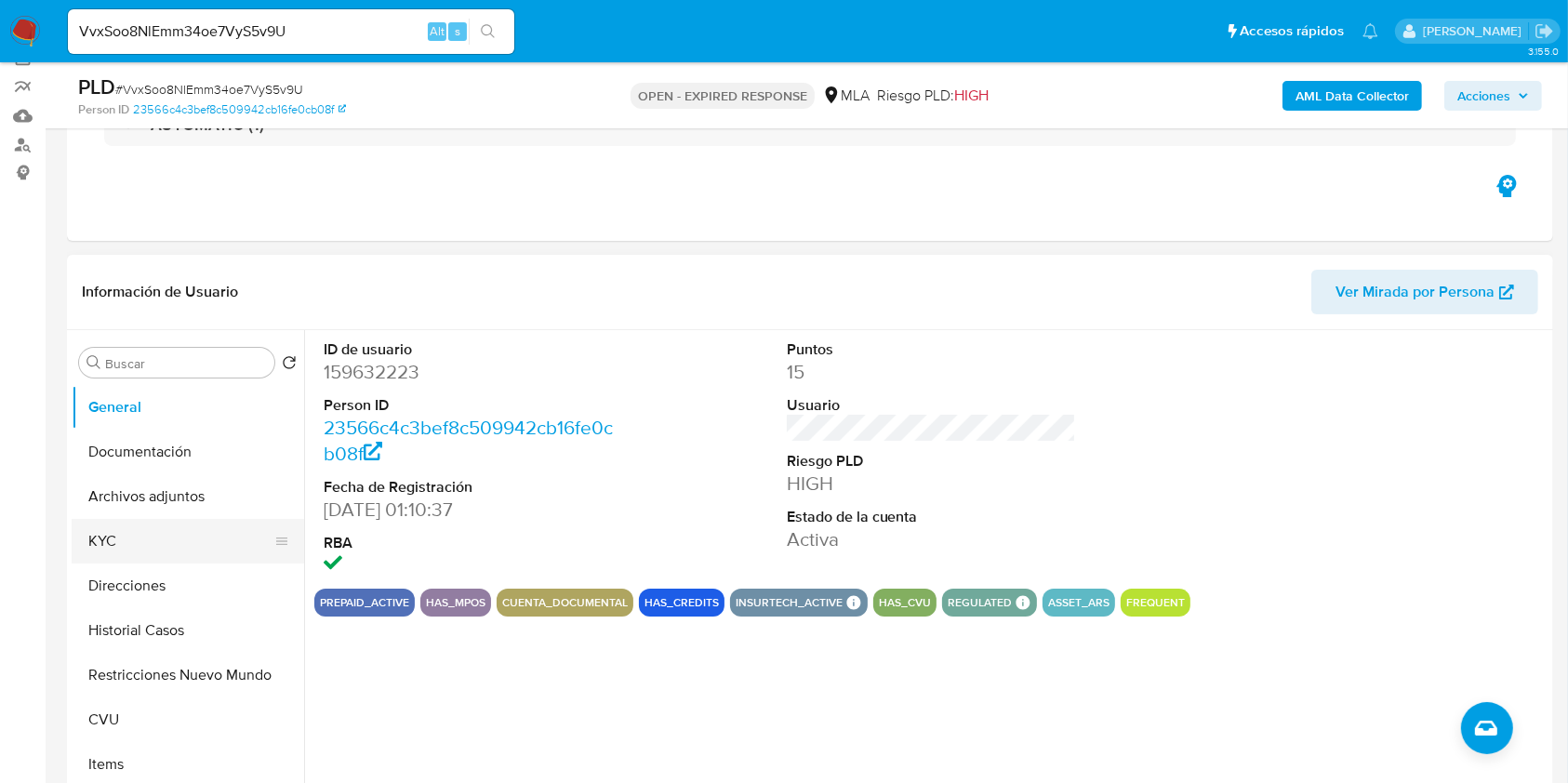
click at [145, 542] on button "KYC" at bounding box center [180, 541] width 218 height 45
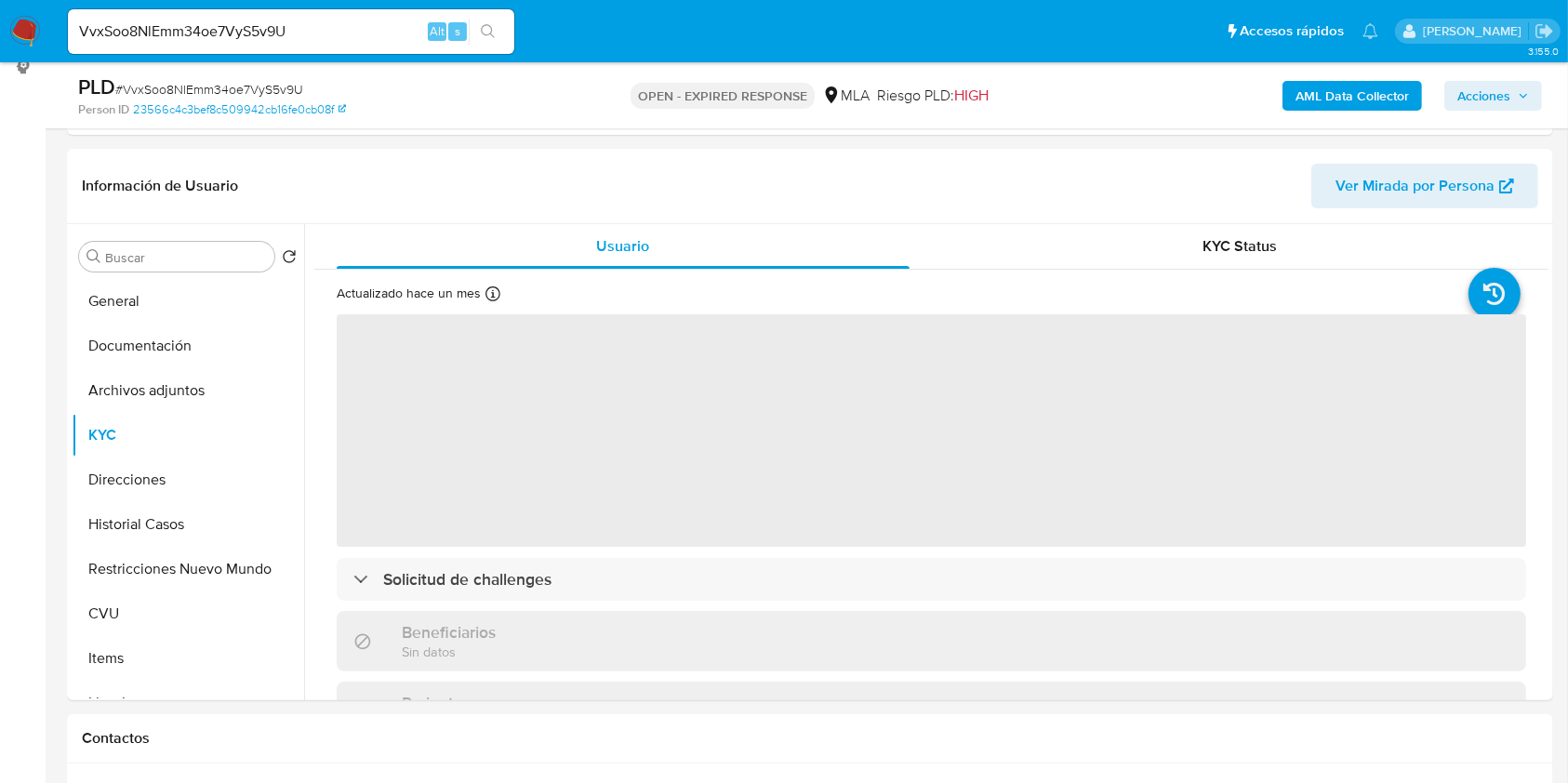
scroll to position [278, 0]
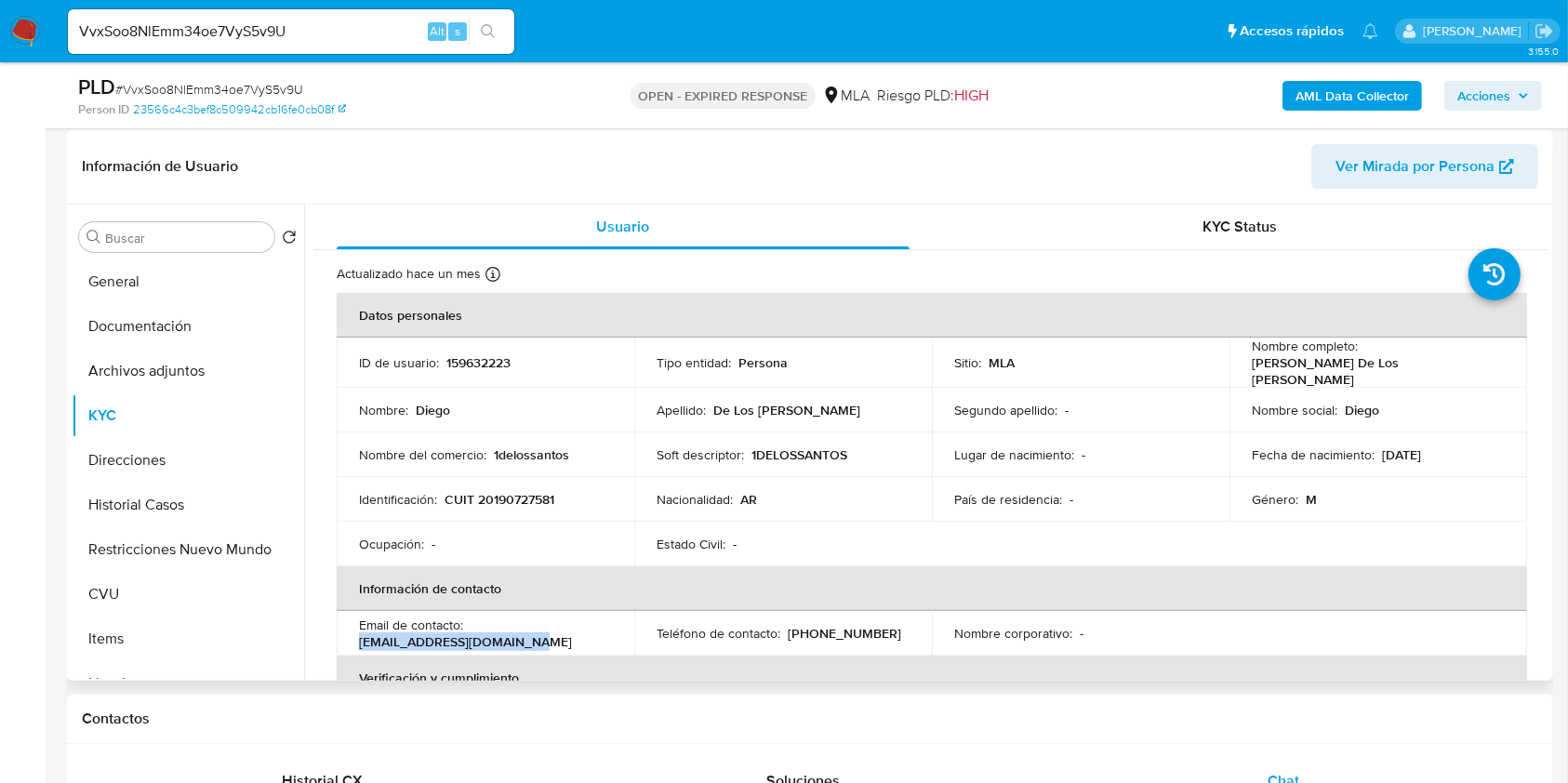
drag, startPoint x: 540, startPoint y: 645, endPoint x: 347, endPoint y: 639, distance: 193.1
click at [347, 639] on td "Email de contacto : [EMAIL_ADDRESS][DOMAIN_NAME]" at bounding box center [486, 633] width 298 height 45
copy p "[EMAIL_ADDRESS][DOMAIN_NAME]"
click at [329, 21] on input "VvxSoo8NlEmm34oe7VyS5v9U" at bounding box center [291, 31] width 447 height 24
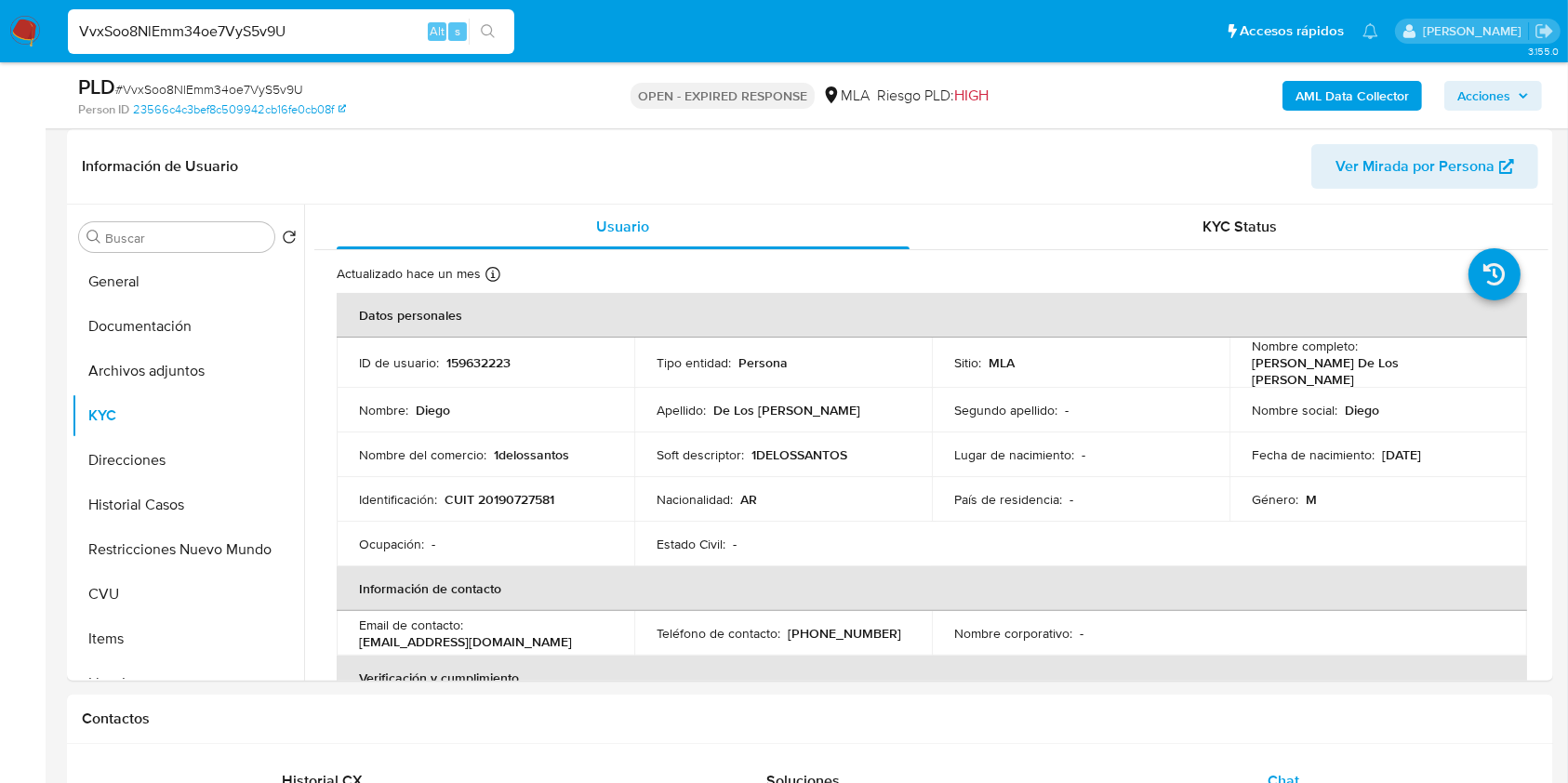
click at [329, 21] on input "VvxSoo8NlEmm34oe7VyS5v9U" at bounding box center [291, 31] width 447 height 24
paste input "2145784420"
type input "2145784420"
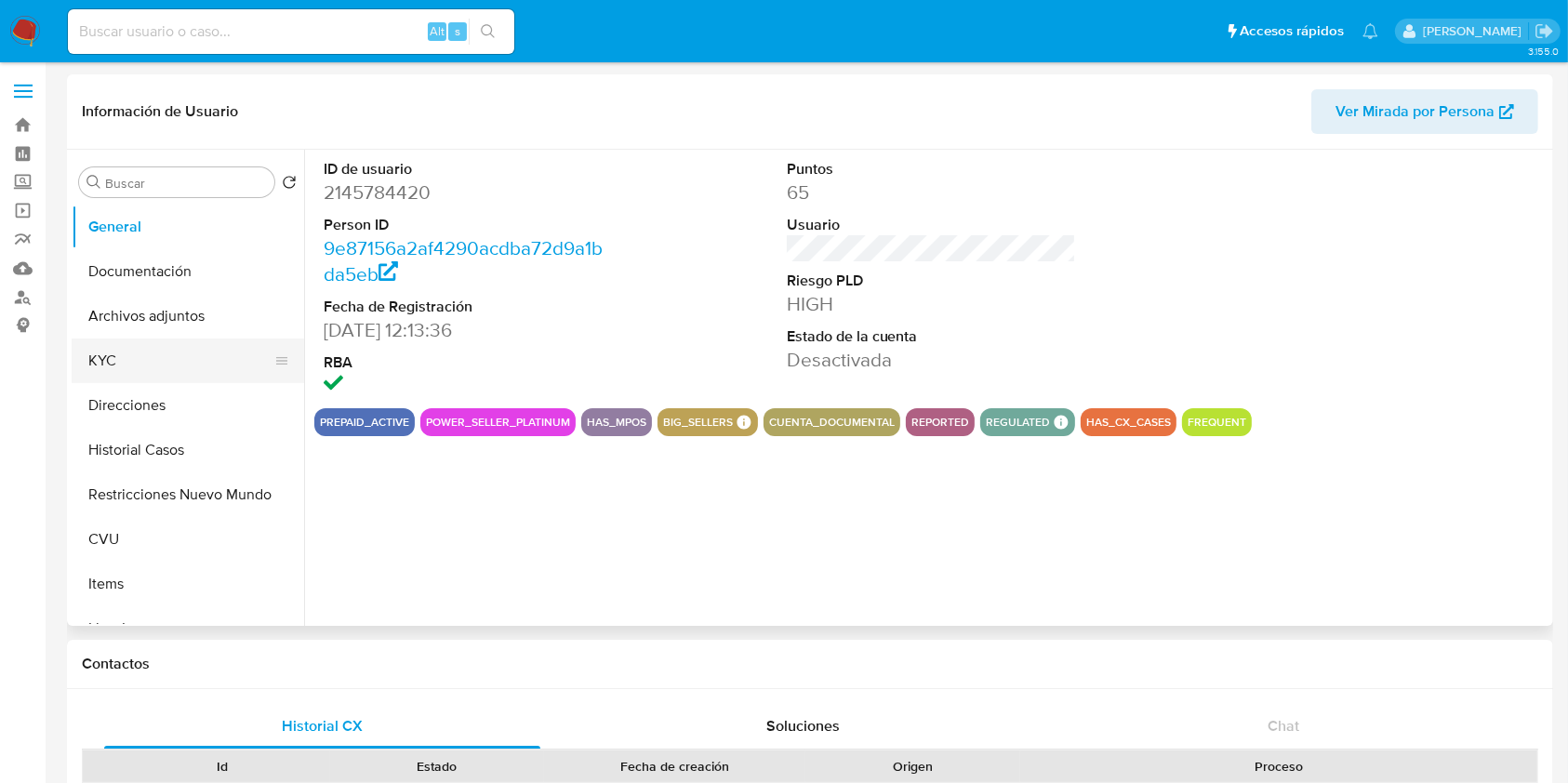
select select "10"
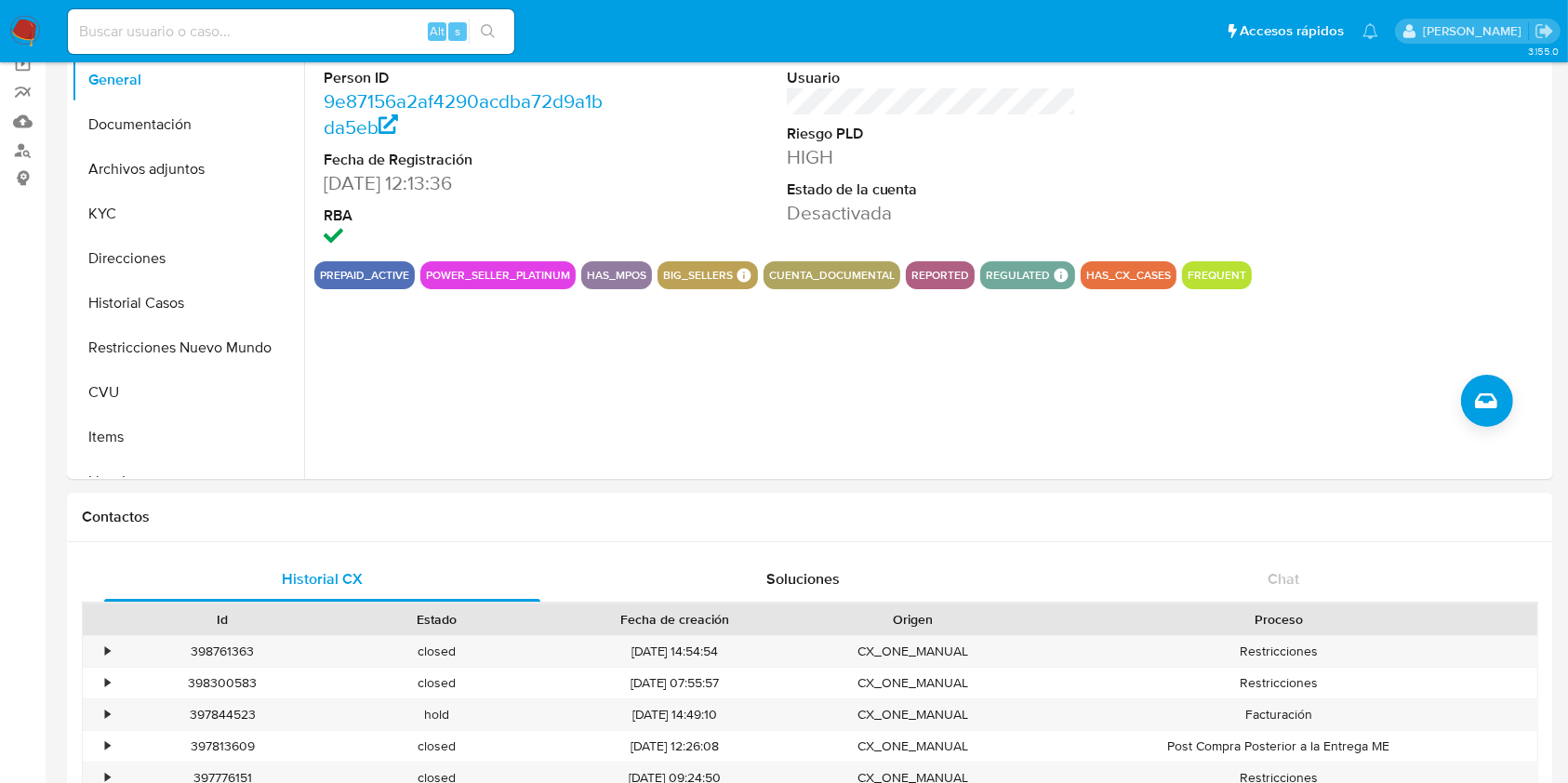
scroll to position [86, 0]
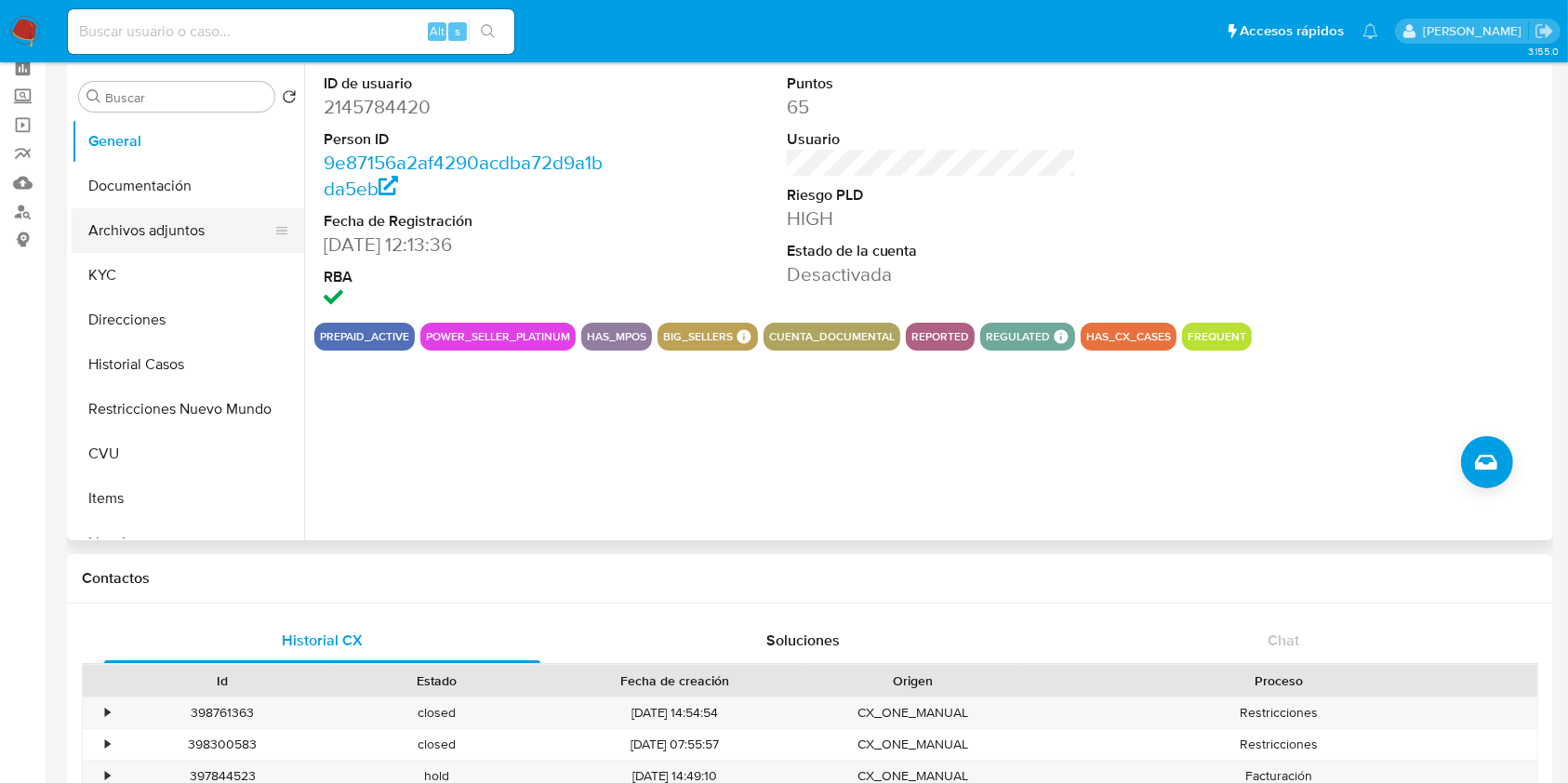
click at [154, 231] on button "Archivos adjuntos" at bounding box center [180, 230] width 218 height 45
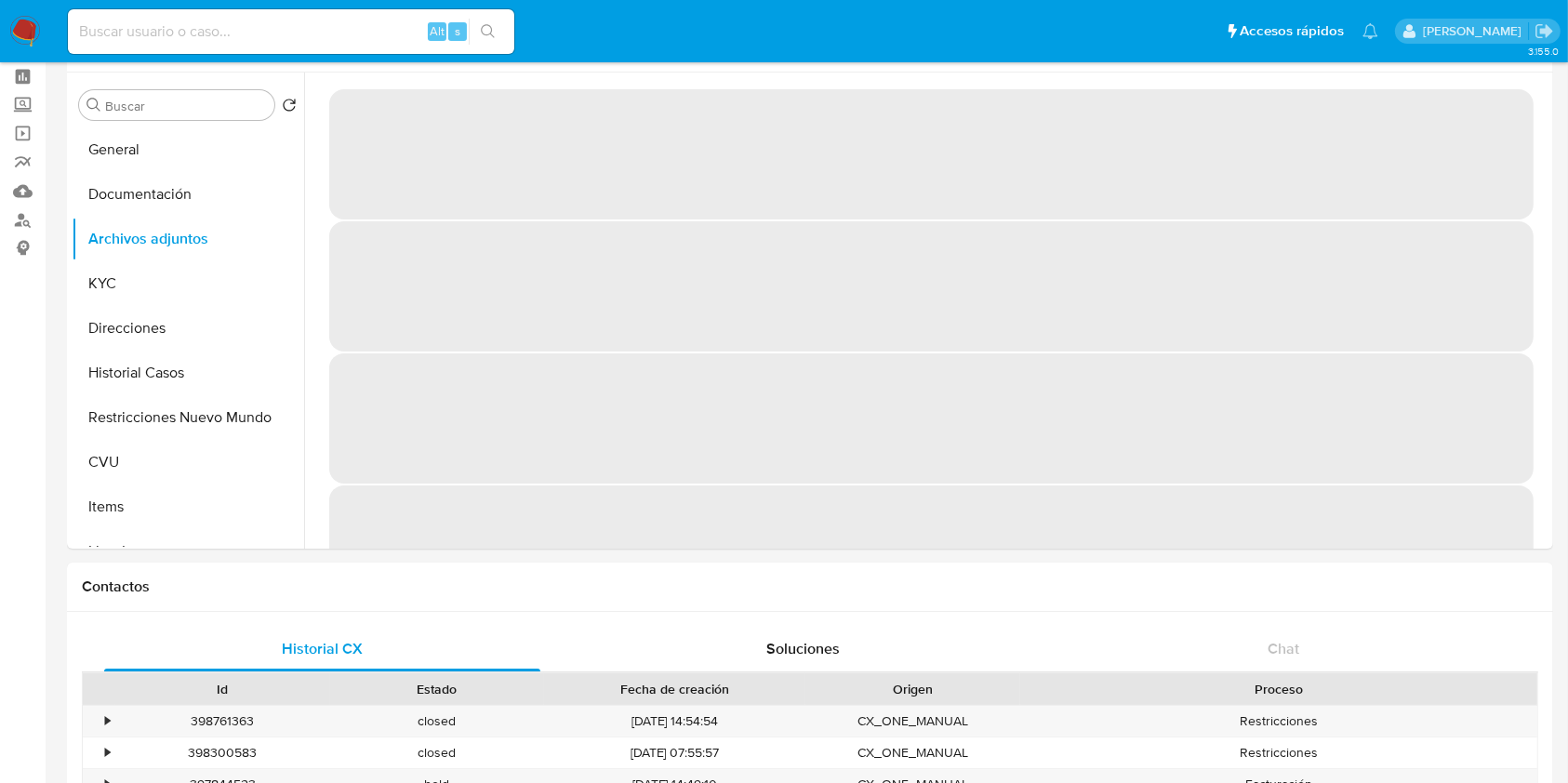
scroll to position [0, 0]
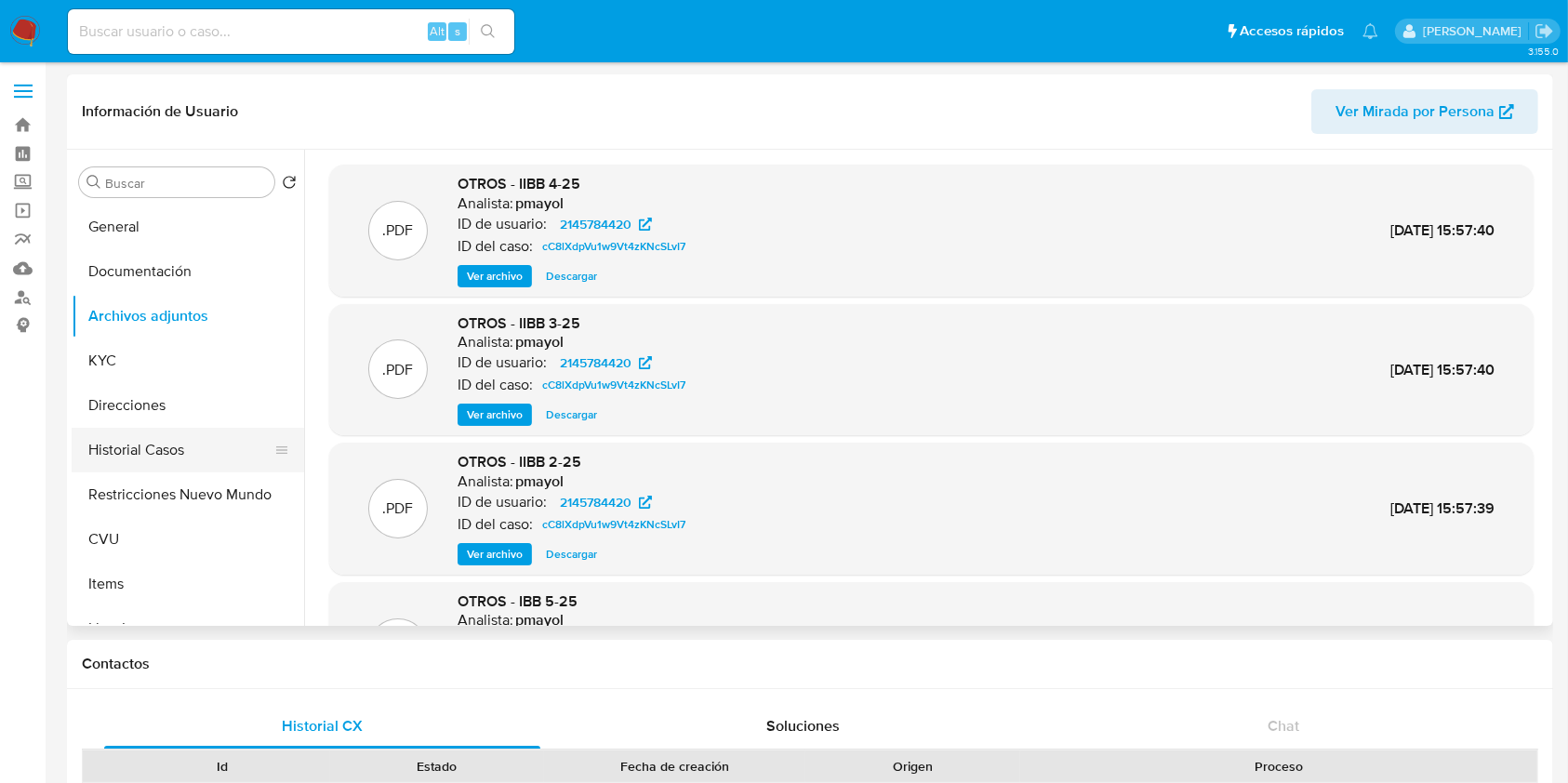
click at [218, 429] on button "Historial Casos" at bounding box center [180, 450] width 218 height 45
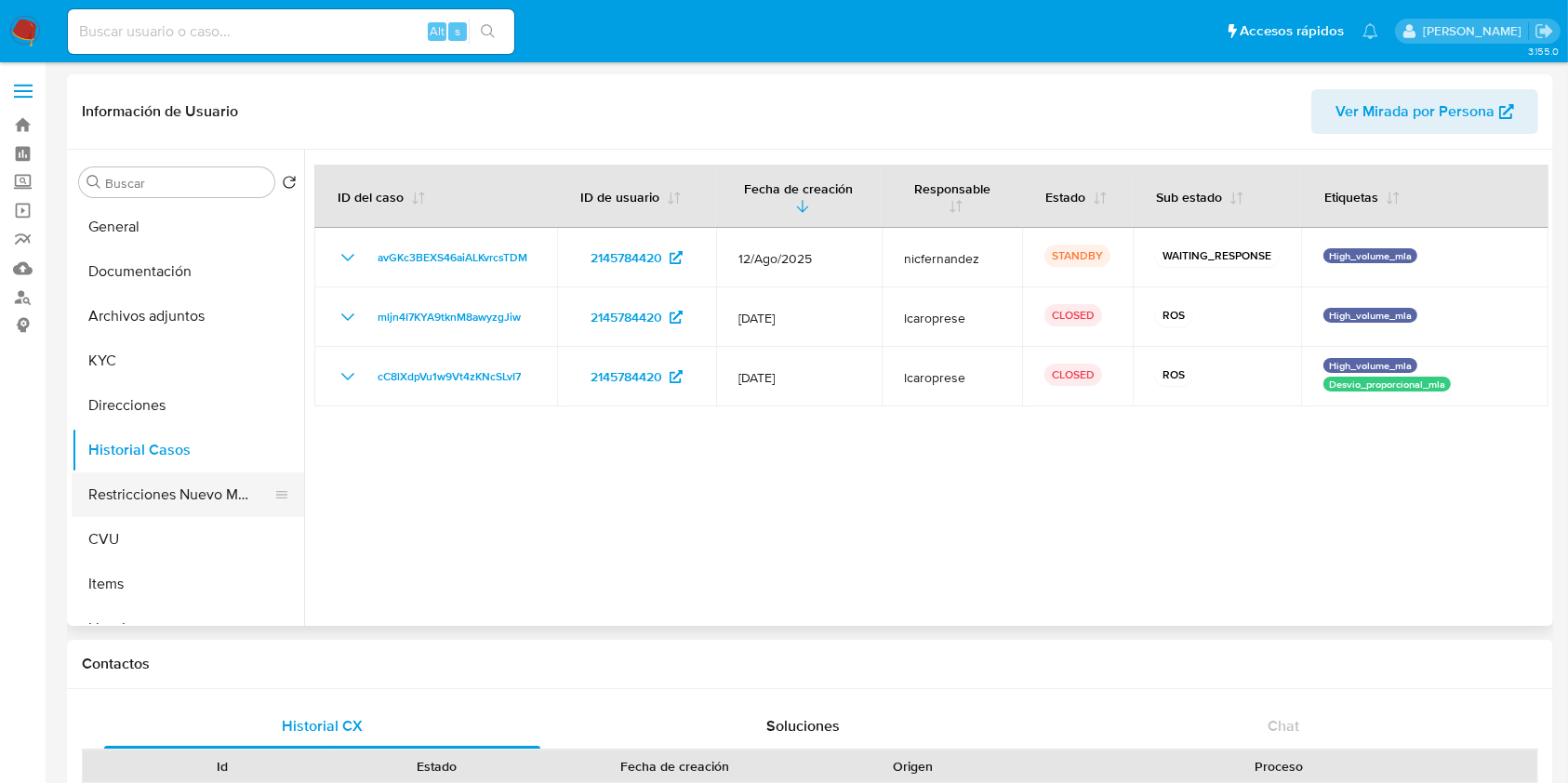
click at [180, 485] on button "Restricciones Nuevo Mundo" at bounding box center [180, 495] width 218 height 45
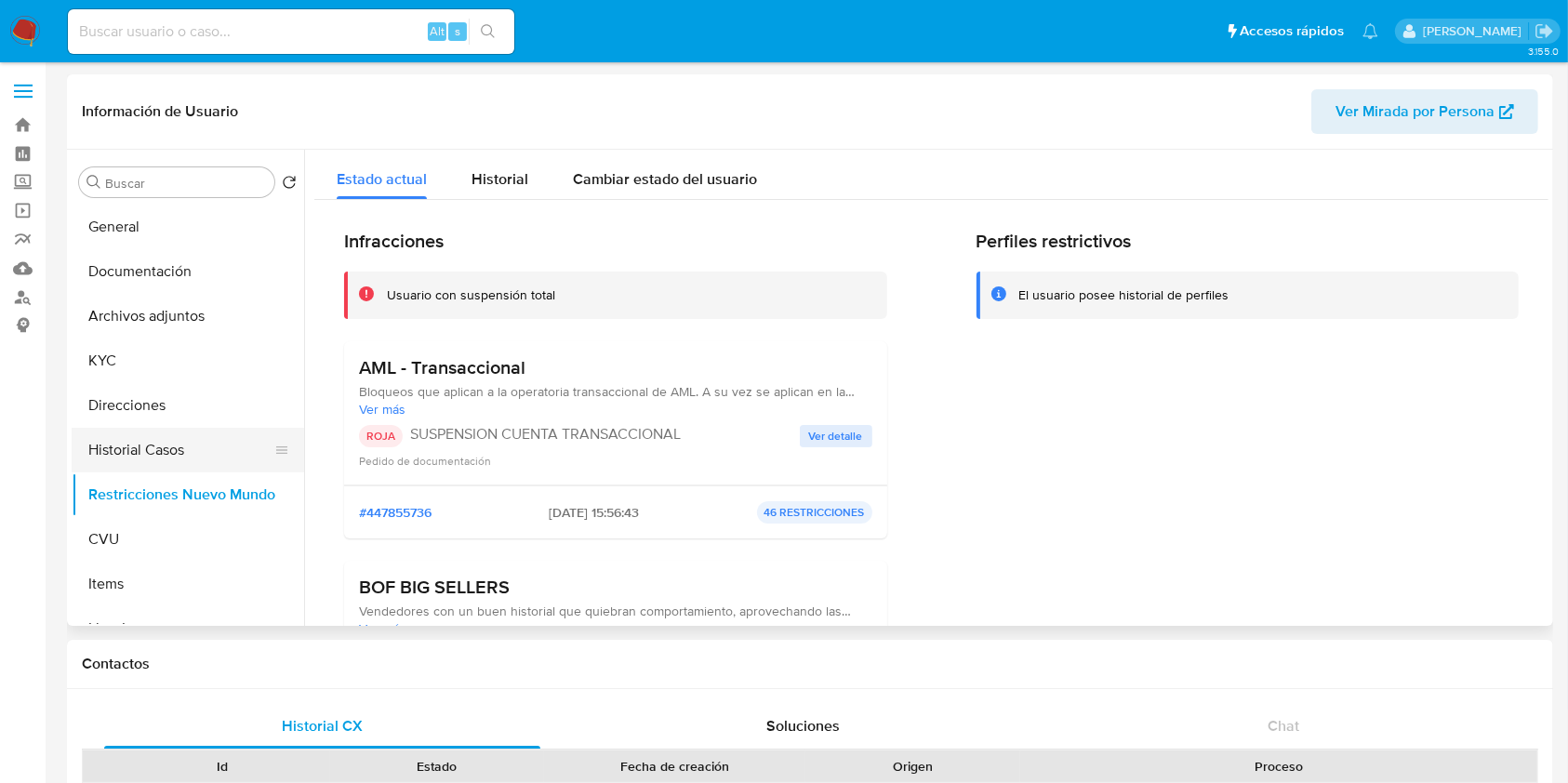
click at [156, 456] on button "Historial Casos" at bounding box center [180, 450] width 218 height 45
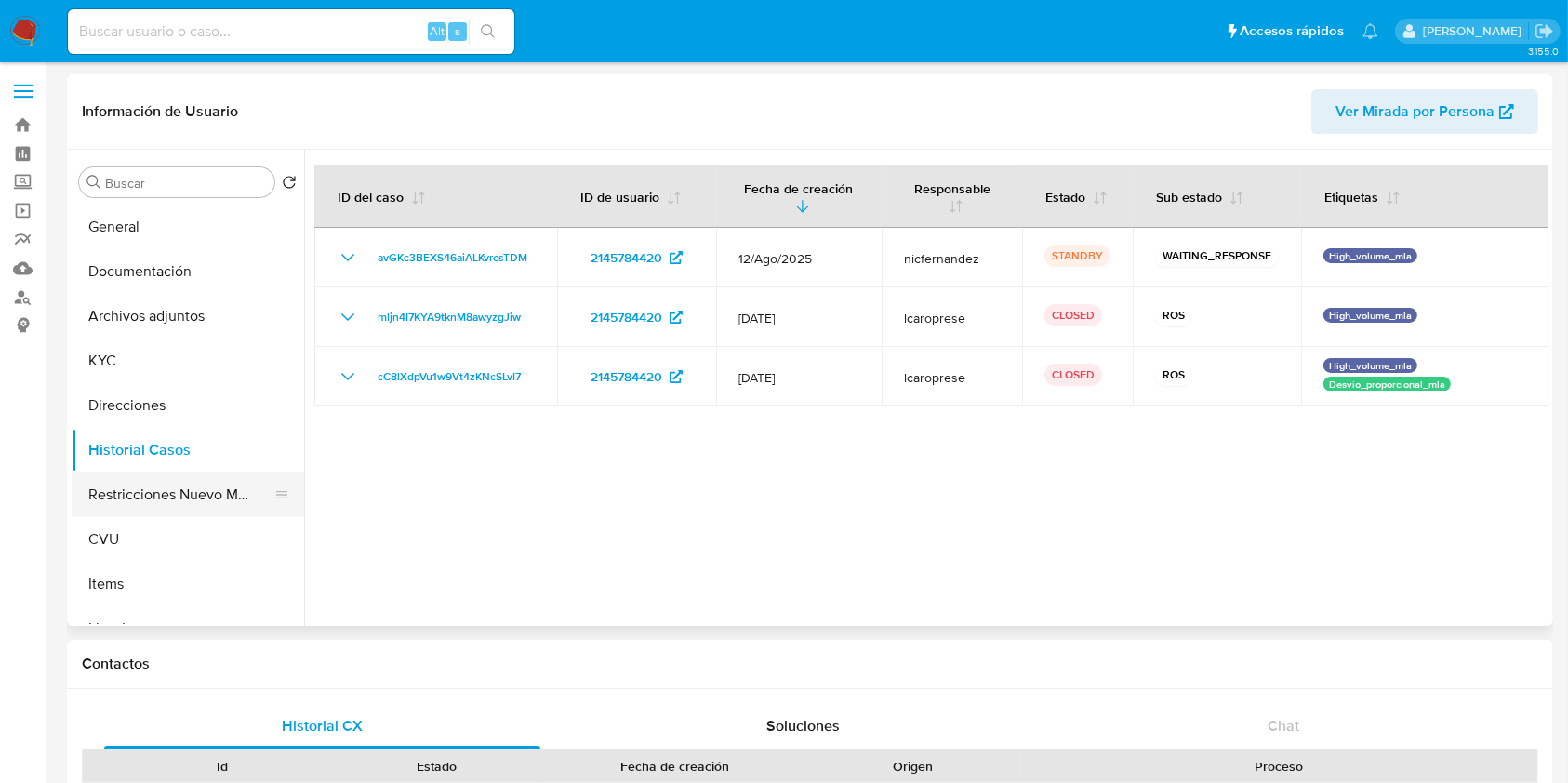
click at [128, 487] on button "Restricciones Nuevo Mundo" at bounding box center [180, 495] width 218 height 45
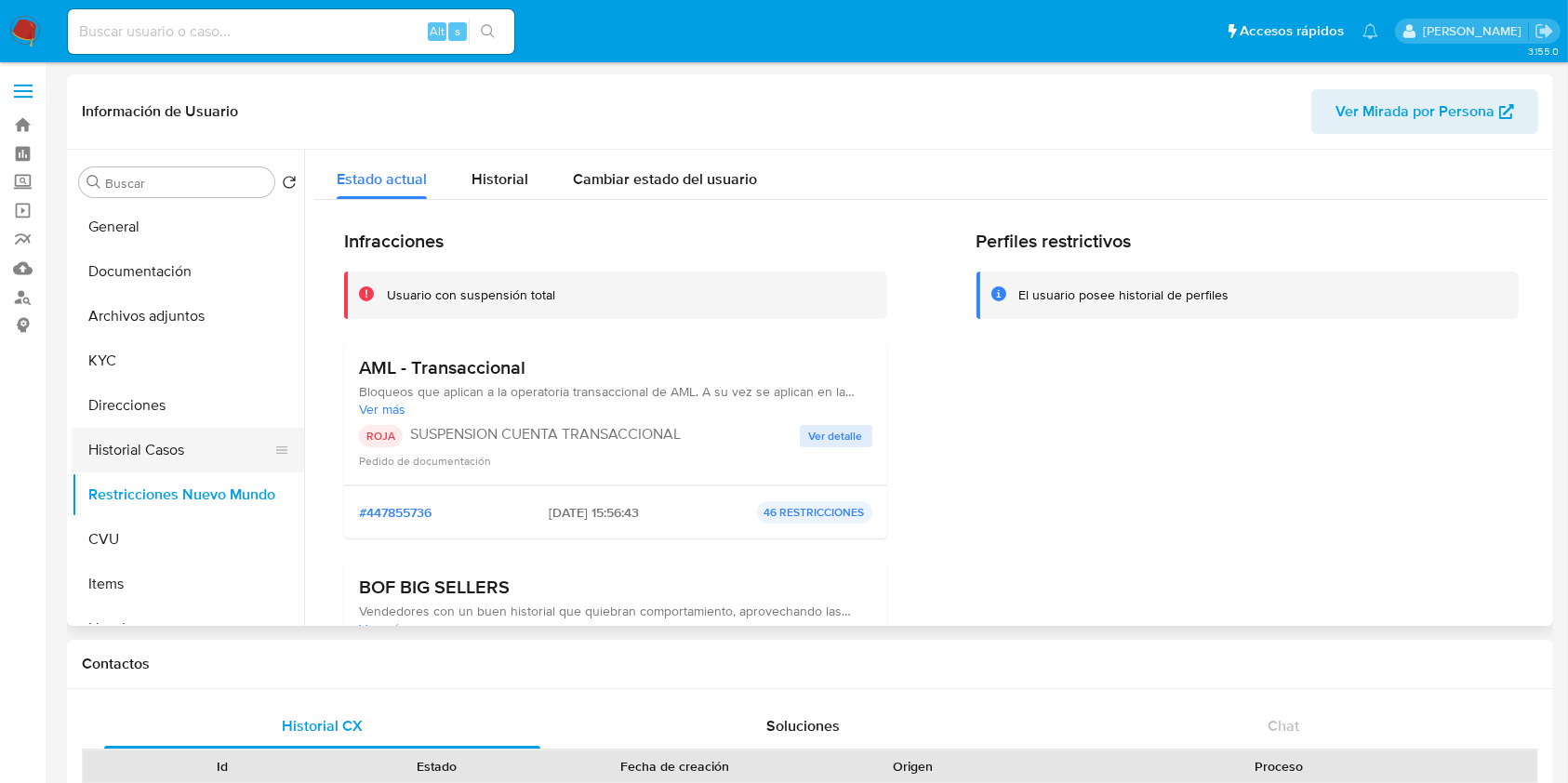
click at [129, 444] on button "Historial Casos" at bounding box center [180, 450] width 218 height 45
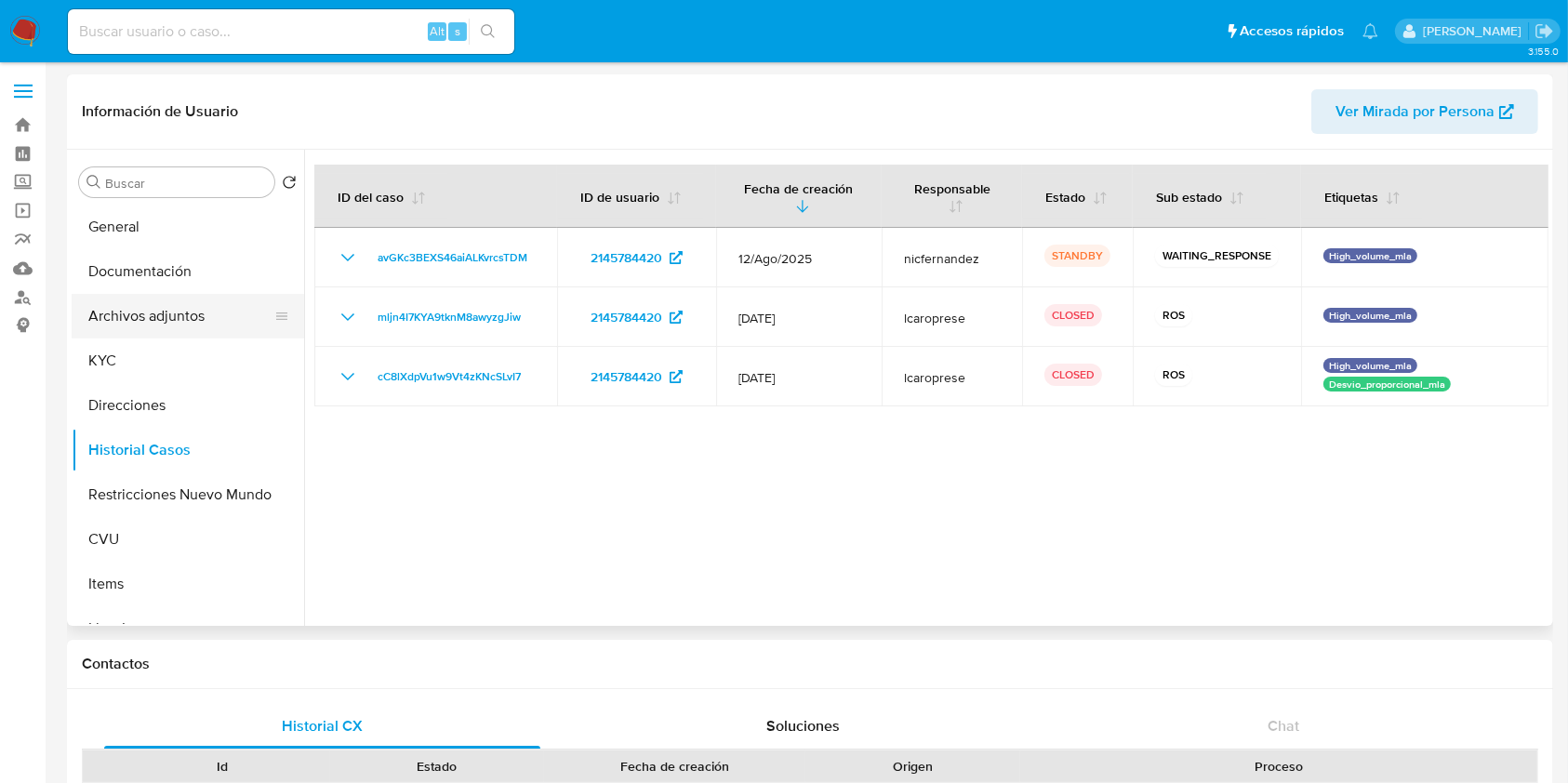
click at [165, 324] on button "Archivos adjuntos" at bounding box center [180, 316] width 218 height 45
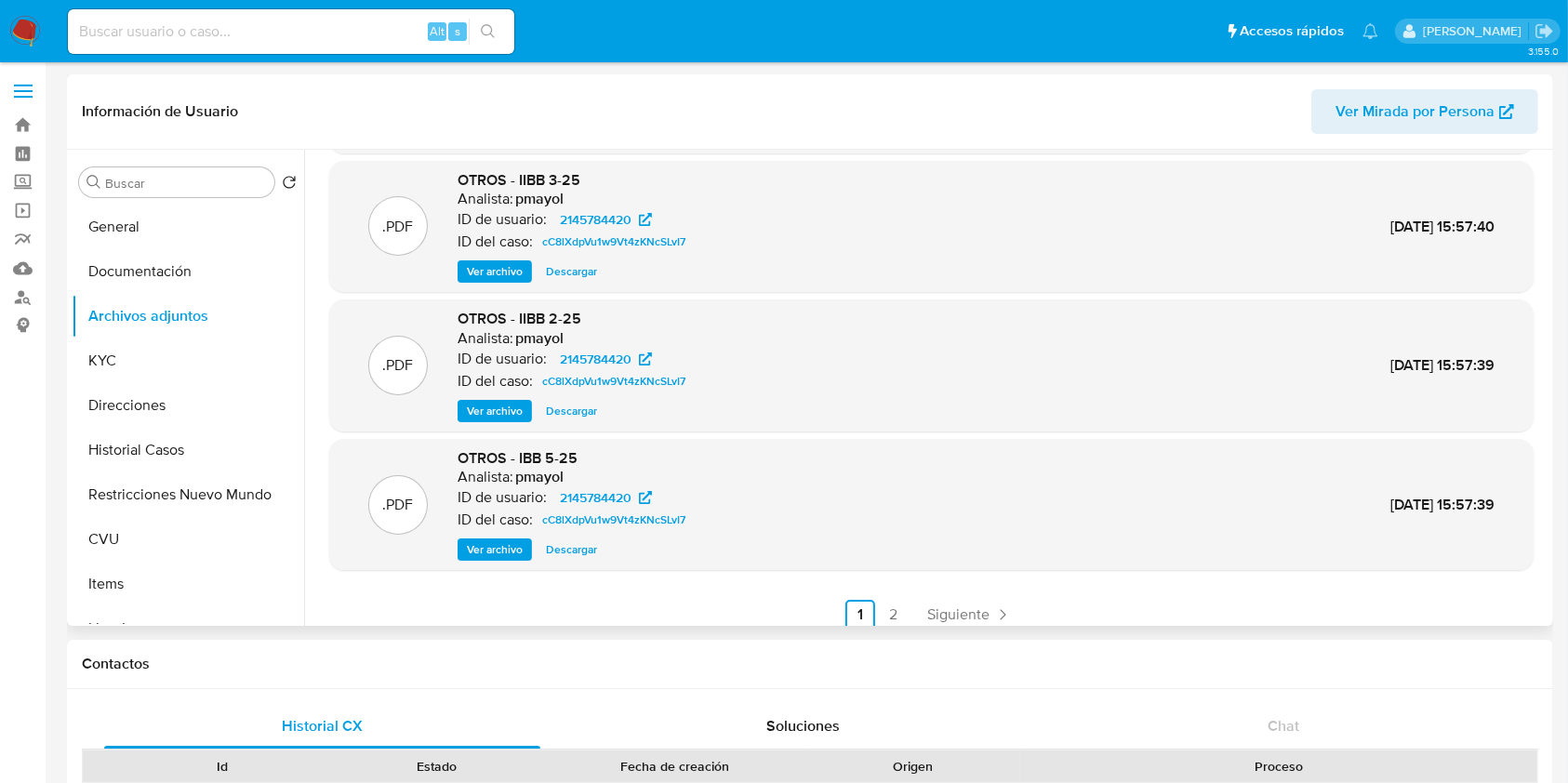
scroll to position [157, 0]
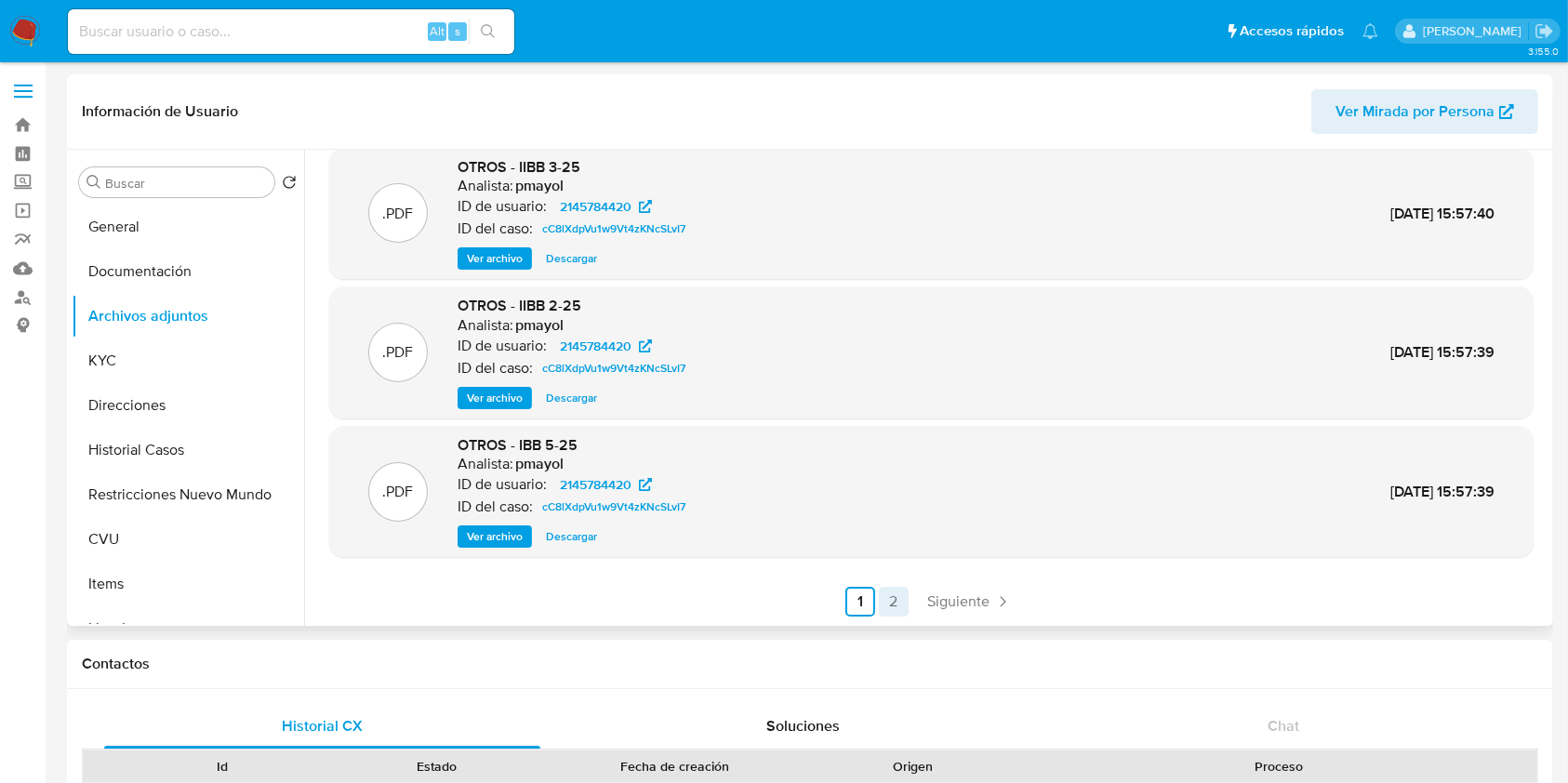
click at [888, 612] on link "2" at bounding box center [894, 602] width 30 height 30
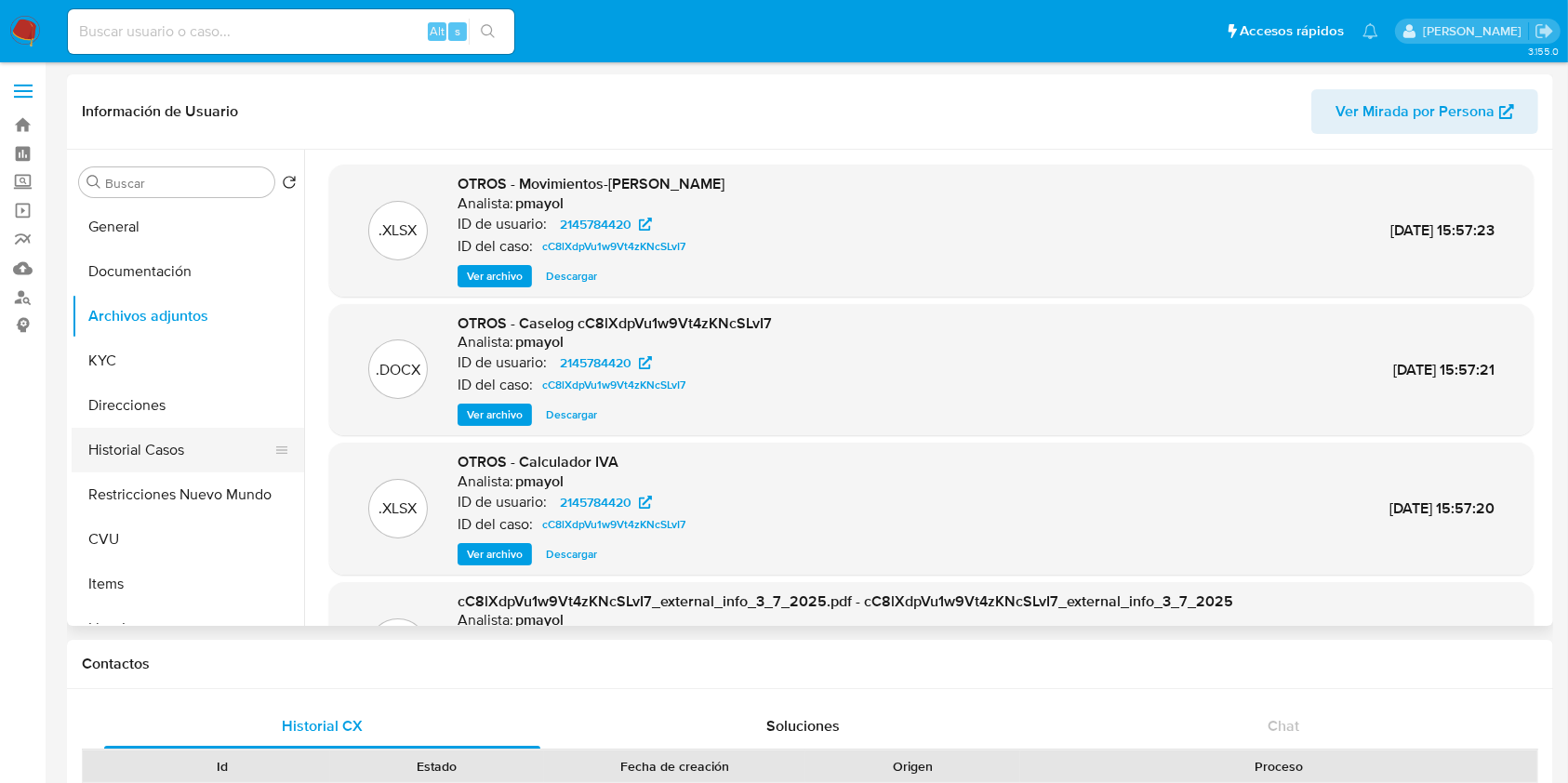
click at [161, 434] on button "Historial Casos" at bounding box center [180, 450] width 218 height 45
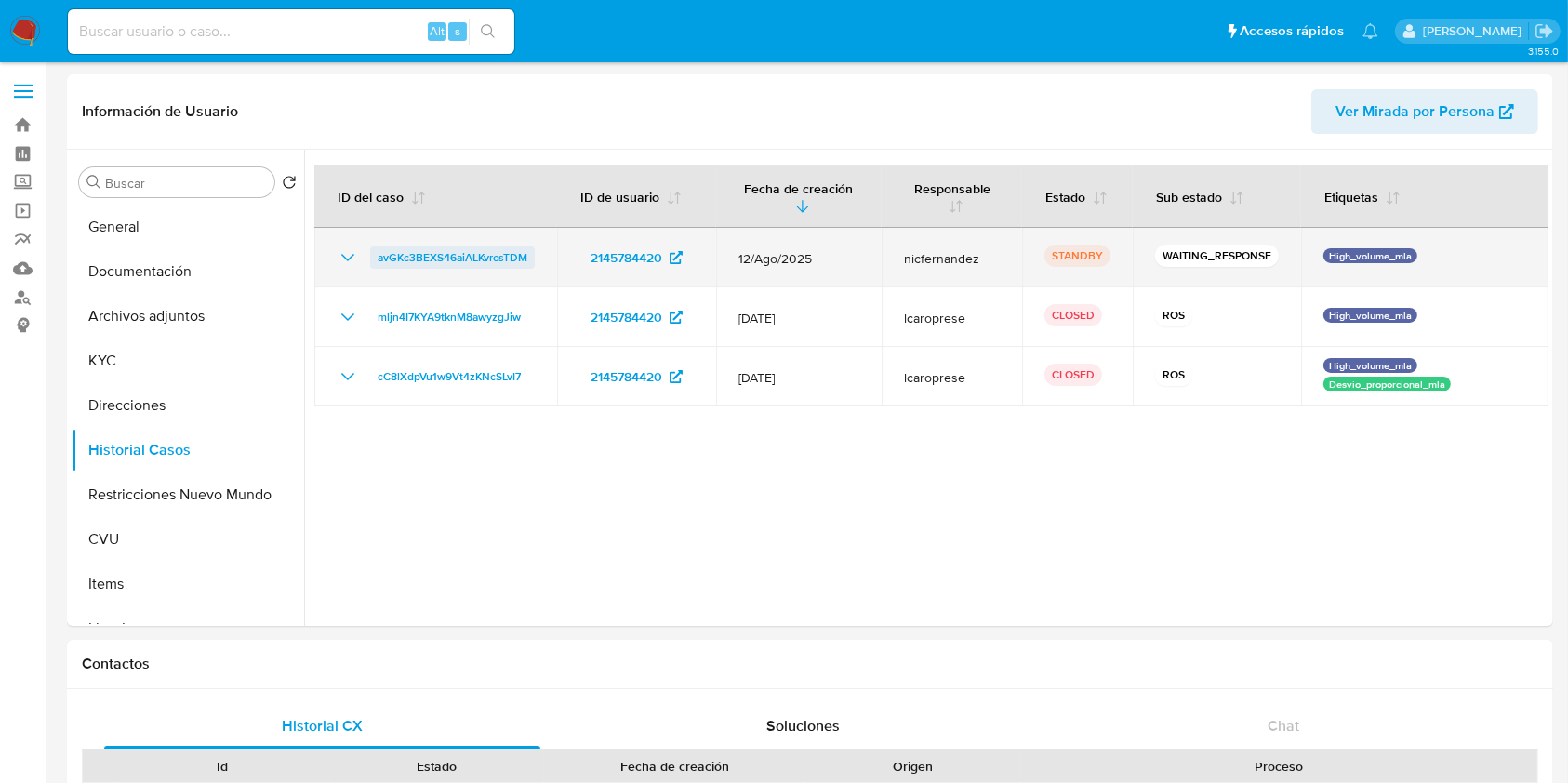
click at [430, 265] on span "avGKc3BEXS46aiALKvrcsTDM" at bounding box center [452, 257] width 150 height 22
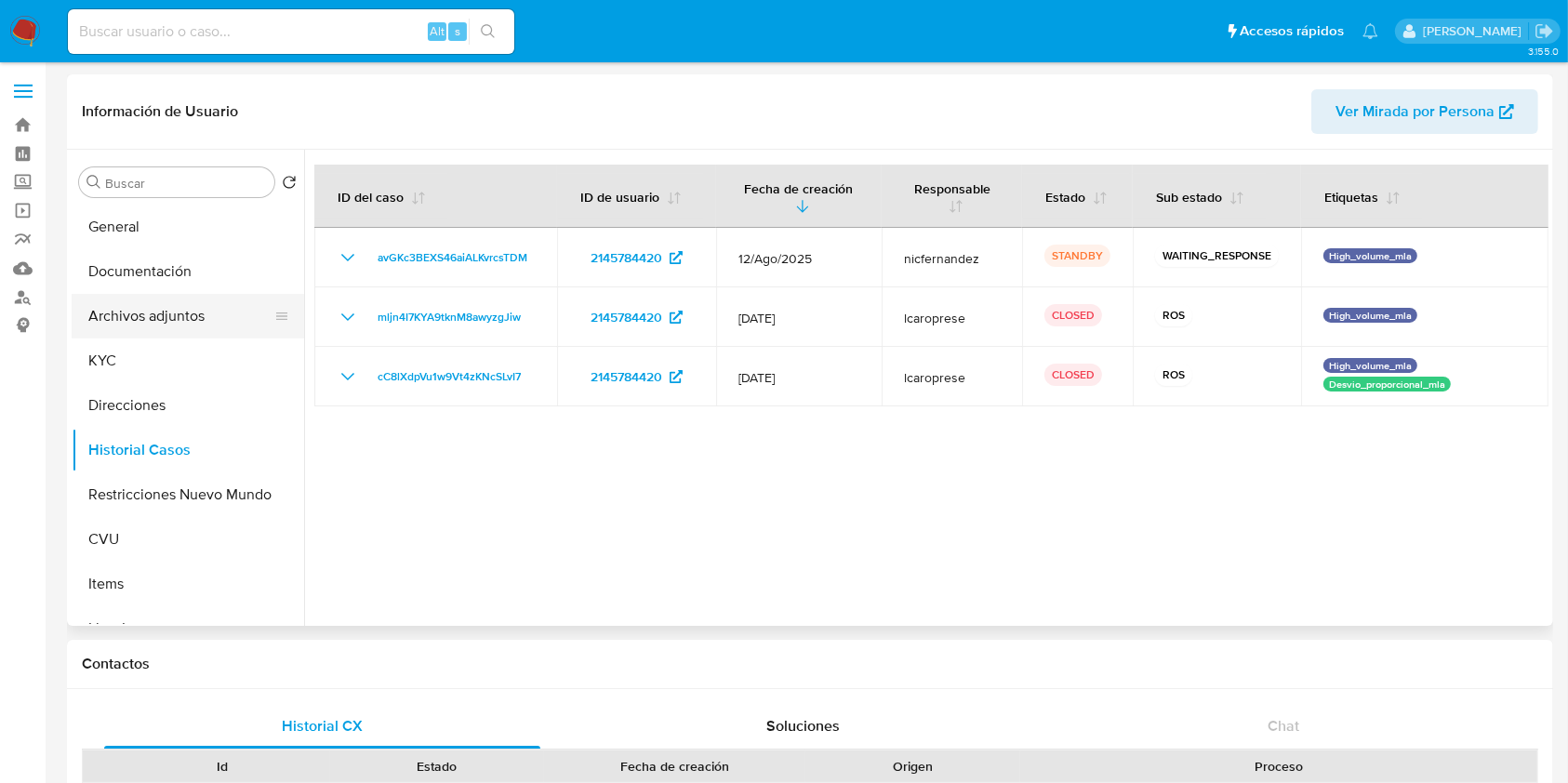
click at [154, 316] on button "Archivos adjuntos" at bounding box center [180, 316] width 218 height 45
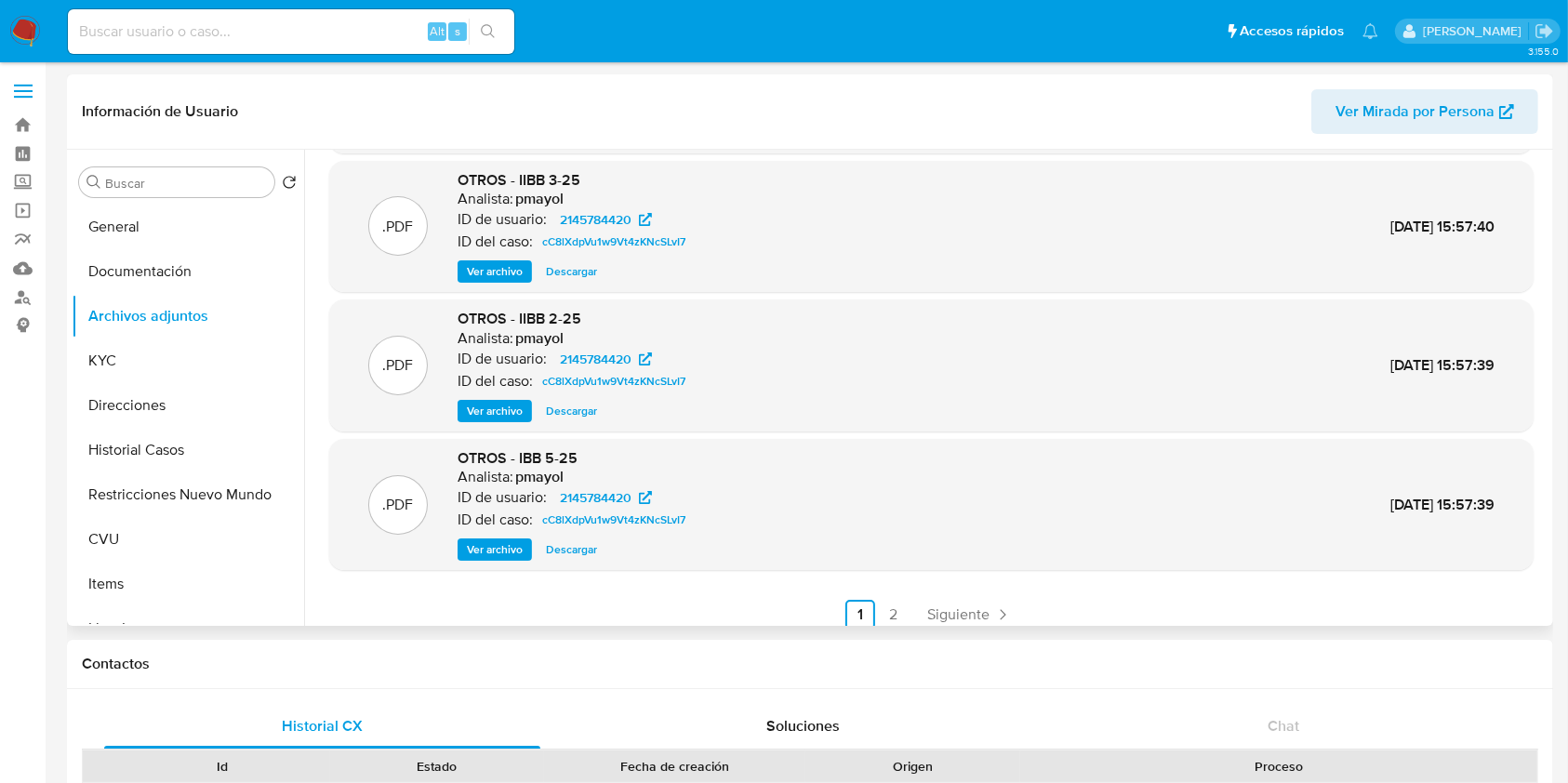
scroll to position [157, 0]
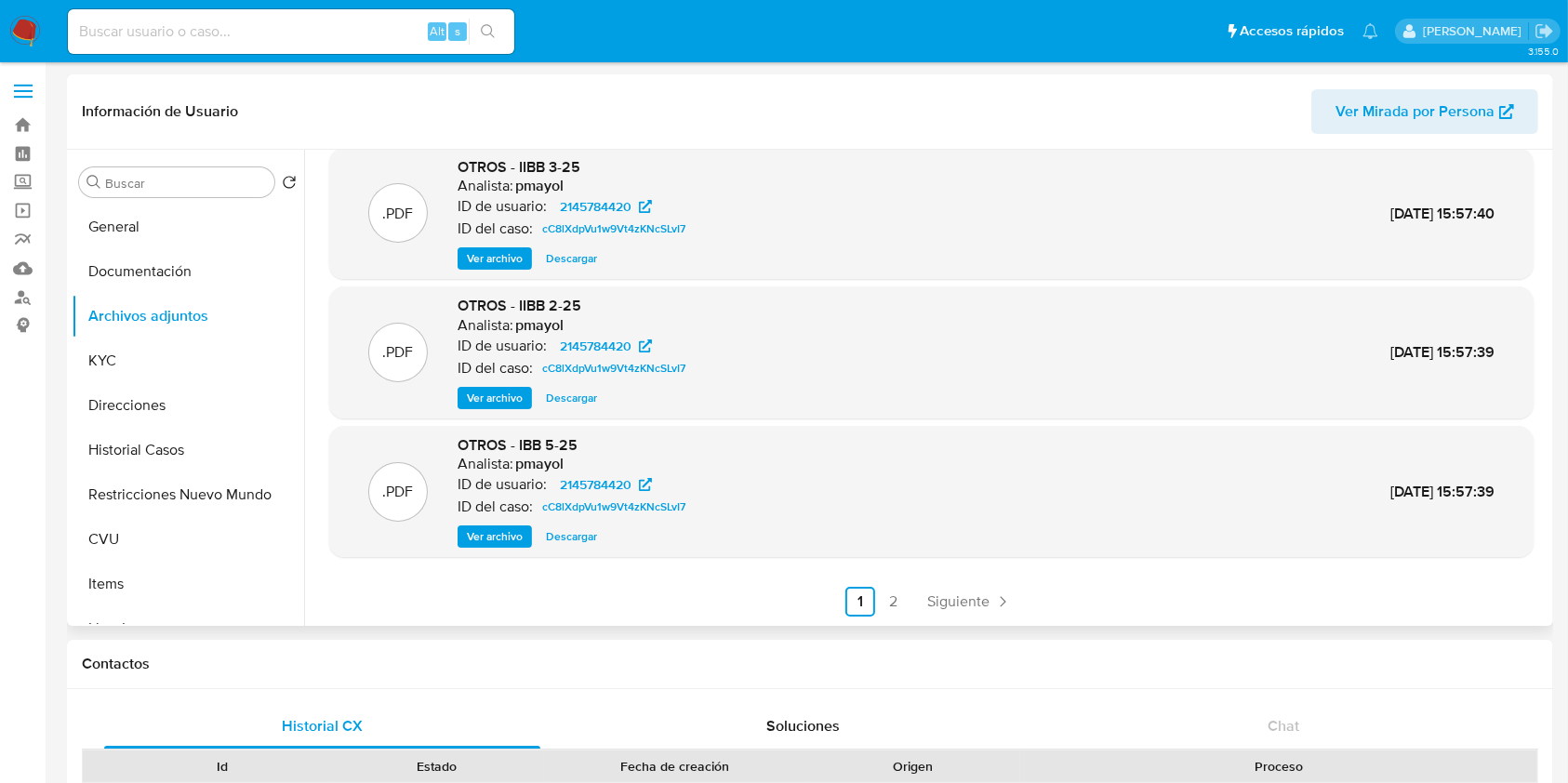
click at [896, 585] on div ".PDF OTROS - IIBB 4-25 Analista: pmayol ID de usuario: 2145784420 ID del caso: …" at bounding box center [931, 312] width 1204 height 608
click at [895, 592] on link "2" at bounding box center [894, 602] width 30 height 30
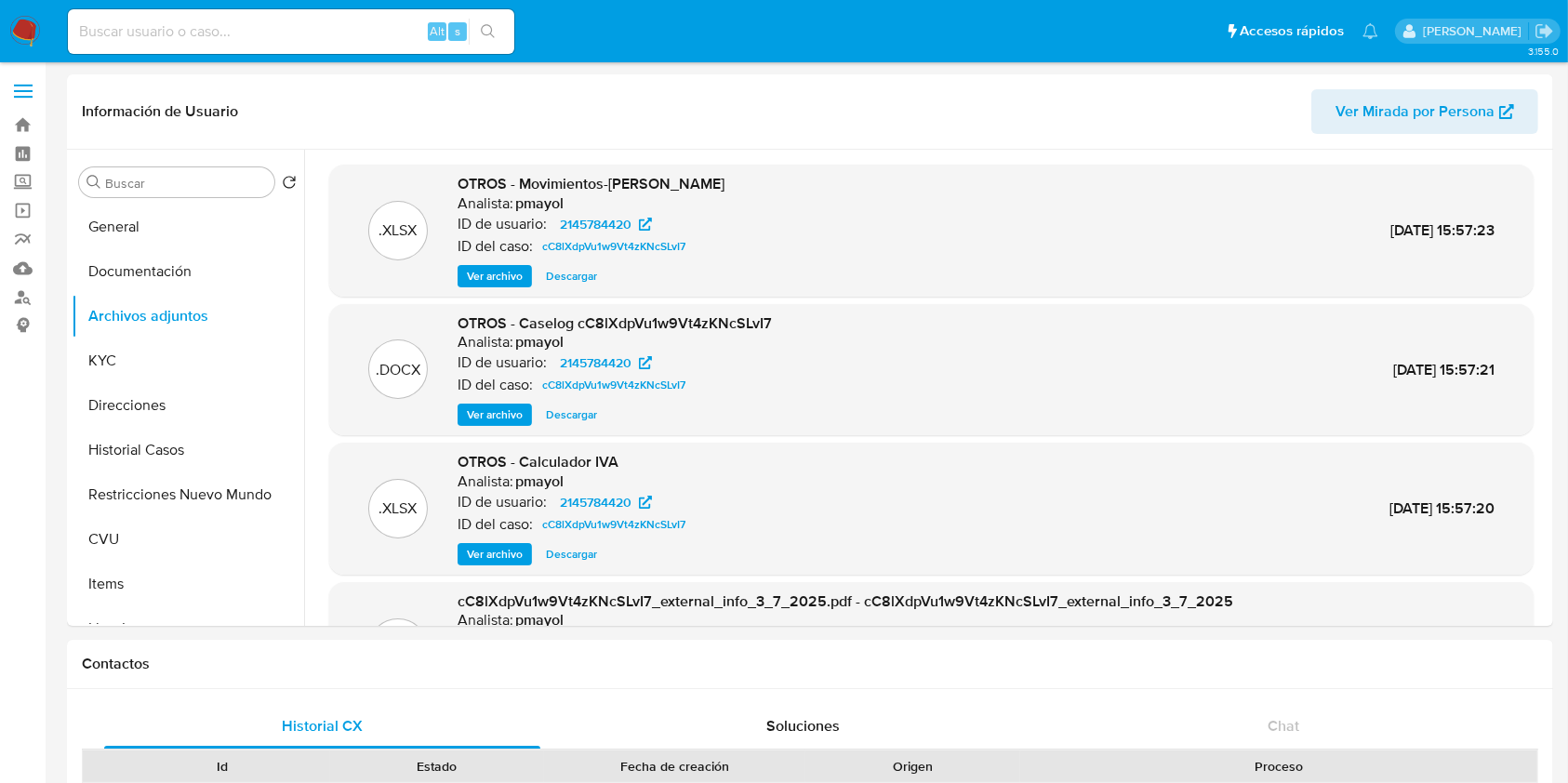
drag, startPoint x: 1550, startPoint y: 228, endPoint x: 1557, endPoint y: 272, distance: 44.6
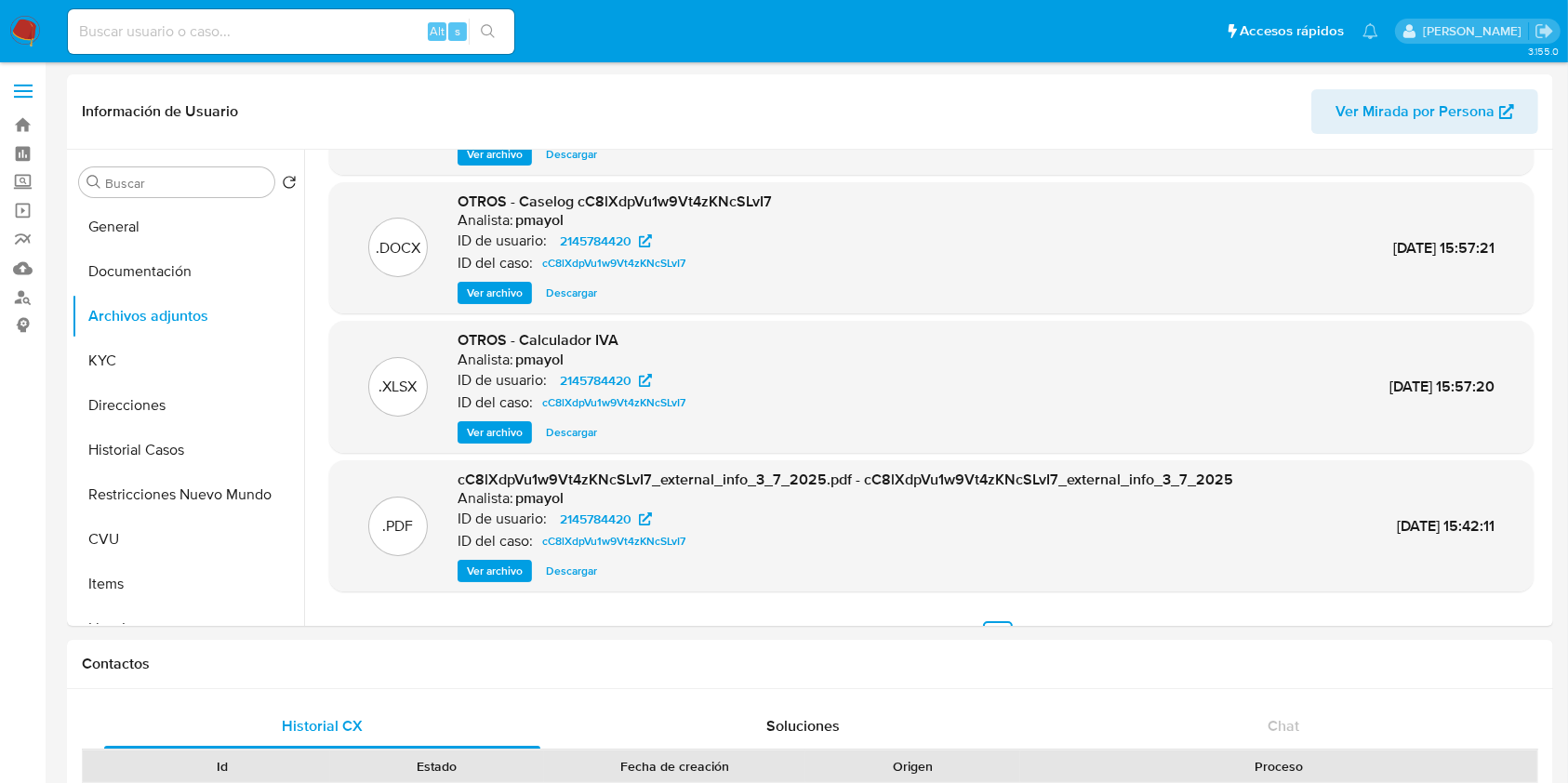
scroll to position [157, 0]
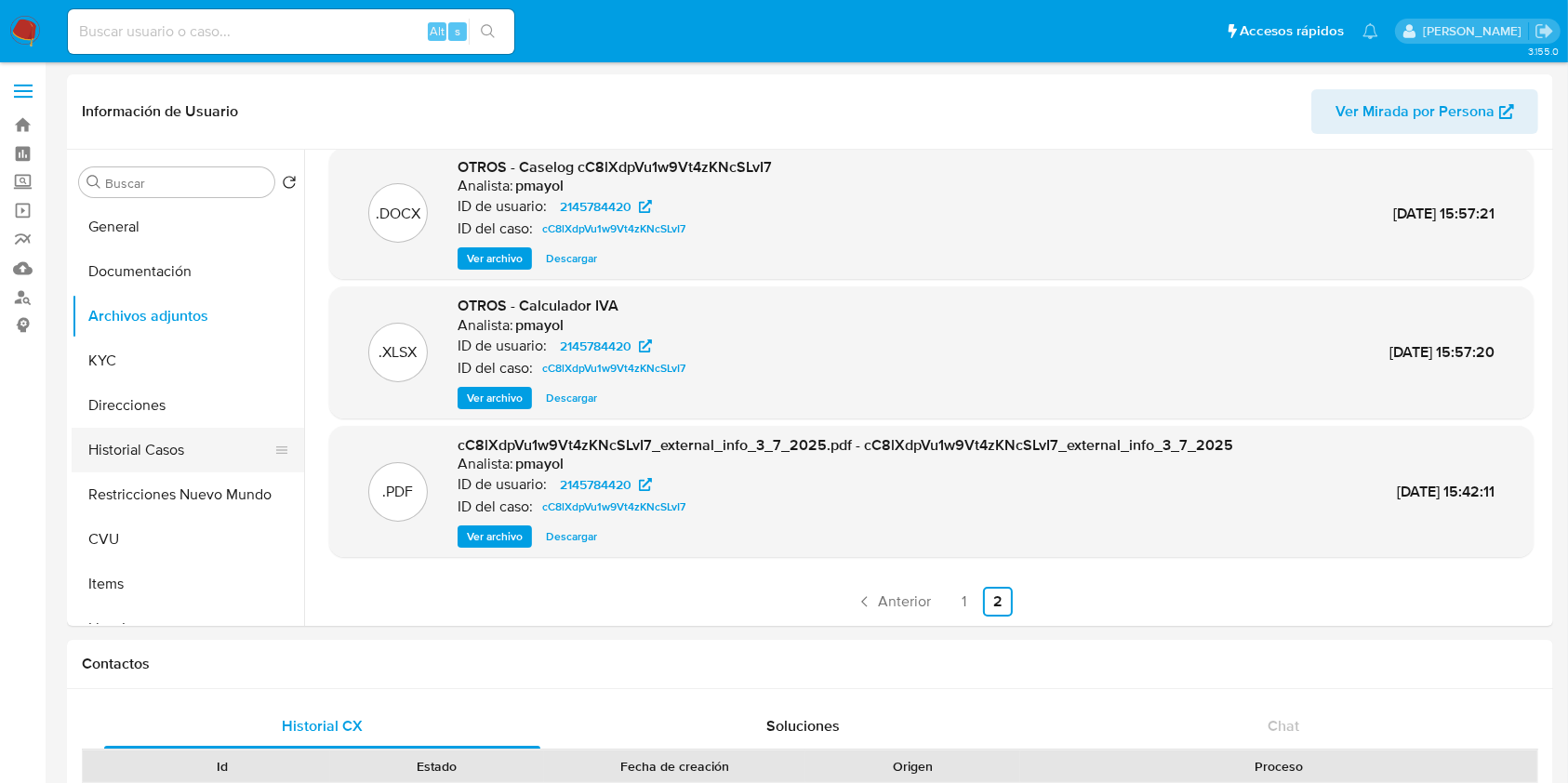
click at [135, 461] on button "Historial Casos" at bounding box center [180, 450] width 218 height 45
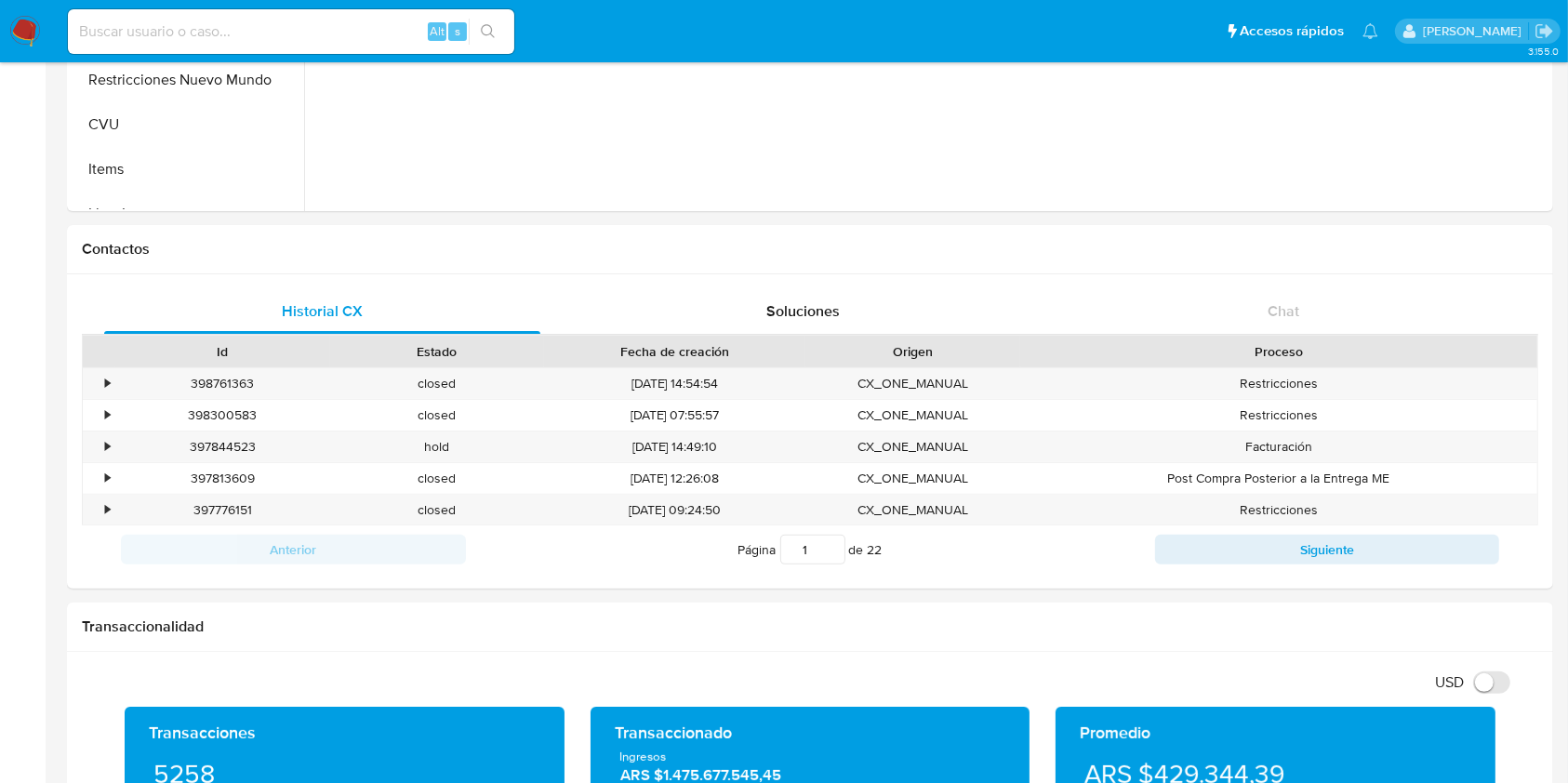
scroll to position [520, 0]
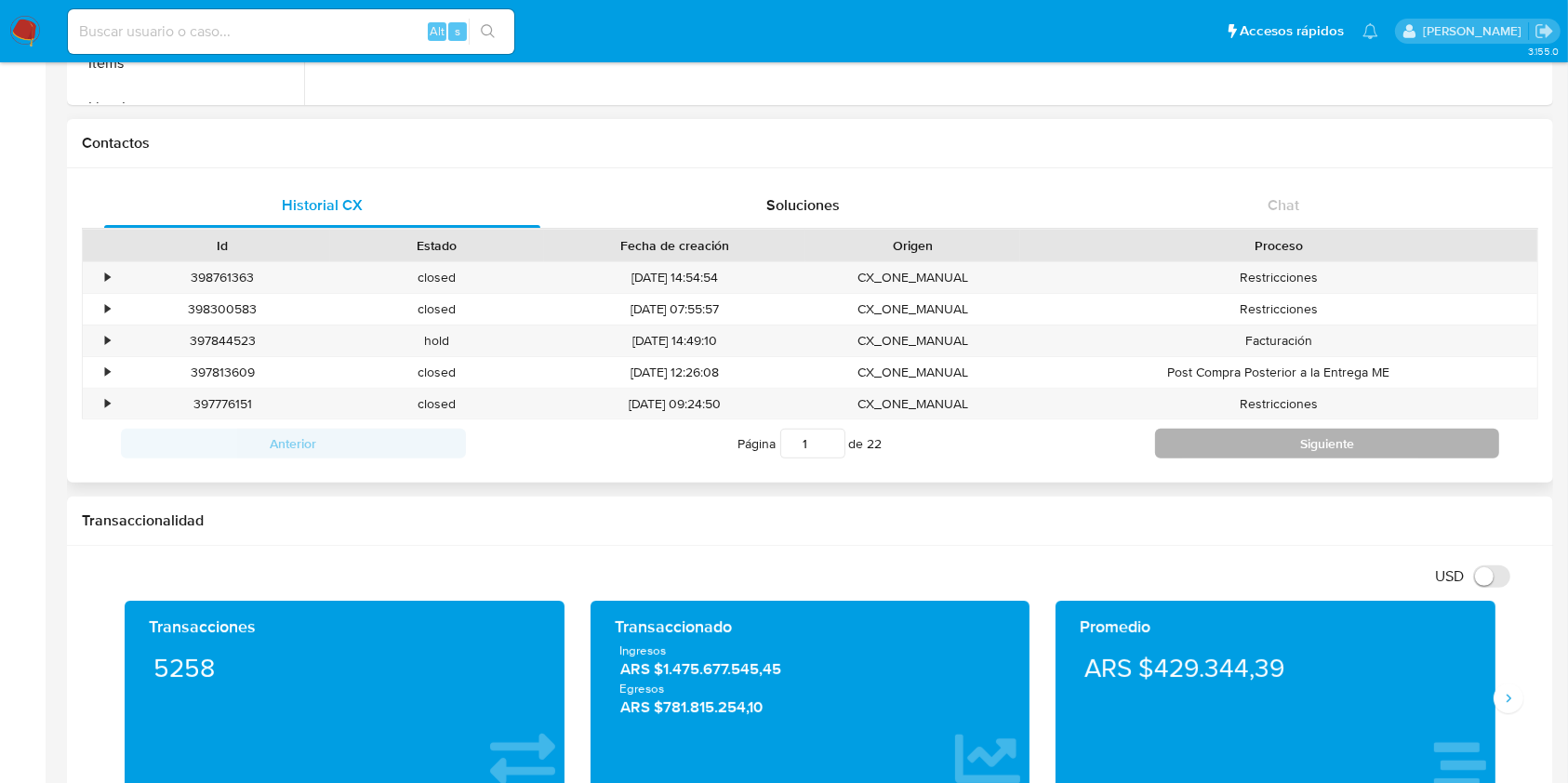
click at [1346, 442] on button "Siguiente" at bounding box center [1327, 443] width 345 height 30
type input "2"
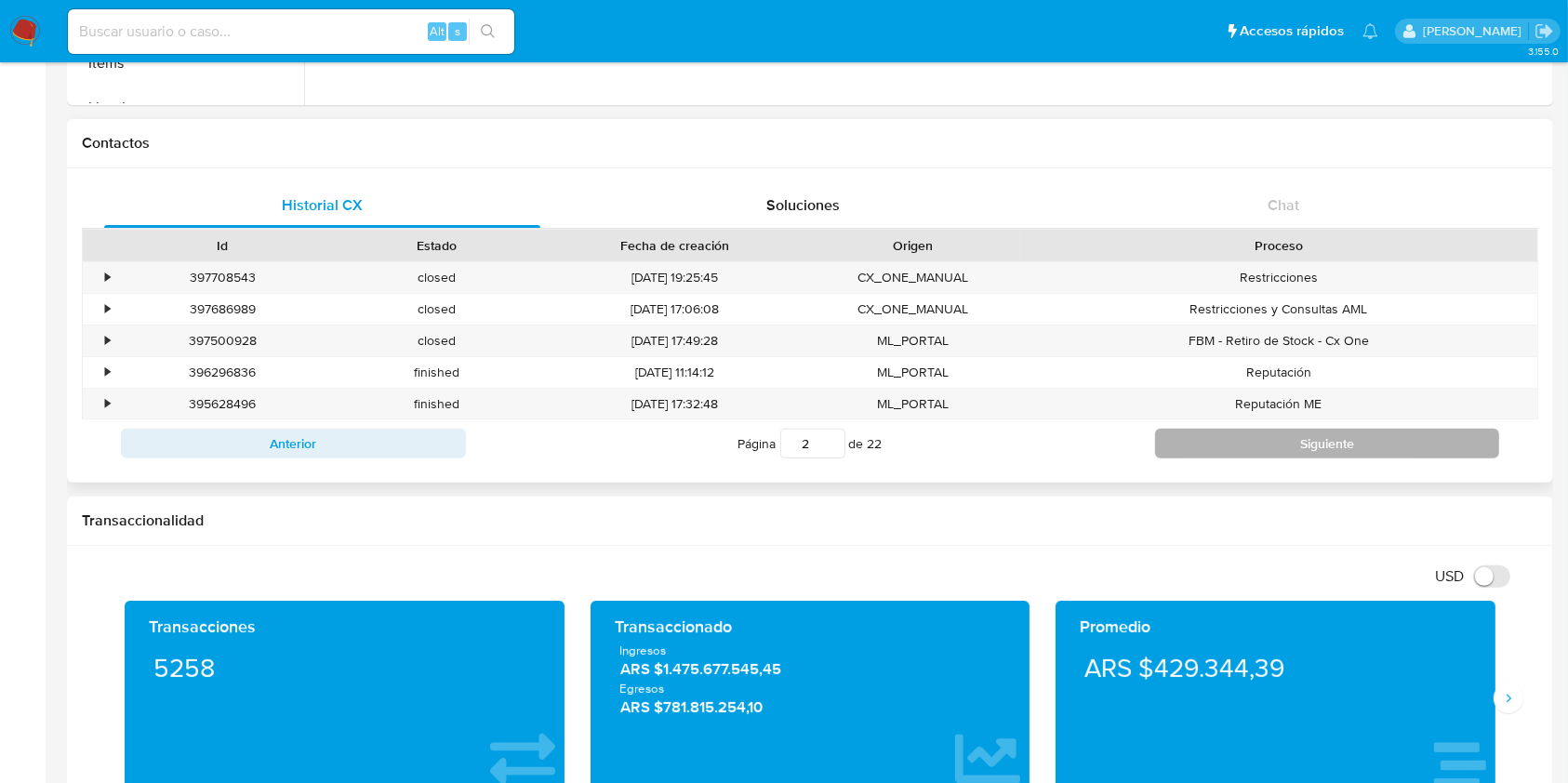
click at [1175, 436] on button "Siguiente" at bounding box center [1327, 443] width 345 height 30
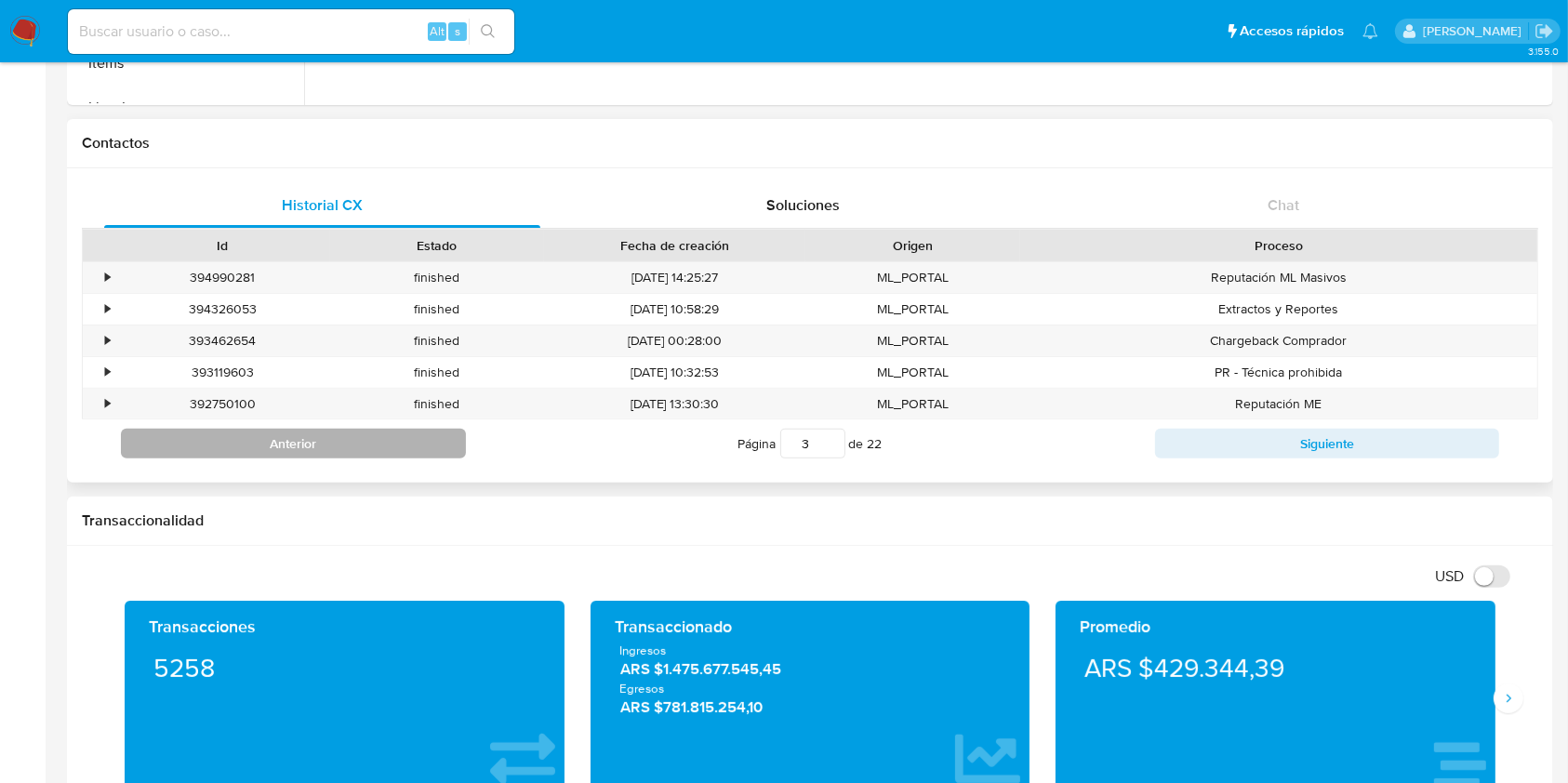
click at [312, 457] on button "Anterior" at bounding box center [293, 443] width 345 height 30
type input "2"
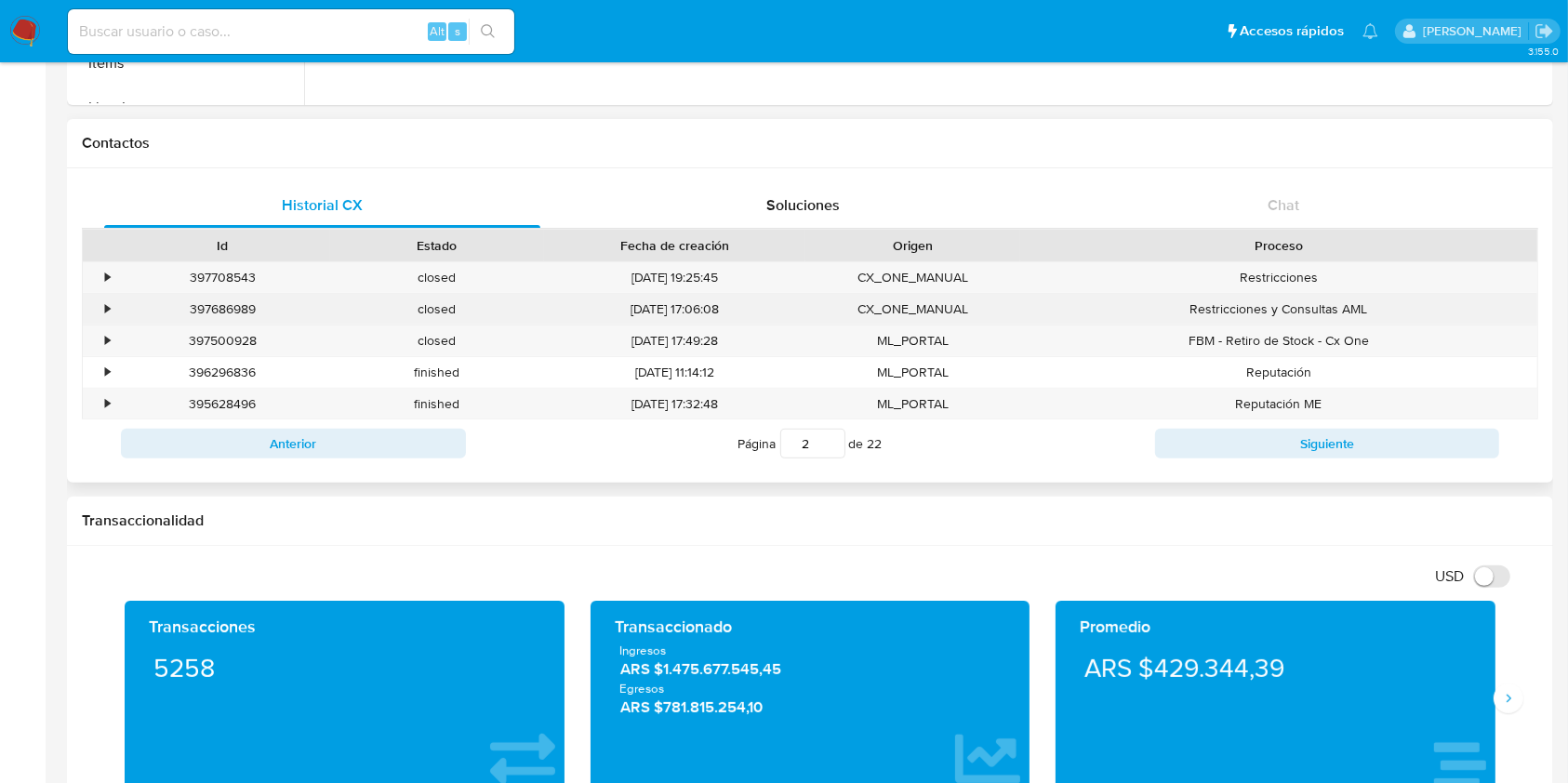
click at [230, 299] on div "397686989" at bounding box center [222, 309] width 215 height 31
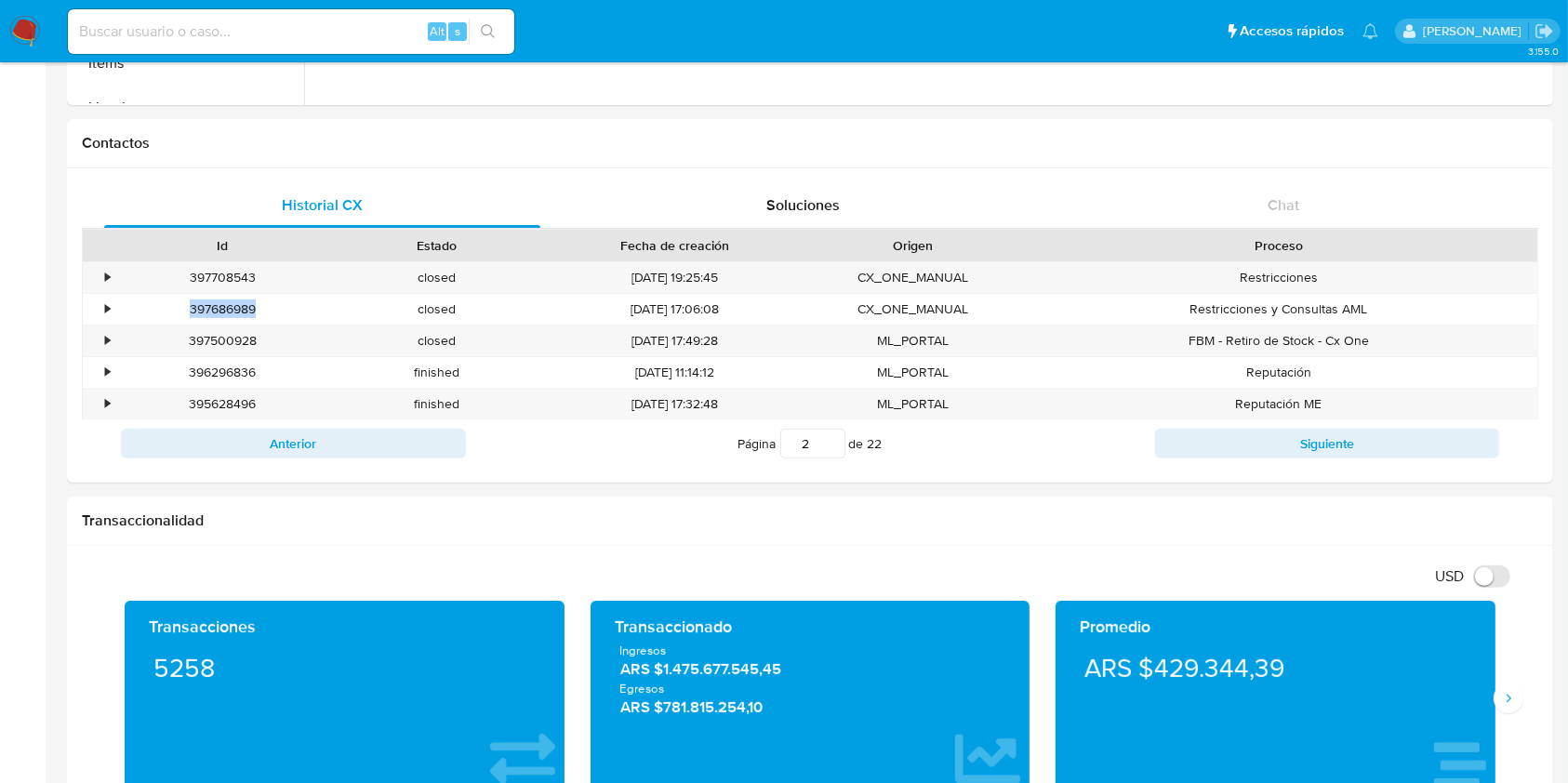
copy div "397686989"
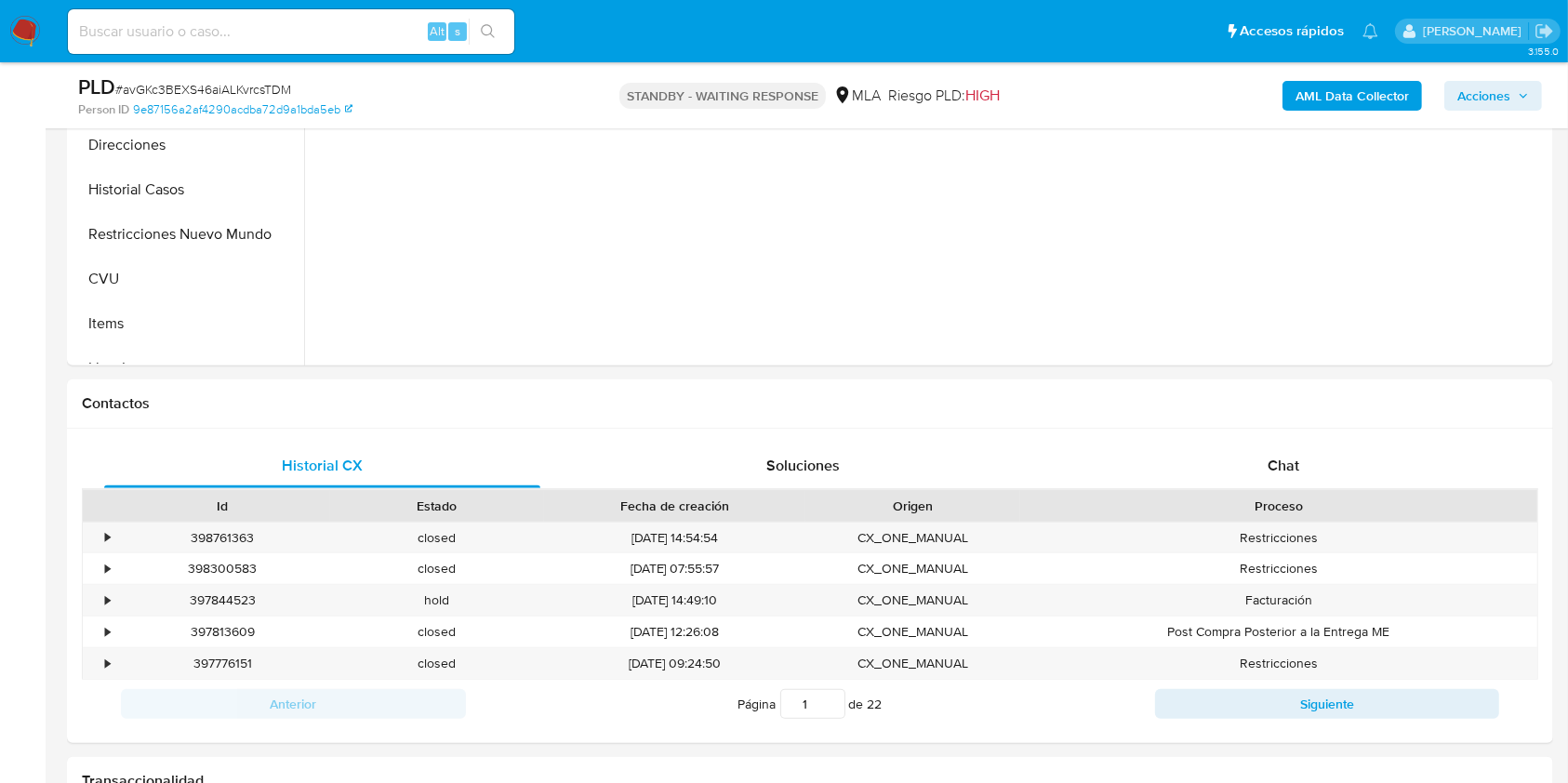
scroll to position [749, 0]
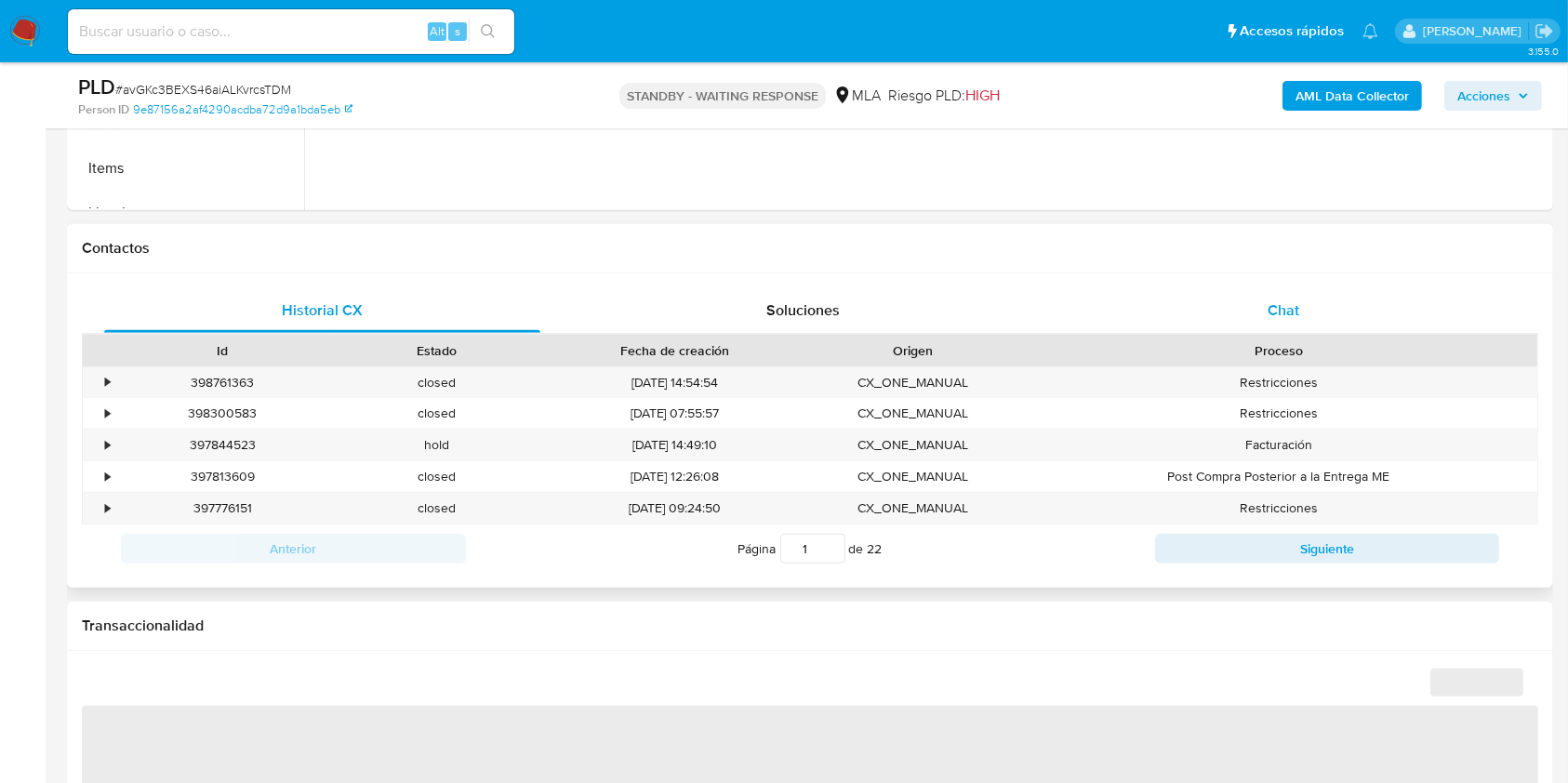
select select "10"
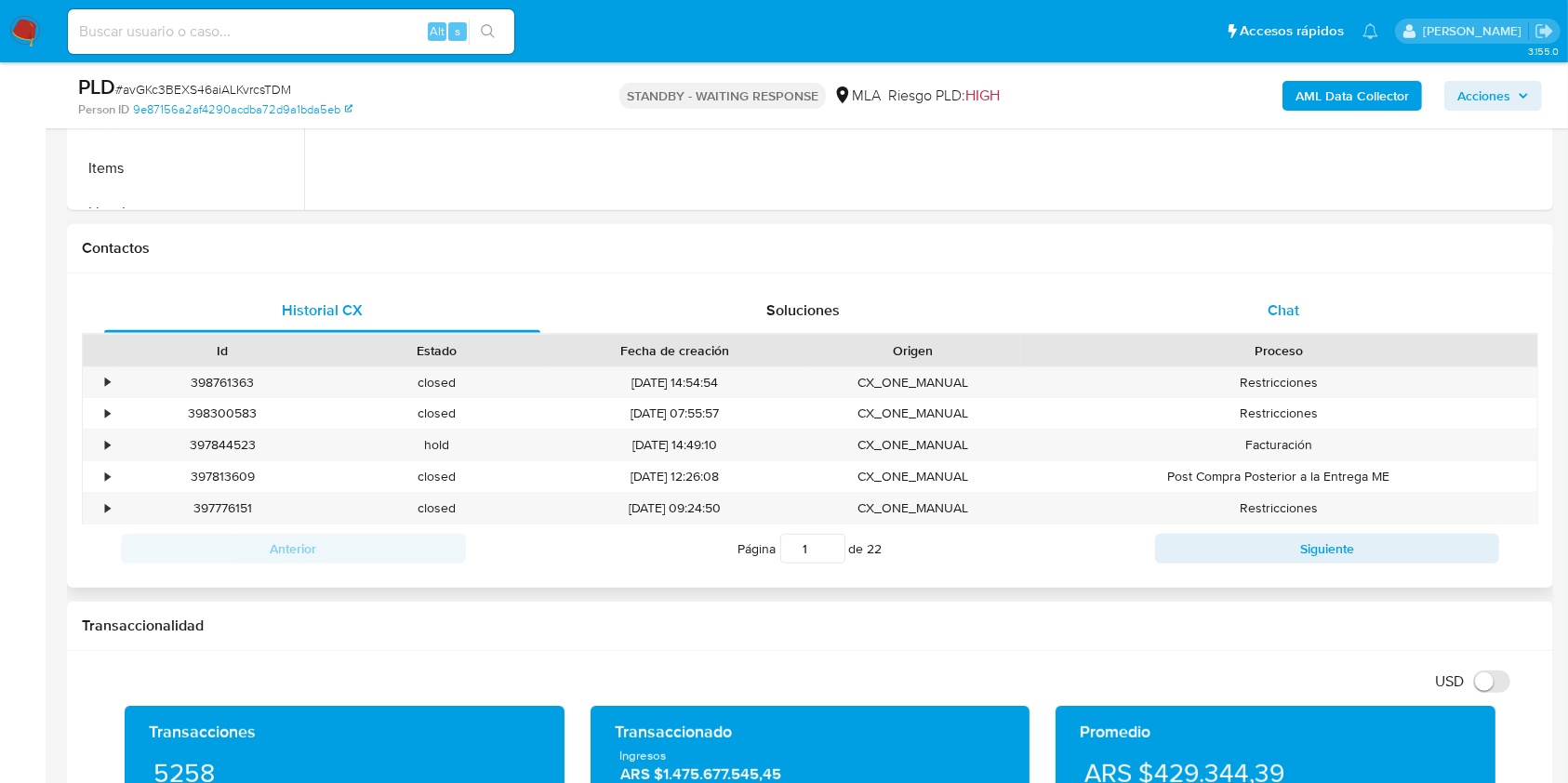
click at [1293, 304] on span "Chat" at bounding box center [1283, 310] width 32 height 21
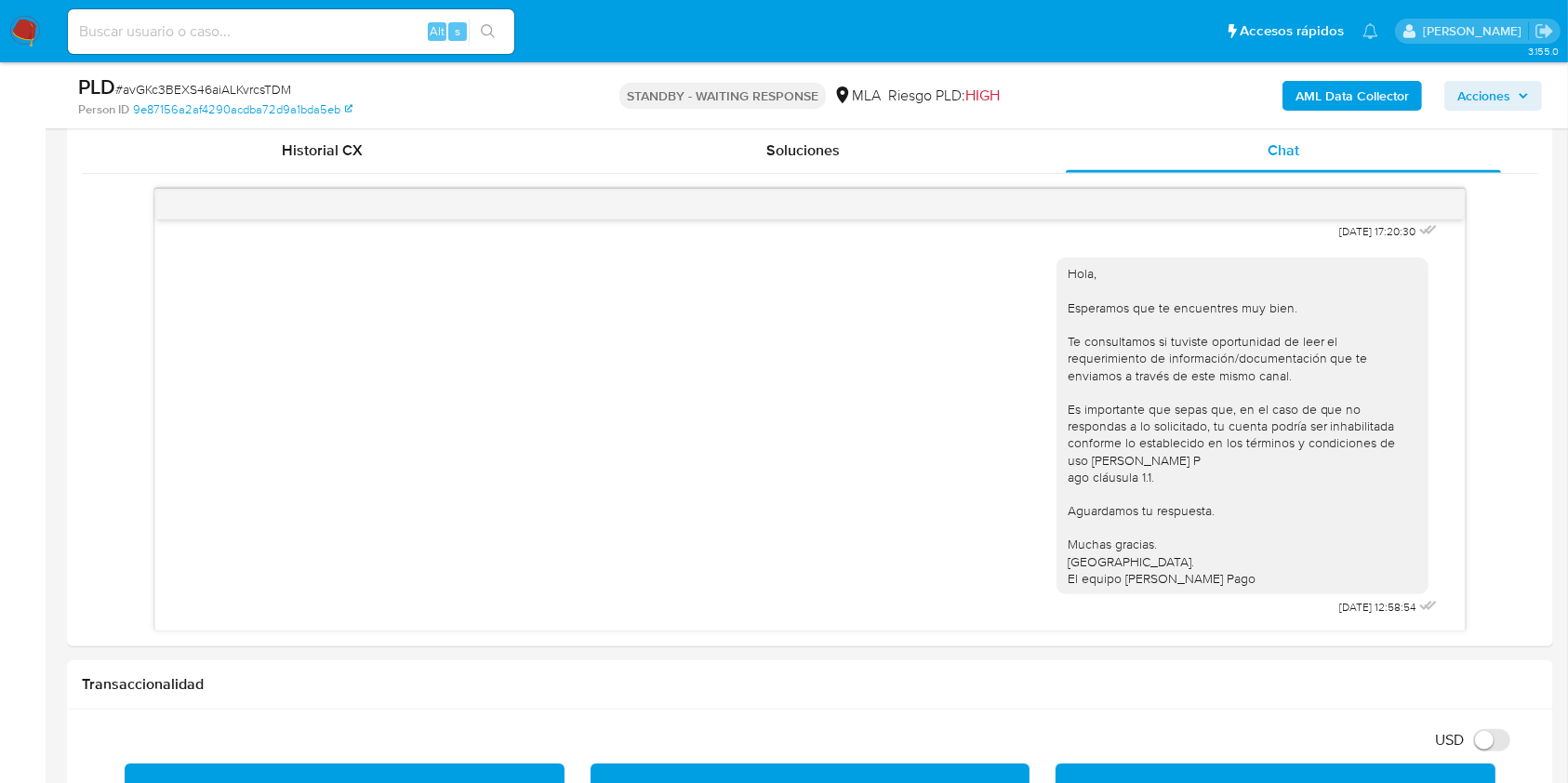
scroll to position [893, 0]
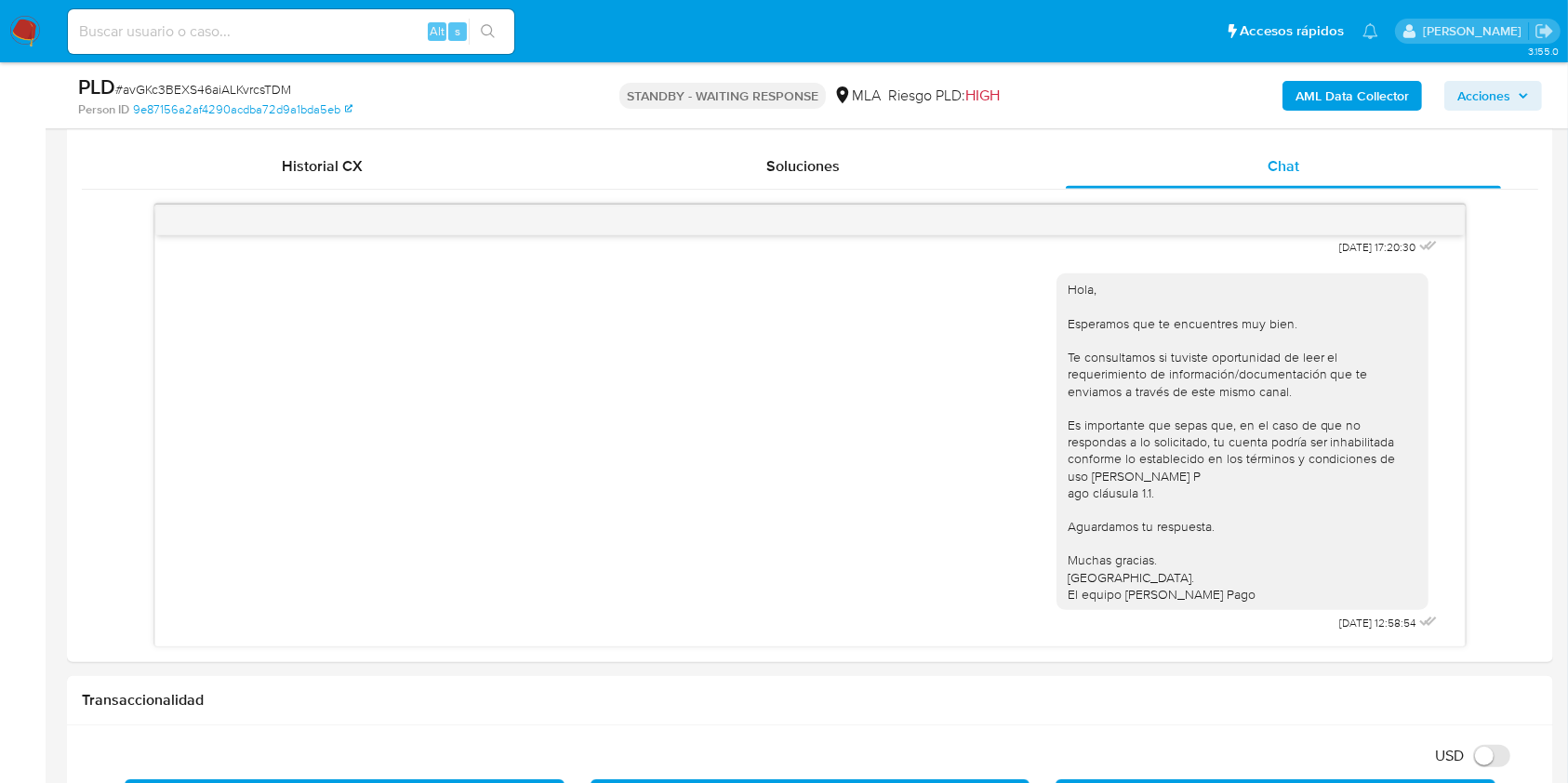
click at [284, 80] on span "# avGKc3BEXS46aiALKvrcsTDM" at bounding box center [203, 89] width 176 height 18
copy span "avGKc3BEXS46aiALKvrcsTDM"
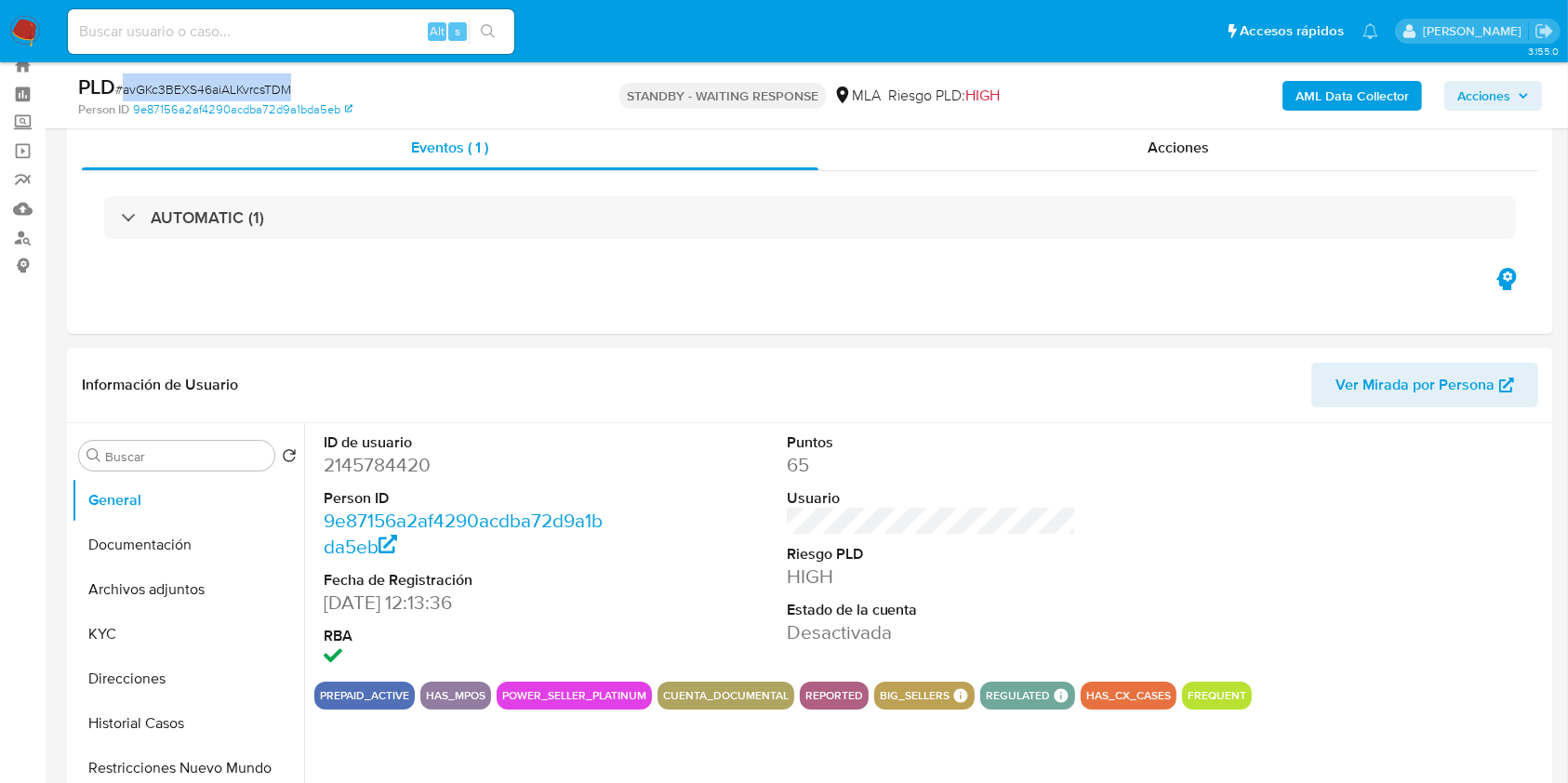
scroll to position [64, 0]
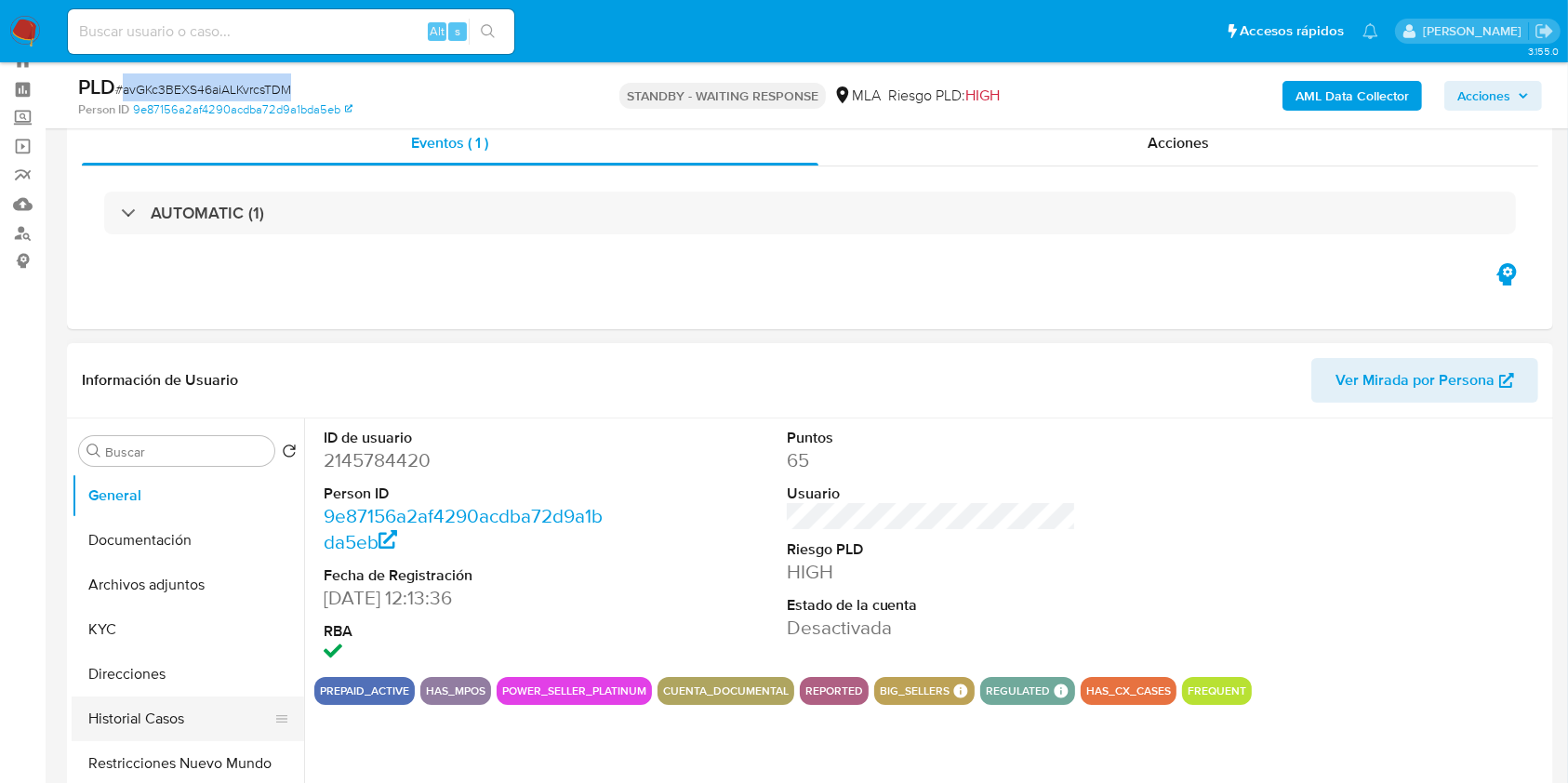
click at [159, 717] on button "Historial Casos" at bounding box center [180, 719] width 218 height 45
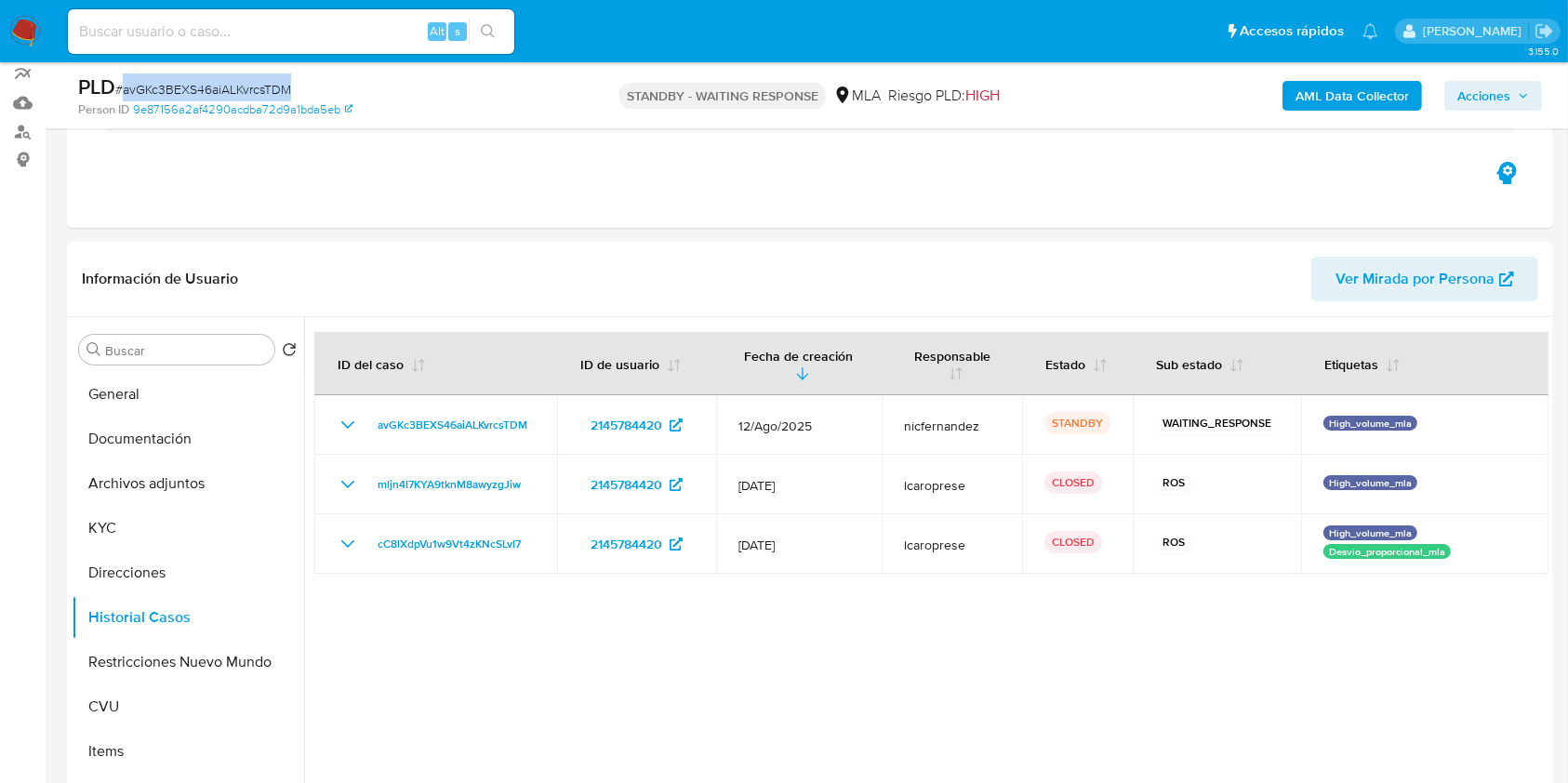
scroll to position [147, 0]
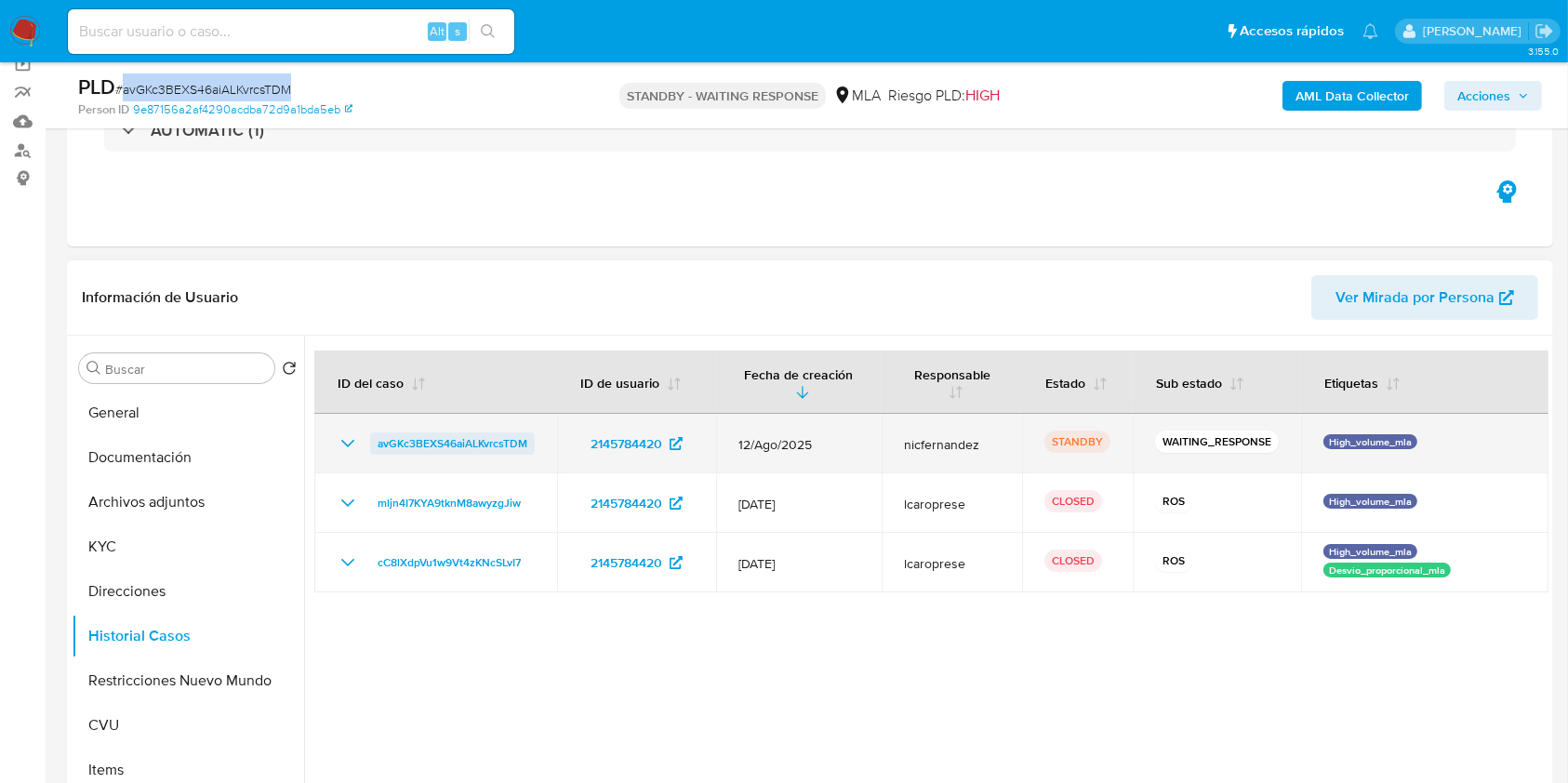
click at [449, 447] on span "avGKc3BEXS46aiALKvrcsTDM" at bounding box center [452, 443] width 150 height 22
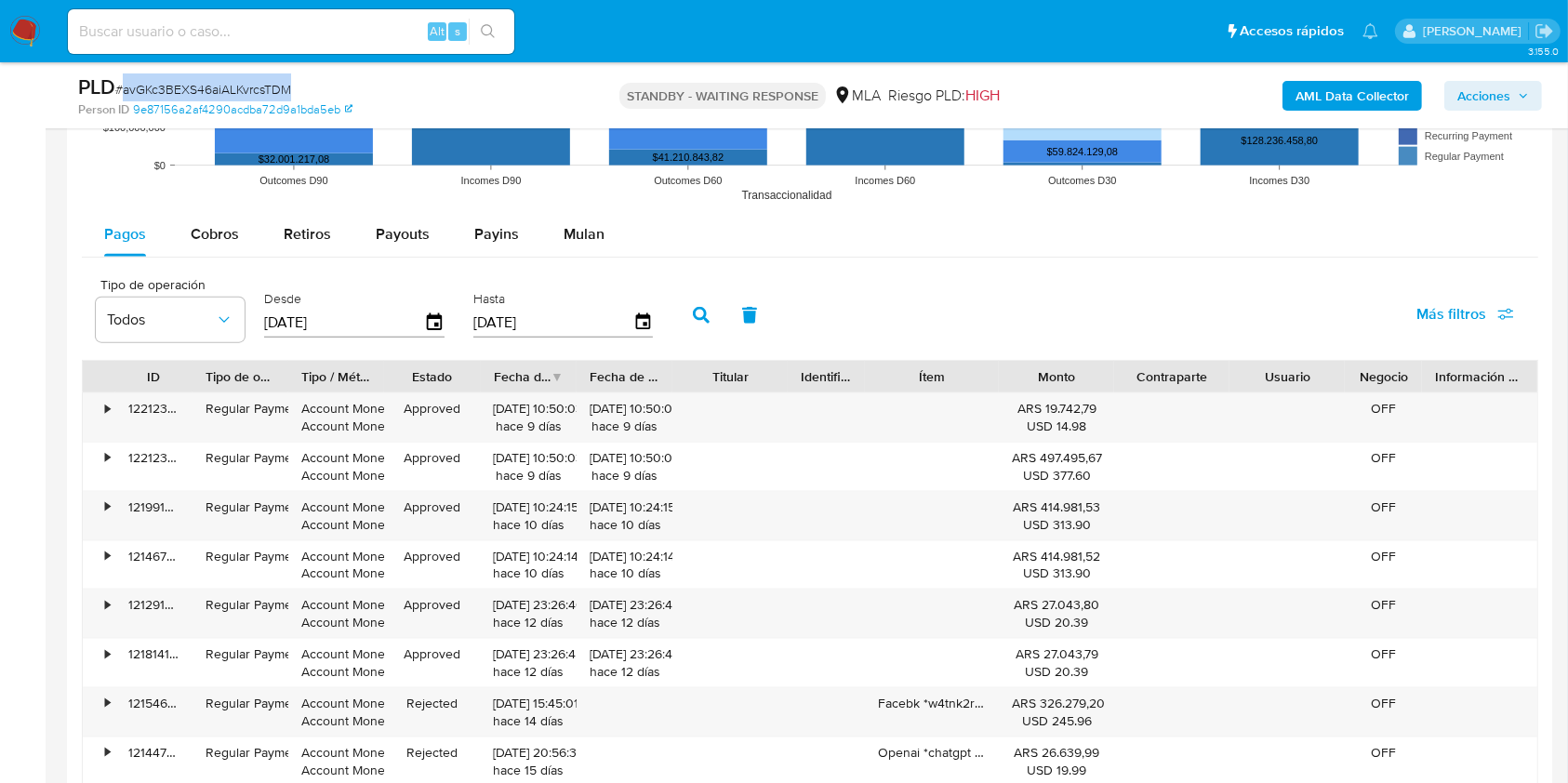
scroll to position [2180, 0]
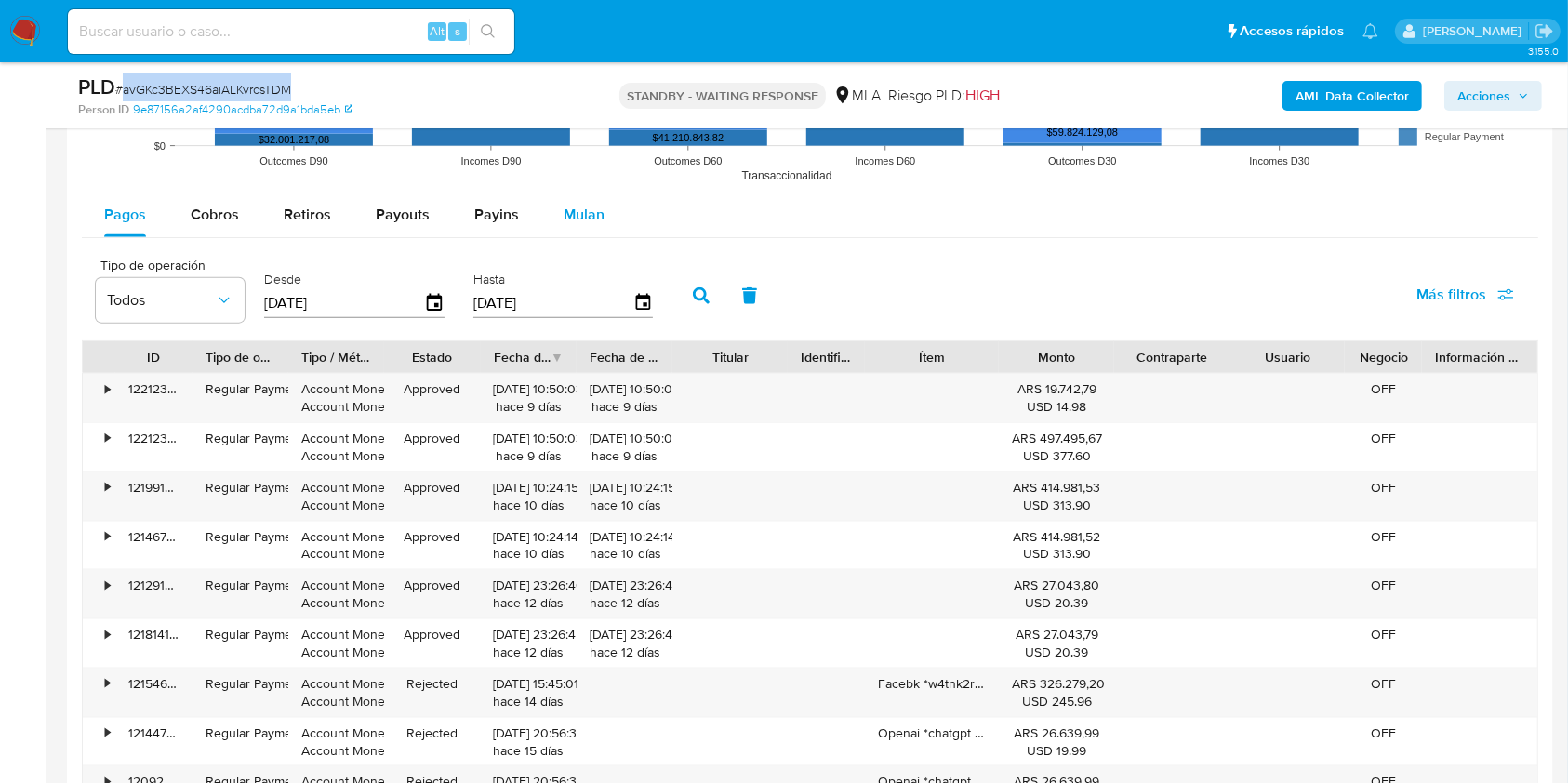
click at [572, 216] on span "Mulan" at bounding box center [583, 214] width 41 height 21
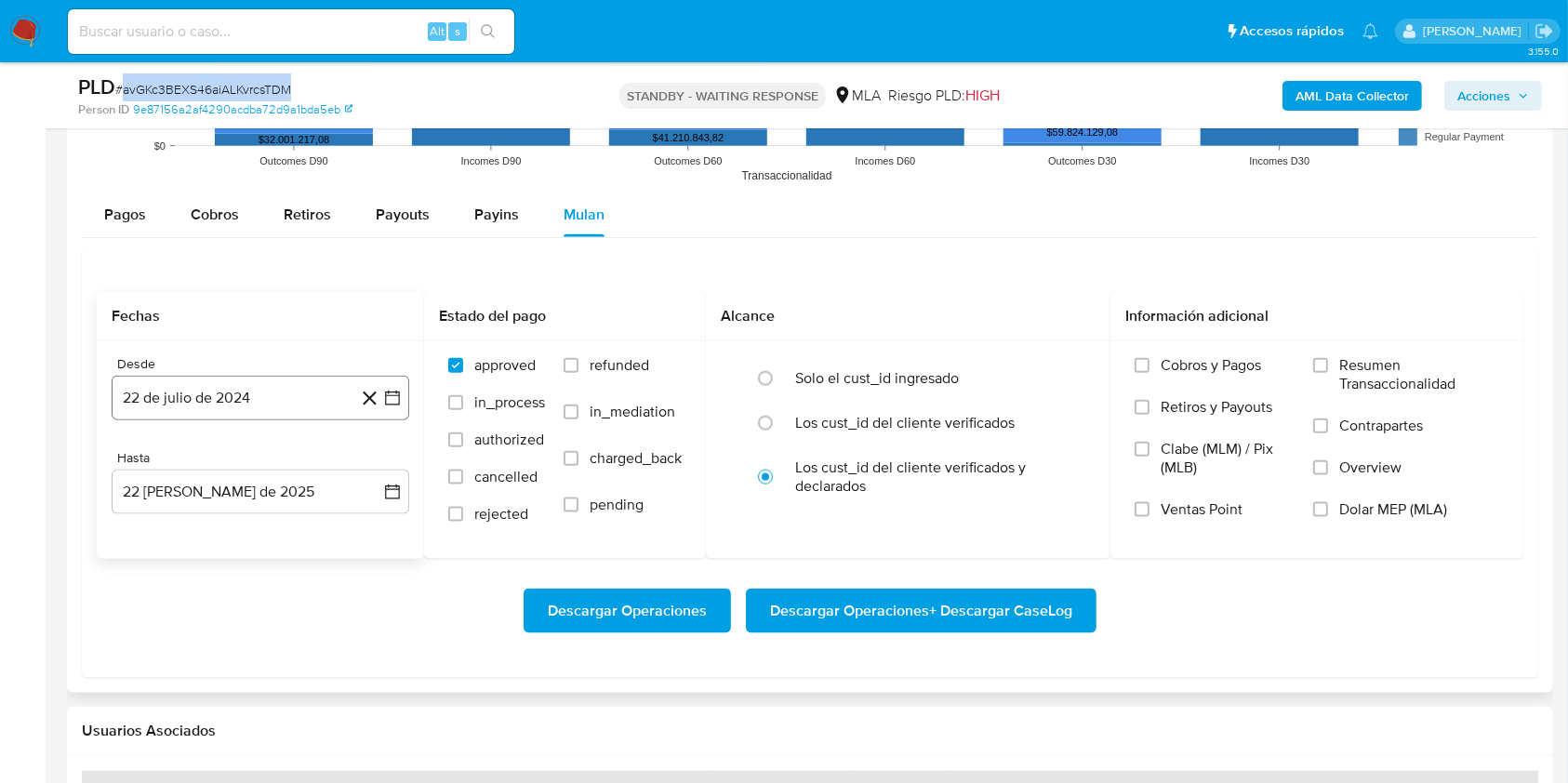
click at [264, 398] on button "22 de julio de 2024" at bounding box center [261, 398] width 298 height 45
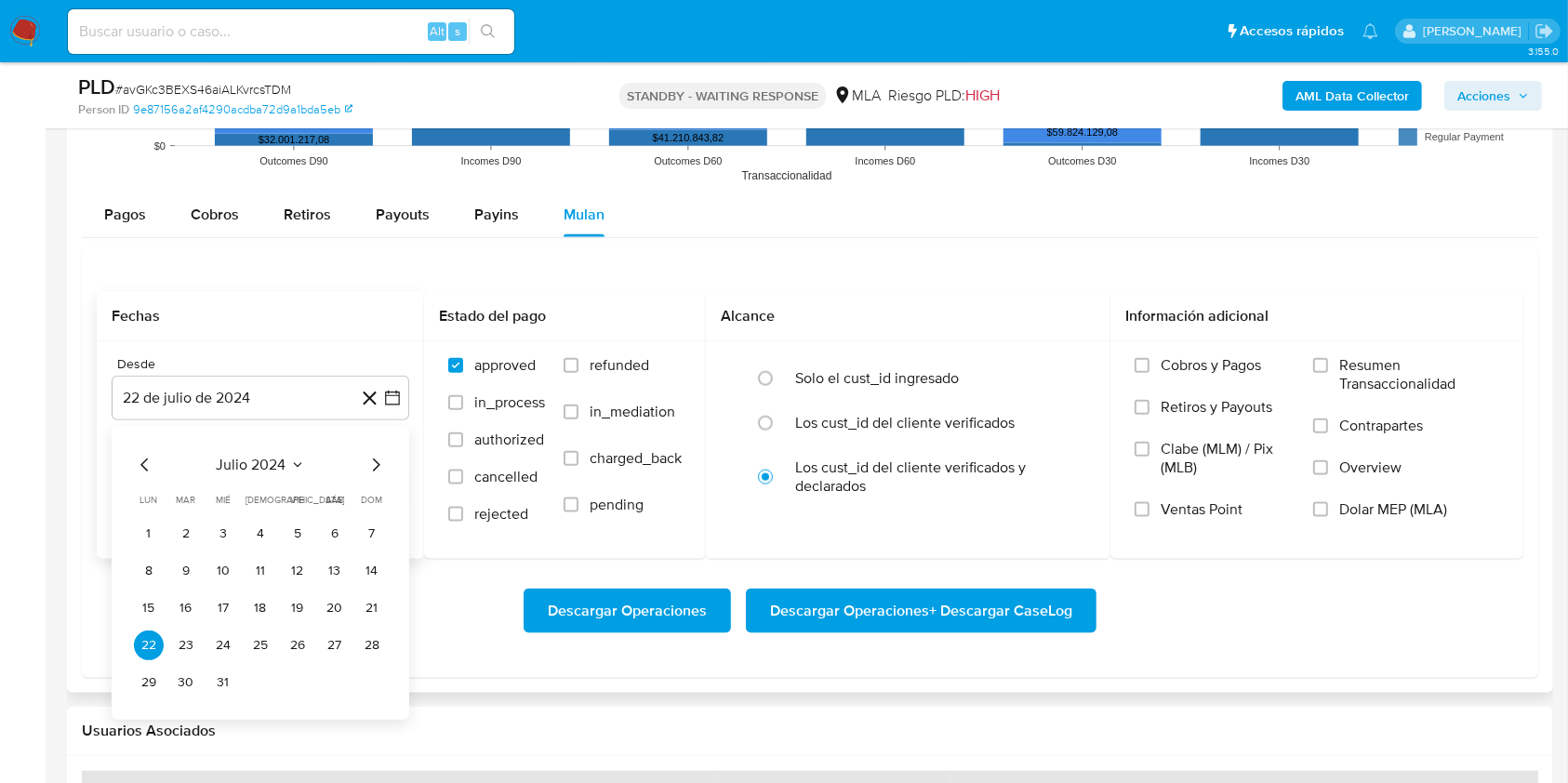
click at [272, 476] on div "julio 2024 julio 2024 lun lunes mar martes mié miércoles jue jueves vie viernes…" at bounding box center [260, 575] width 253 height 243
click at [282, 461] on span "julio 2024" at bounding box center [251, 464] width 70 height 18
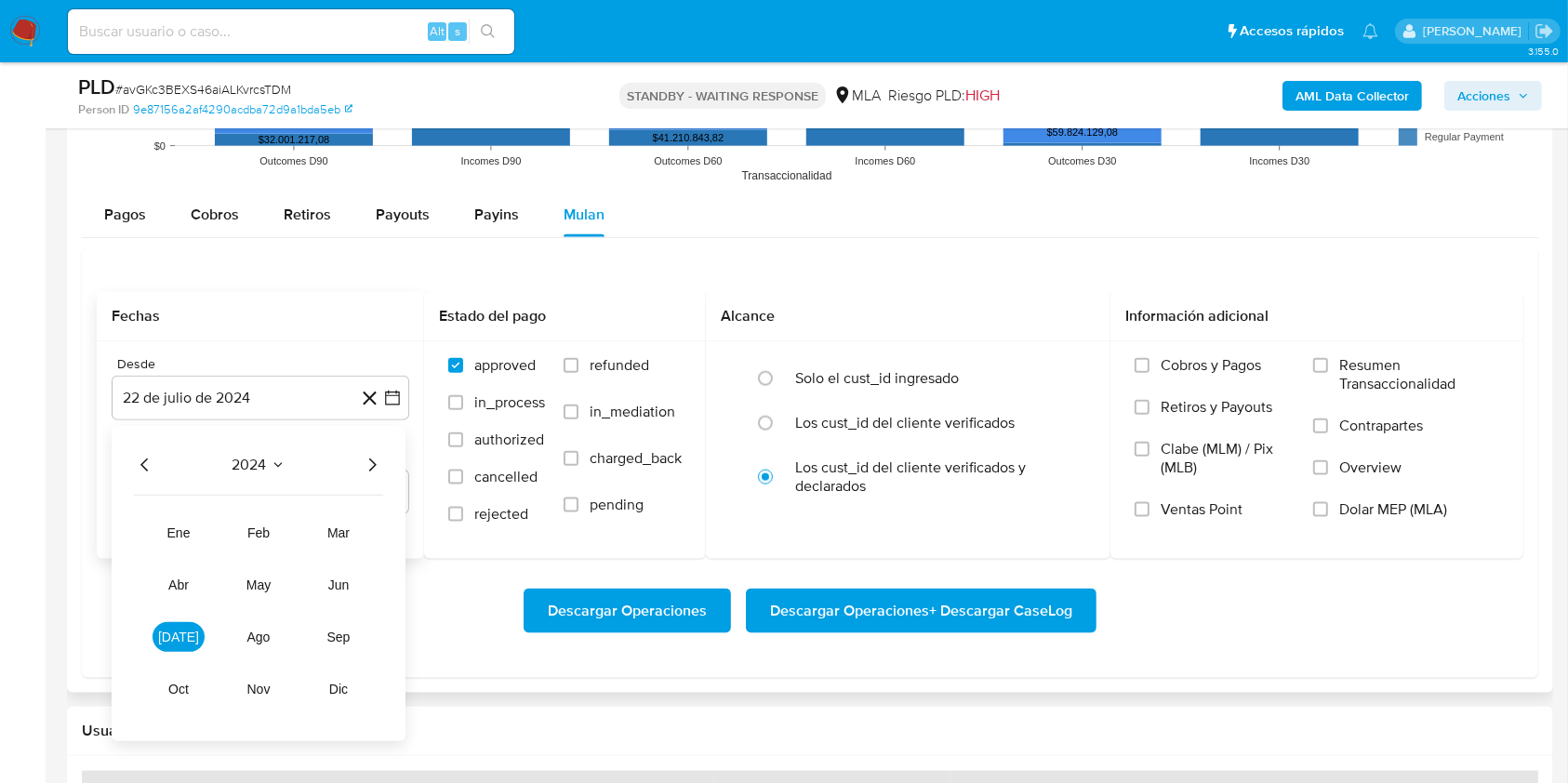
click at [372, 455] on icon "Año siguiente" at bounding box center [371, 464] width 22 height 22
click at [197, 636] on button "[DATE]" at bounding box center [179, 637] width 53 height 30
click at [184, 538] on button "1" at bounding box center [185, 534] width 30 height 30
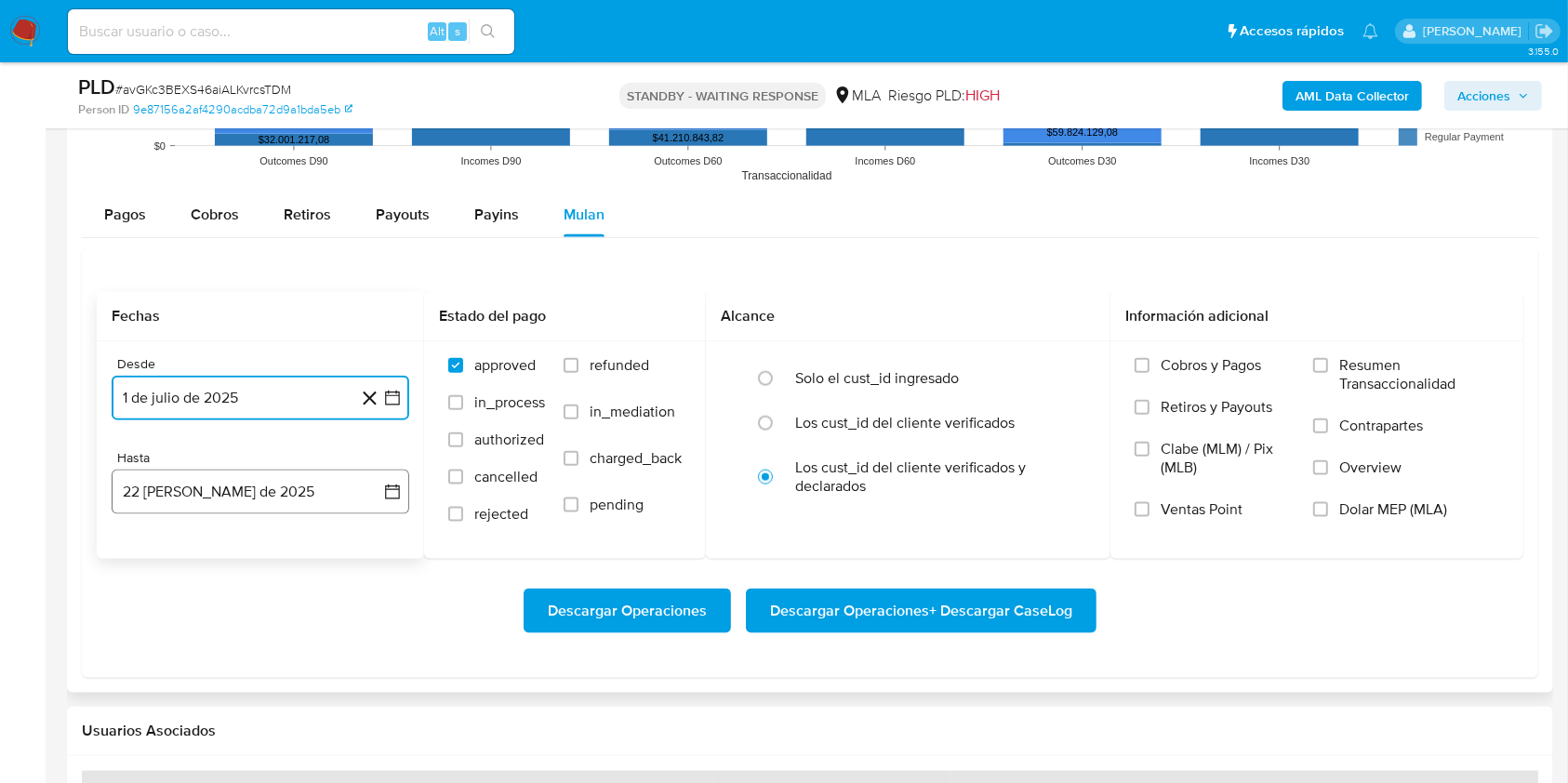
click at [223, 486] on button "22 [PERSON_NAME] de 2025" at bounding box center [261, 492] width 298 height 45
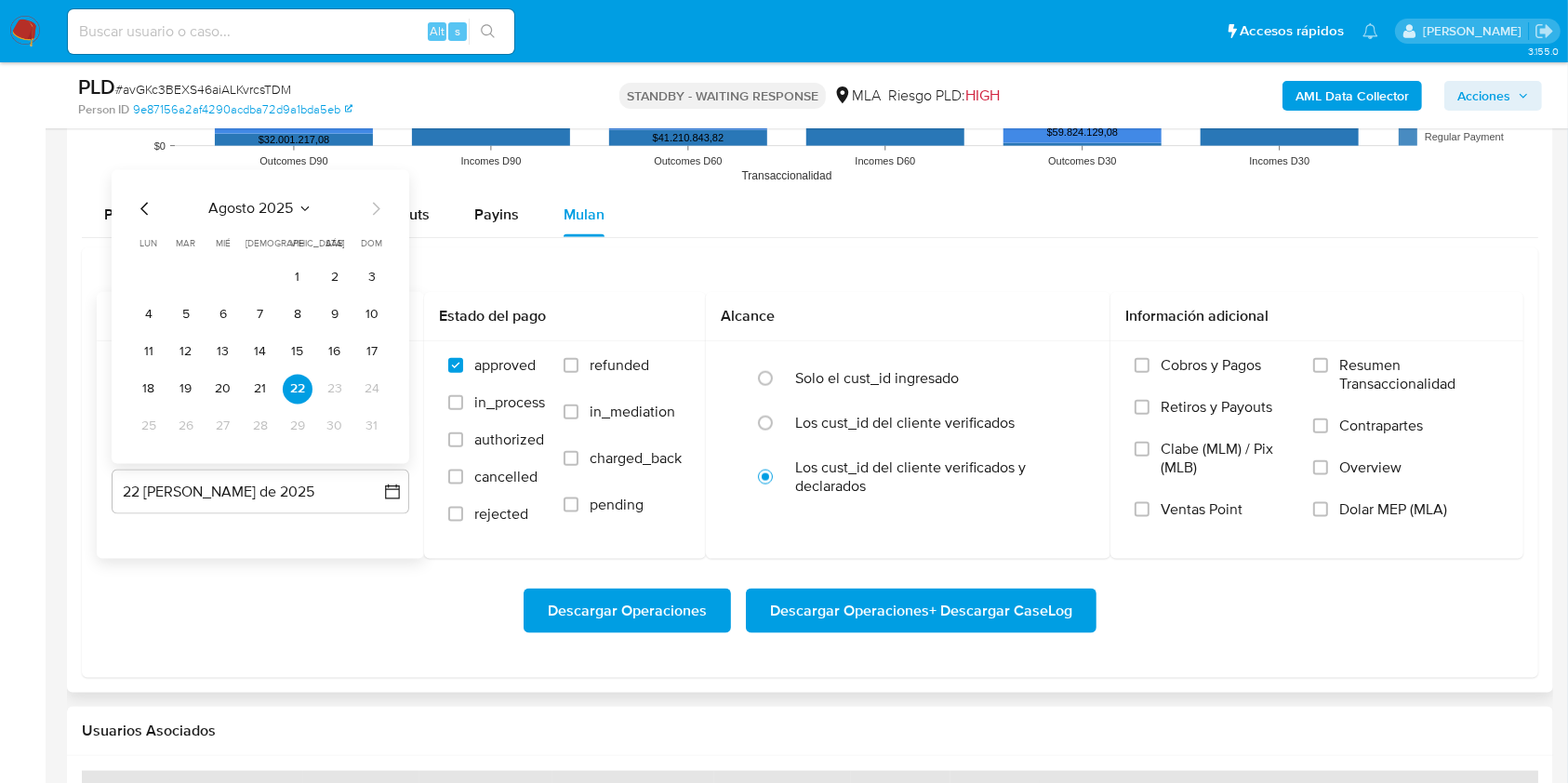
click at [156, 222] on div "agosto 2025 agosto 2025 lun lunes mar martes mié miércoles jue jueves vie viern…" at bounding box center [260, 319] width 253 height 243
click at [147, 214] on icon "Mes anterior" at bounding box center [144, 209] width 8 height 13
click at [253, 428] on button "31" at bounding box center [260, 427] width 30 height 30
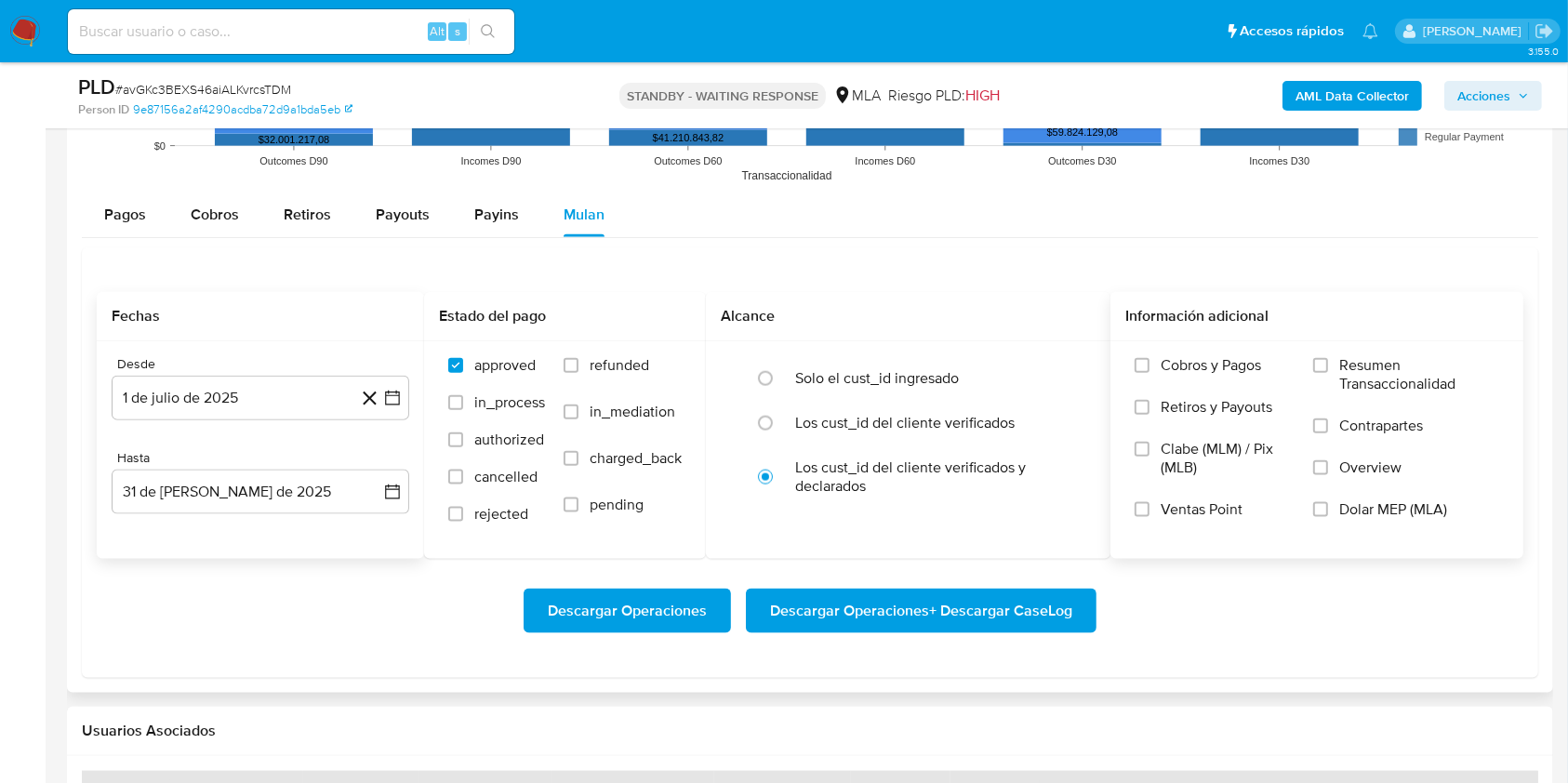
click at [1379, 509] on span "Dolar MEP (MLA)" at bounding box center [1393, 509] width 108 height 18
click at [1328, 509] on input "Dolar MEP (MLA)" at bounding box center [1321, 510] width 15 height 15
click at [1012, 606] on span "Descargar Operaciones + Descargar CaseLog" at bounding box center [922, 611] width 303 height 41
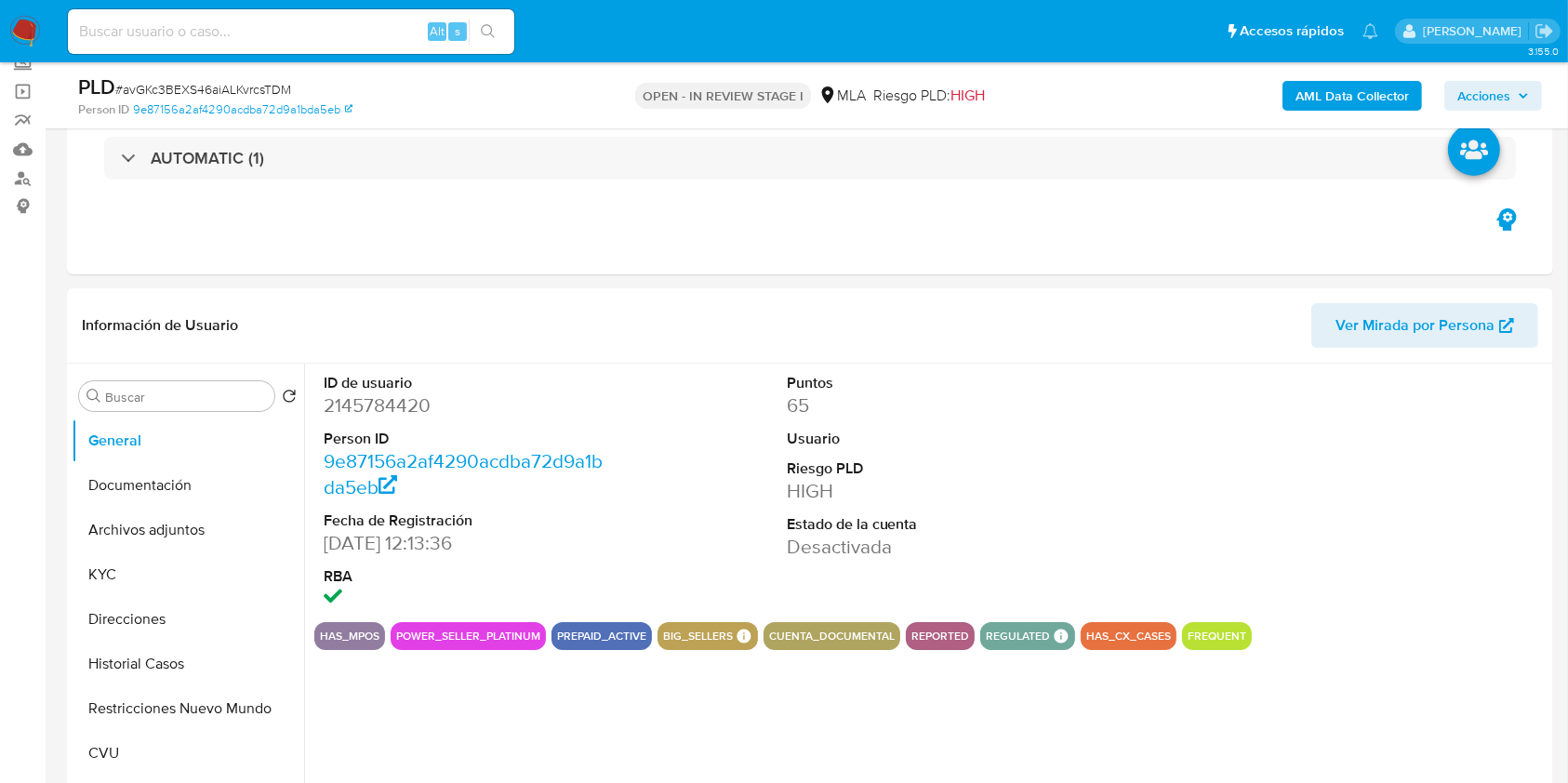
scroll to position [156, 0]
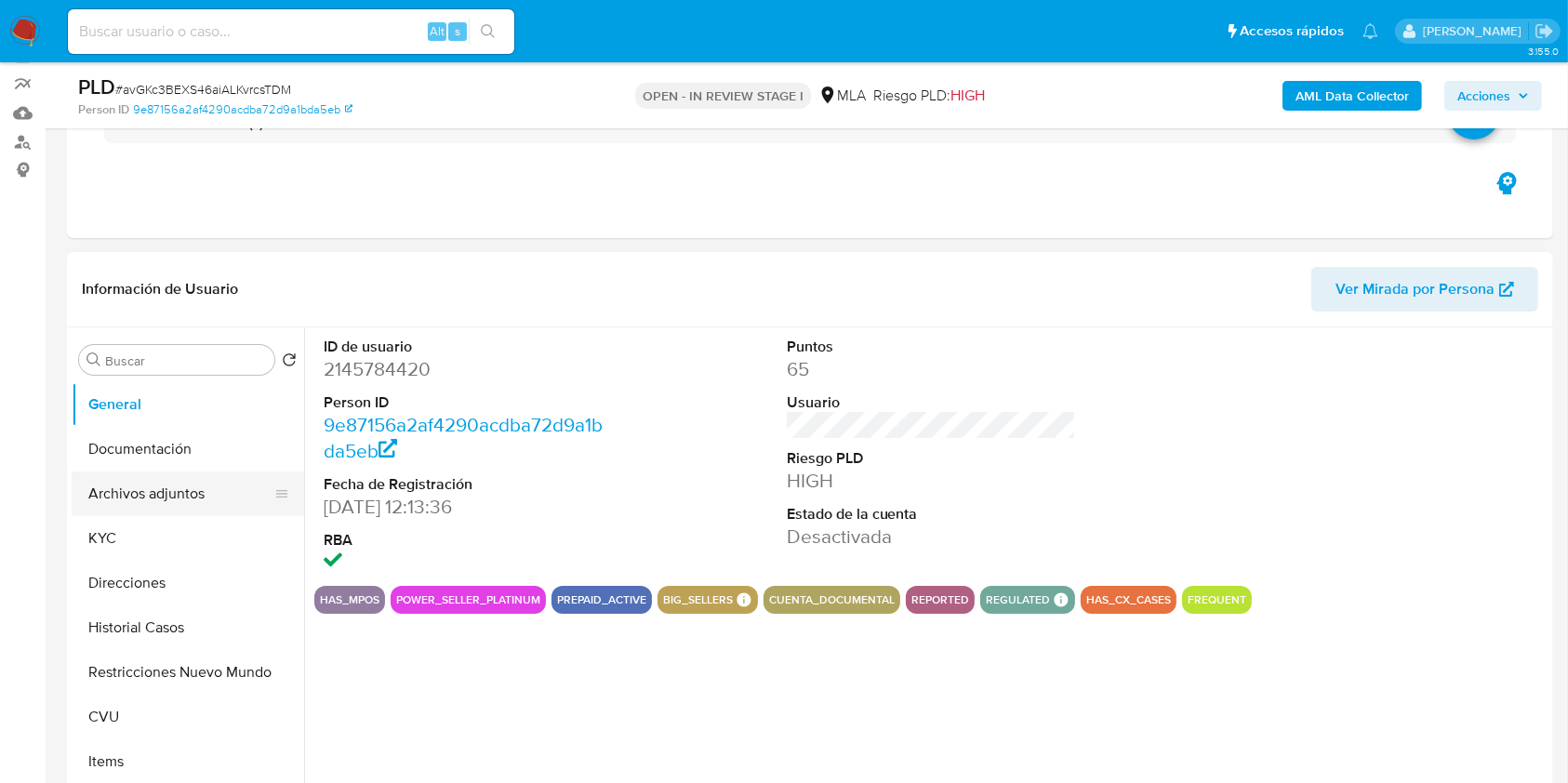
select select "10"
click at [145, 545] on button "KYC" at bounding box center [180, 539] width 218 height 45
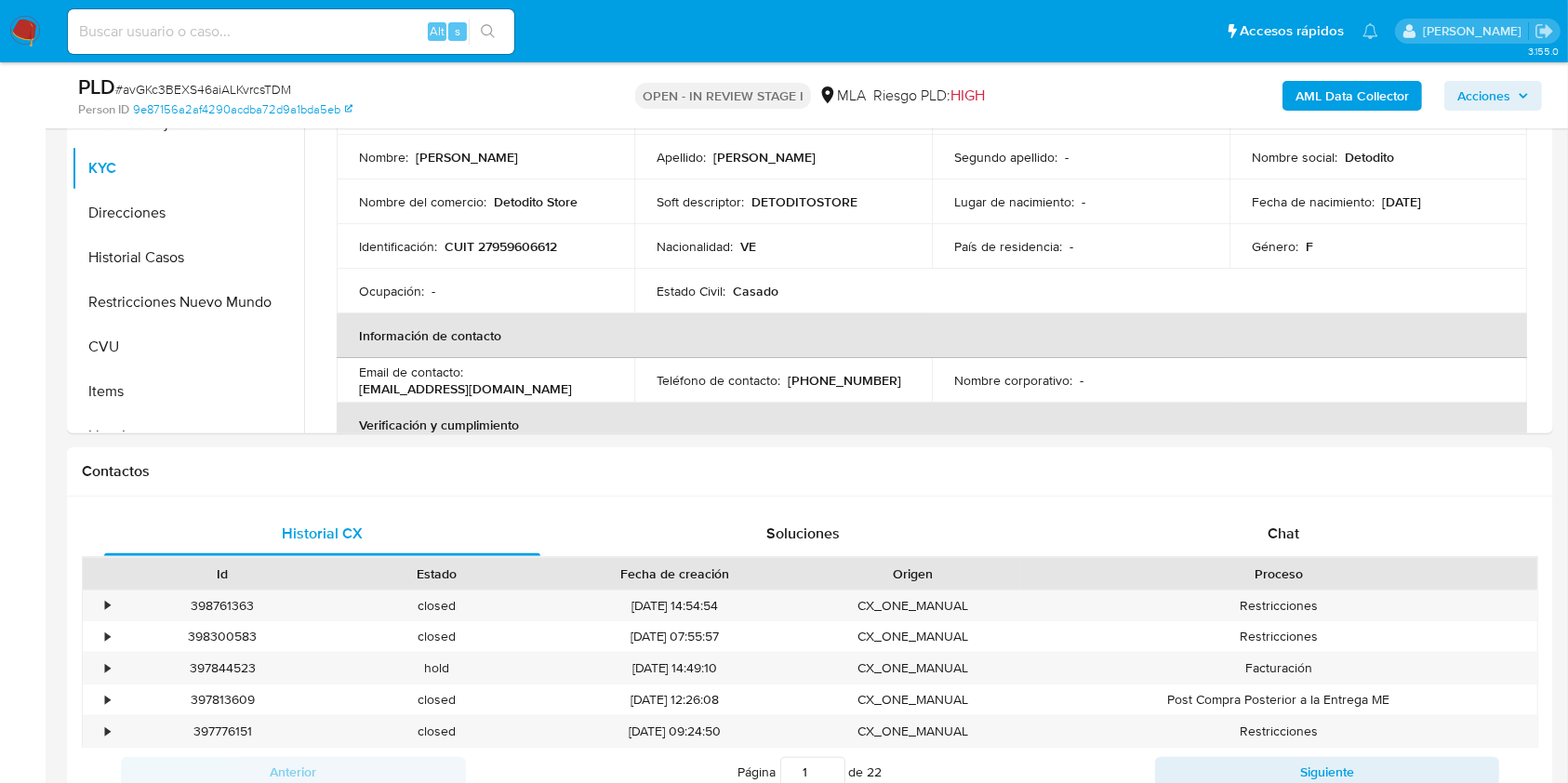
scroll to position [0, 0]
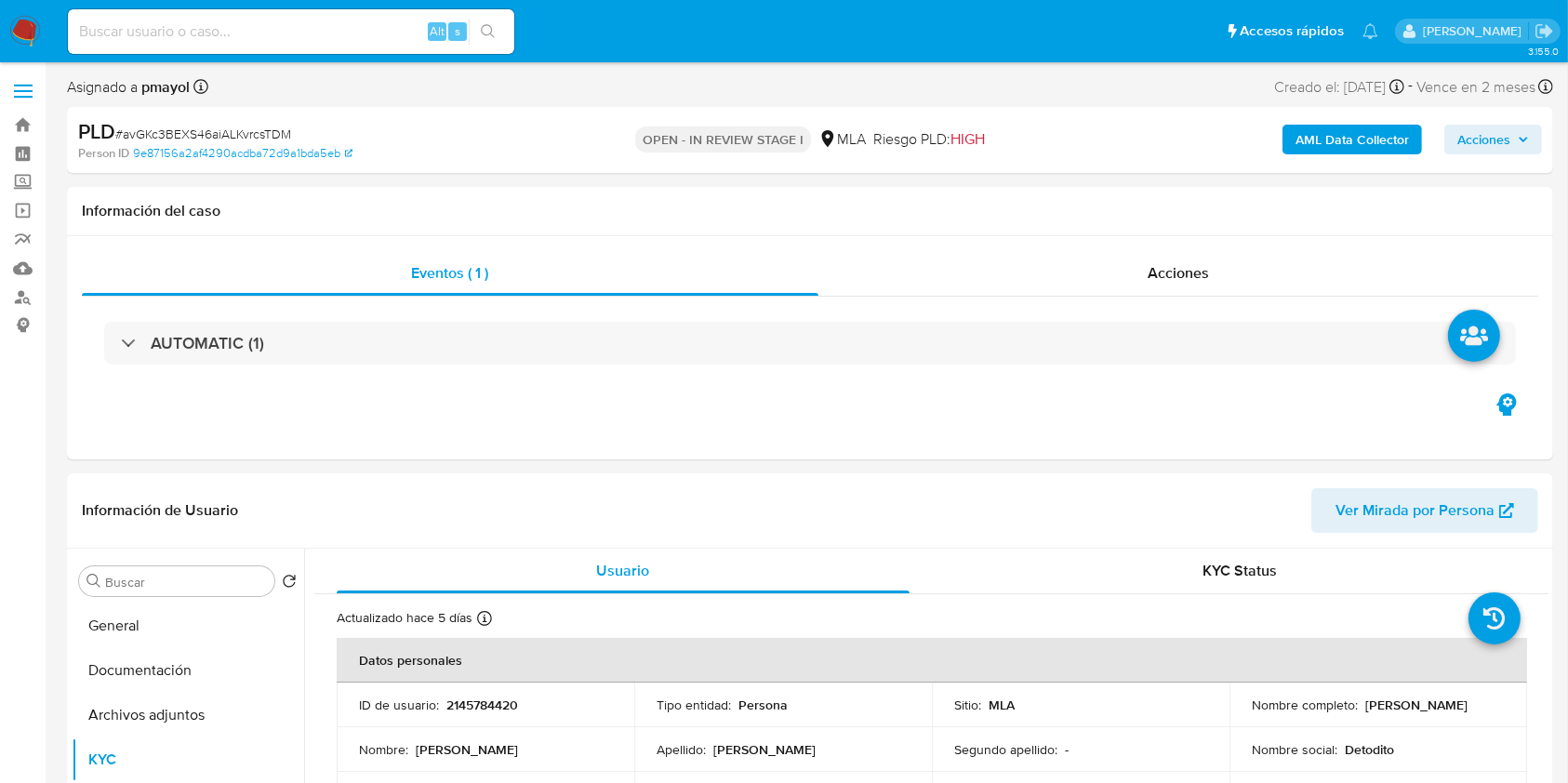
click at [264, 130] on span "# avGKc3BEXS46aiALKvrcsTDM" at bounding box center [203, 134] width 176 height 18
click at [502, 701] on p "2145784420" at bounding box center [482, 706] width 72 height 17
copy p "2145784420"
